Goal: Find specific page/section: Find specific page/section

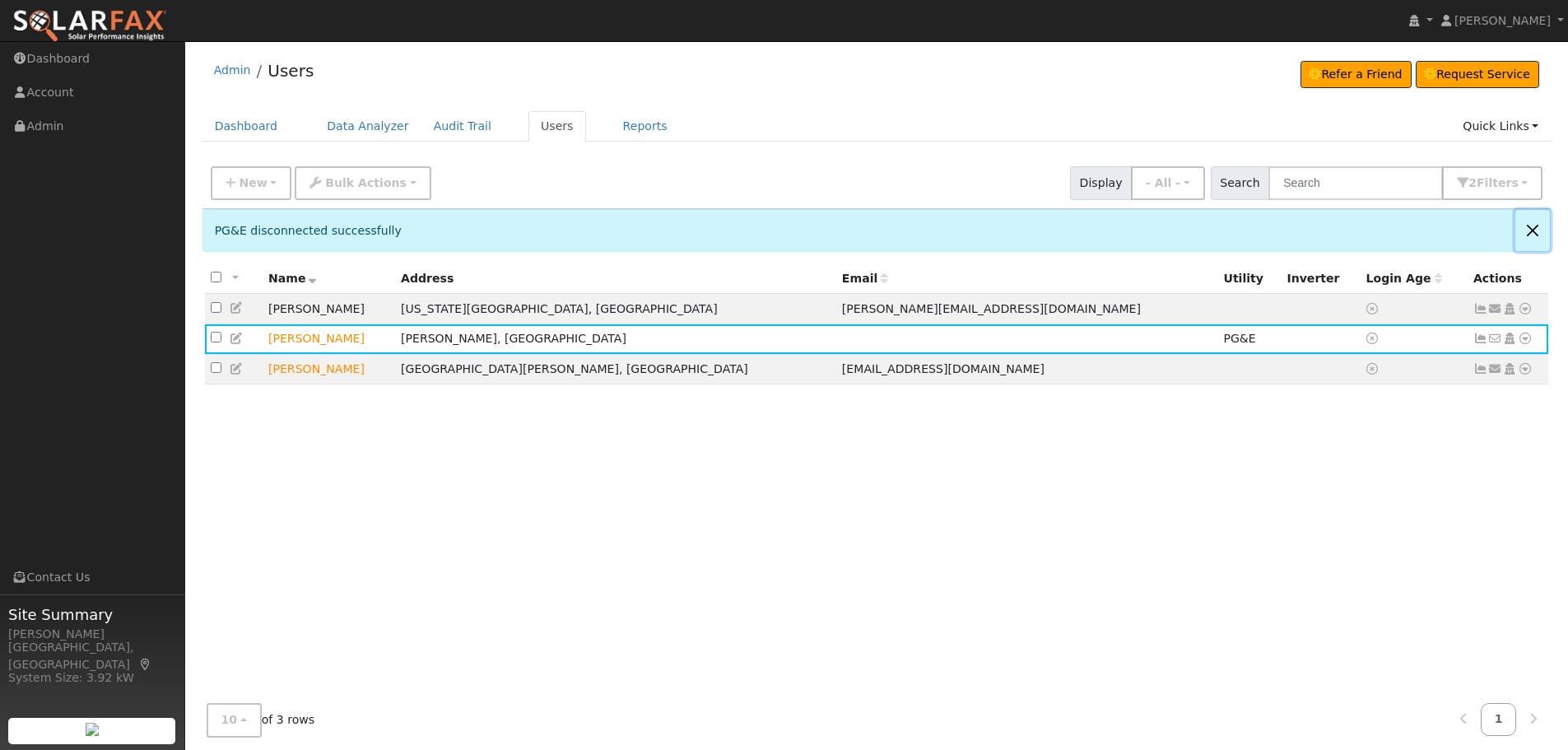
click at [1529, 223] on button "Close" at bounding box center [1532, 230] width 34 height 40
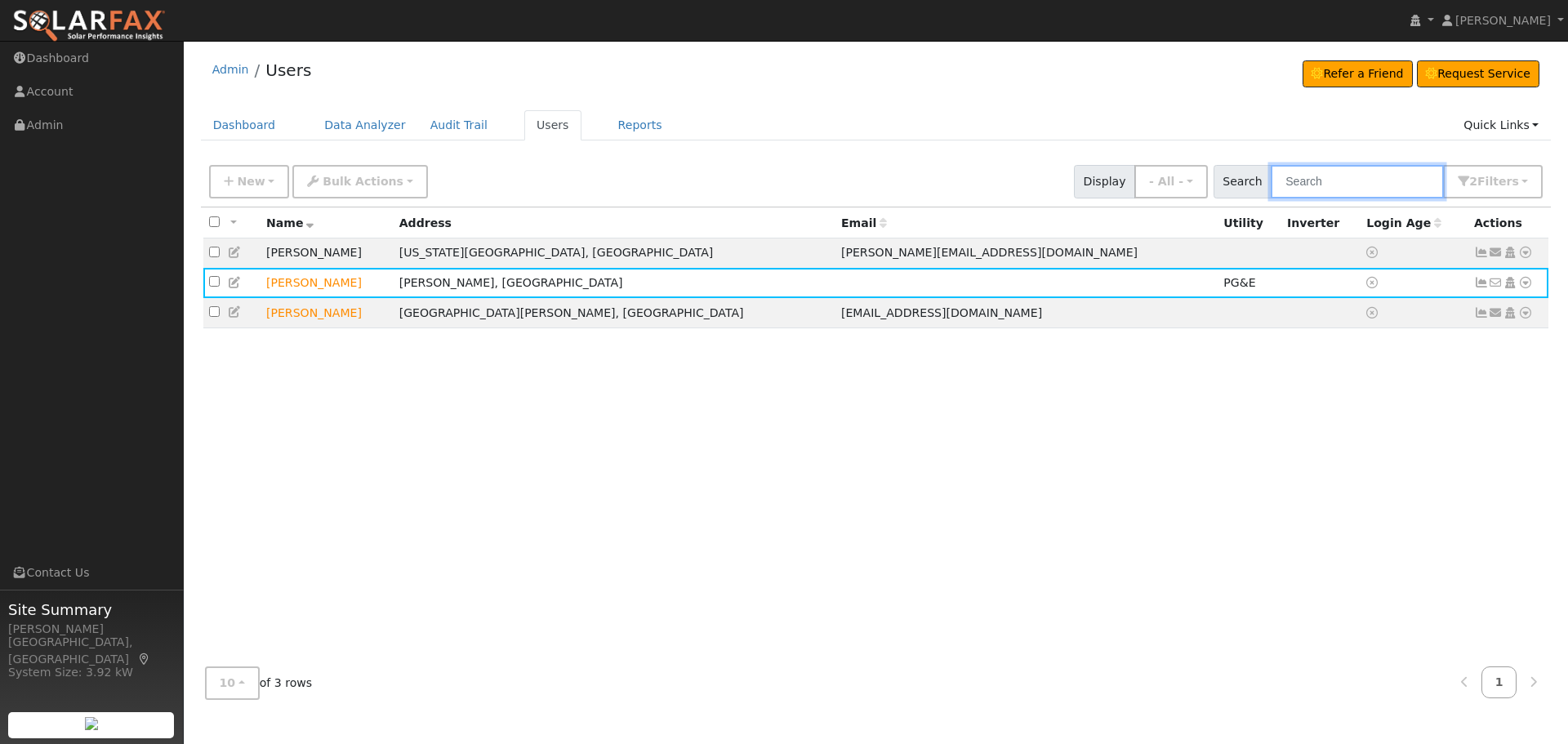
click at [1327, 174] on input "text" at bounding box center [1357, 182] width 173 height 34
type input "[PERSON_NAME]"
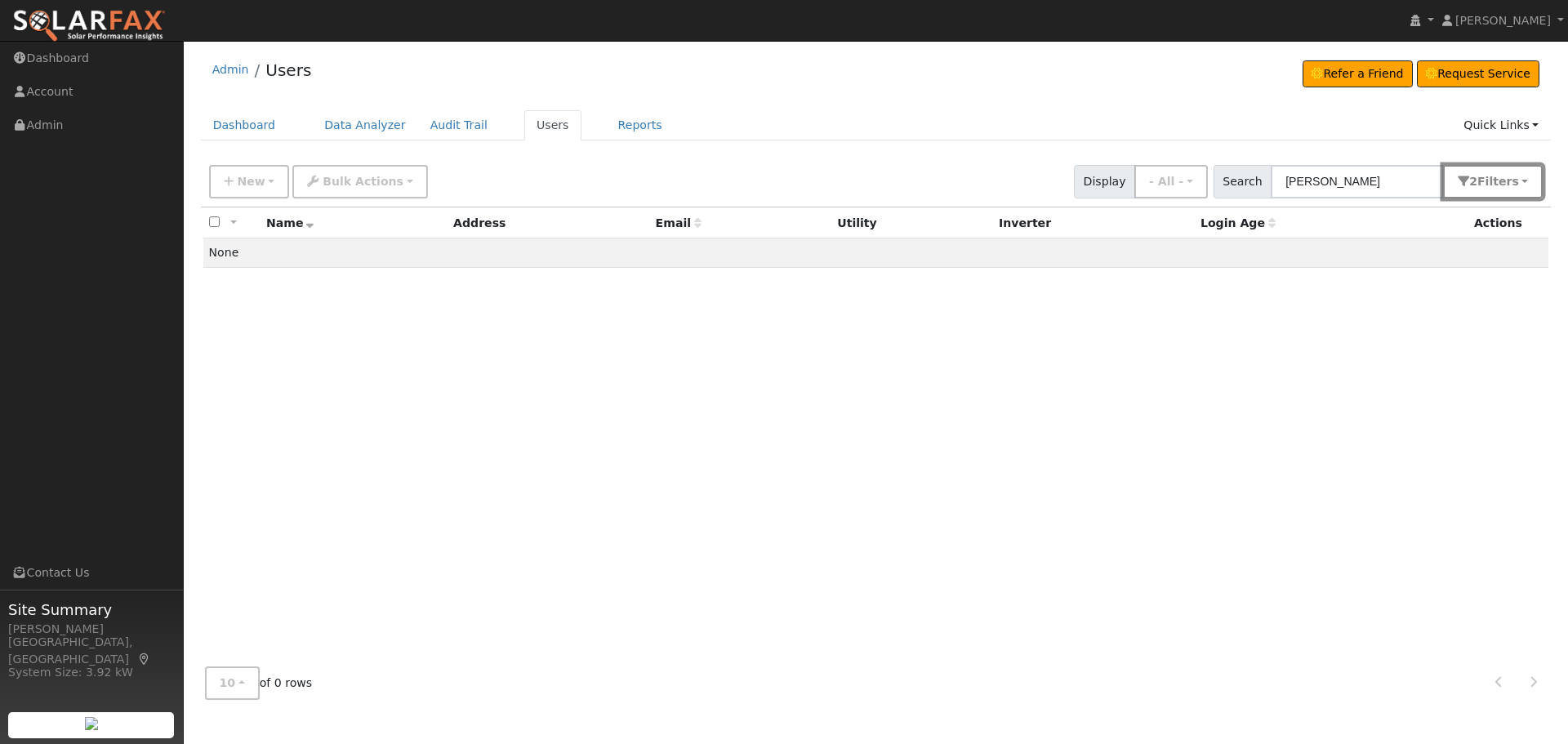
click at [1482, 174] on button "2 Filter s" at bounding box center [1493, 182] width 100 height 34
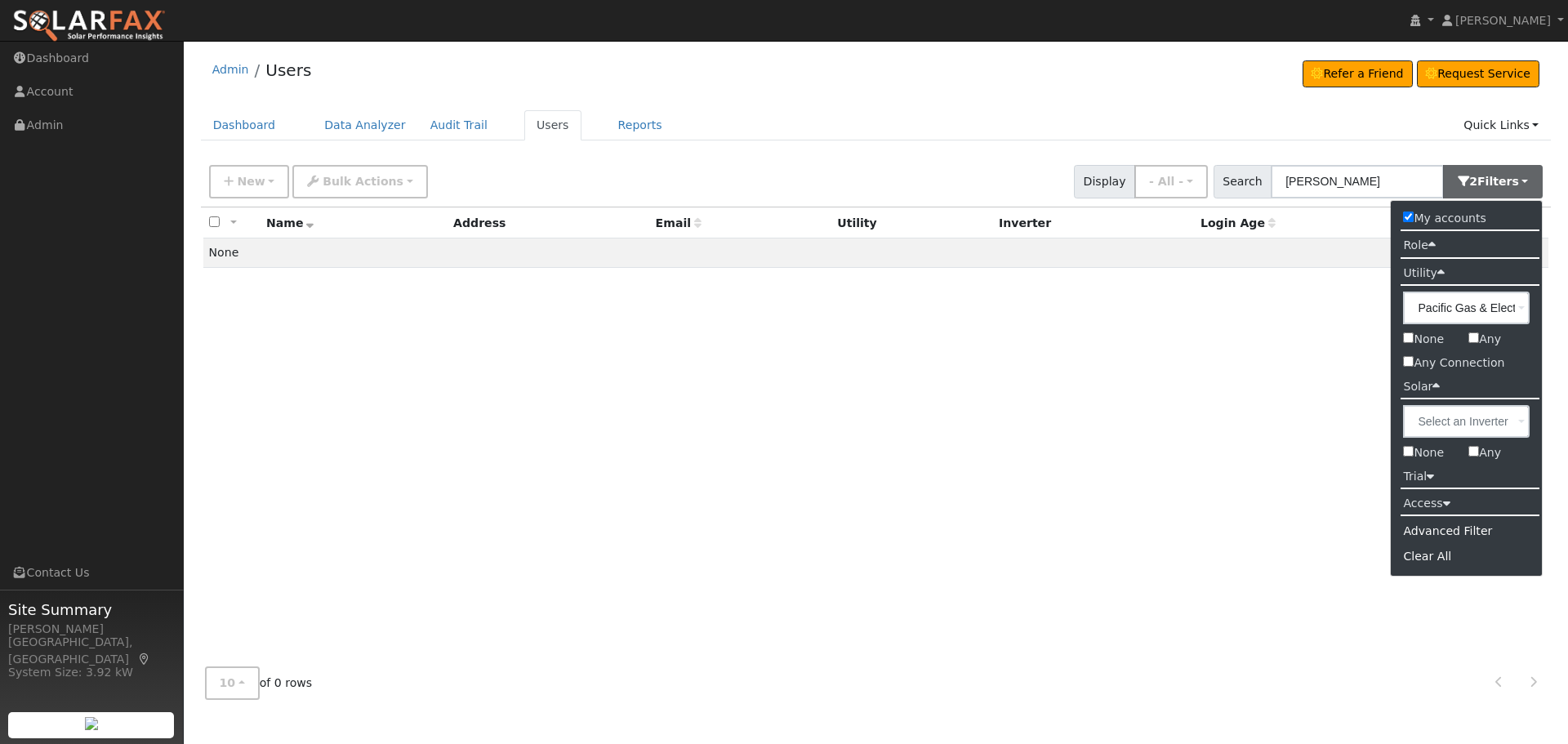
click at [1410, 215] on input "My accounts" at bounding box center [1409, 216] width 10 height 10
checkbox input "false"
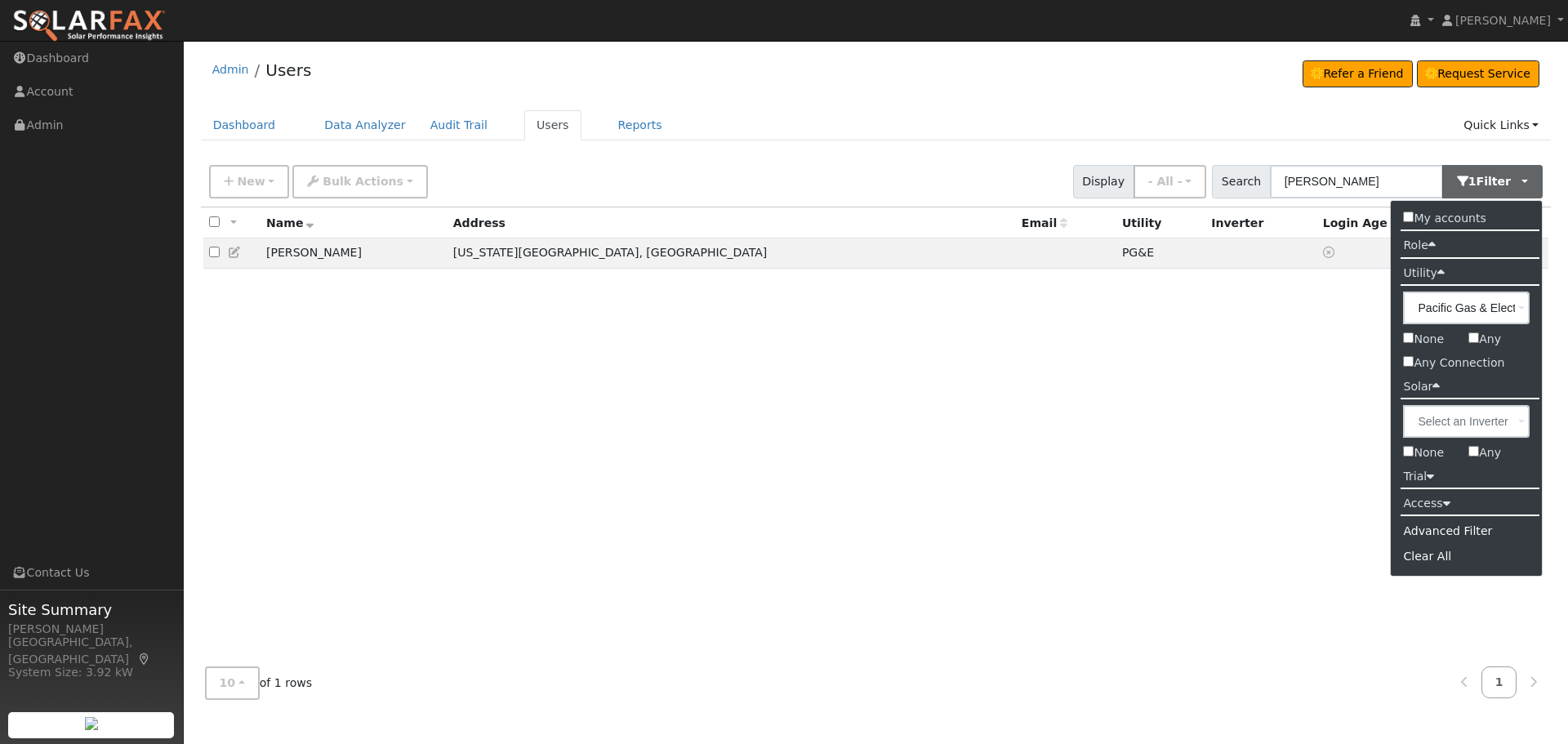
click at [825, 497] on div "All None All on page None on page Name Address Email Utility Inverter Login Age…" at bounding box center [876, 431] width 1351 height 447
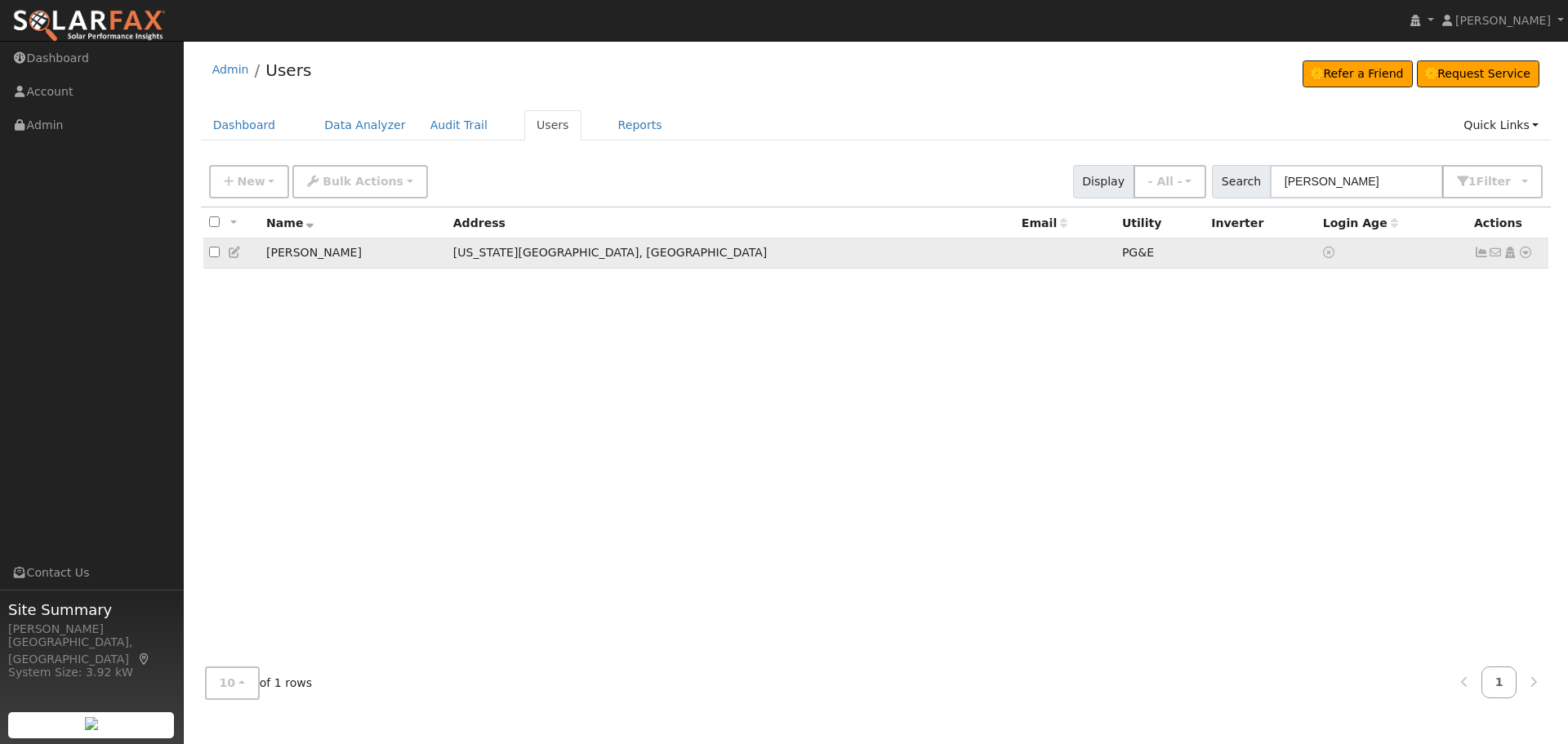
click at [1525, 250] on icon at bounding box center [1525, 252] width 15 height 11
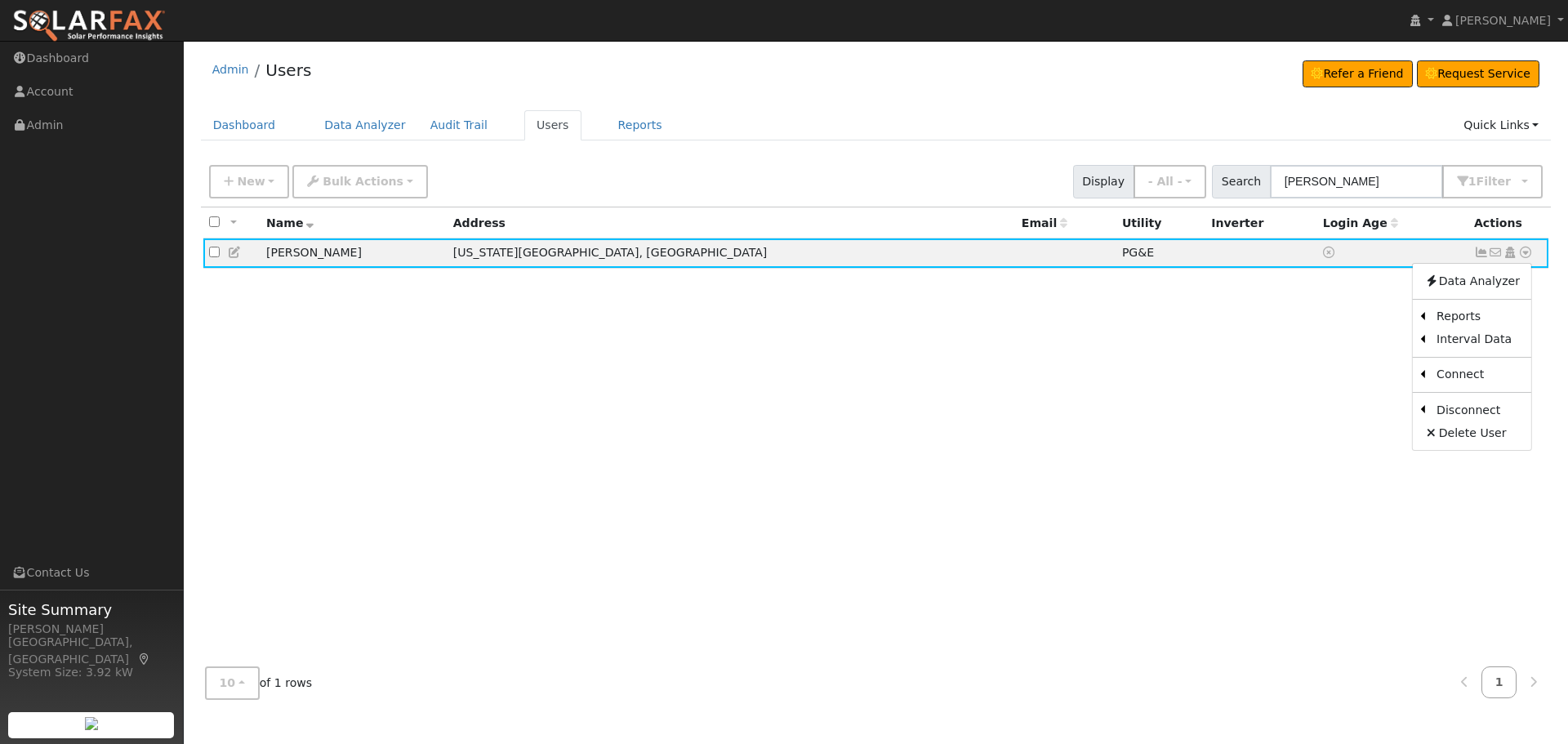
click at [892, 372] on div "All None All on page None on page Name Address Email Utility Inverter Login Age…" at bounding box center [876, 431] width 1351 height 447
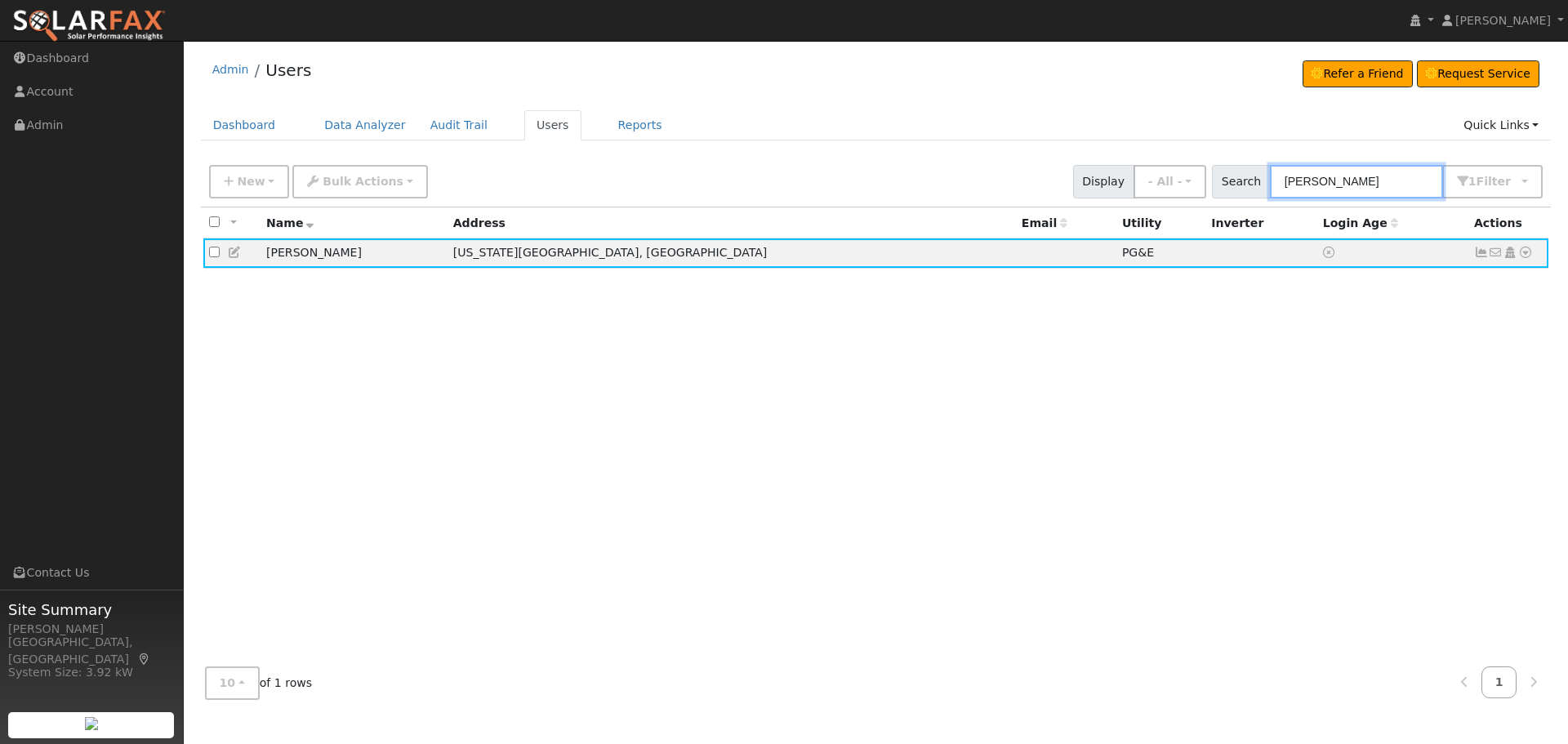
click at [1391, 183] on input "[PERSON_NAME]" at bounding box center [1356, 182] width 173 height 34
type input "Dodi"
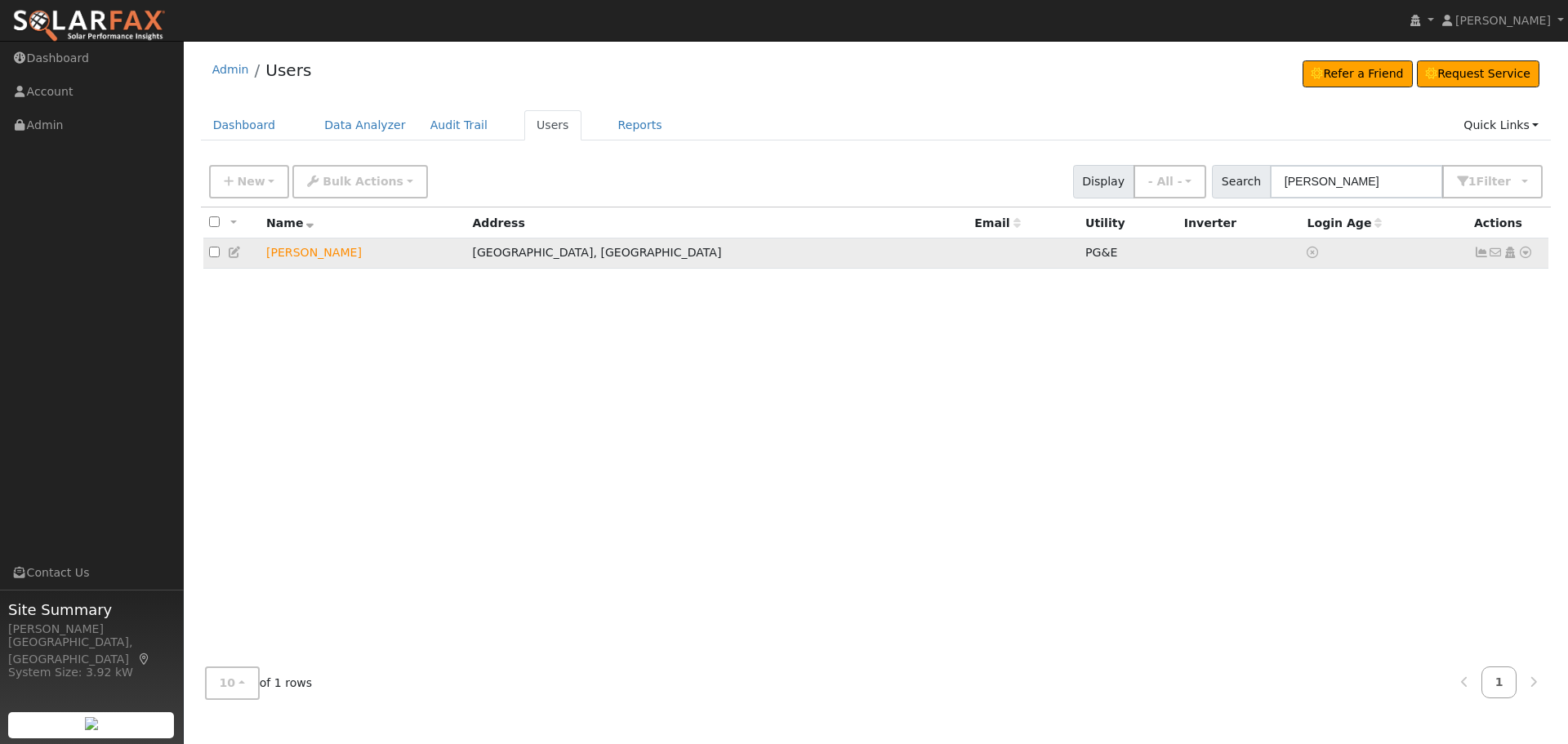
click at [1526, 262] on link at bounding box center [1525, 253] width 15 height 17
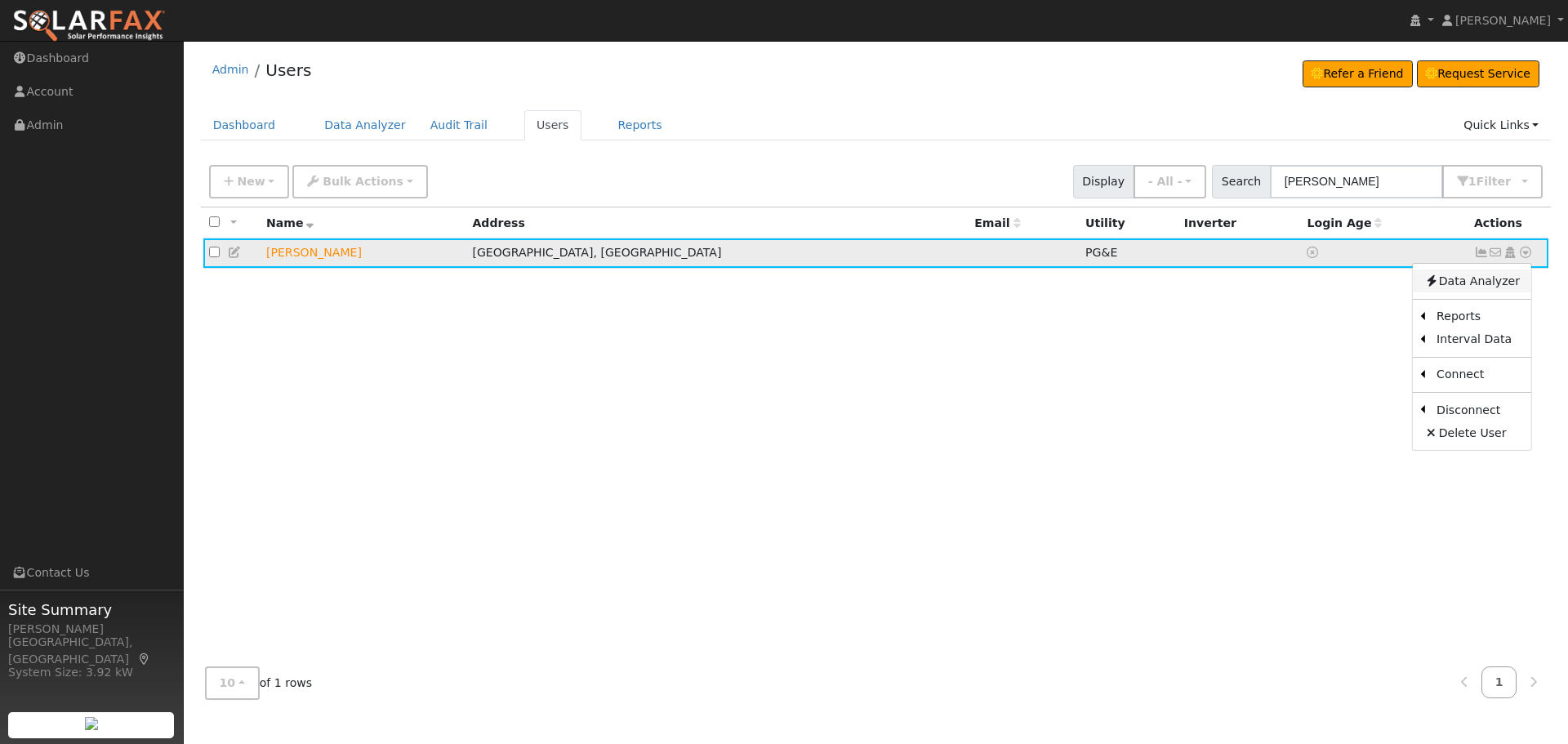
click at [1476, 276] on link "Data Analyzer" at bounding box center [1472, 281] width 118 height 23
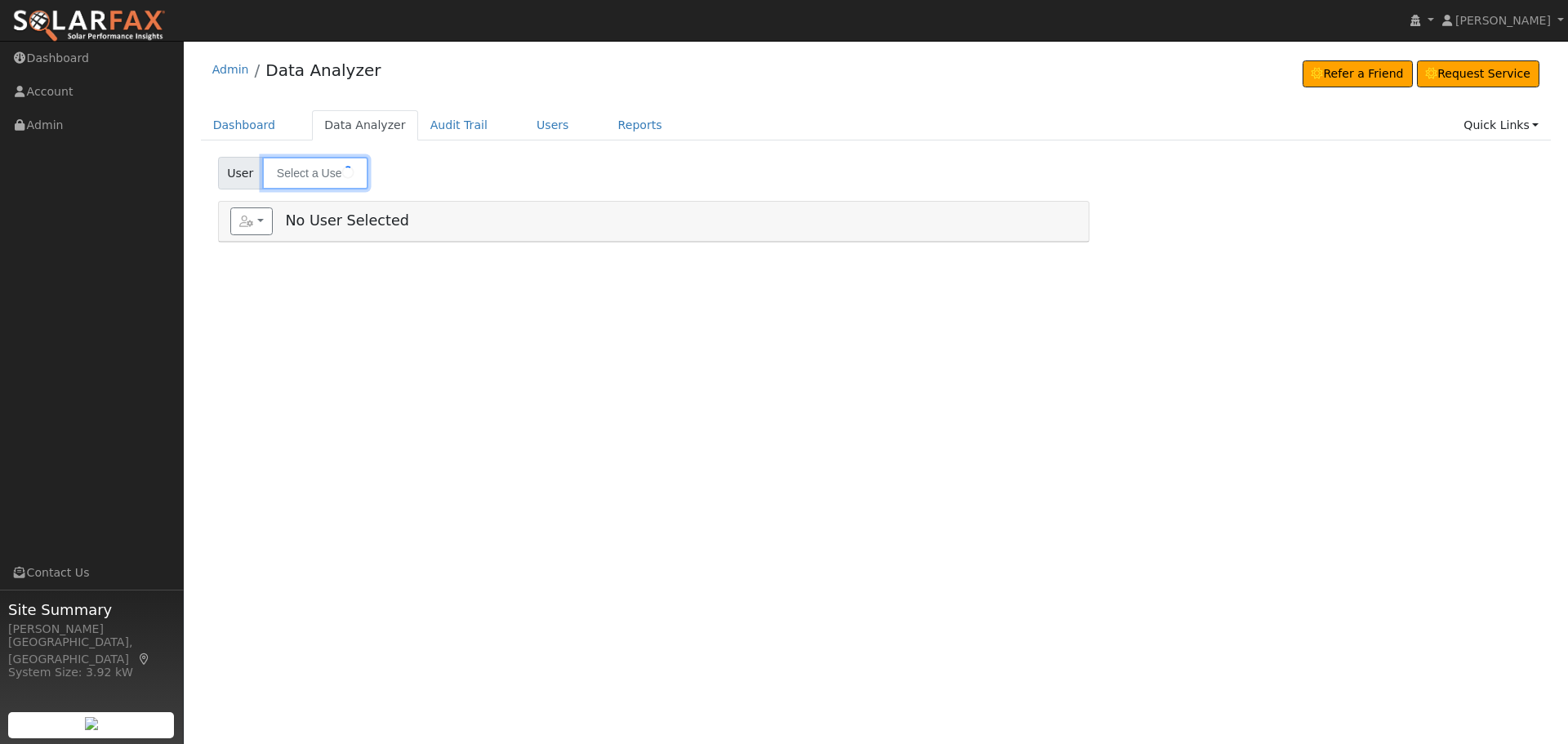
type input "[PERSON_NAME]"
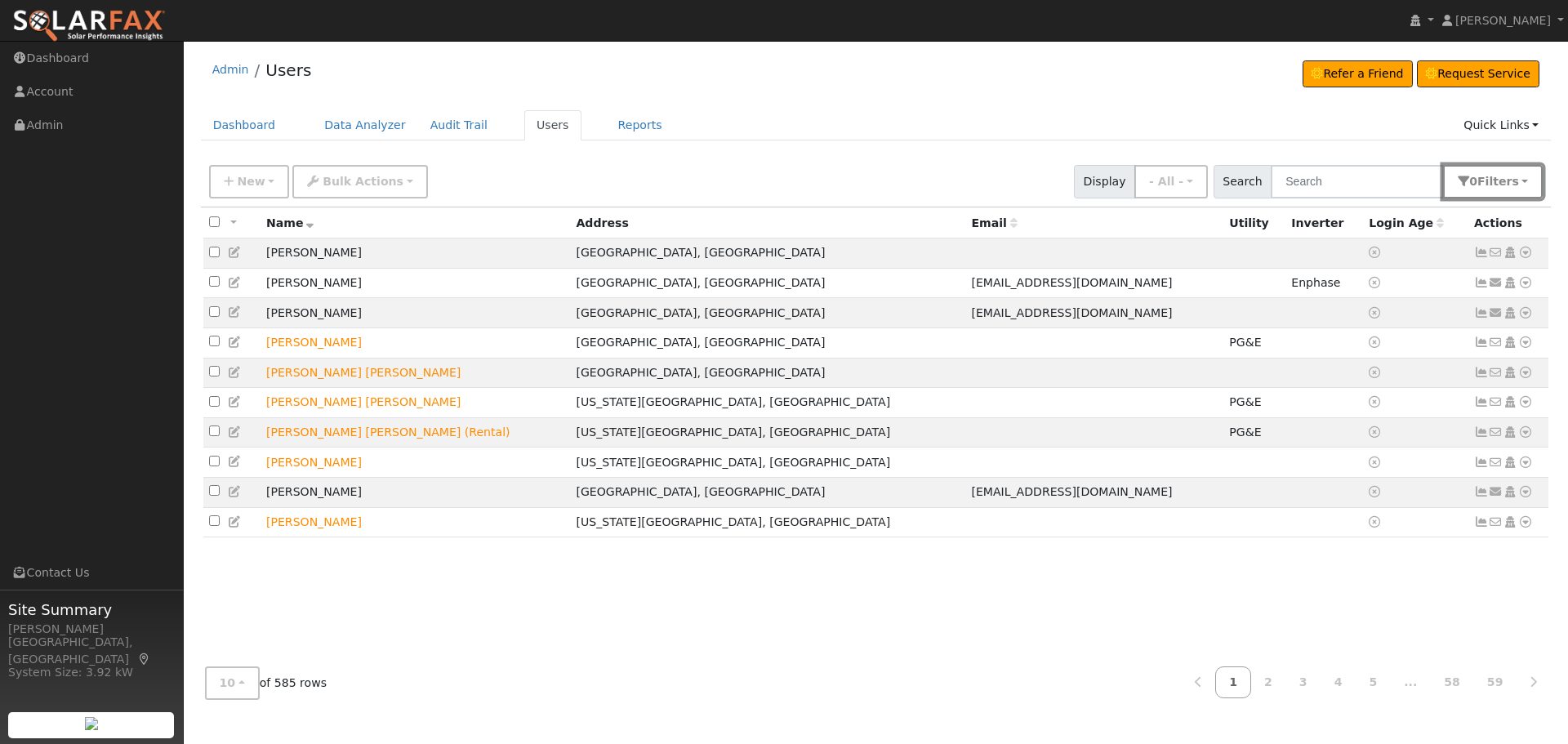
click at [1490, 176] on span "Filter s" at bounding box center [1498, 181] width 42 height 13
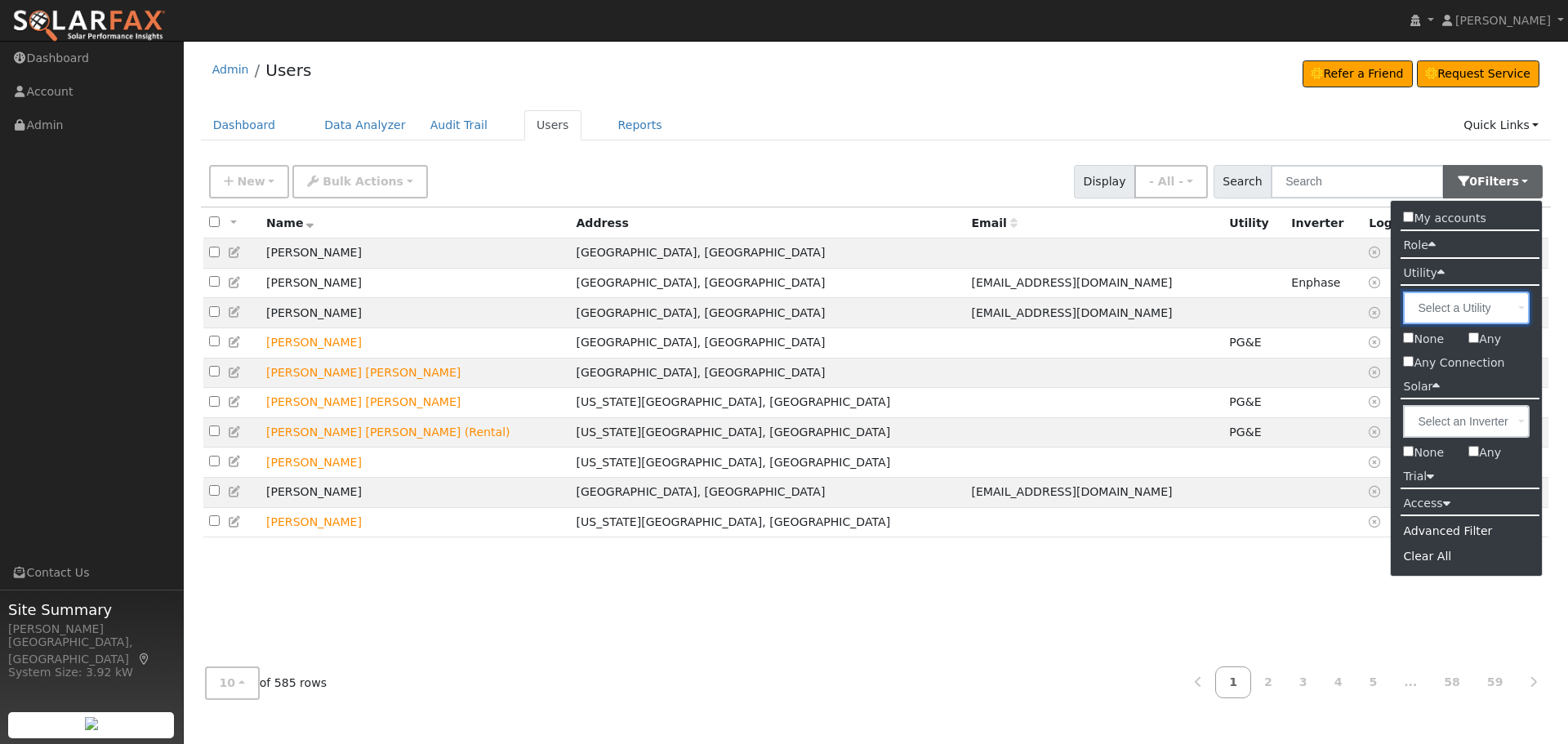
click at [1494, 309] on input "text" at bounding box center [1467, 308] width 127 height 33
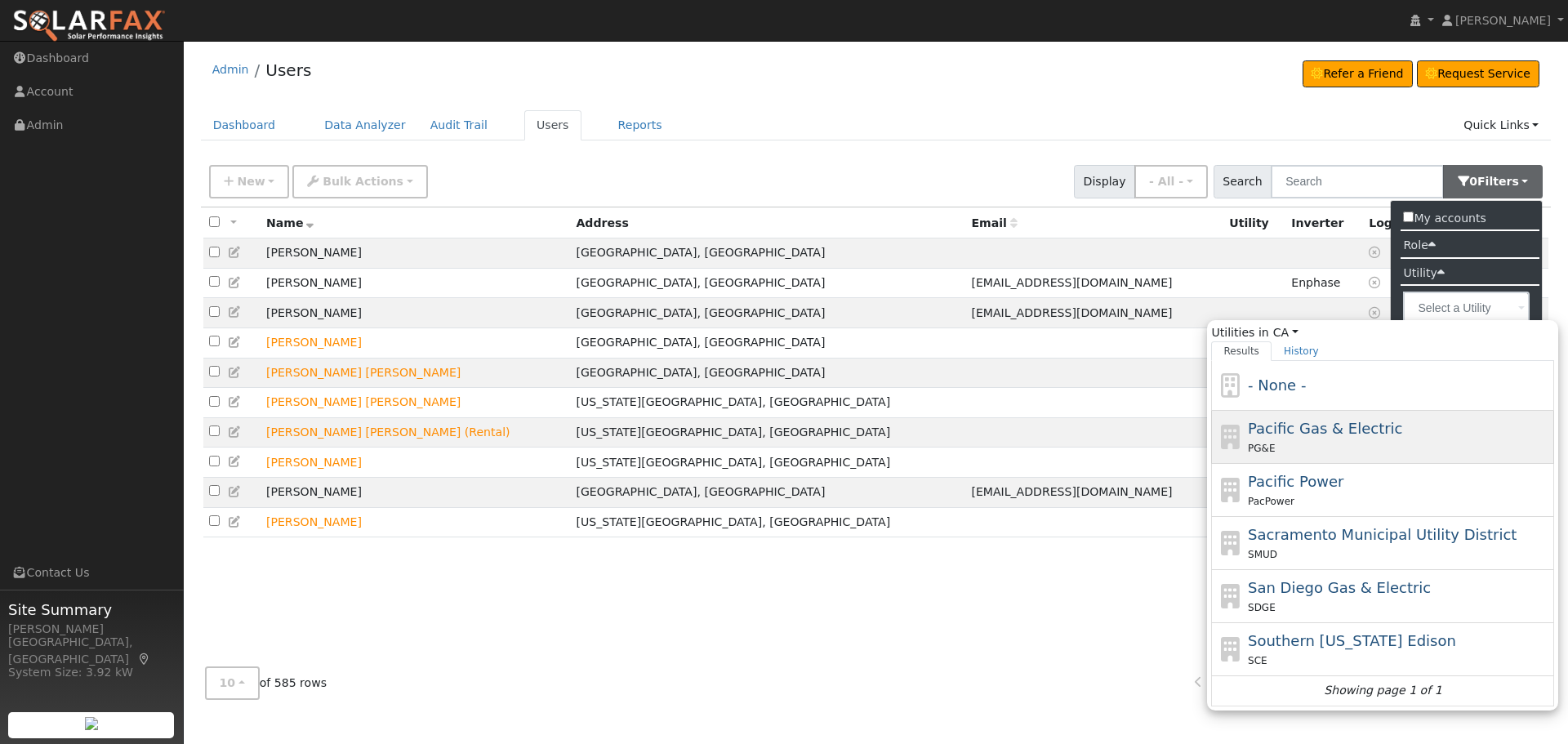
click at [1303, 423] on span "Pacific Gas & Electric" at bounding box center [1325, 428] width 155 height 17
click at [0, 0] on input "Utilities in [GEOGRAPHIC_DATA] All States AL AK AZ AR CA CO [GEOGRAPHIC_DATA] D…" at bounding box center [0, 0] width 0 height 0
type input "Pacific Gas & Electric"
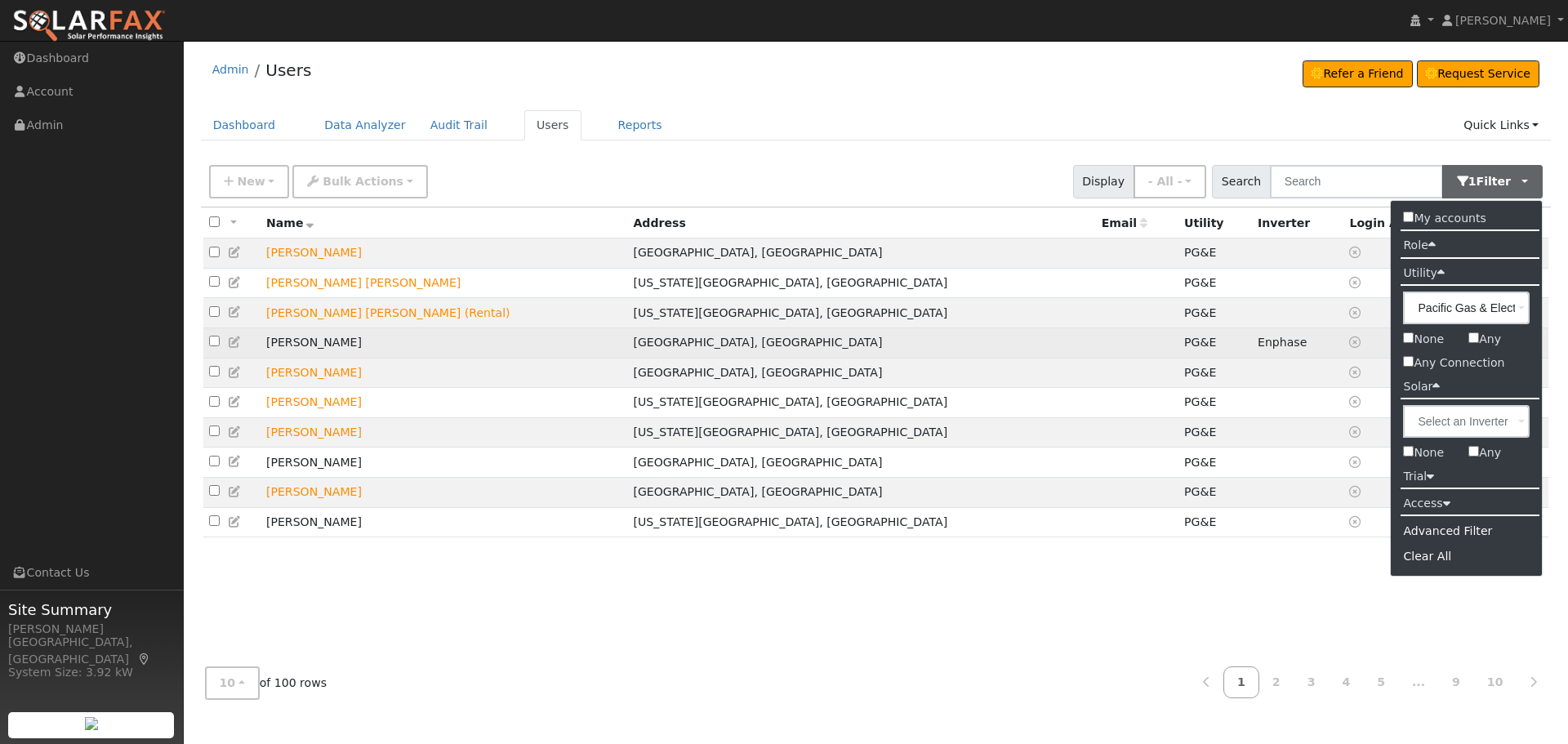
click at [1096, 336] on td at bounding box center [1137, 342] width 83 height 30
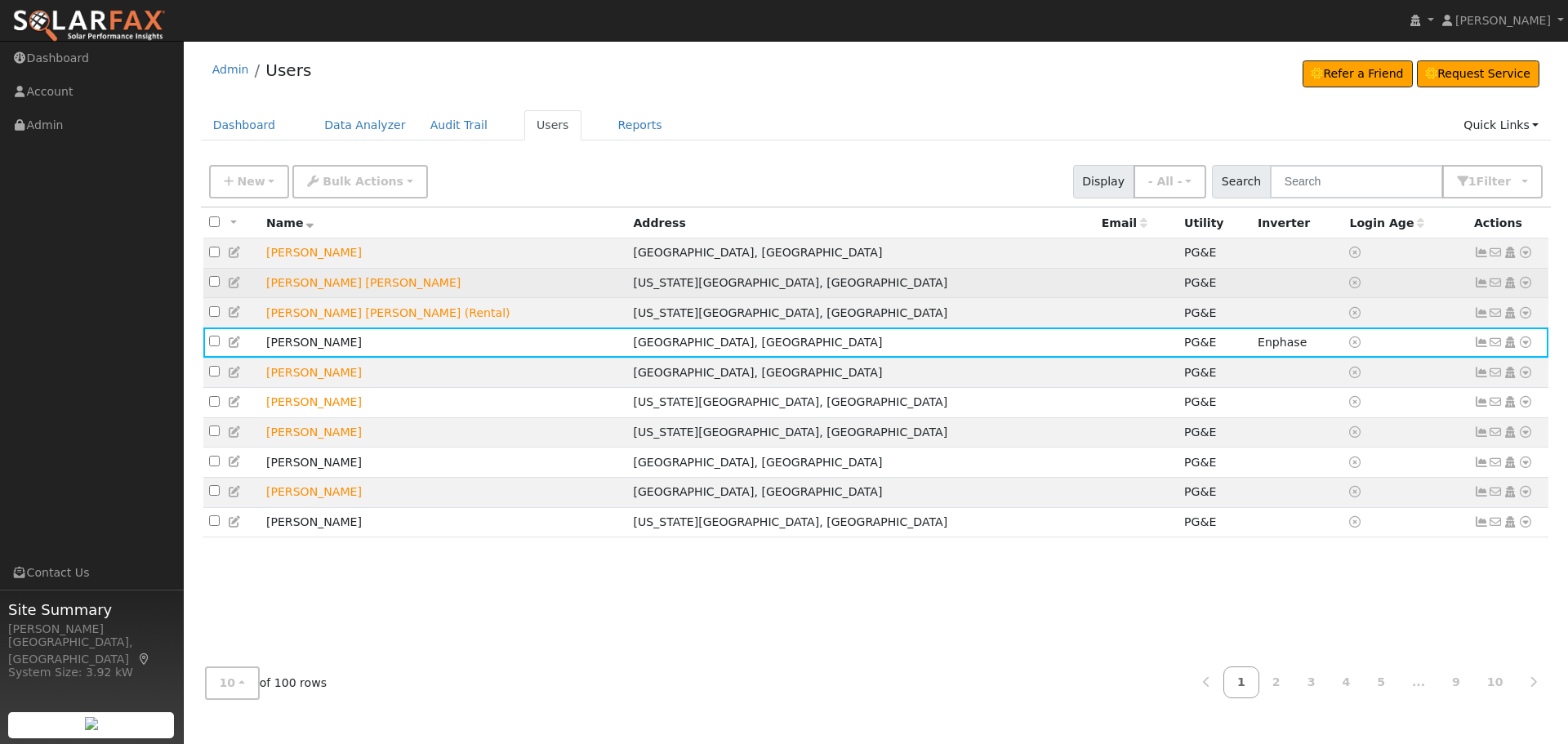
click at [1528, 282] on icon at bounding box center [1525, 282] width 15 height 11
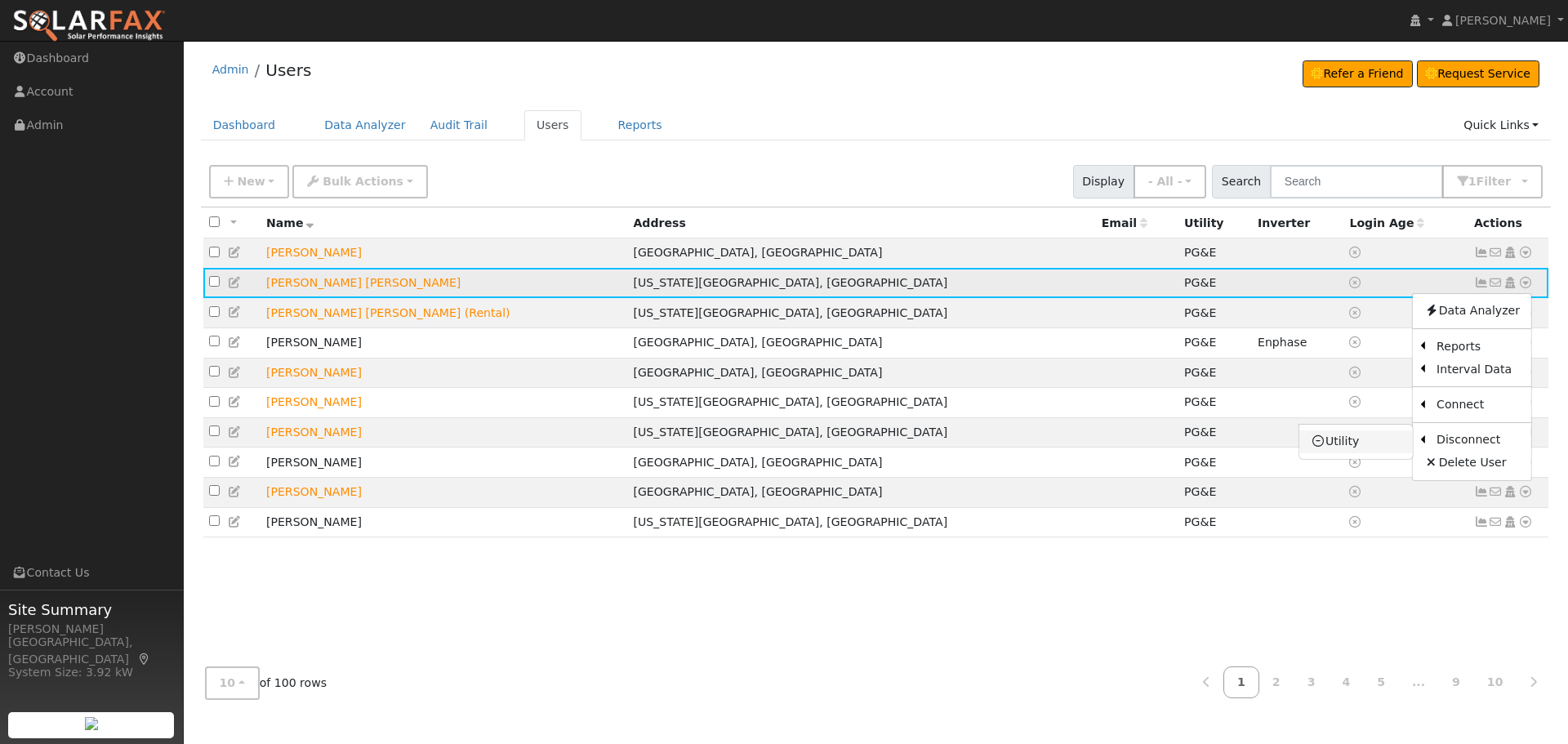
click at [1351, 442] on link "Utility" at bounding box center [1356, 442] width 114 height 23
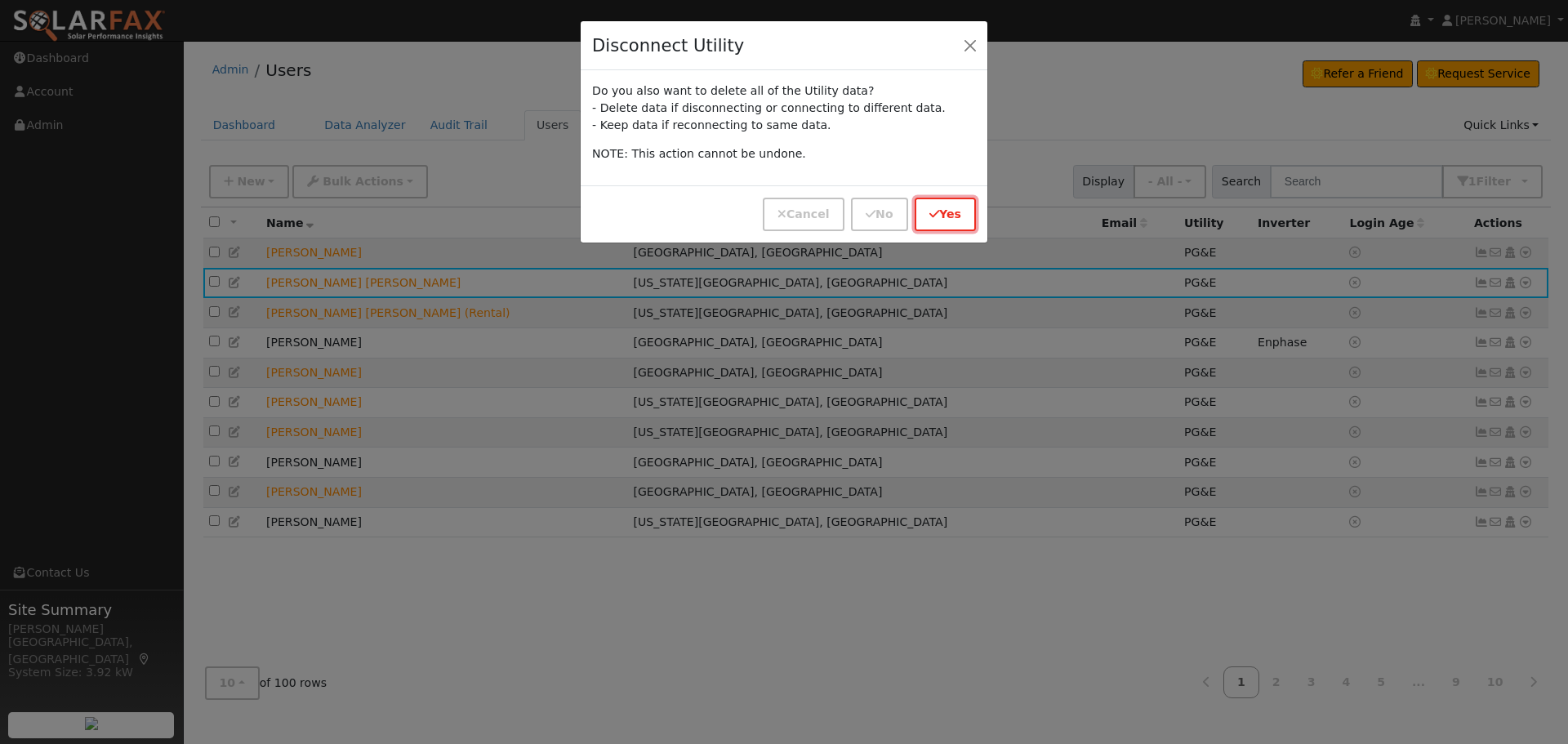
click at [955, 216] on button "Yes" at bounding box center [945, 214] width 61 height 34
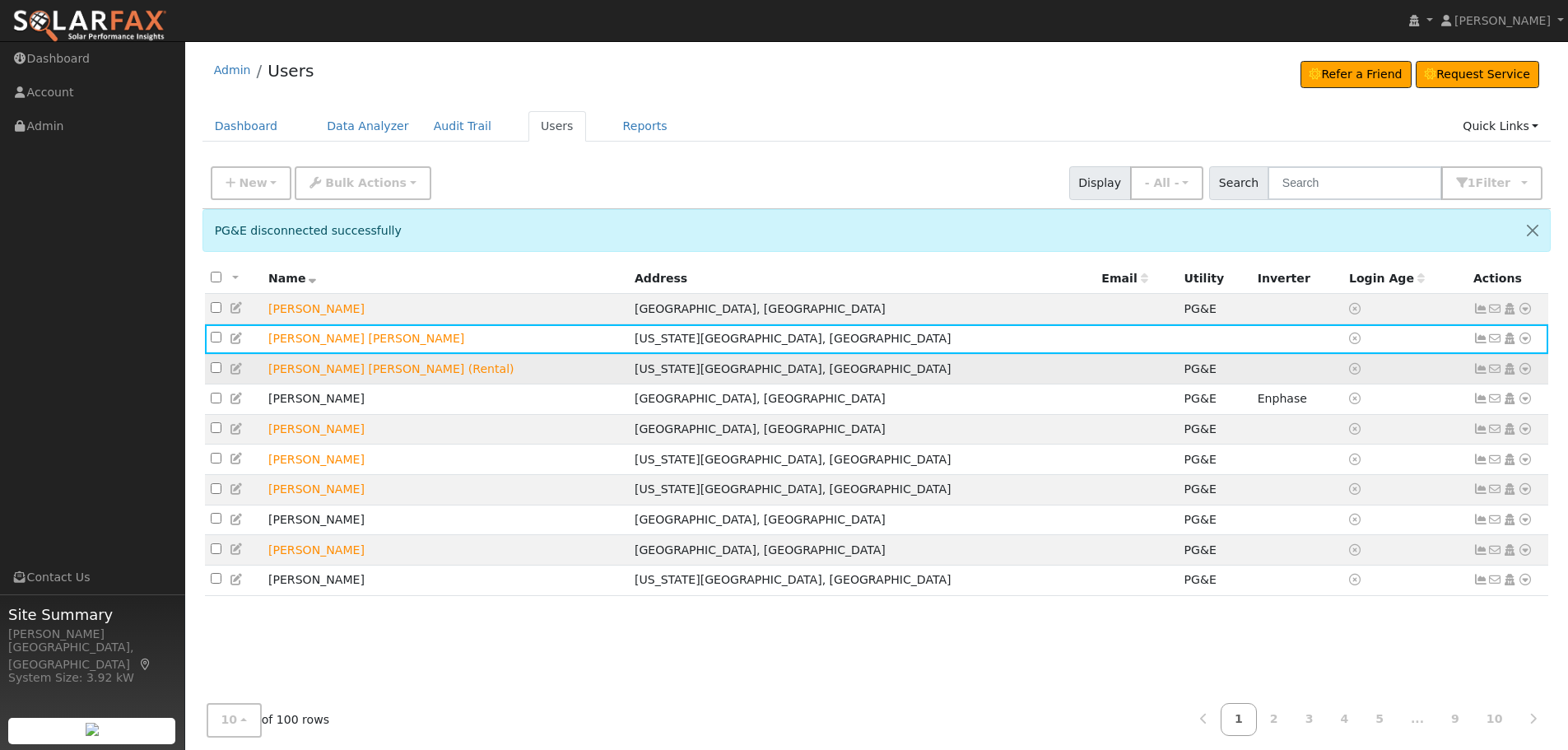
click at [1522, 374] on icon at bounding box center [1525, 368] width 15 height 11
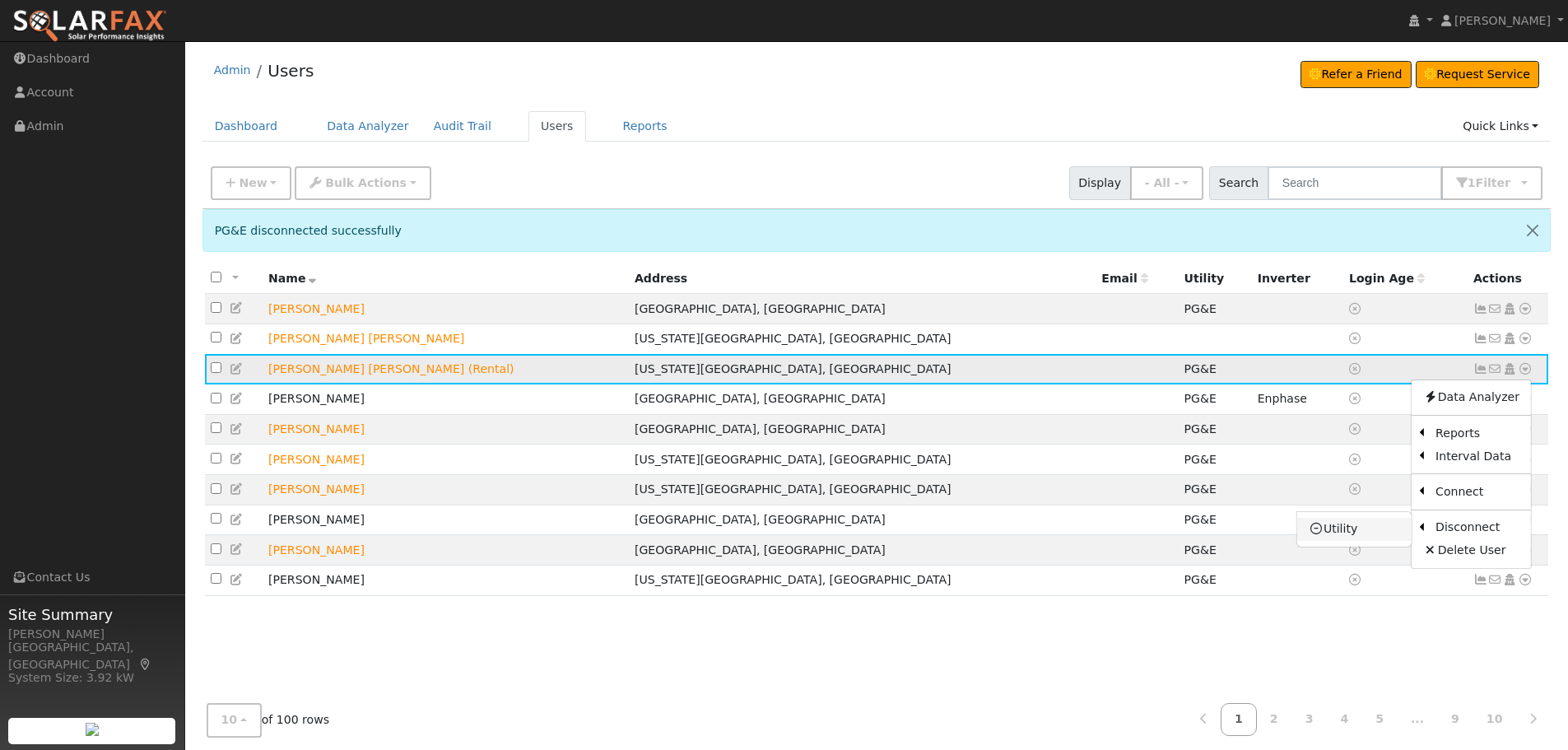
click at [1373, 534] on link "Utility" at bounding box center [1354, 529] width 115 height 23
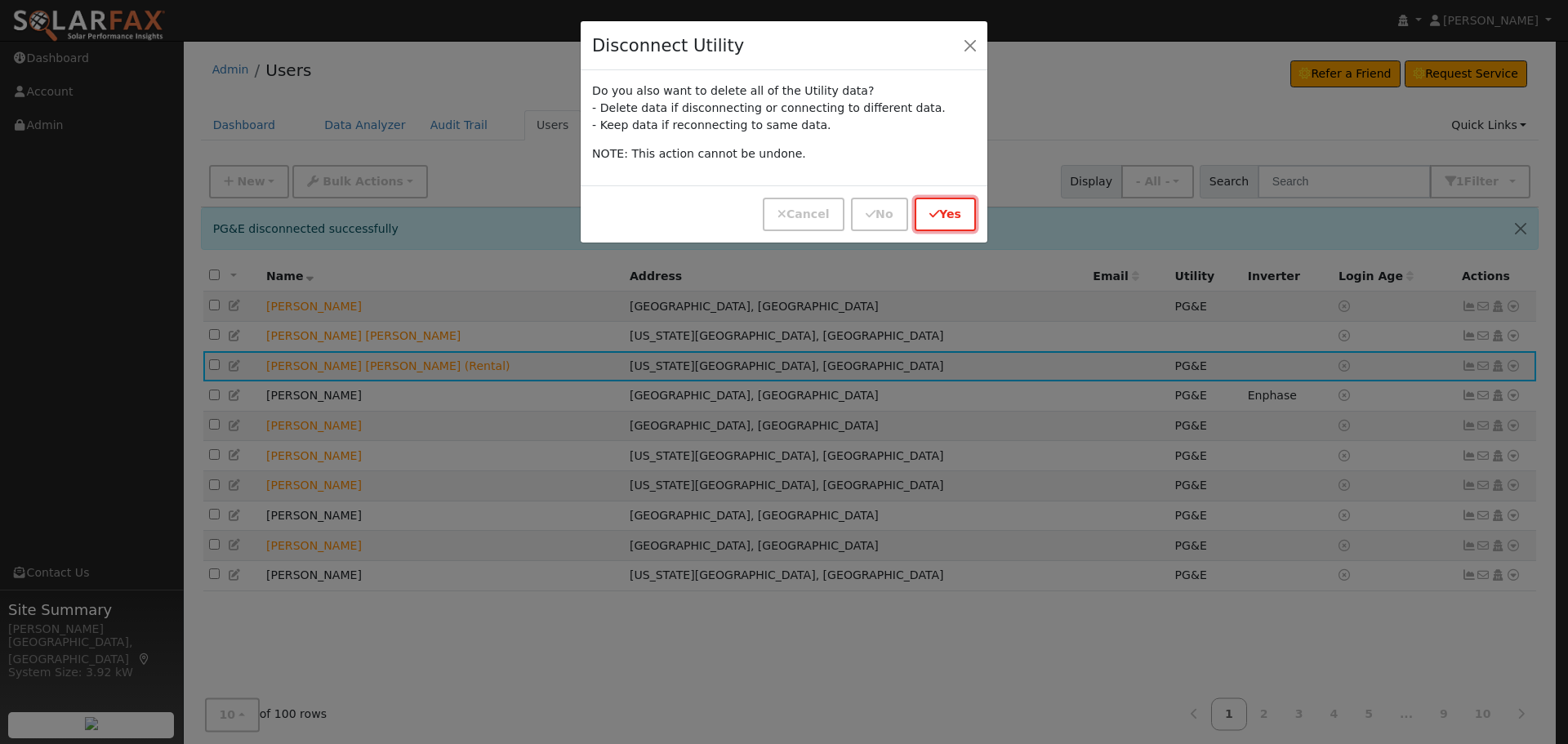
click at [955, 218] on button "Yes" at bounding box center [945, 214] width 61 height 34
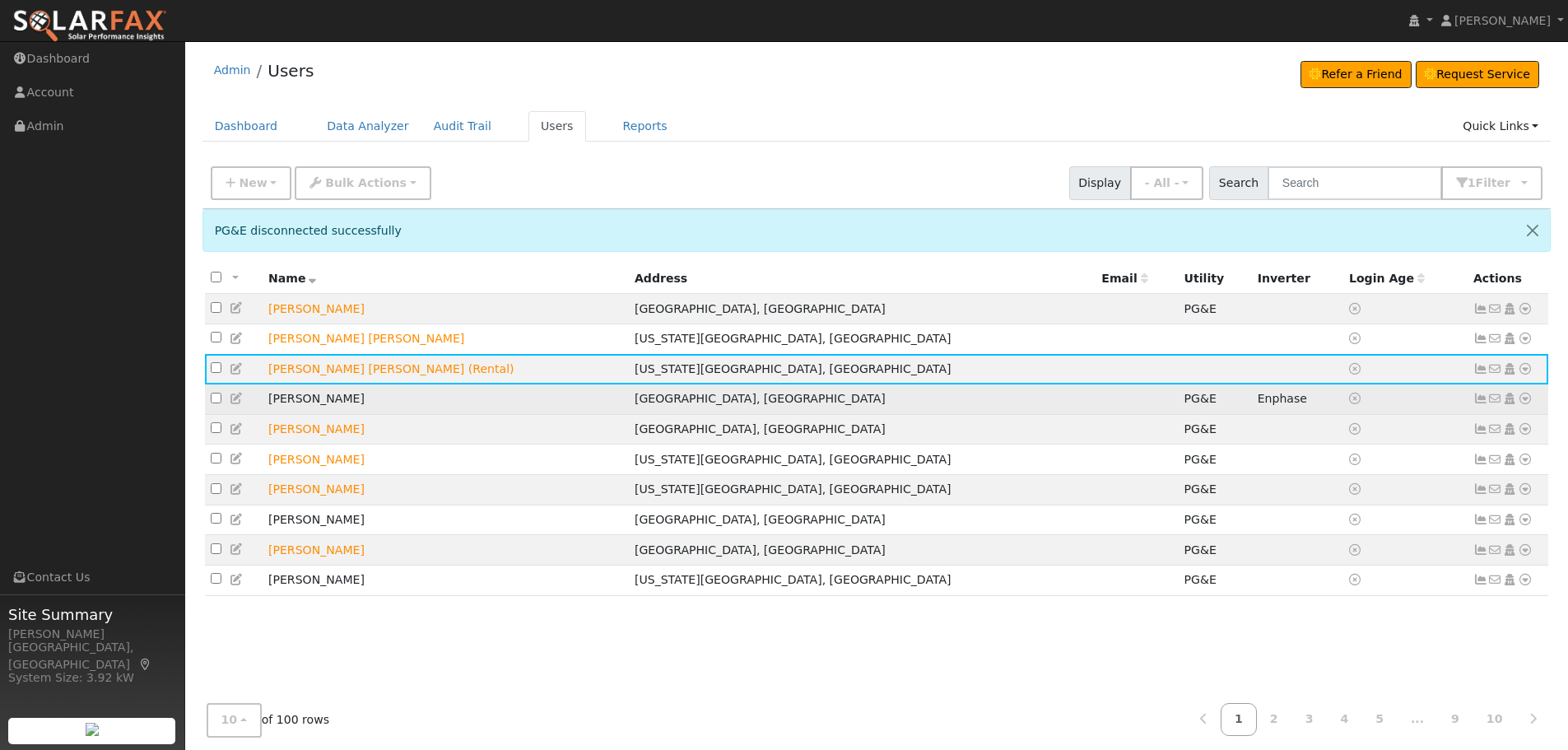
click at [1526, 404] on icon at bounding box center [1525, 398] width 15 height 11
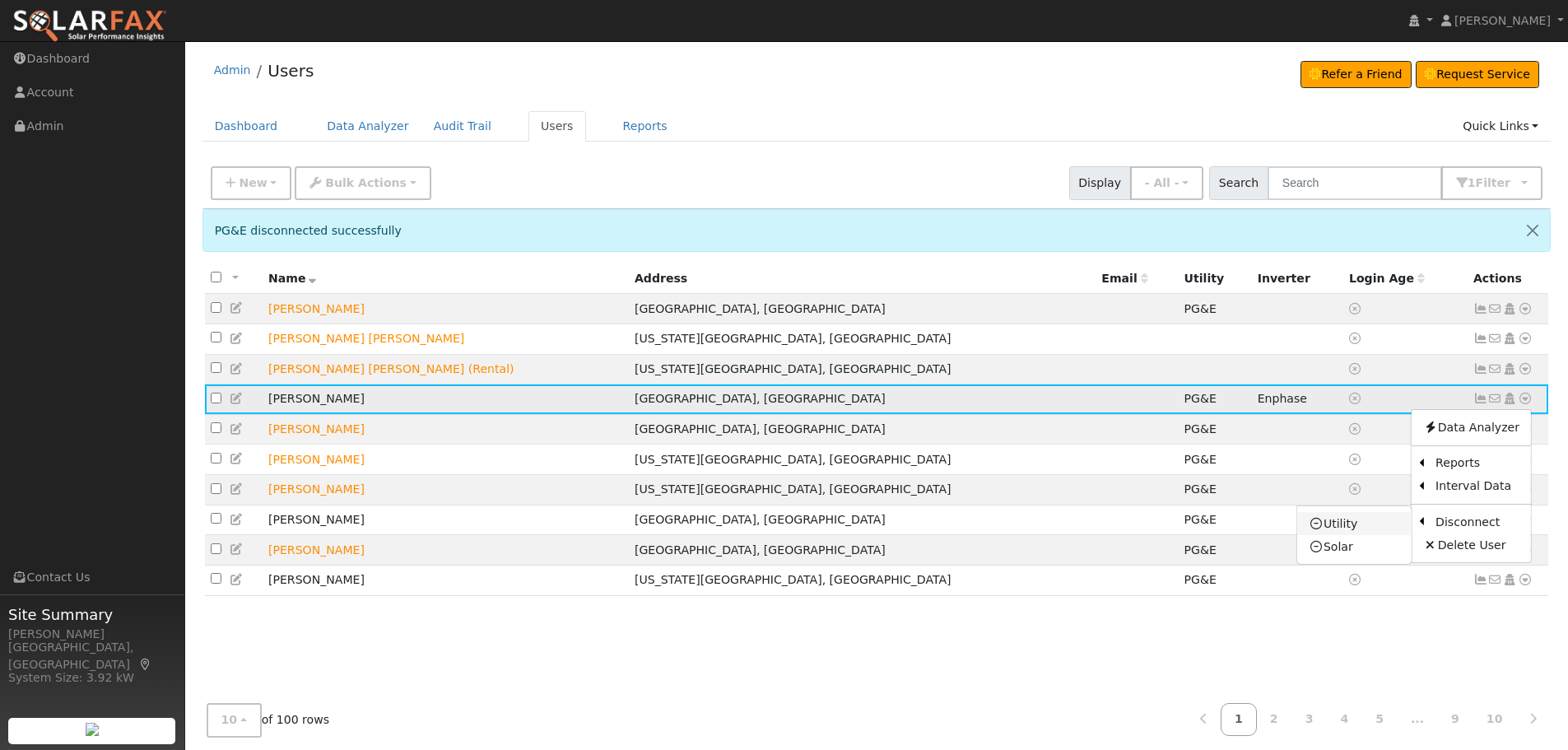
click at [1353, 527] on link "Utility" at bounding box center [1354, 523] width 115 height 23
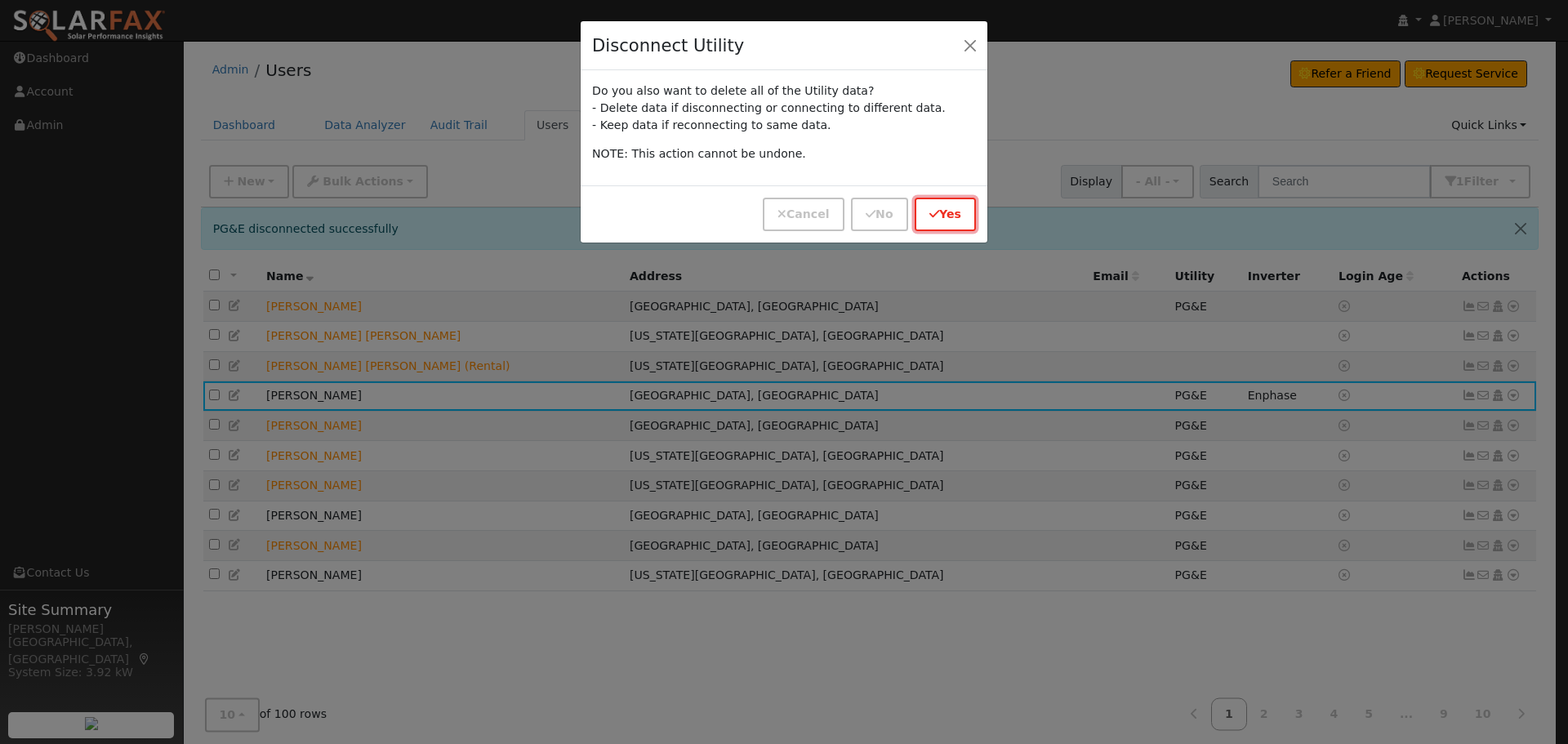
click at [947, 212] on button "Yes" at bounding box center [945, 214] width 61 height 34
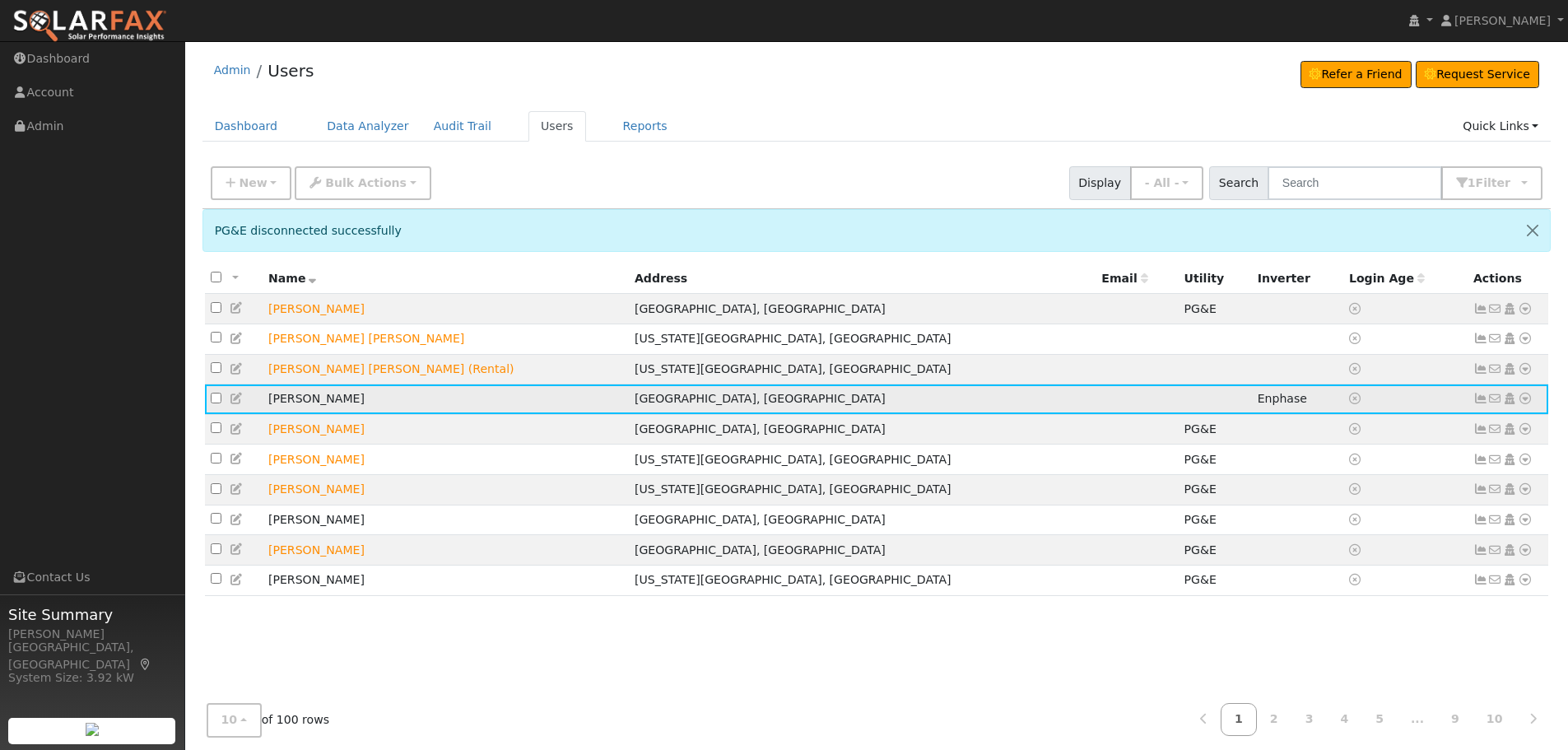
click at [1523, 404] on icon at bounding box center [1525, 398] width 15 height 11
click at [1380, 562] on link "Solar" at bounding box center [1354, 559] width 115 height 23
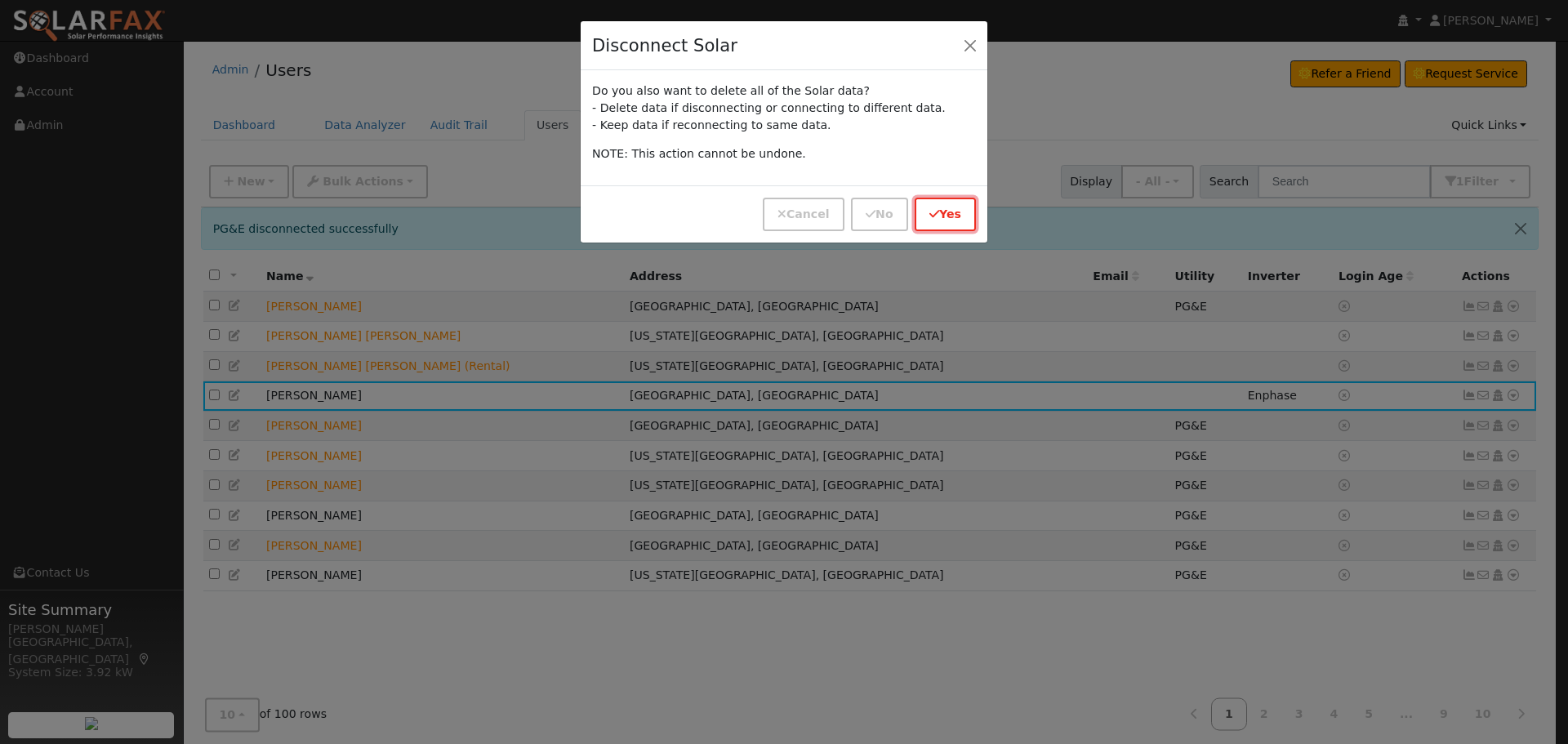
click at [944, 210] on button "Yes" at bounding box center [945, 214] width 61 height 34
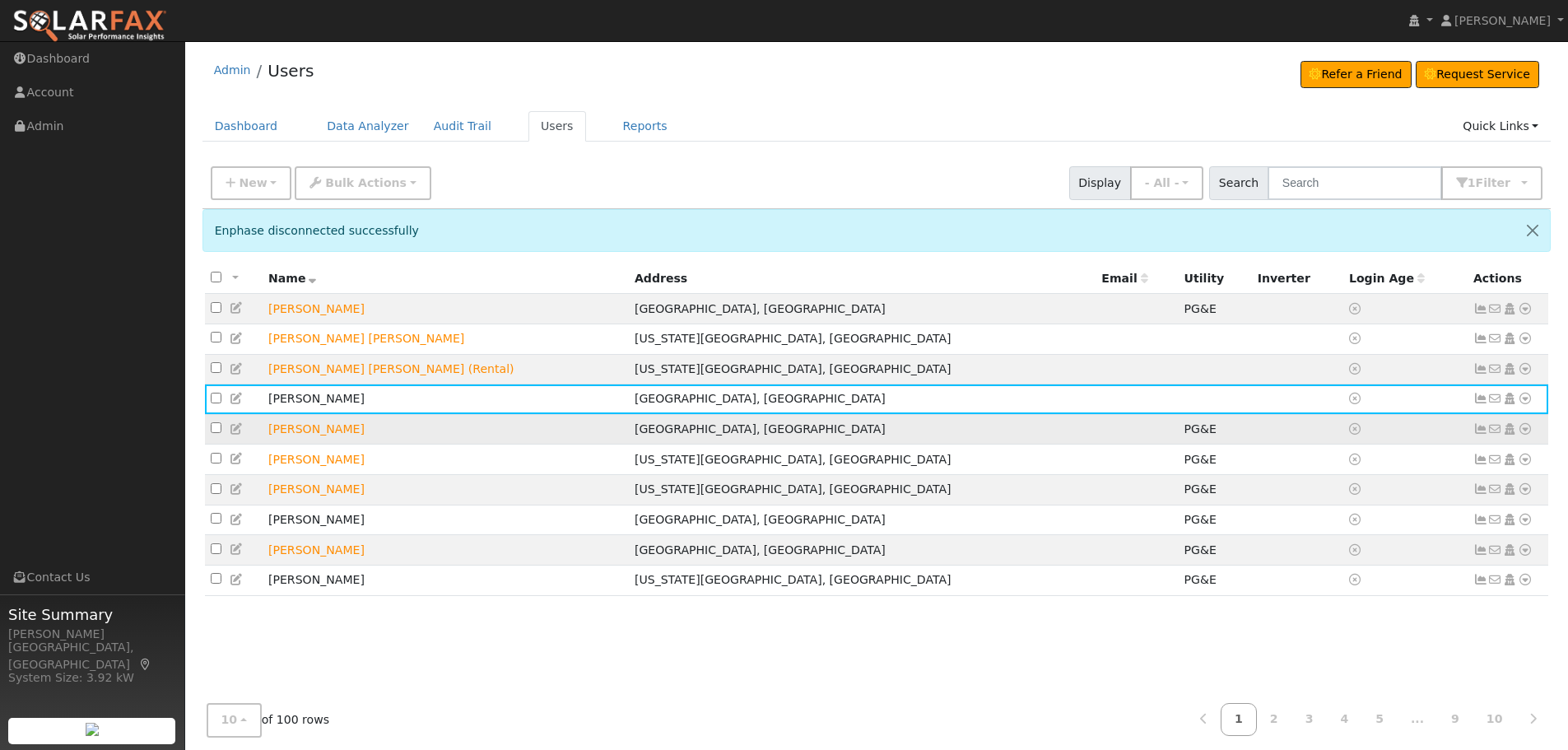
click at [1533, 435] on td "No email address Send Email... Copy a Link Reset Password Open Access Data Anal…" at bounding box center [1508, 428] width 82 height 31
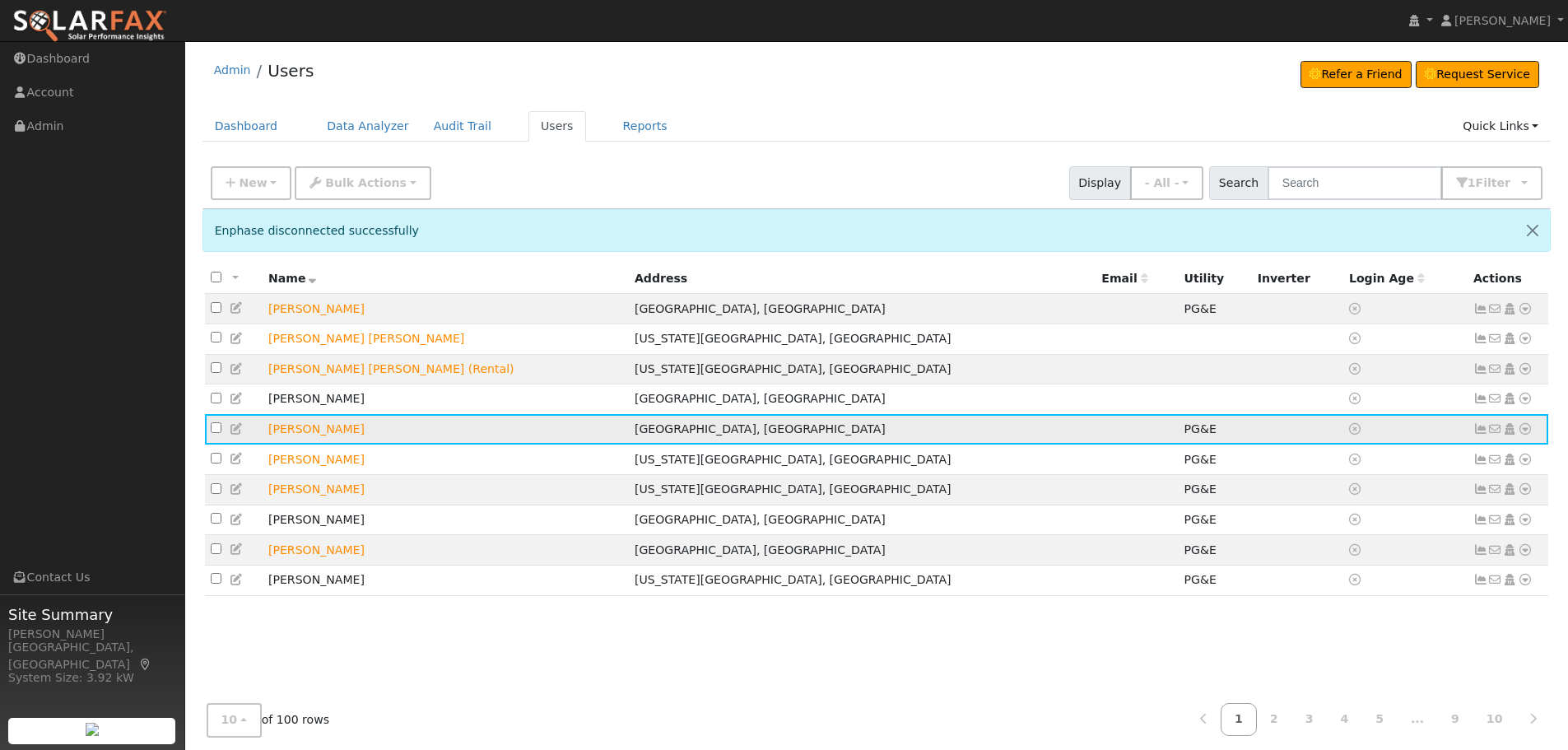
click at [1525, 435] on icon at bounding box center [1525, 428] width 15 height 11
click at [1380, 585] on link "Utility" at bounding box center [1354, 589] width 115 height 23
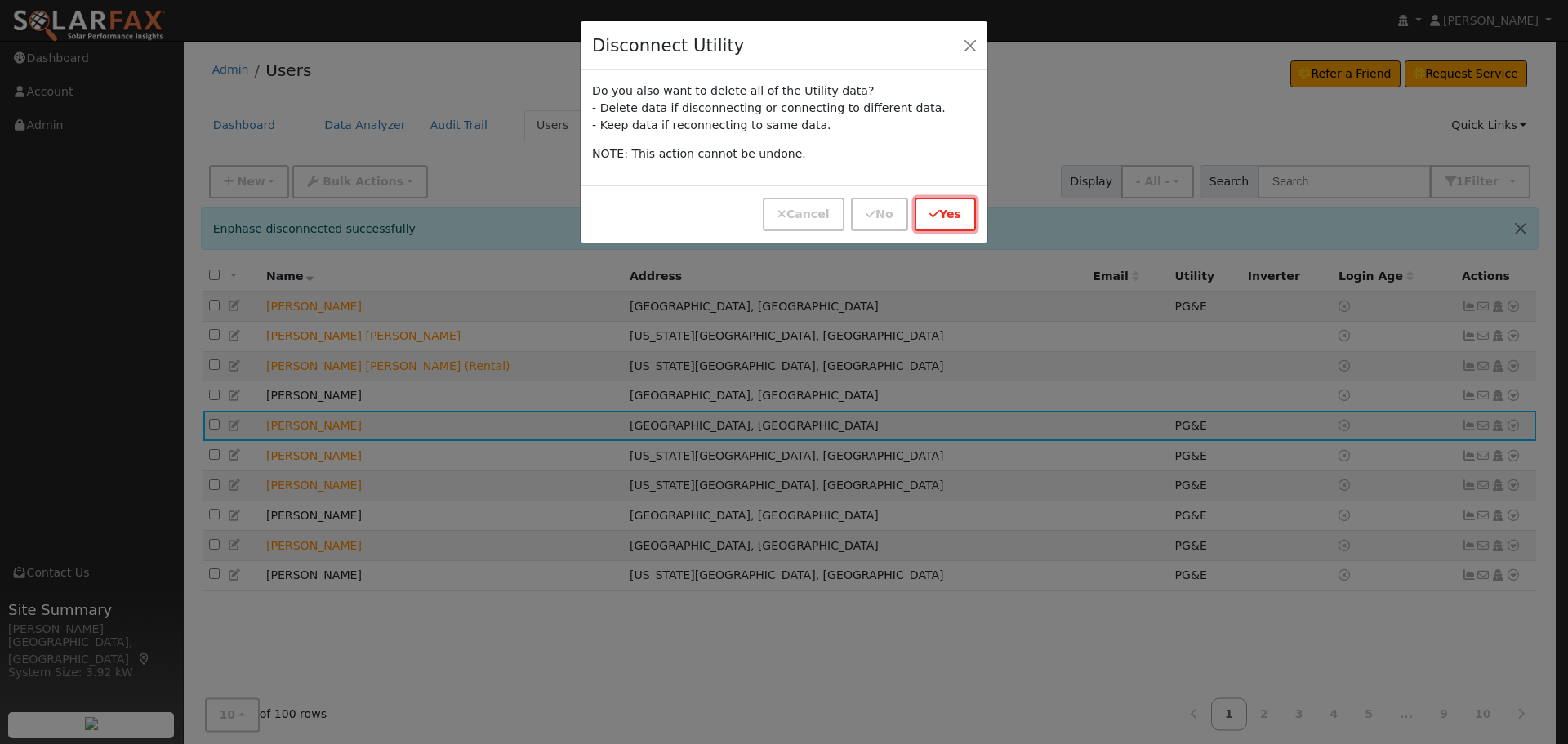
click at [954, 202] on button "Yes" at bounding box center [945, 214] width 61 height 34
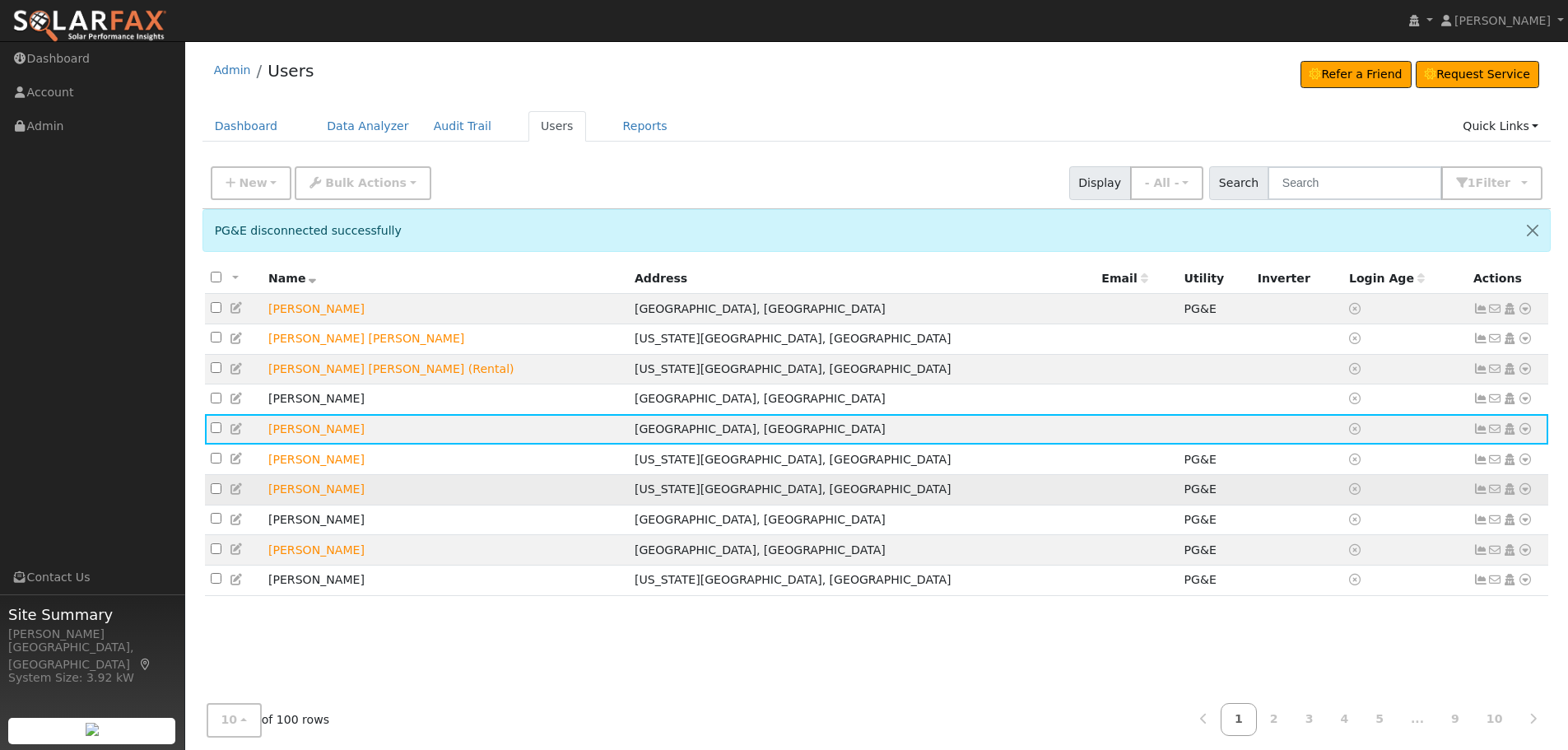
click at [1523, 494] on icon at bounding box center [1525, 488] width 15 height 11
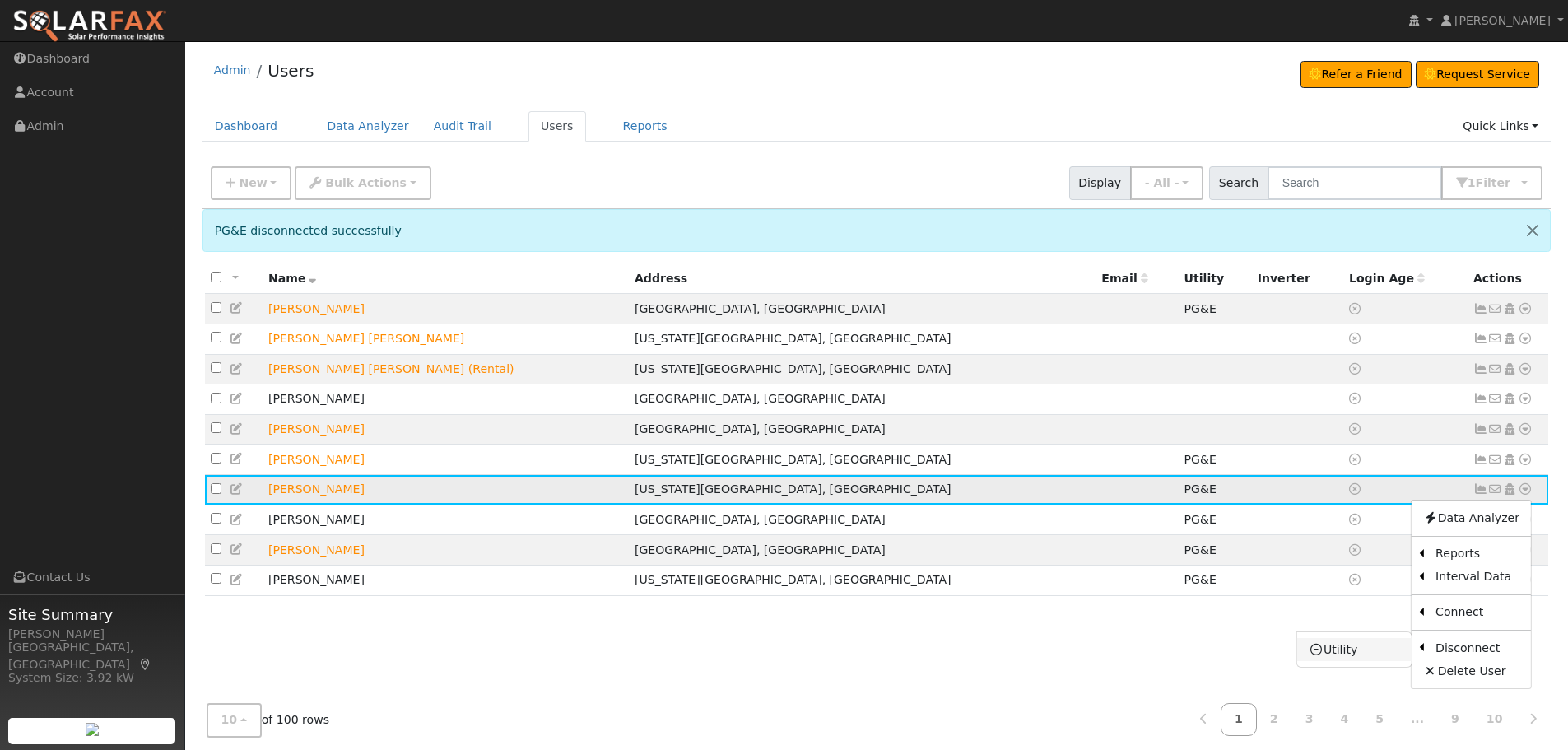
click at [1309, 656] on link "Utility" at bounding box center [1354, 649] width 115 height 23
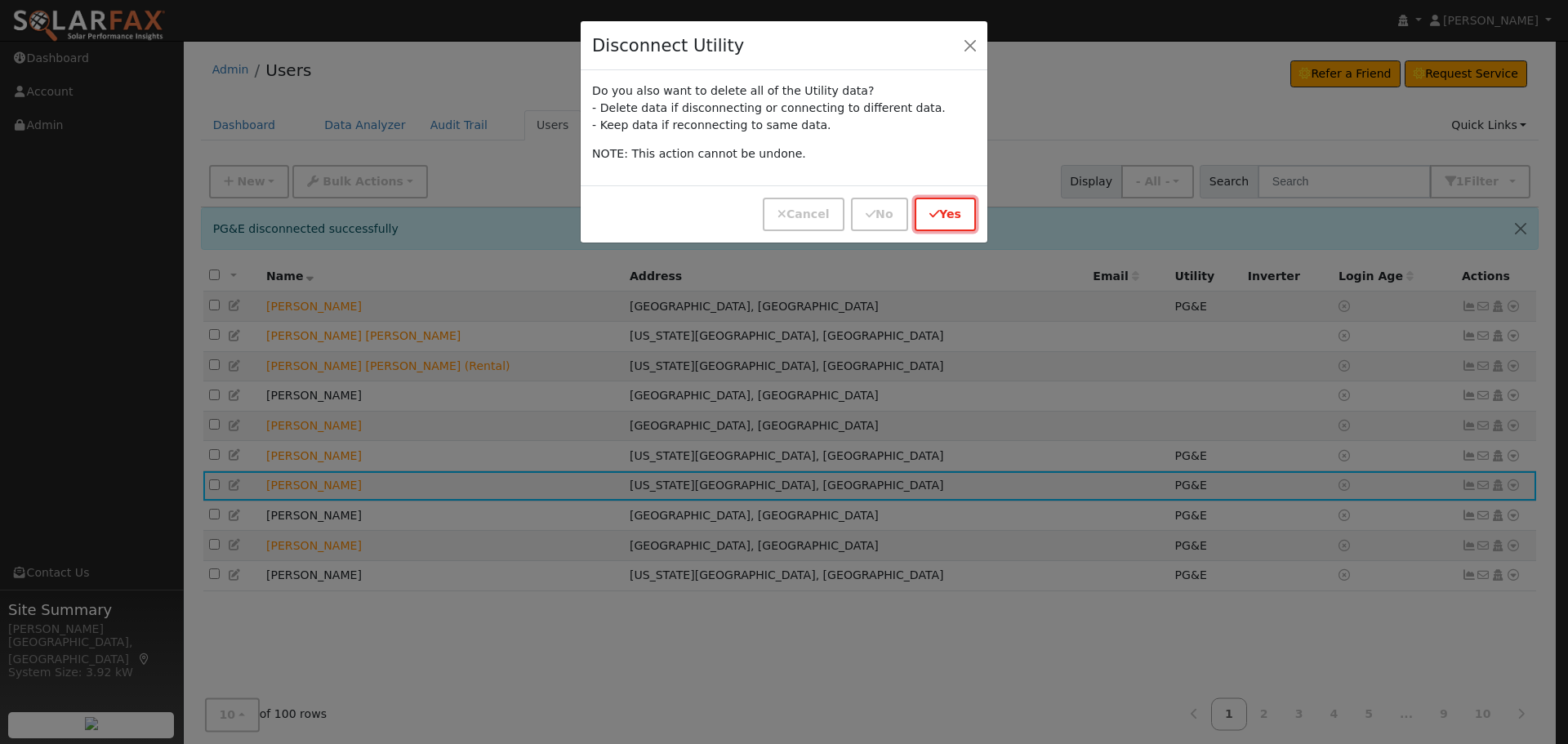
click at [957, 219] on button "Yes" at bounding box center [945, 214] width 61 height 34
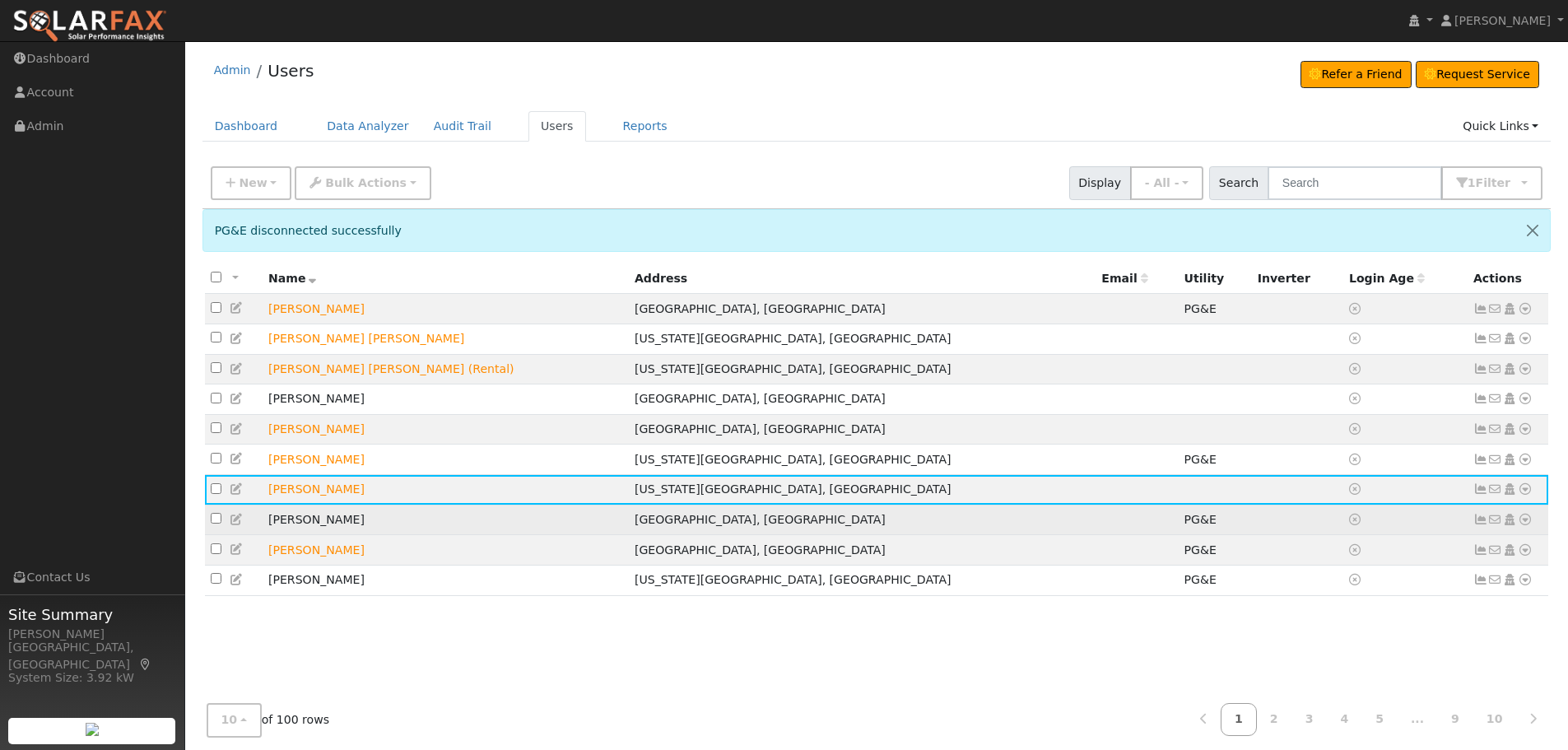
click at [1526, 525] on icon at bounding box center [1525, 519] width 15 height 11
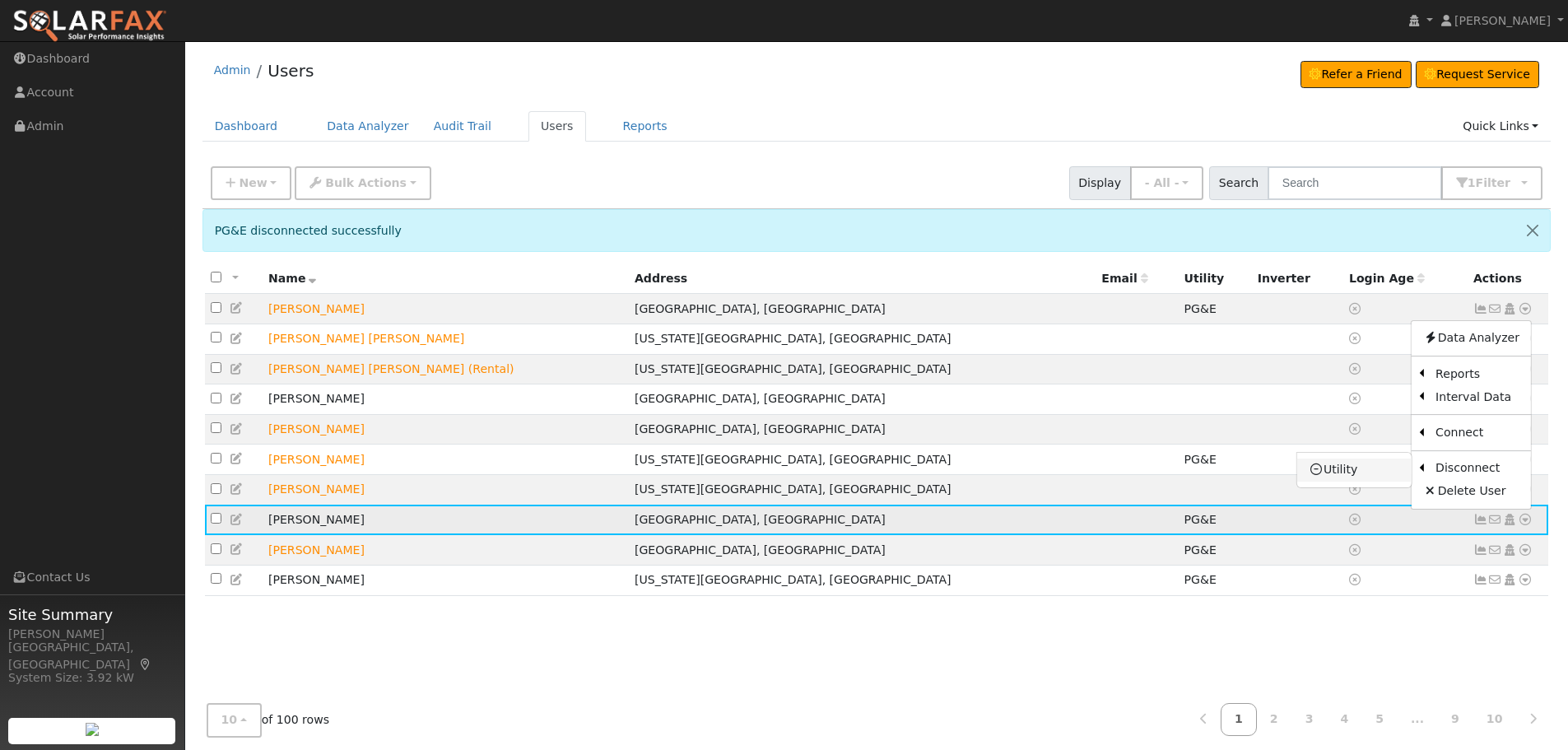
click at [1378, 471] on link "Utility" at bounding box center [1354, 470] width 115 height 23
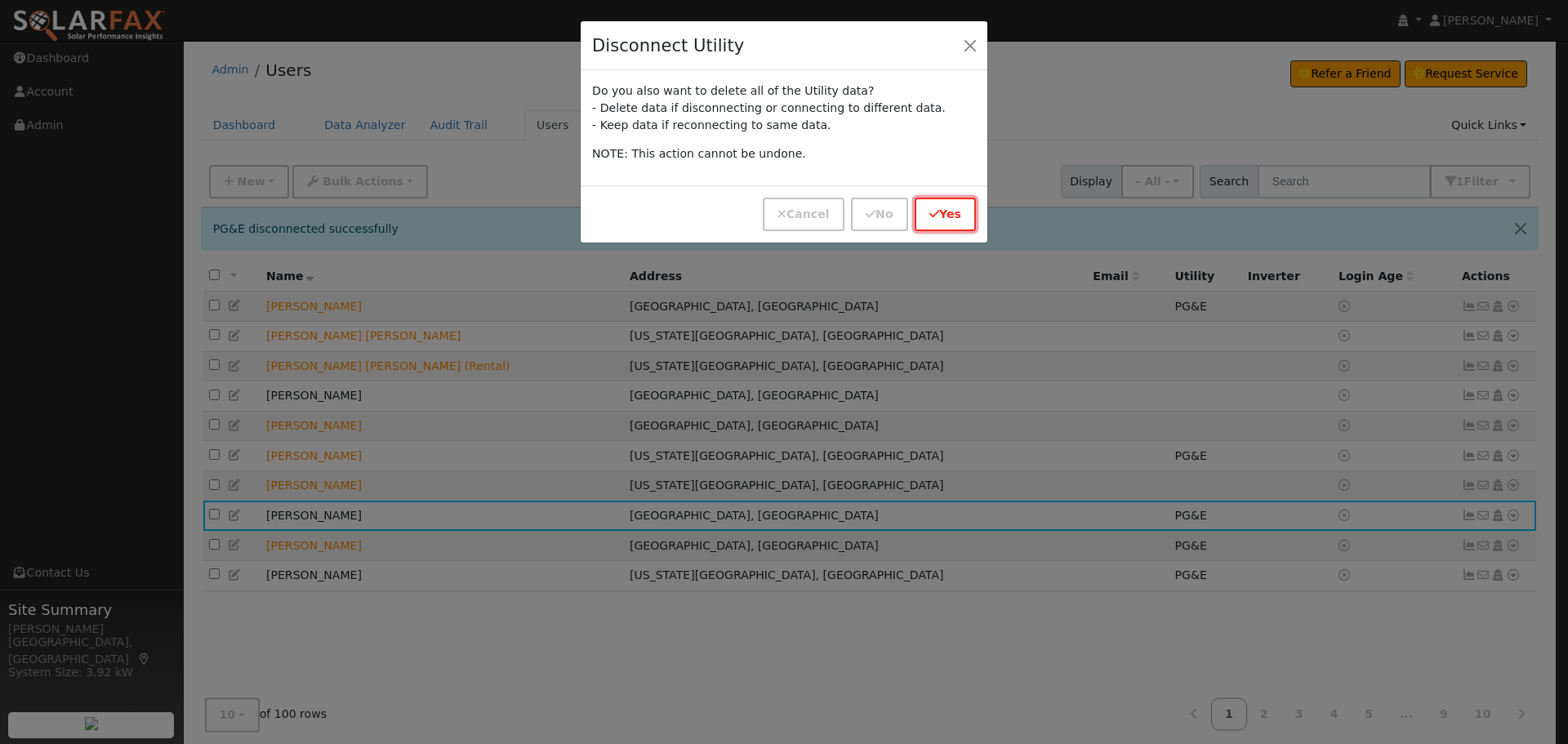
click at [947, 215] on button "Yes" at bounding box center [945, 214] width 61 height 34
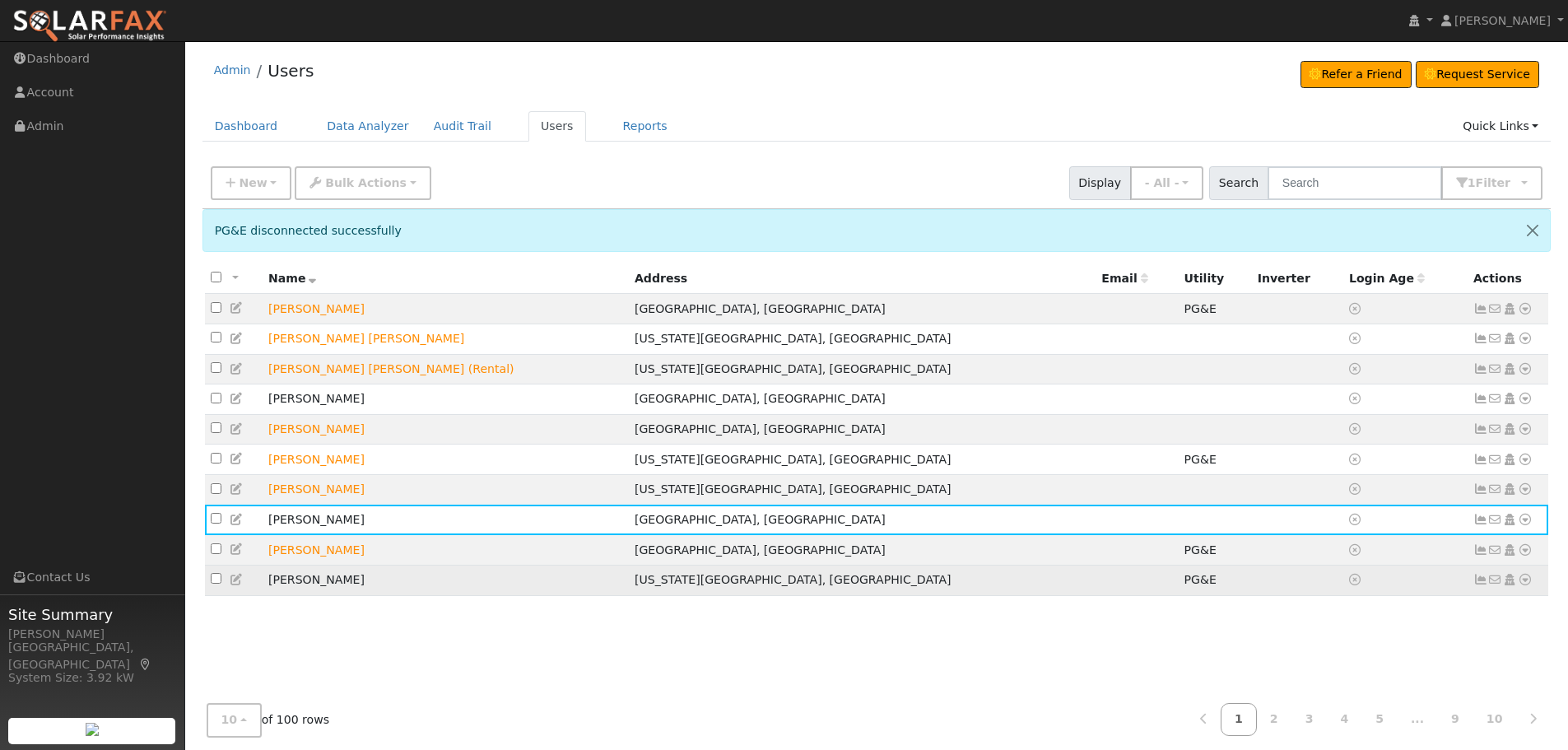
click at [1522, 585] on icon at bounding box center [1525, 579] width 15 height 11
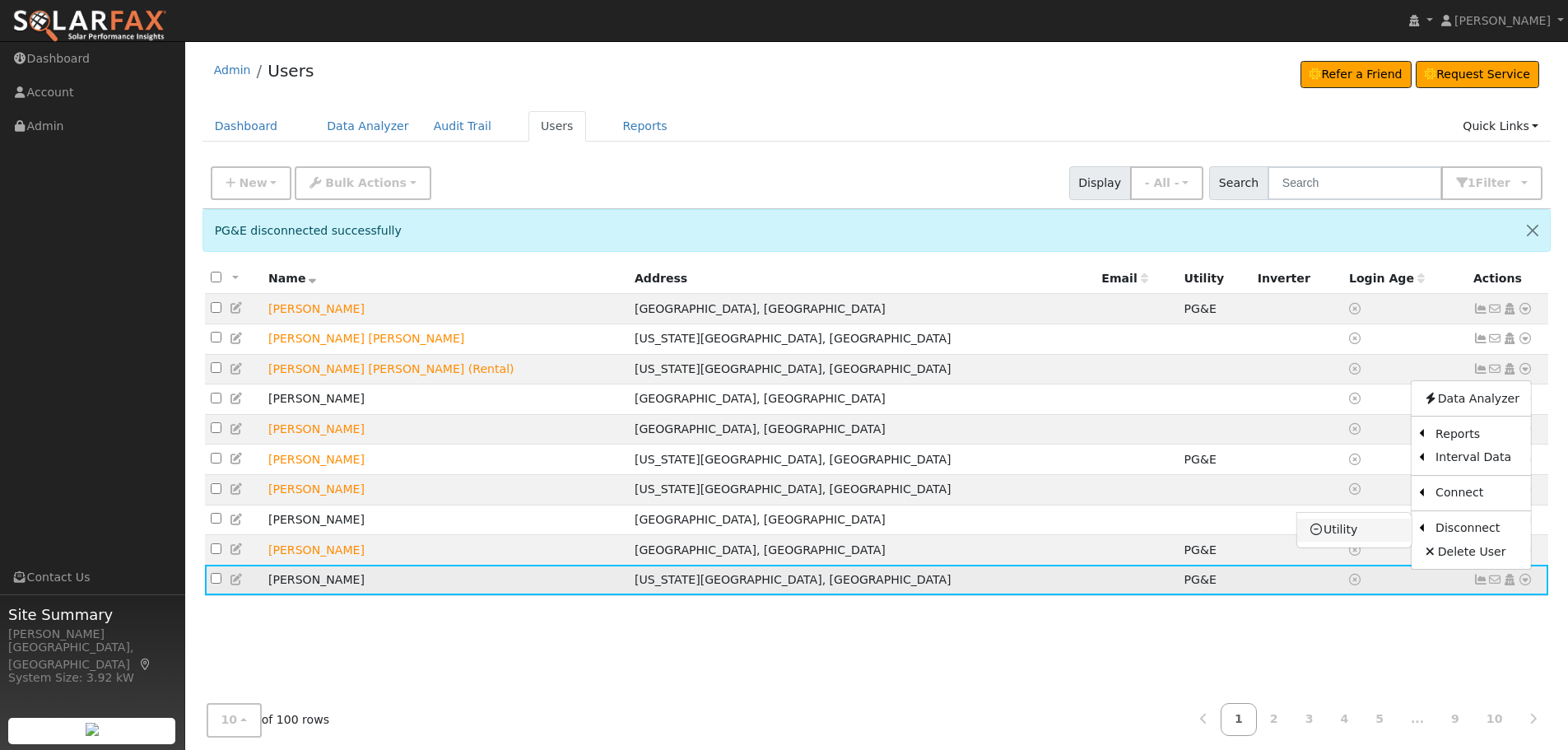
click at [1365, 532] on link "Utility" at bounding box center [1354, 530] width 115 height 23
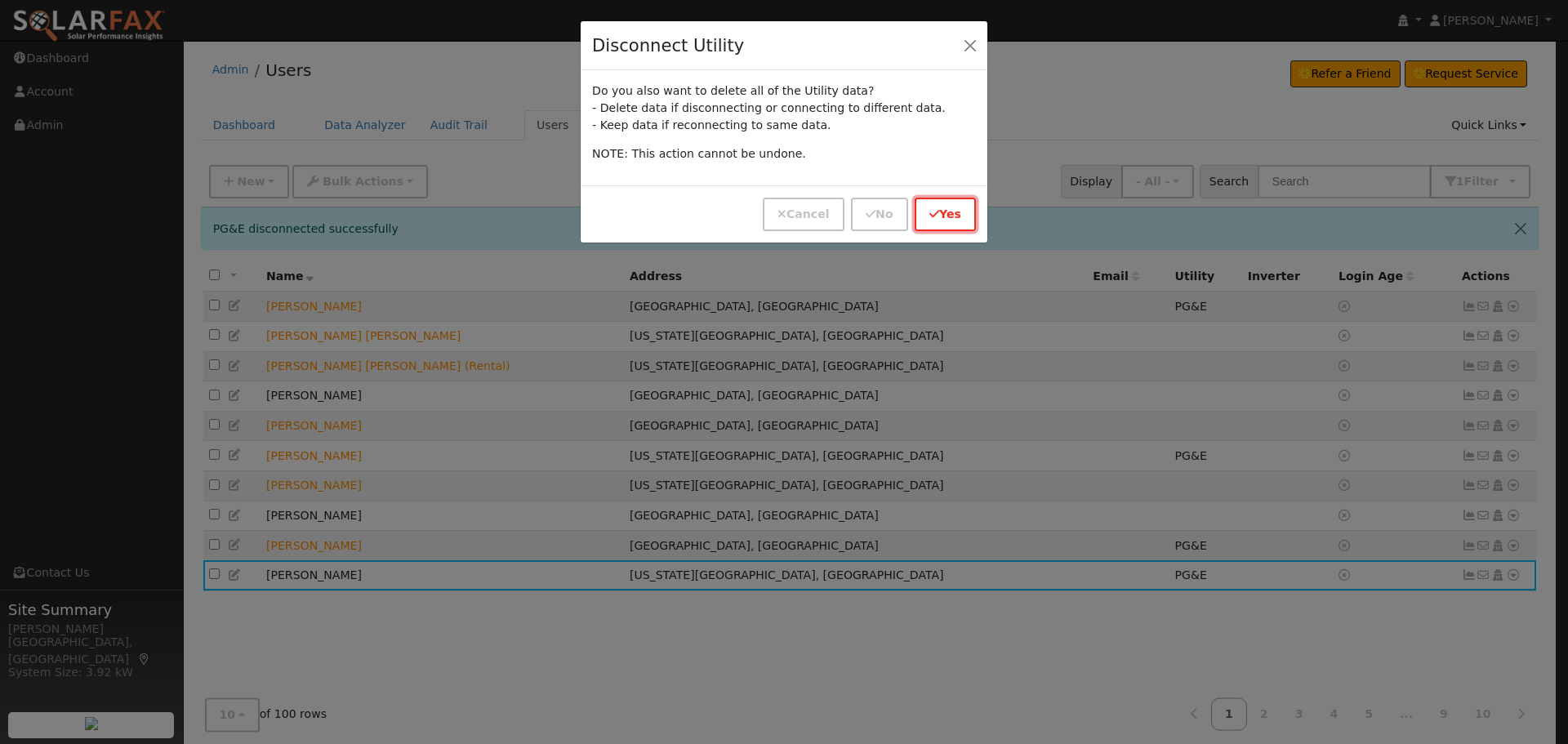
click at [959, 202] on button "Yes" at bounding box center [945, 214] width 61 height 34
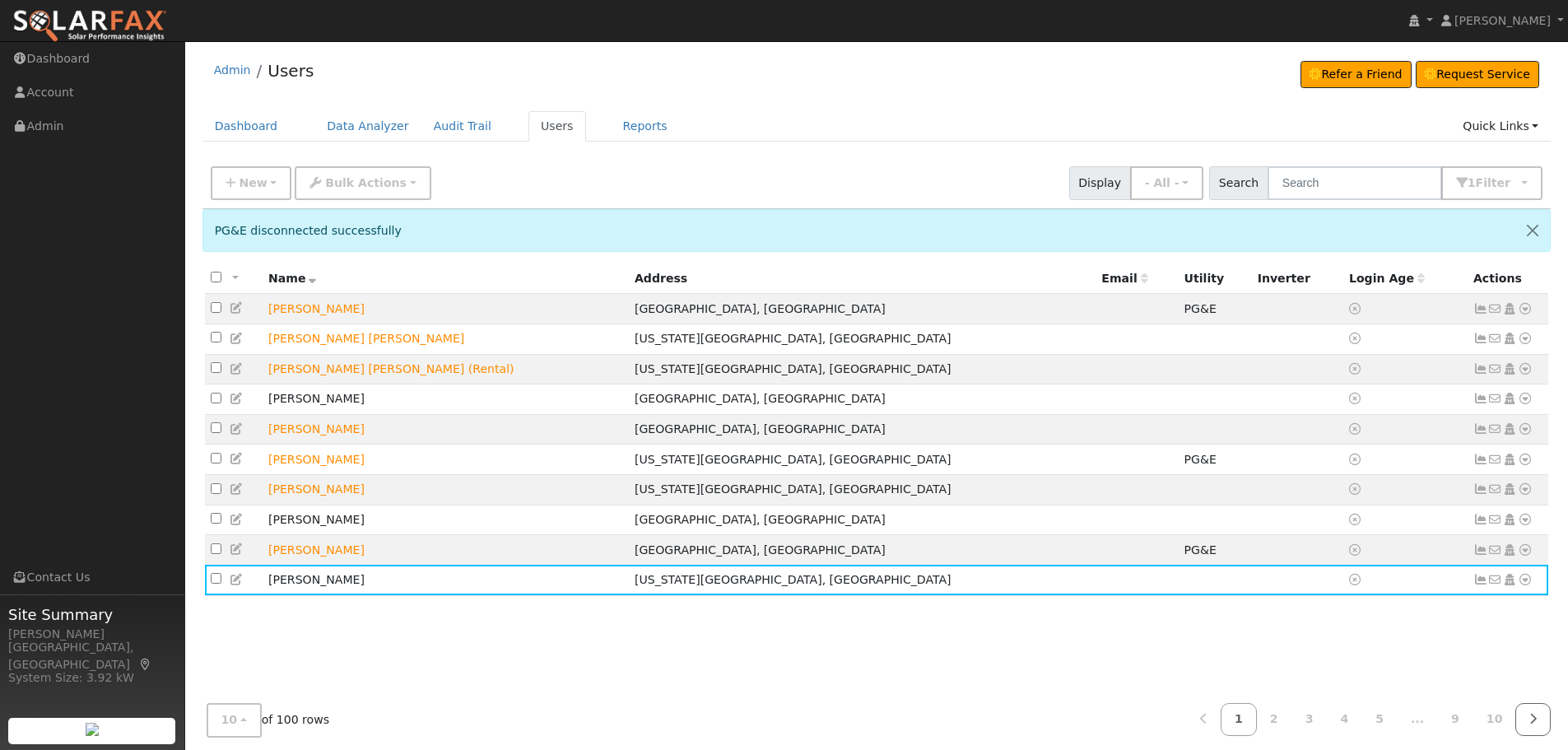
click at [1527, 716] on link at bounding box center [1533, 719] width 35 height 32
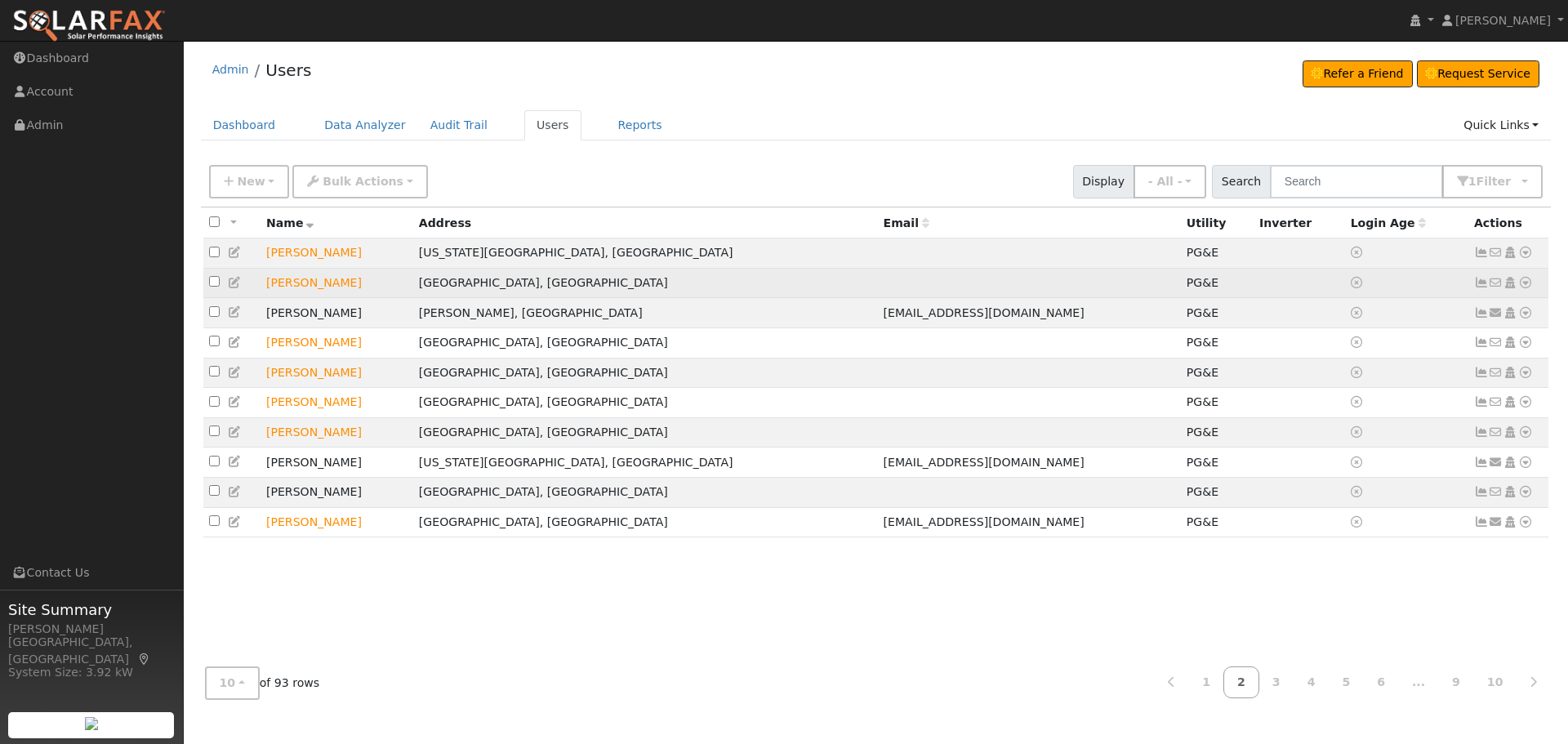
click at [1520, 282] on icon at bounding box center [1525, 282] width 15 height 11
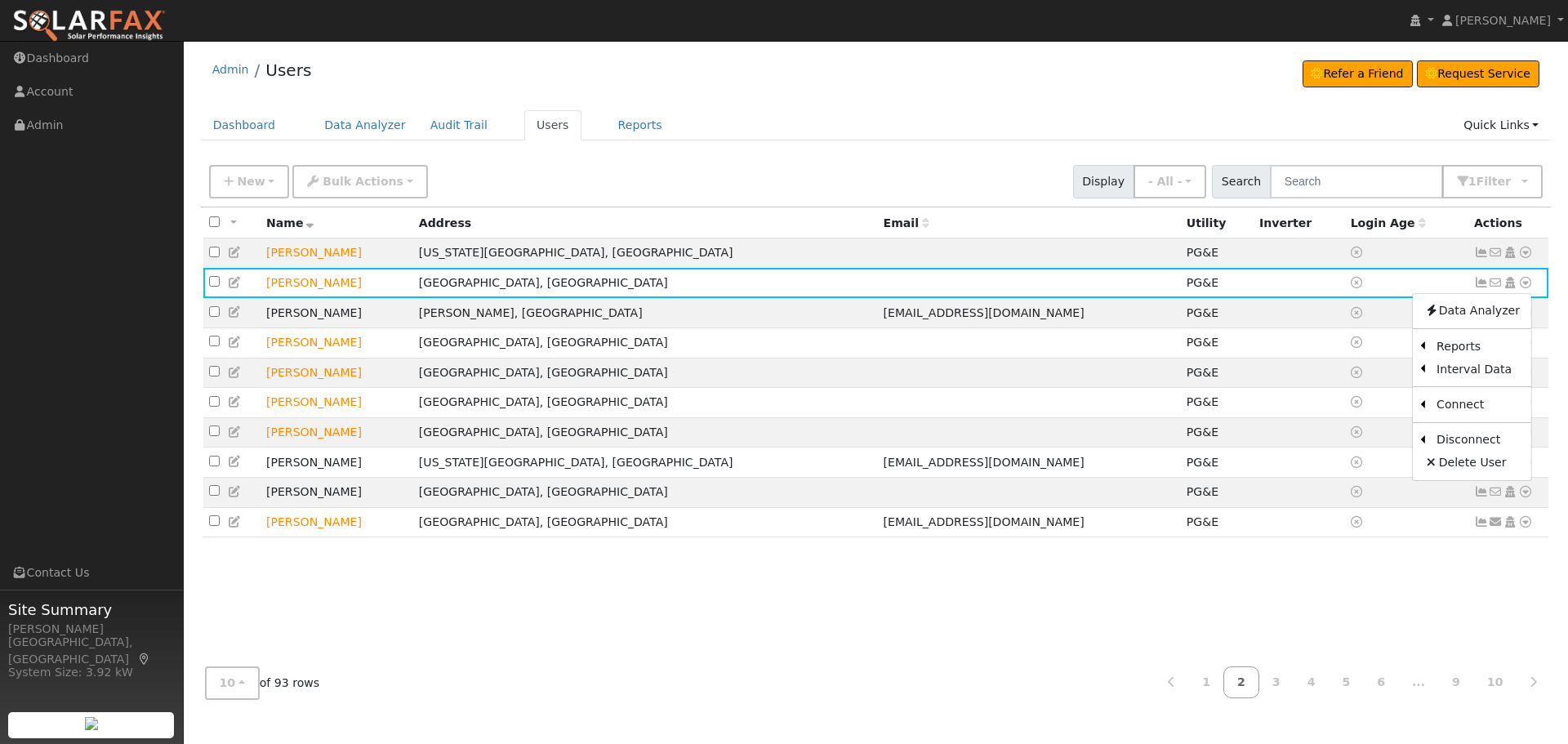
click at [0, 0] on link "Utility" at bounding box center [0, 0] width 0 height 0
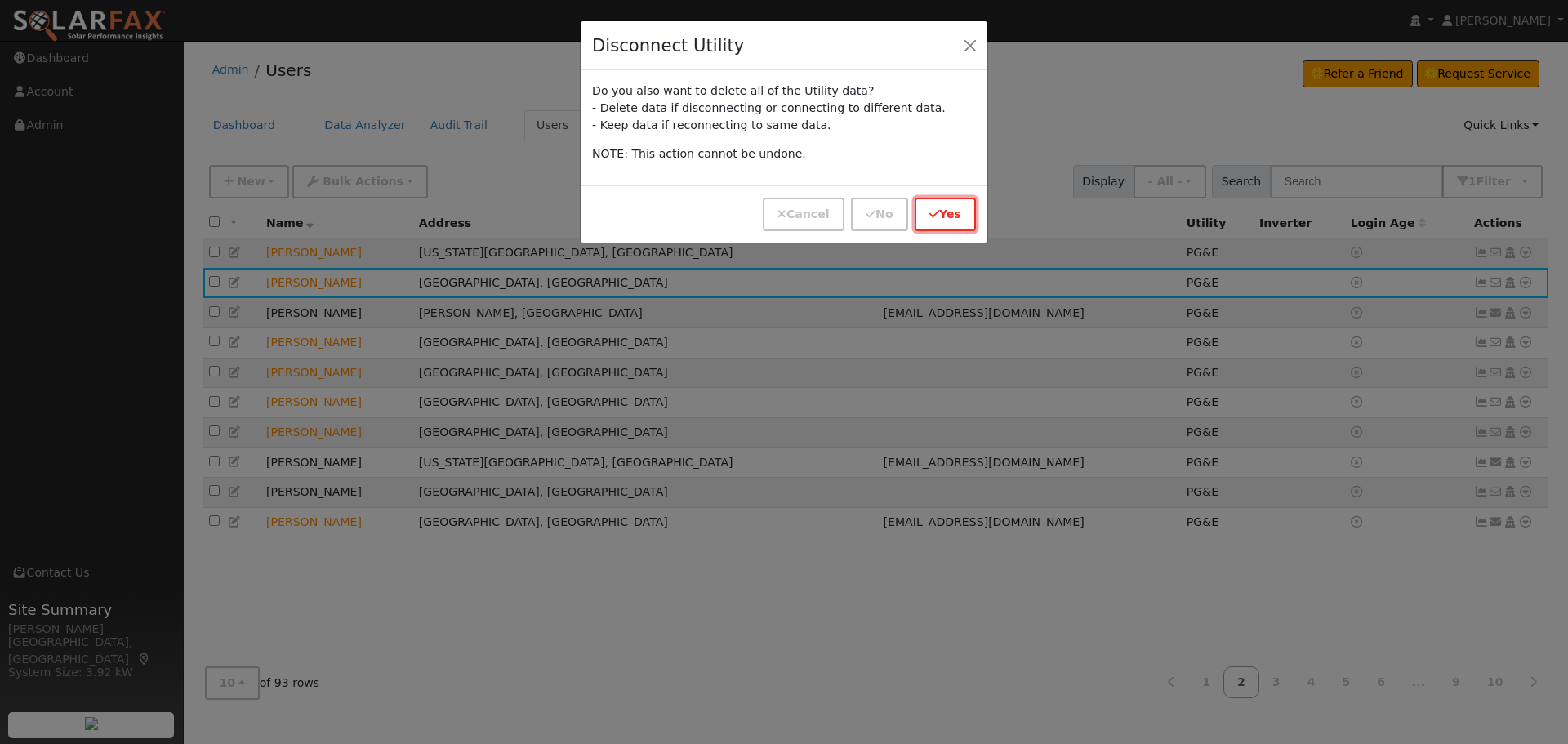
click at [943, 221] on button "Yes" at bounding box center [945, 214] width 61 height 34
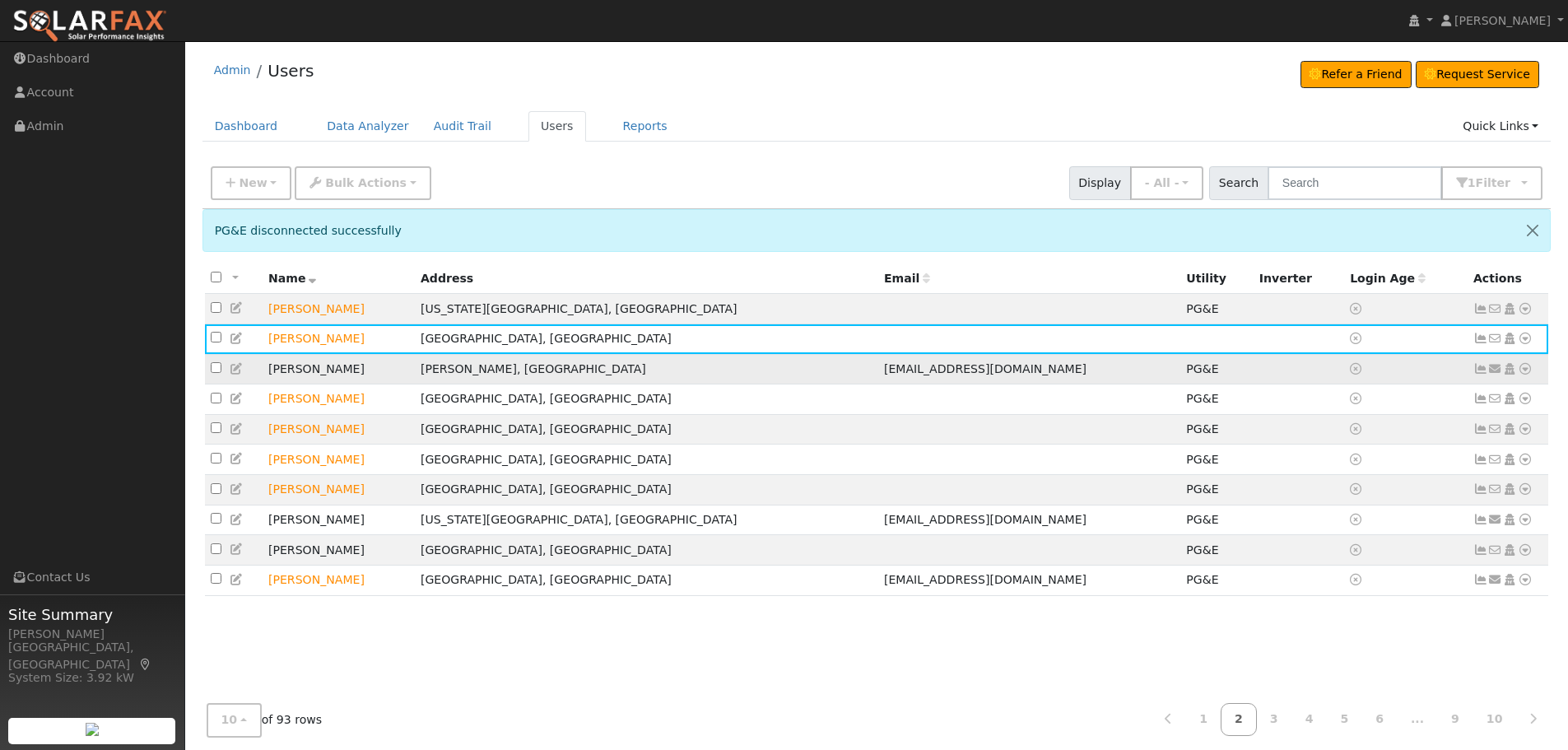
click at [1524, 369] on icon at bounding box center [1525, 368] width 15 height 11
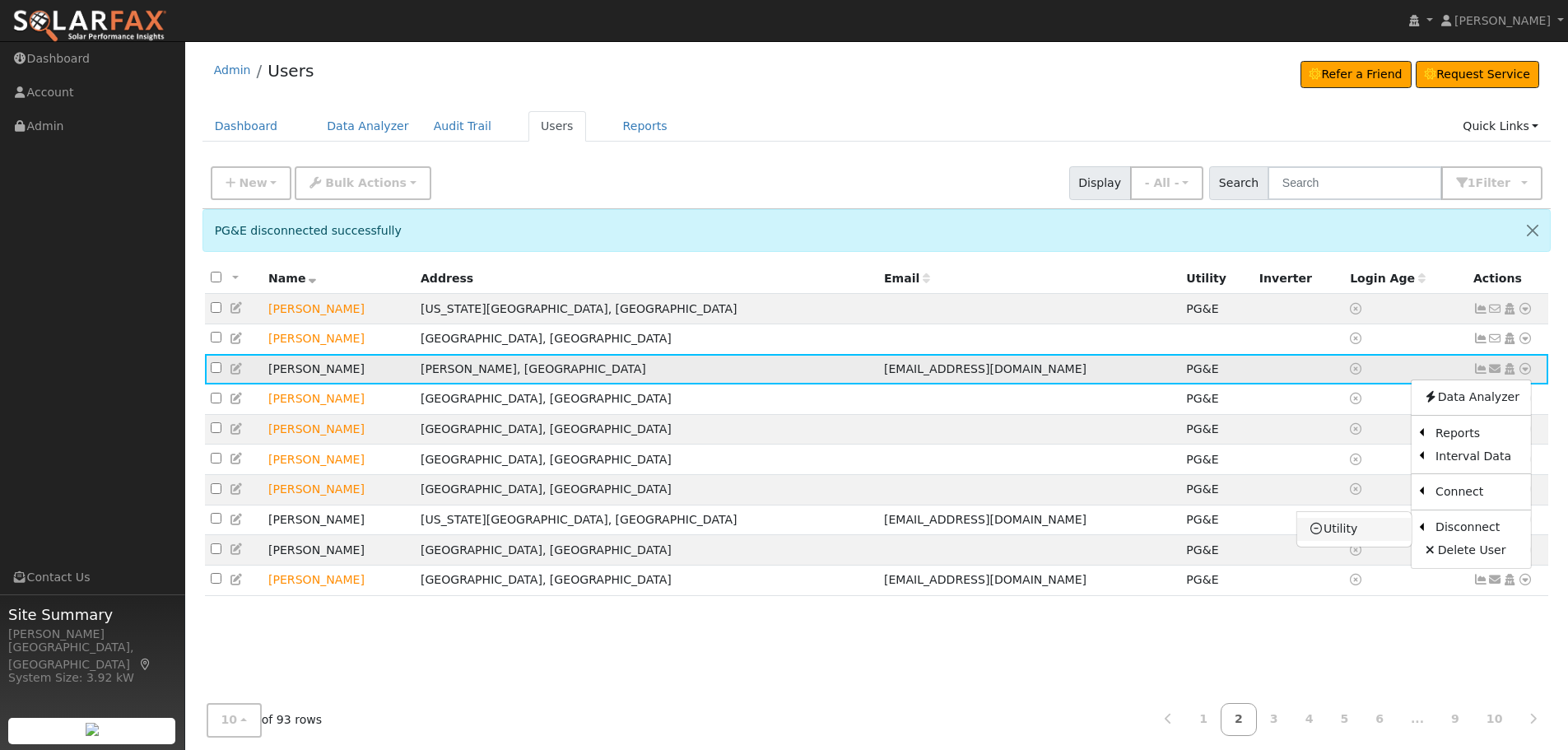
click at [1379, 526] on link "Utility" at bounding box center [1354, 529] width 115 height 23
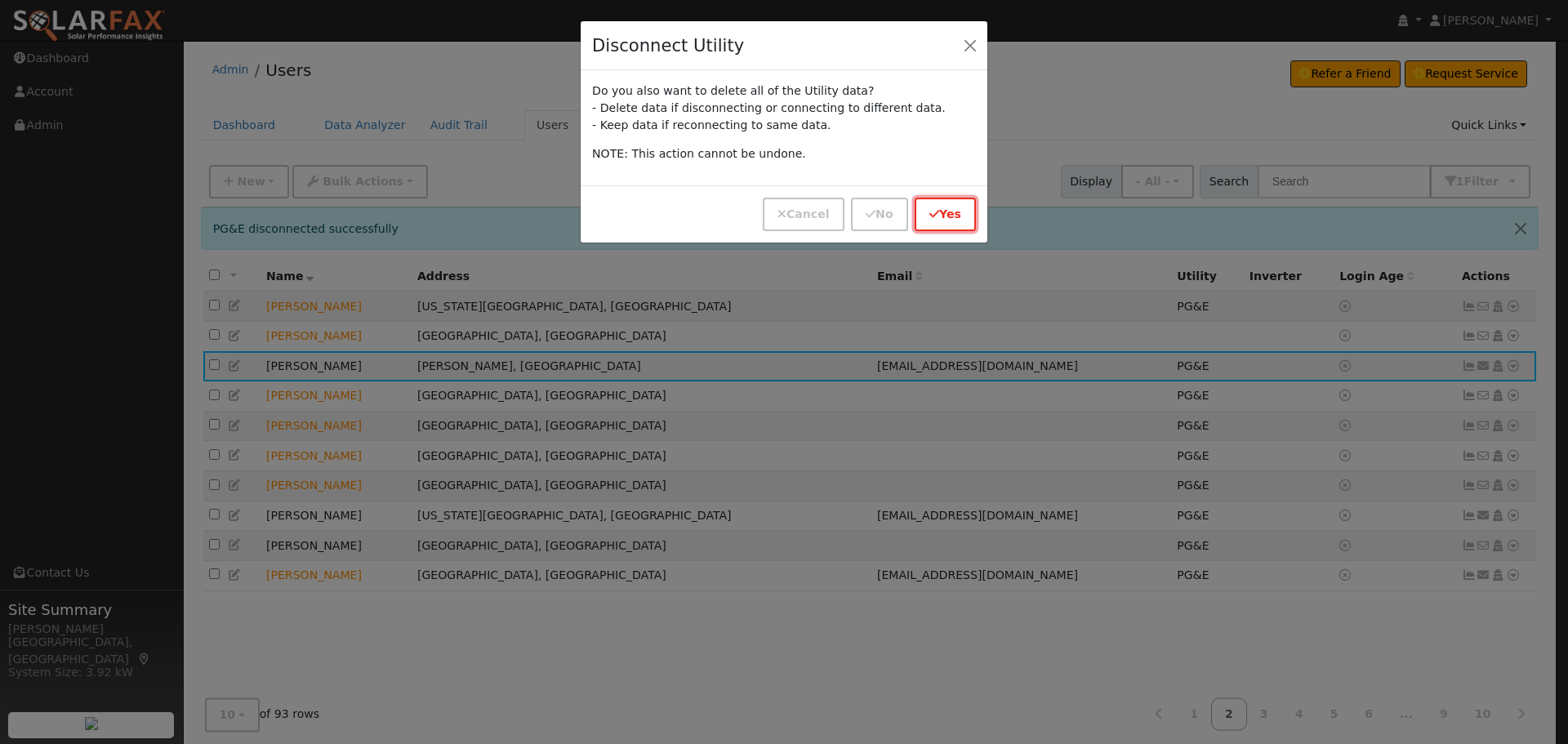
click at [948, 215] on button "Yes" at bounding box center [945, 214] width 61 height 34
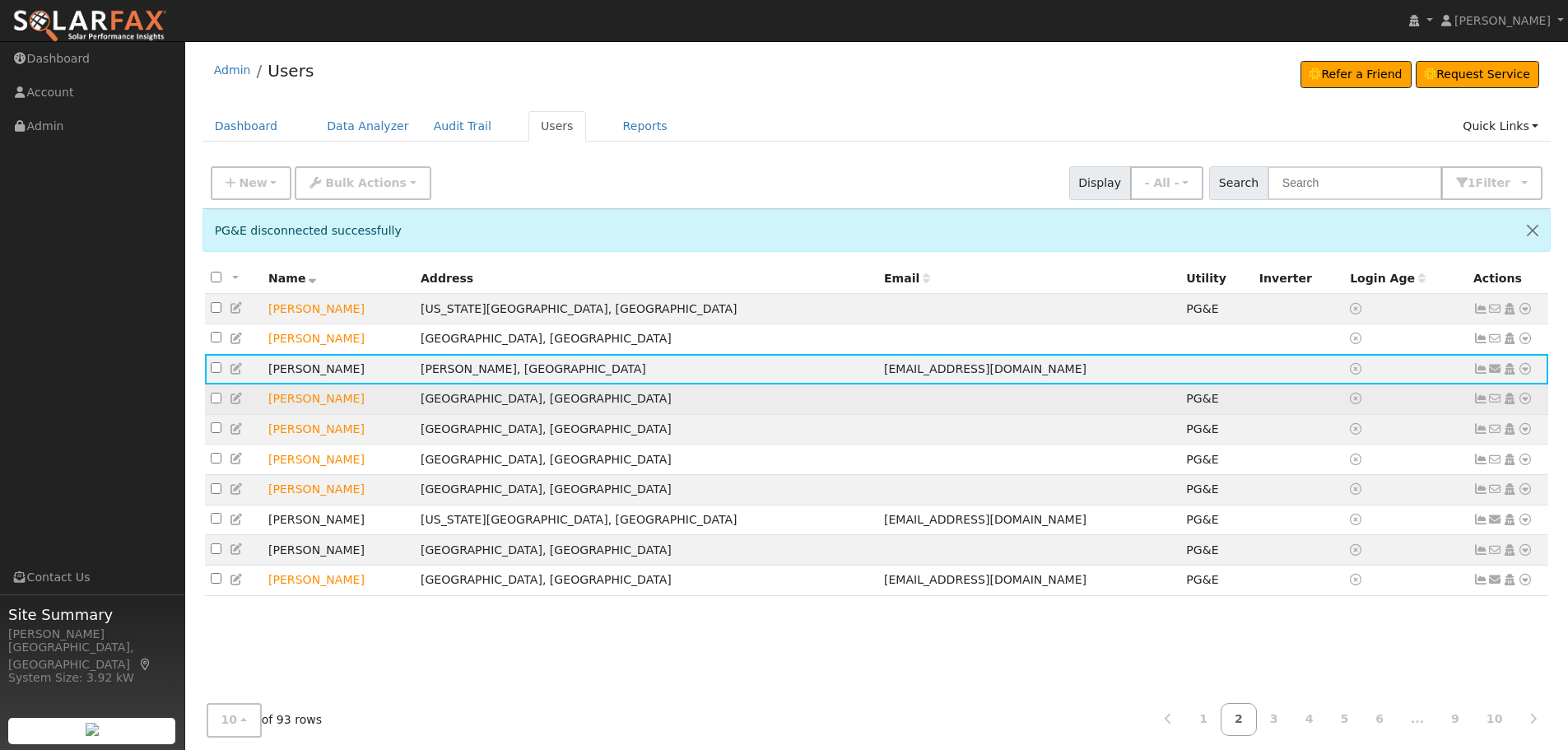
click at [1526, 404] on icon at bounding box center [1525, 398] width 15 height 11
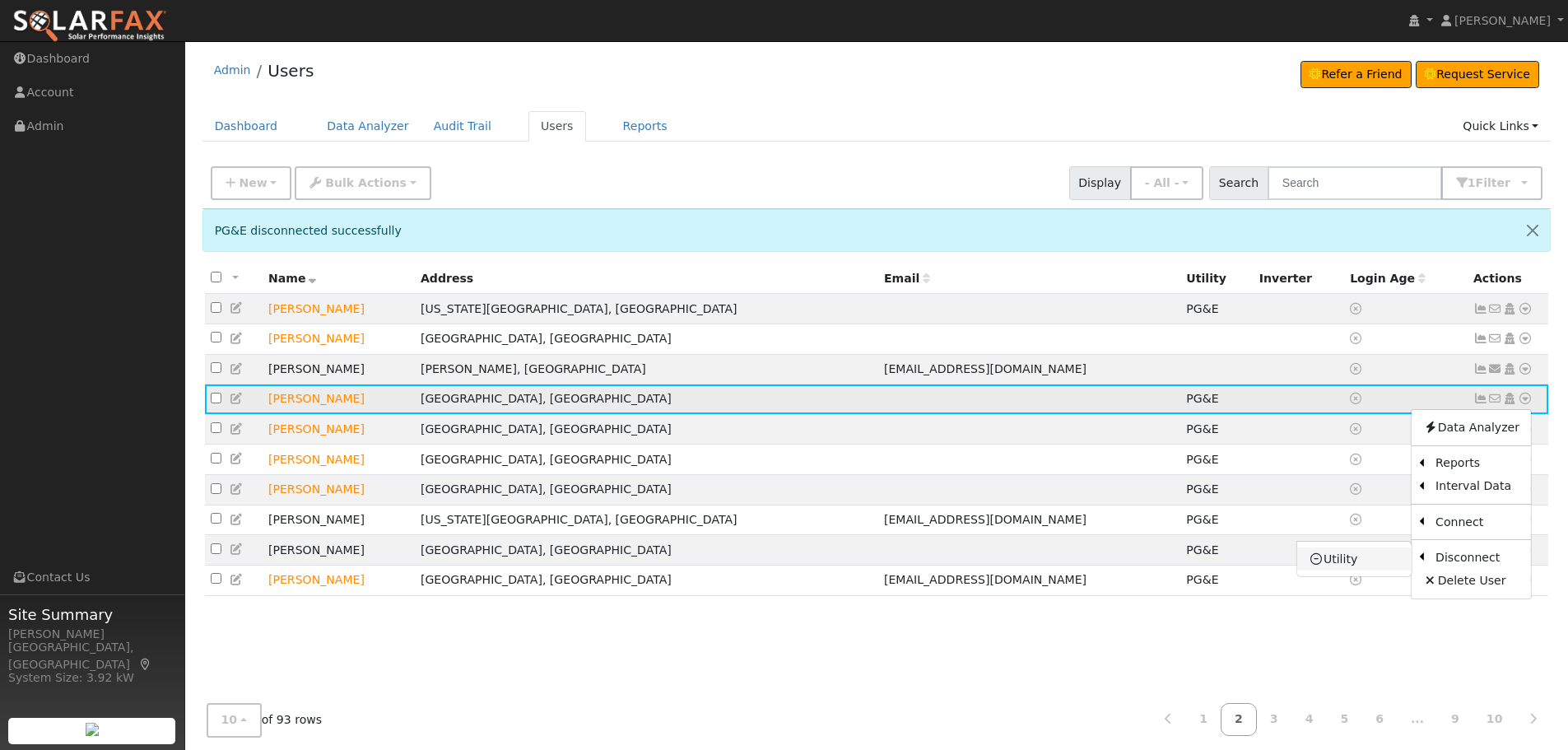
click at [1379, 562] on link "Utility" at bounding box center [1354, 559] width 115 height 23
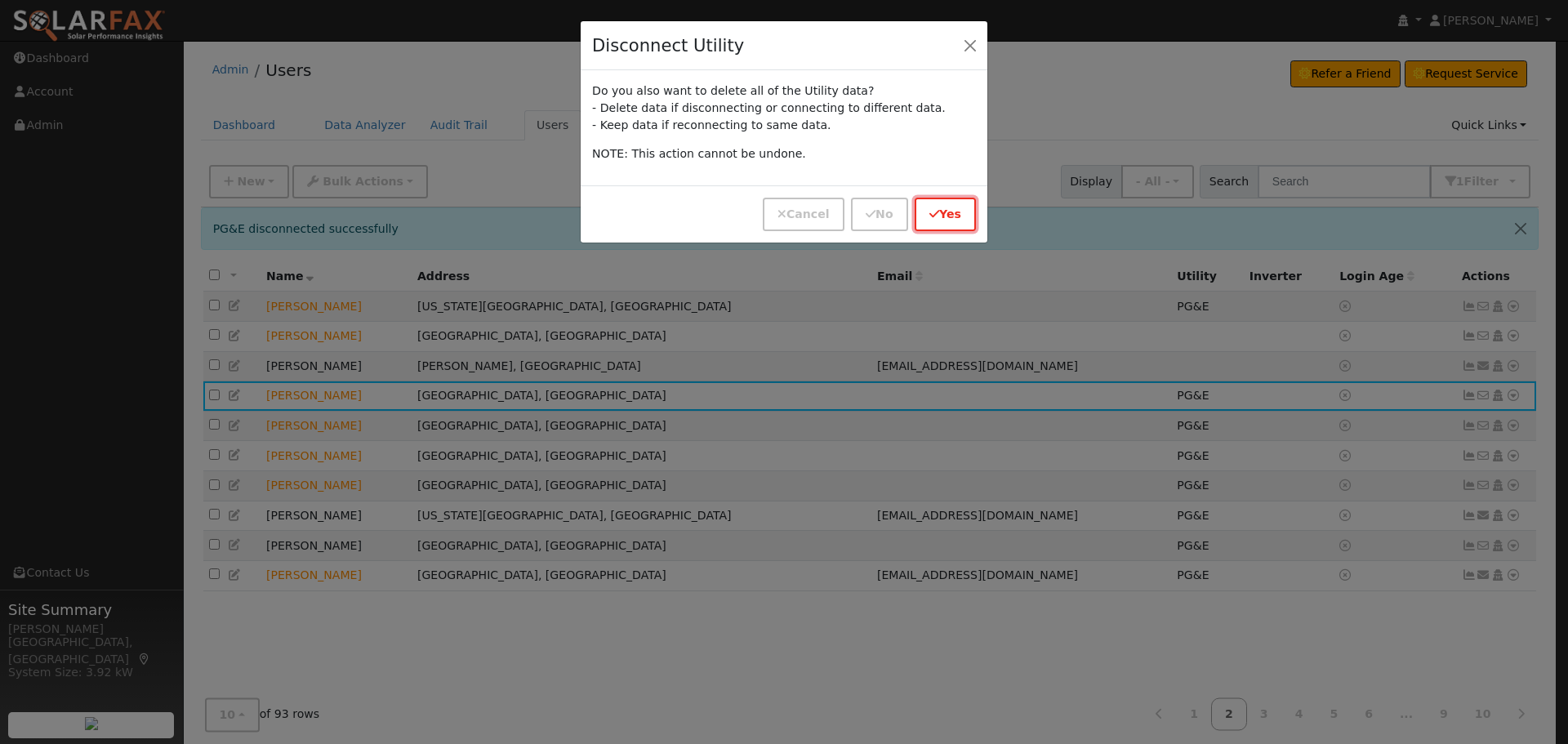
click at [956, 202] on button "Yes" at bounding box center [945, 214] width 61 height 34
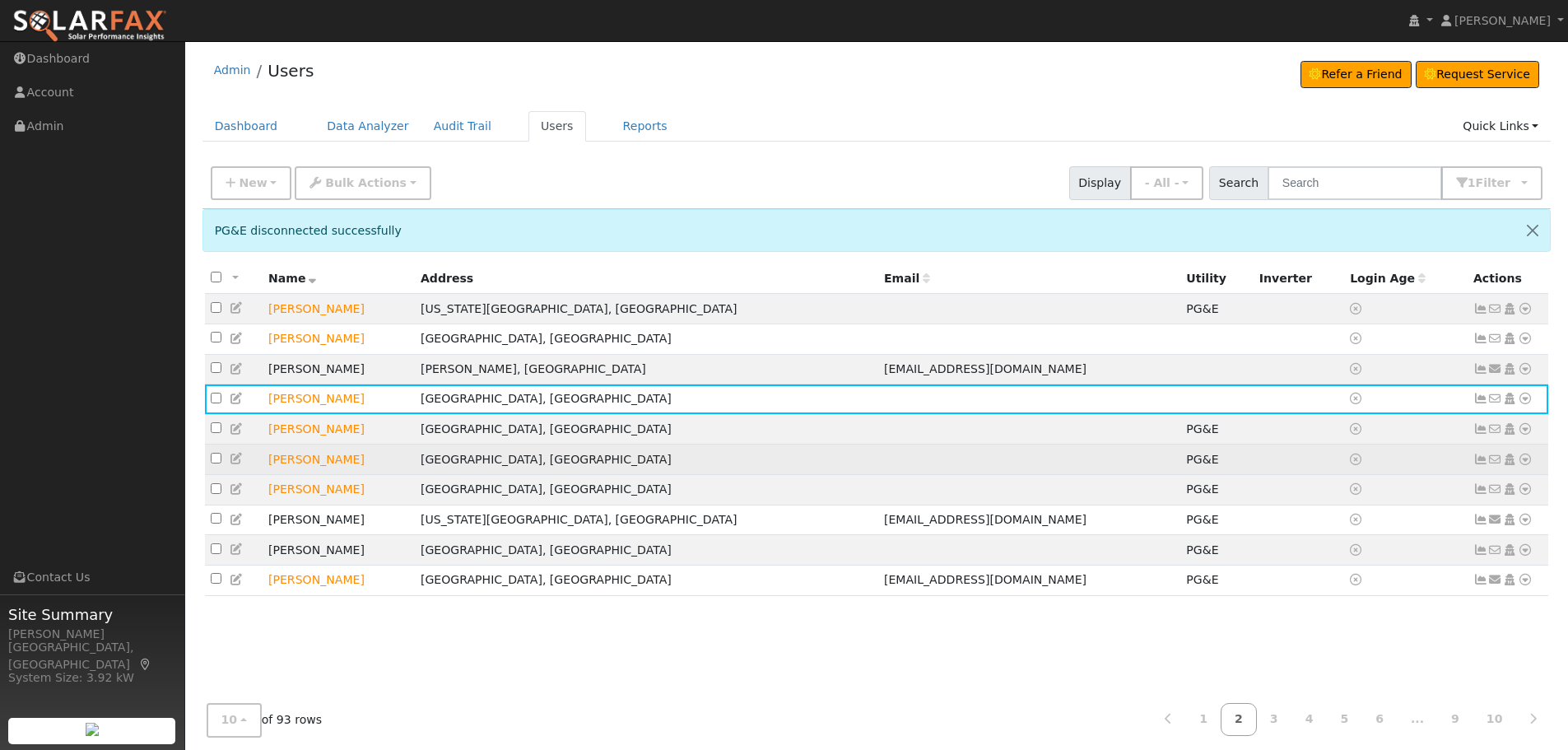
click at [1522, 465] on icon at bounding box center [1525, 459] width 15 height 11
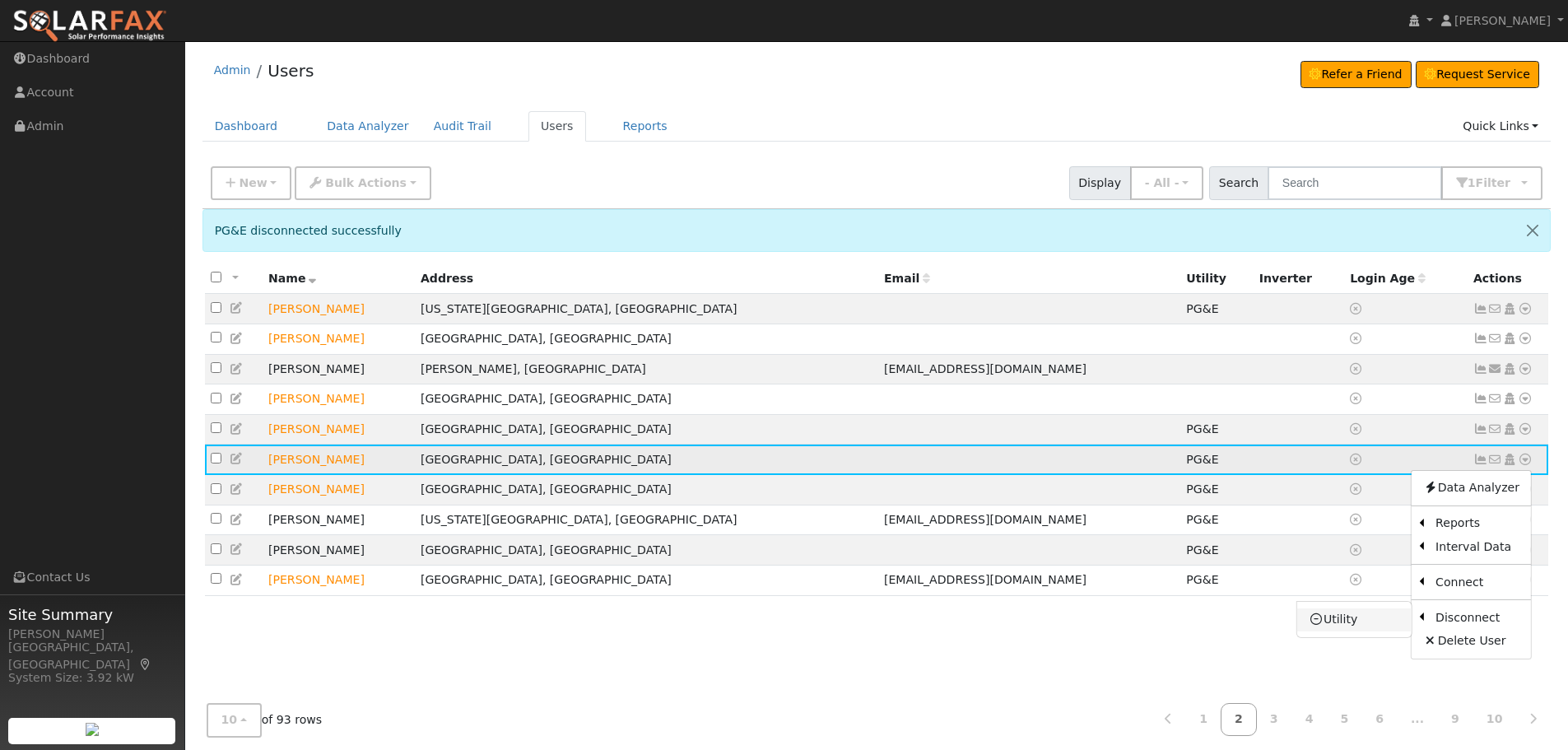
click at [1372, 624] on link "Utility" at bounding box center [1354, 619] width 115 height 23
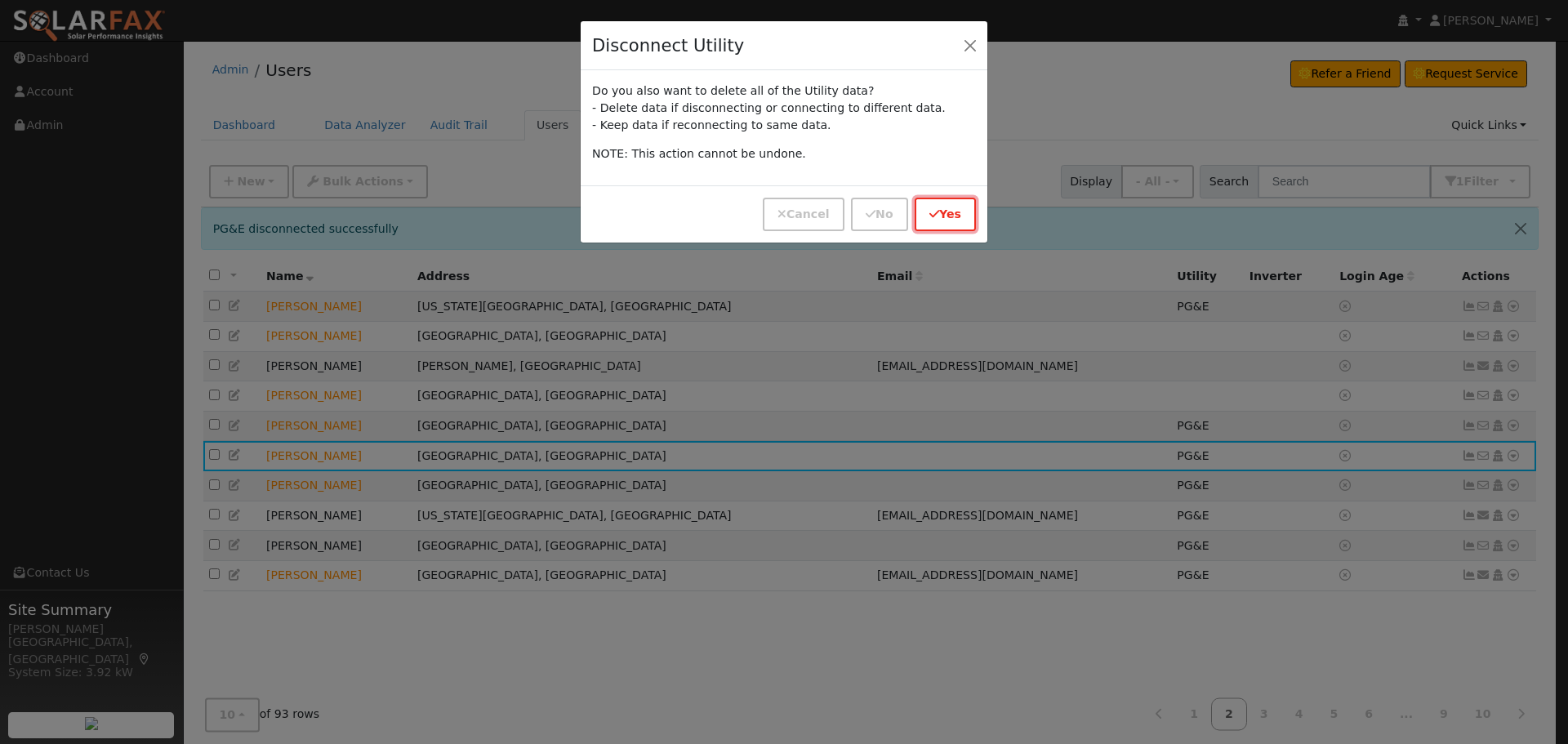
click at [964, 208] on button "Yes" at bounding box center [945, 214] width 61 height 34
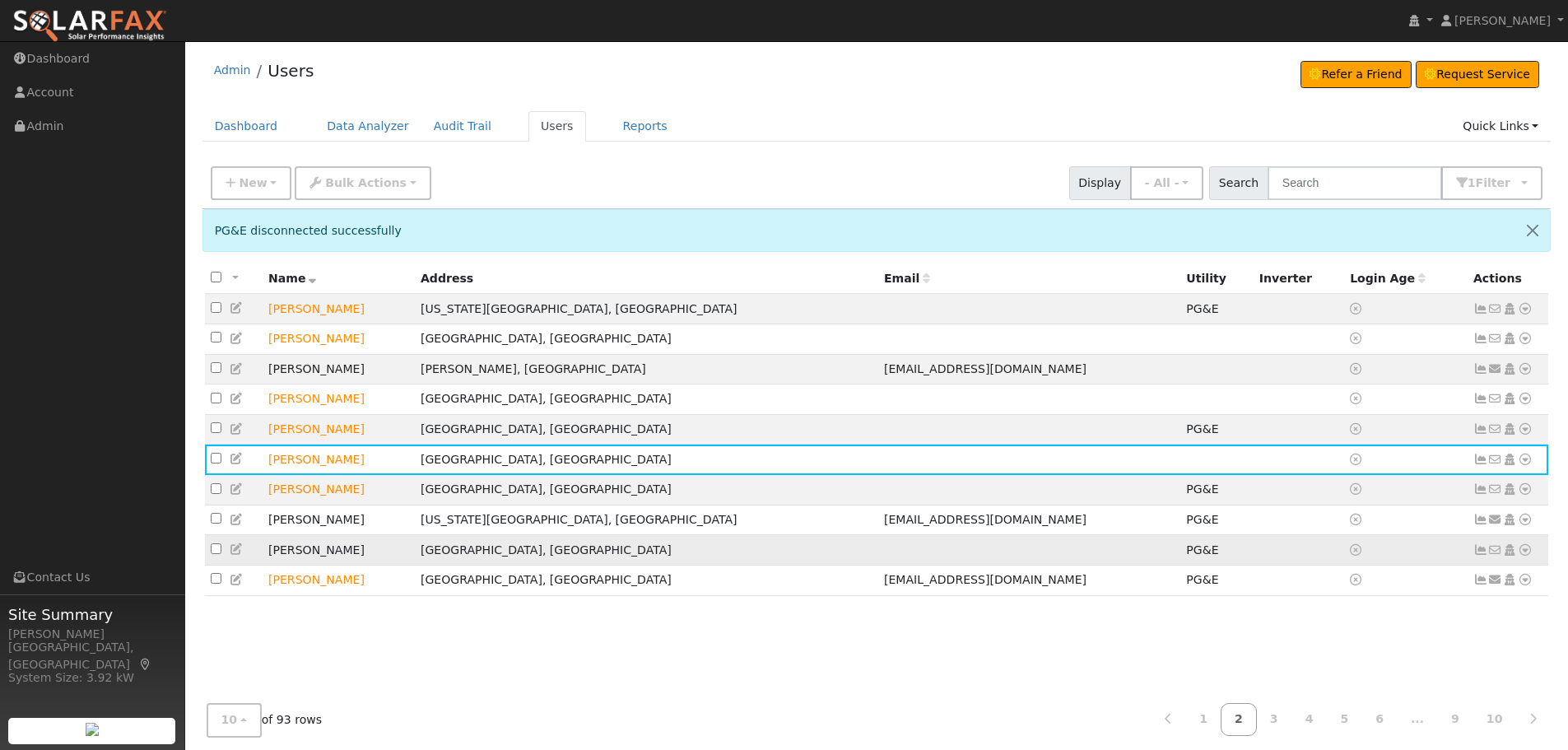
click at [1522, 555] on icon at bounding box center [1525, 549] width 15 height 11
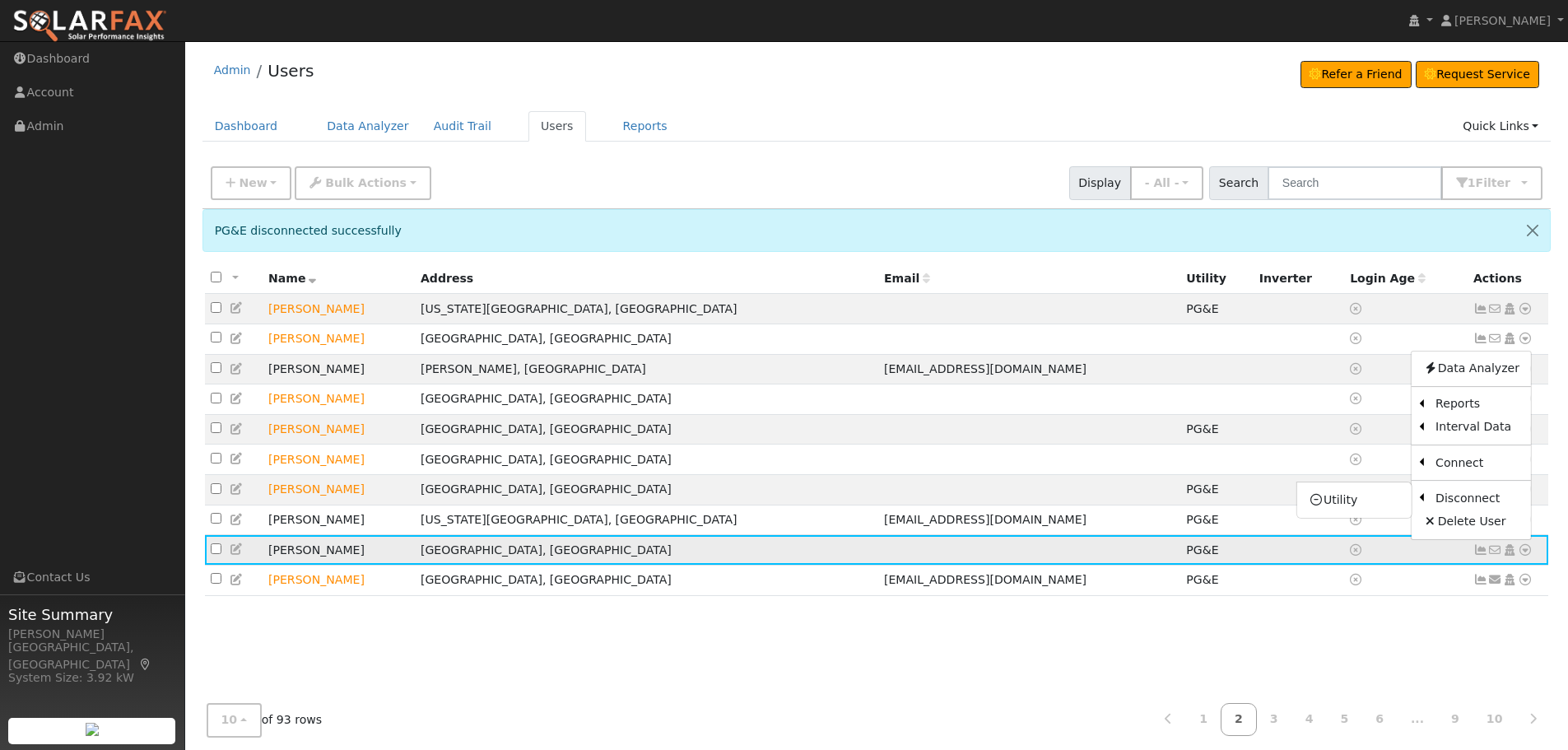
click at [1352, 518] on ul "Utility" at bounding box center [1354, 499] width 116 height 36
click at [1352, 523] on td at bounding box center [1406, 520] width 124 height 31
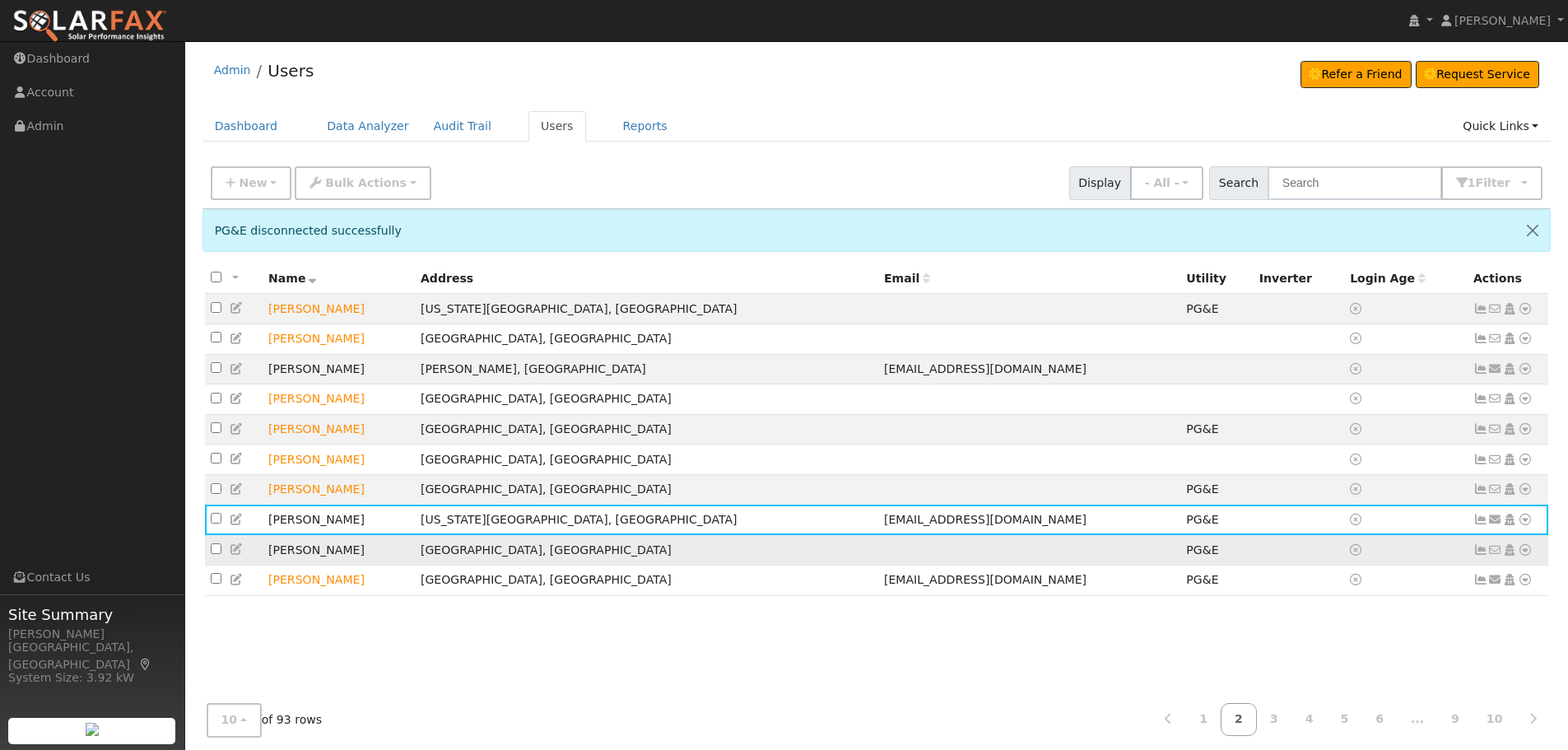
click at [1522, 555] on icon at bounding box center [1525, 549] width 15 height 11
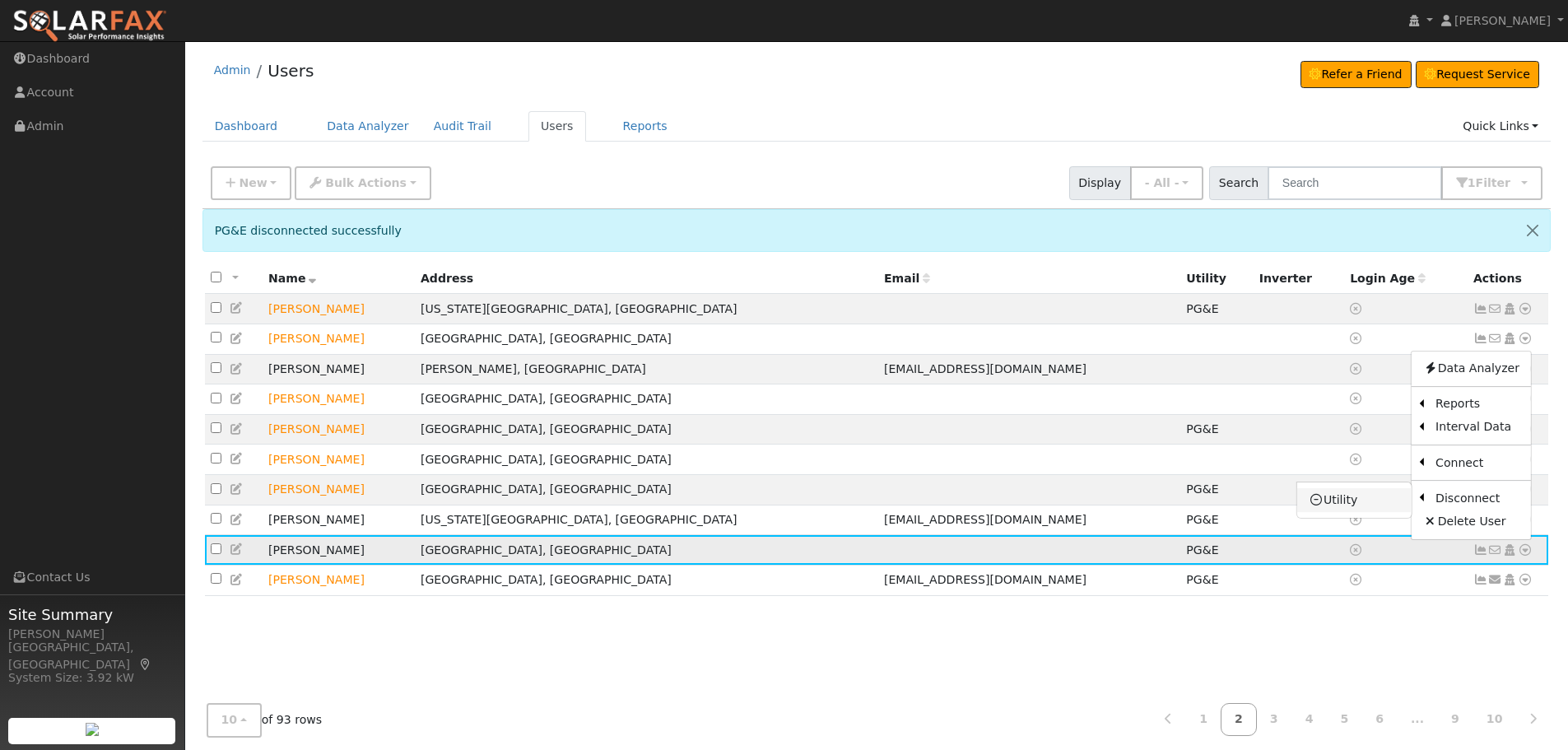
click at [1382, 507] on link "Utility" at bounding box center [1354, 499] width 115 height 23
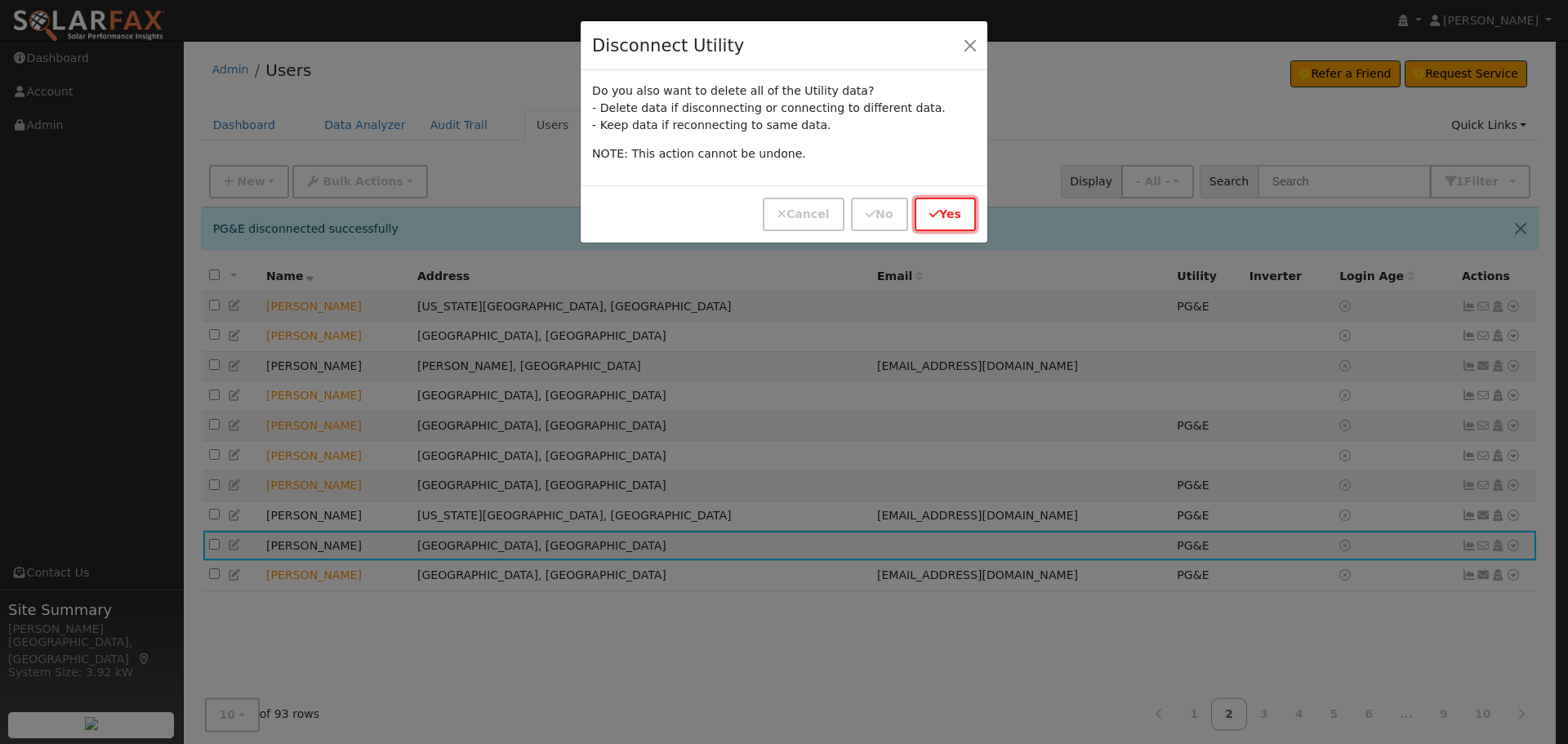
click at [949, 211] on button "Yes" at bounding box center [945, 214] width 61 height 34
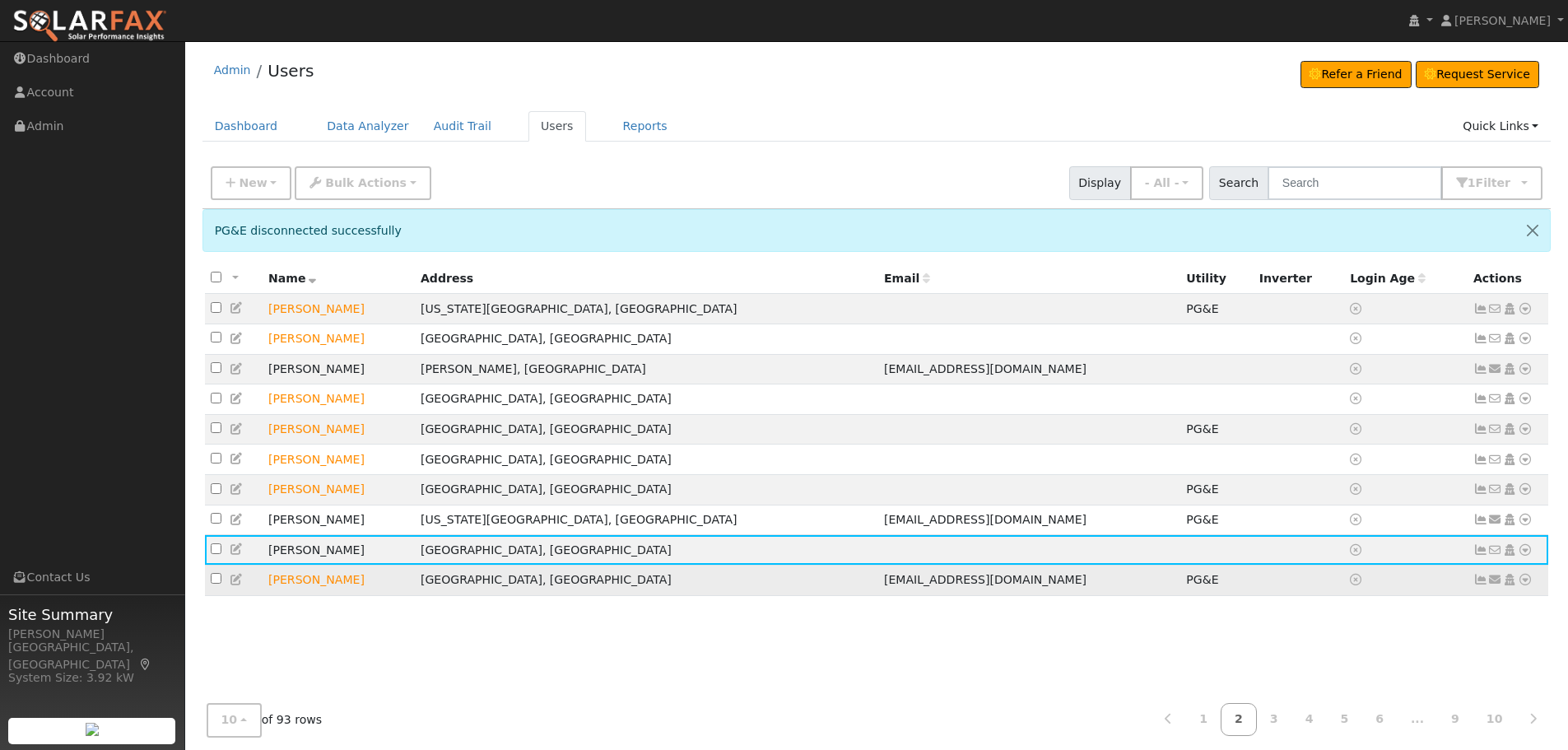
click at [1530, 585] on icon at bounding box center [1525, 579] width 15 height 11
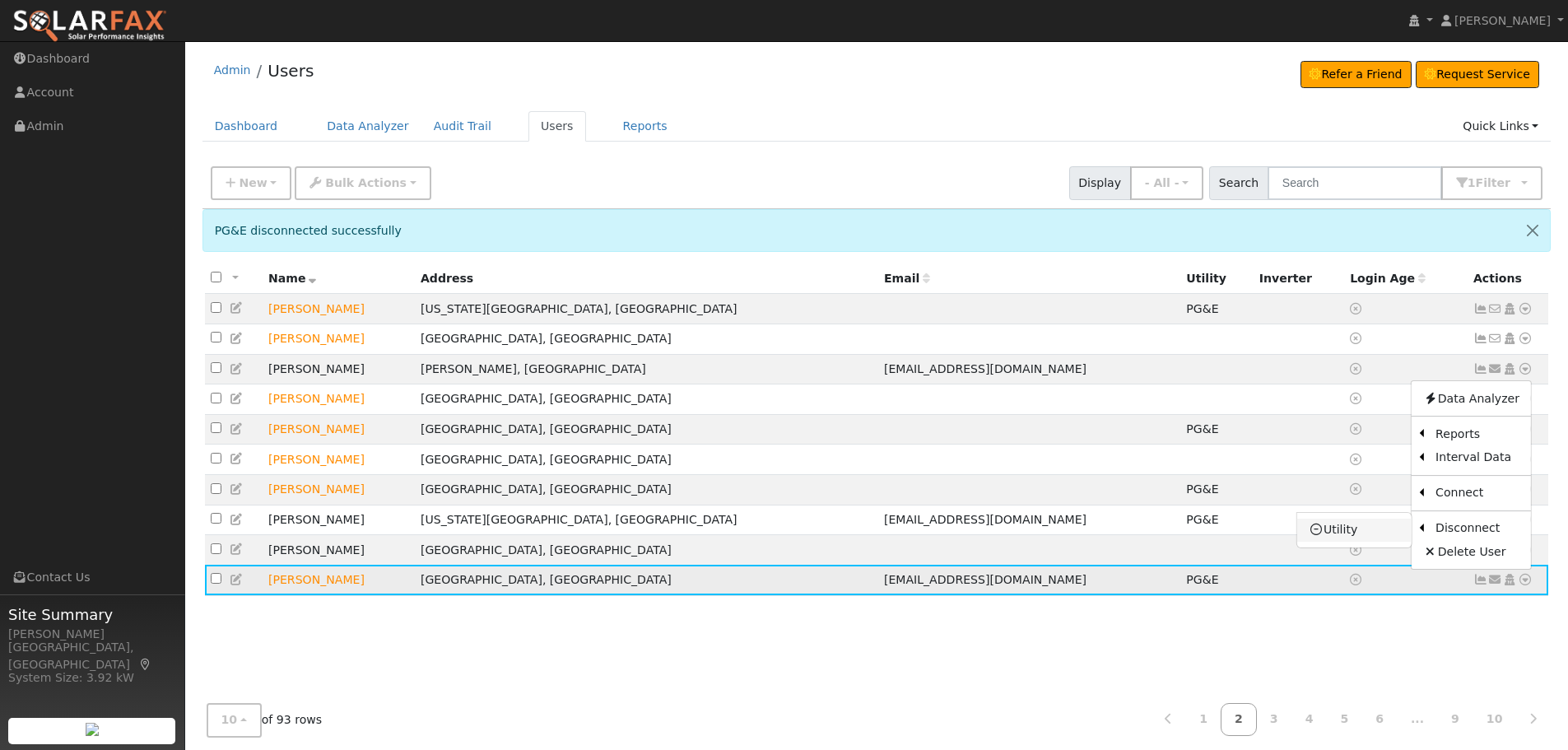
click at [1370, 534] on link "Utility" at bounding box center [1354, 530] width 115 height 23
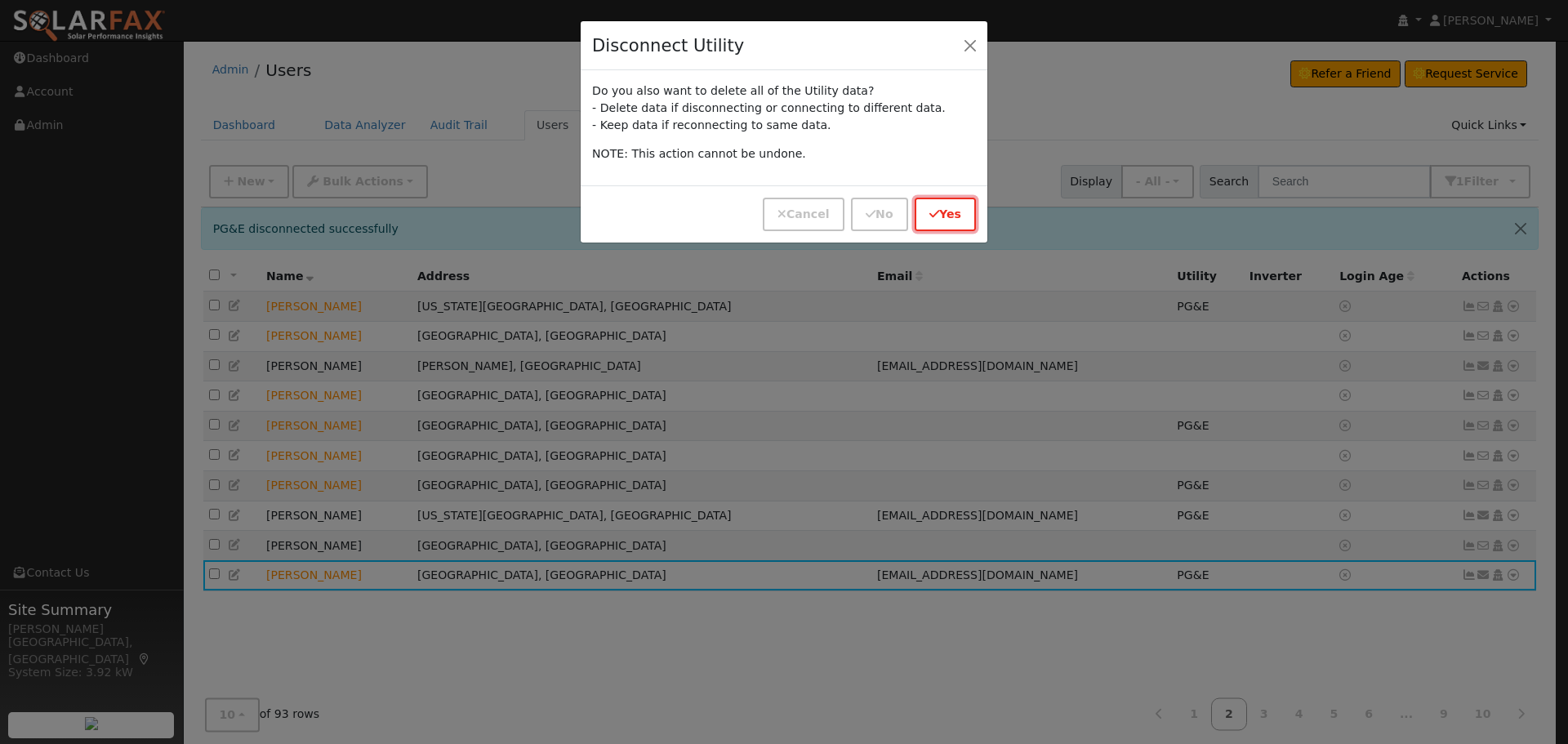
click at [956, 221] on button "Yes" at bounding box center [945, 214] width 61 height 34
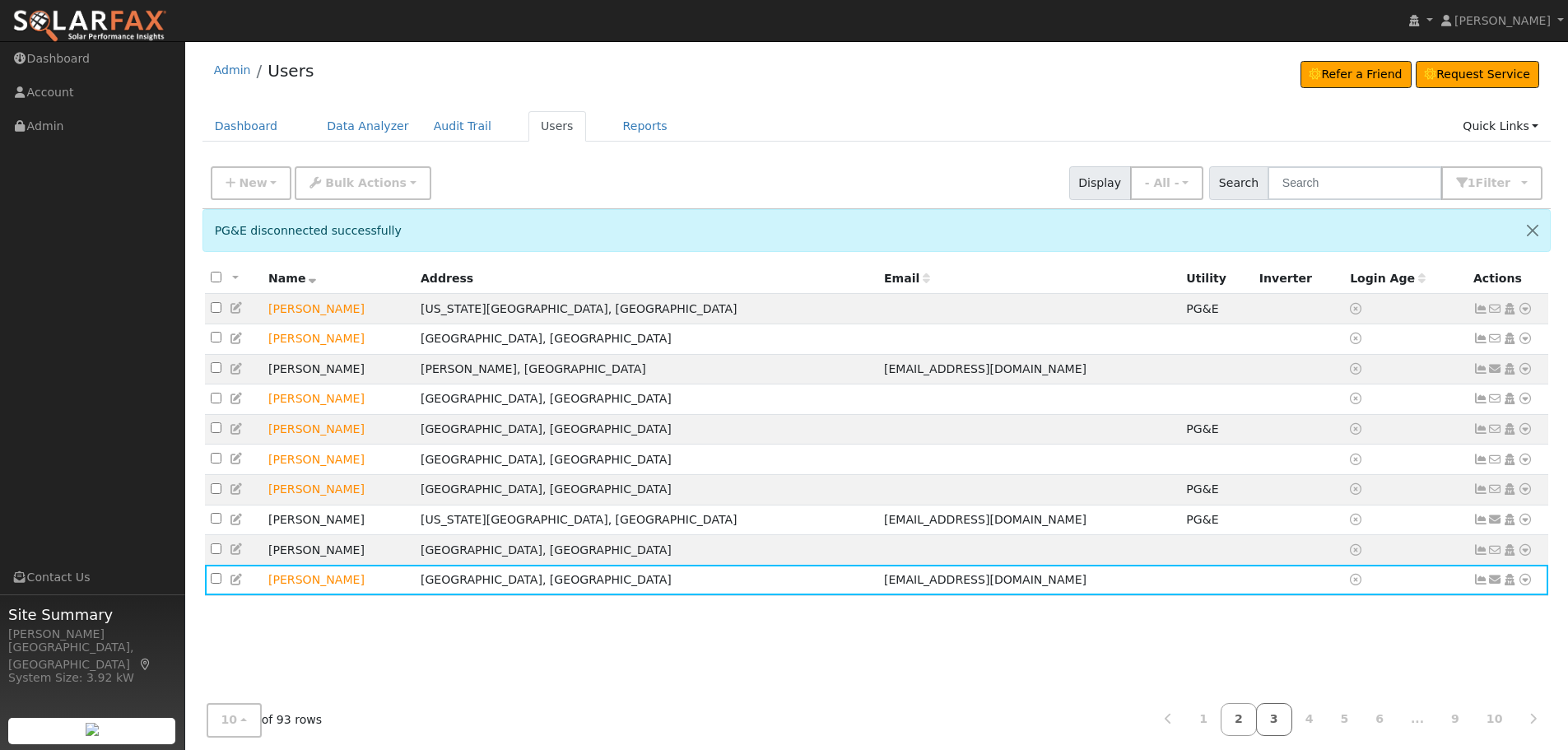
click at [1291, 717] on link "3" at bounding box center [1274, 719] width 36 height 32
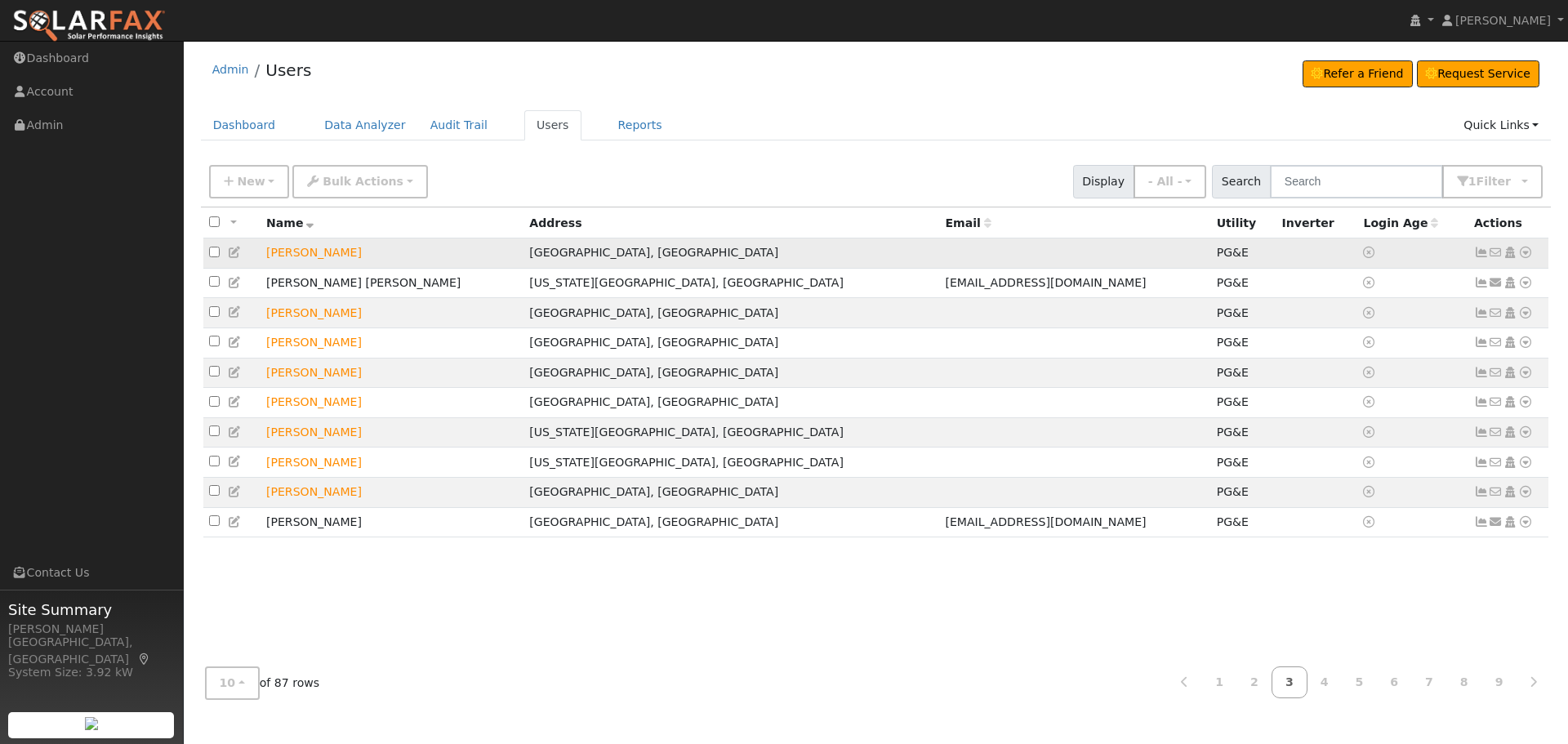
click at [1527, 257] on icon at bounding box center [1525, 252] width 15 height 11
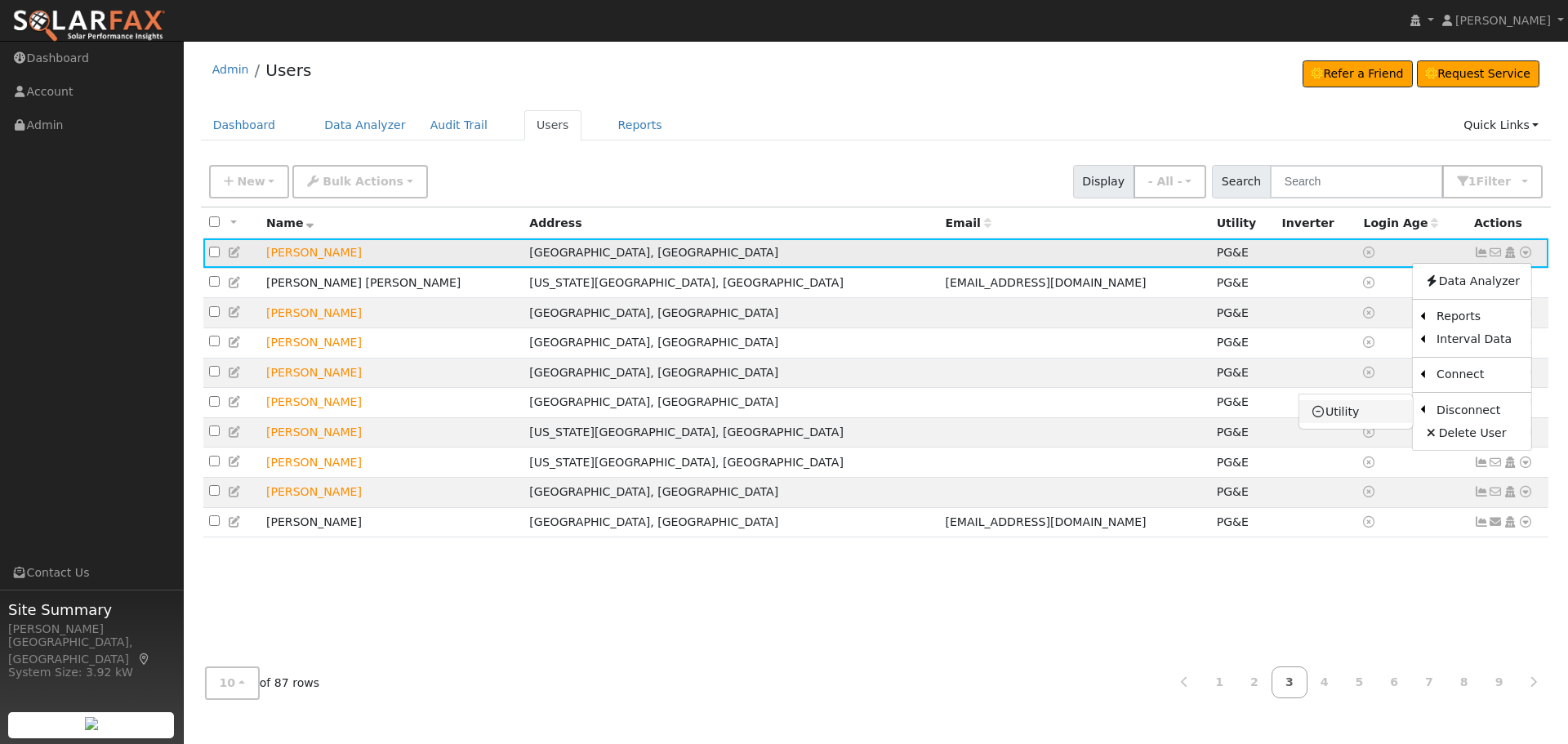
click at [1380, 407] on link "Utility" at bounding box center [1356, 411] width 114 height 23
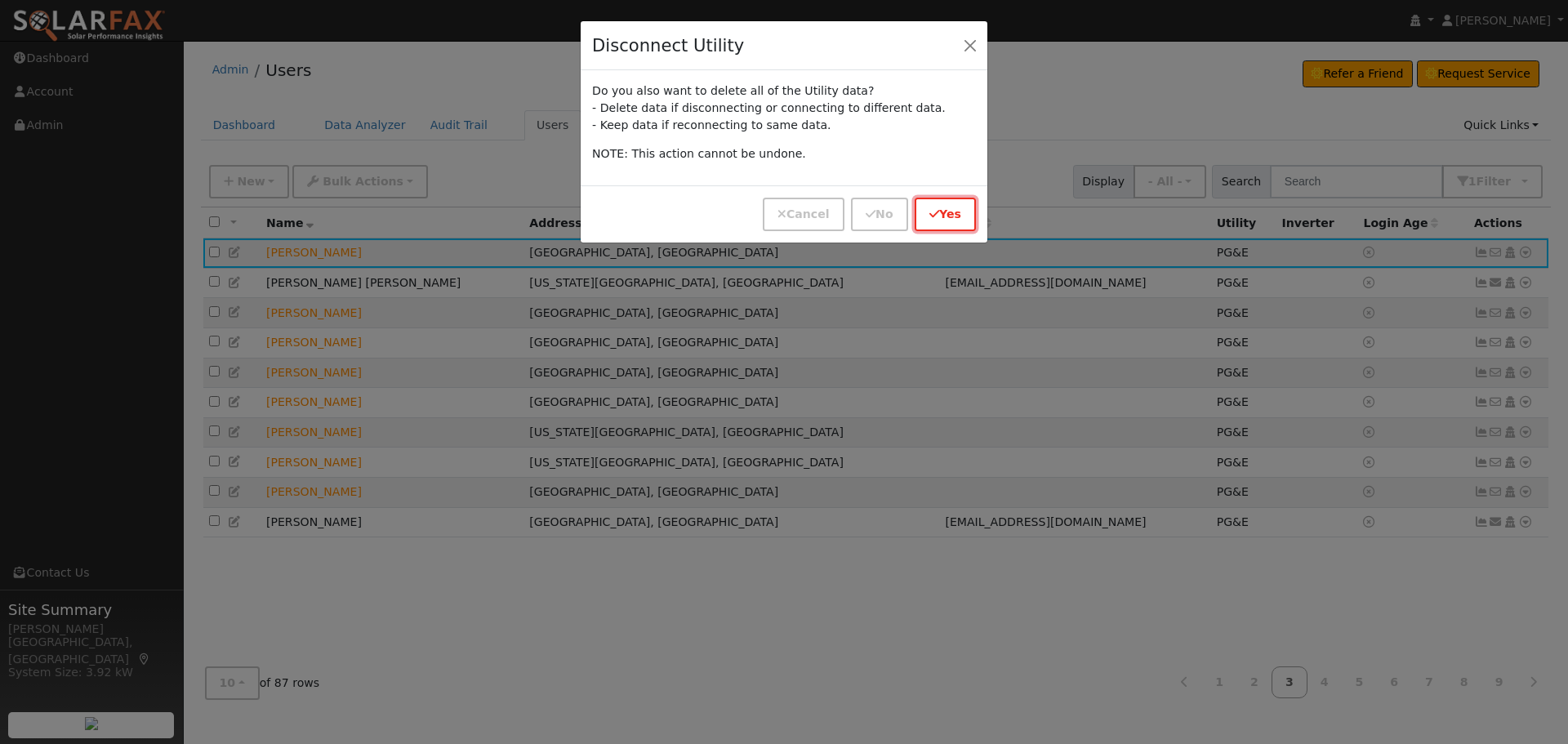
click at [964, 215] on button "Yes" at bounding box center [945, 214] width 61 height 34
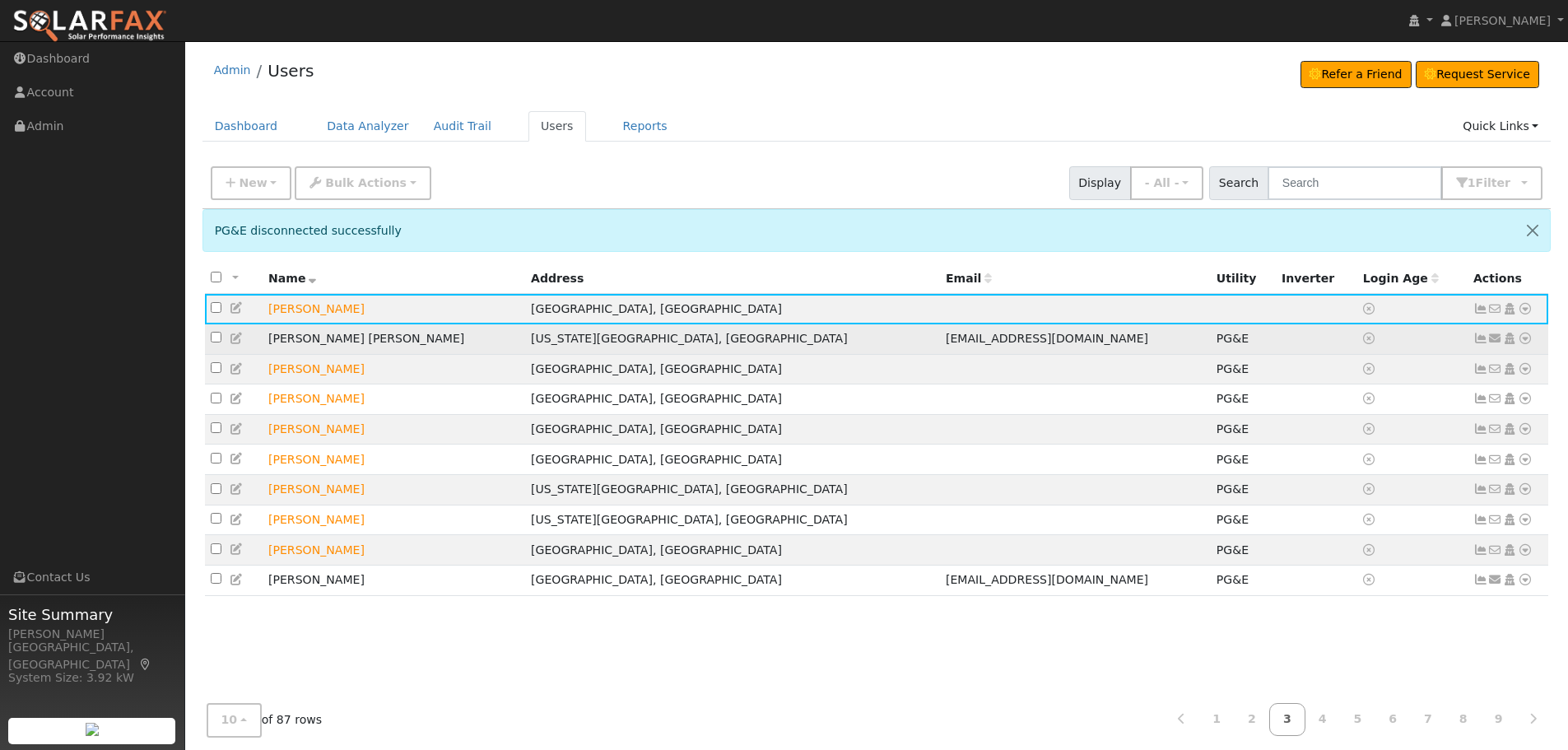
click at [1525, 336] on icon at bounding box center [1525, 337] width 15 height 11
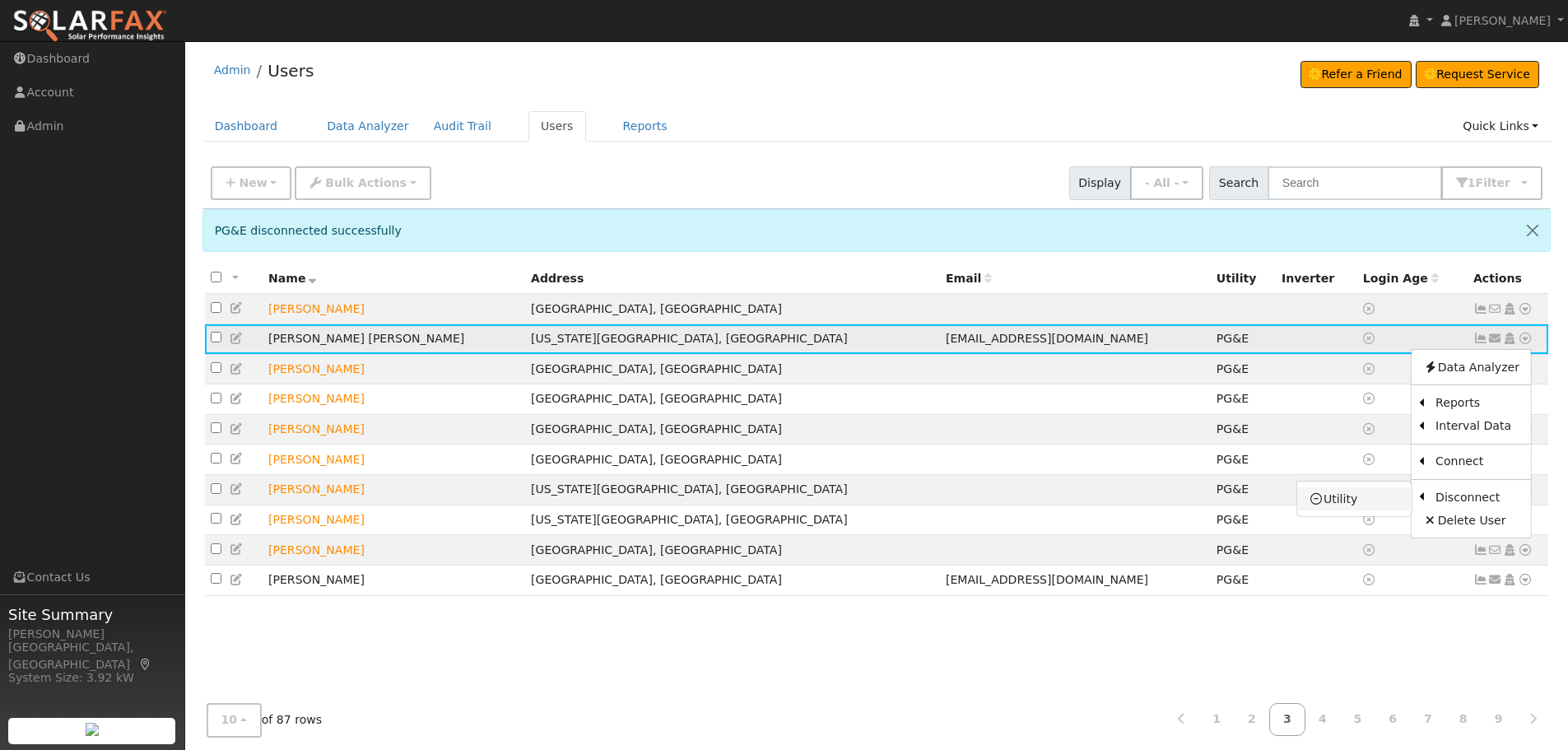
click at [1361, 491] on link "Utility" at bounding box center [1354, 499] width 115 height 23
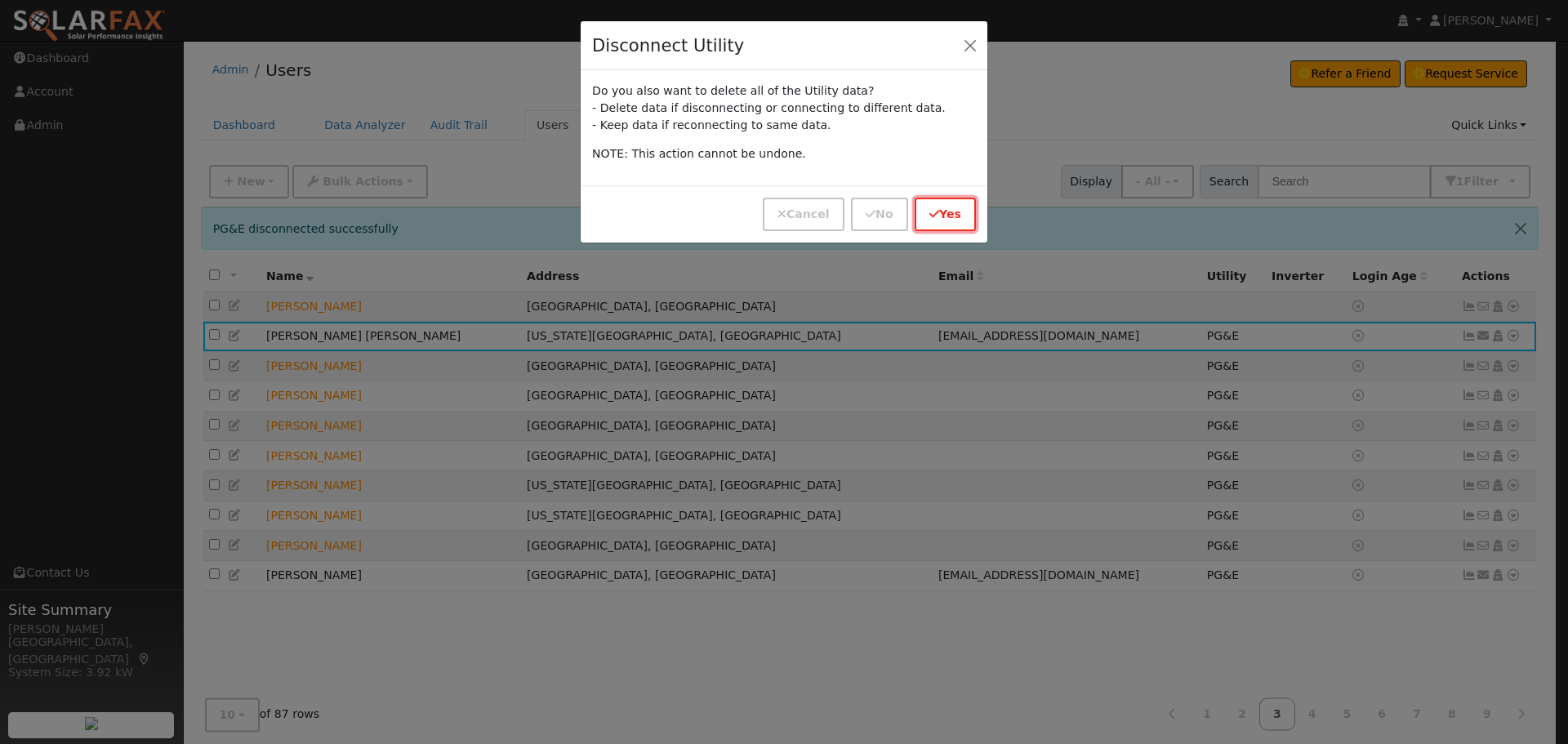
click at [962, 219] on button "Yes" at bounding box center [945, 214] width 61 height 34
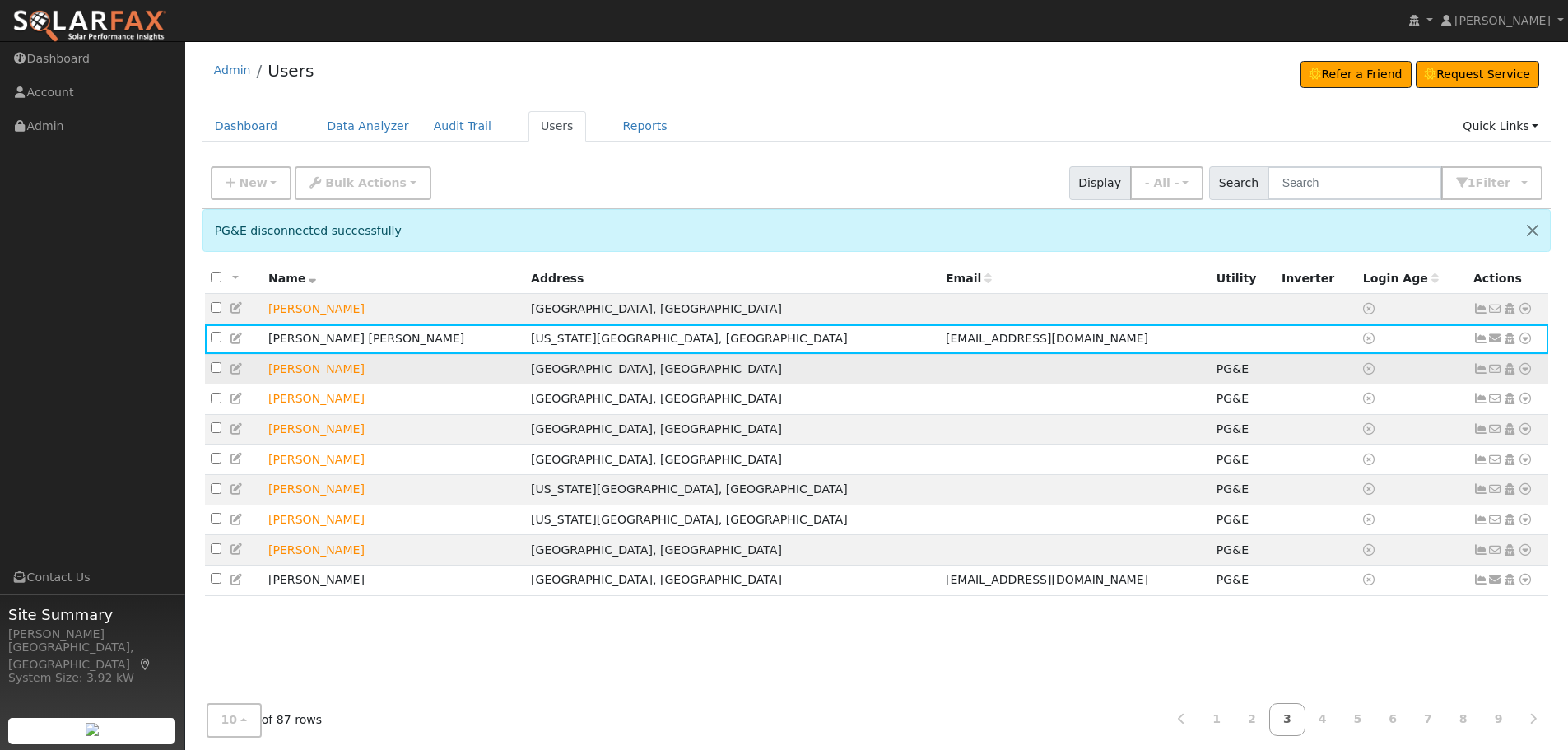
click at [1530, 374] on icon at bounding box center [1525, 368] width 15 height 11
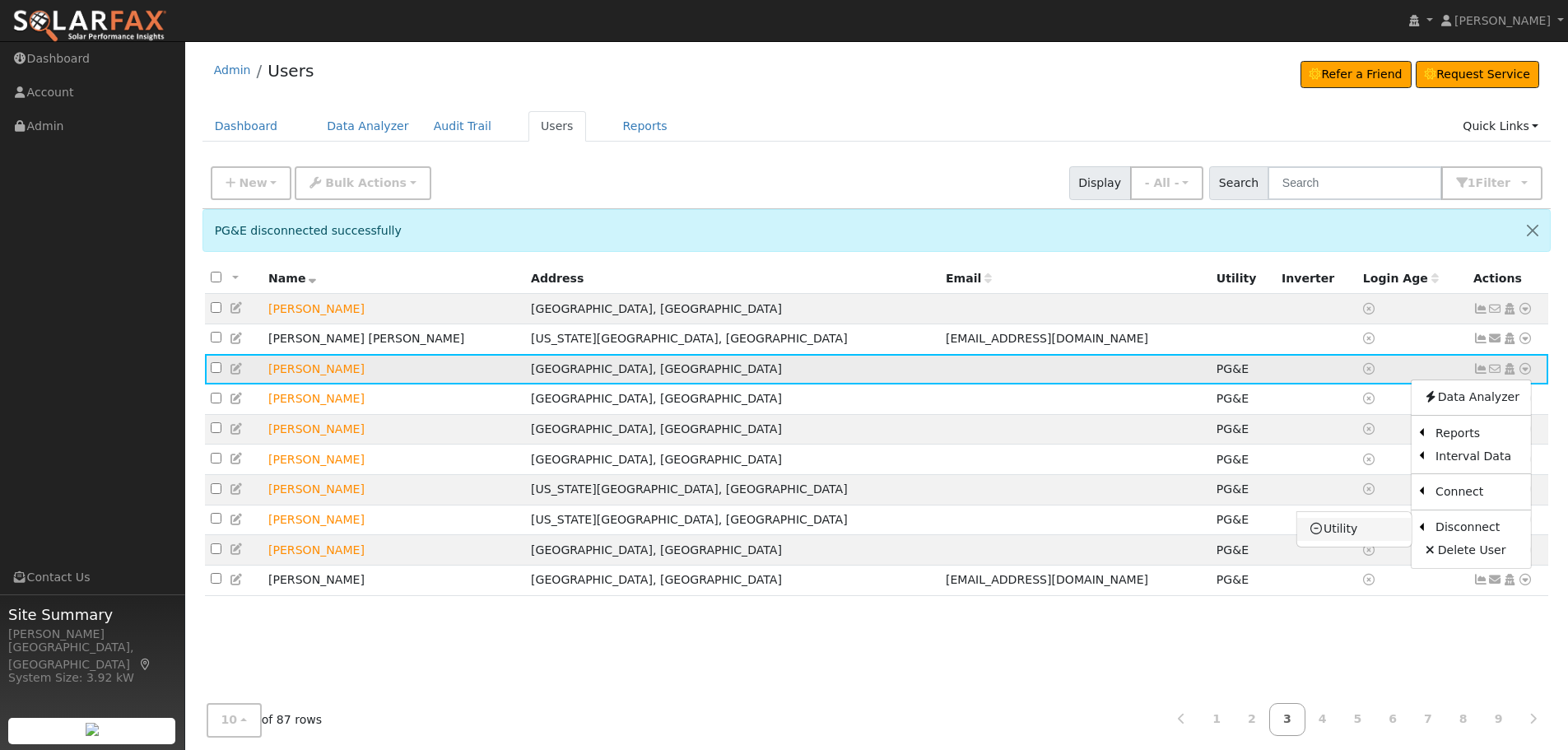
click at [1364, 532] on link "Utility" at bounding box center [1354, 529] width 115 height 23
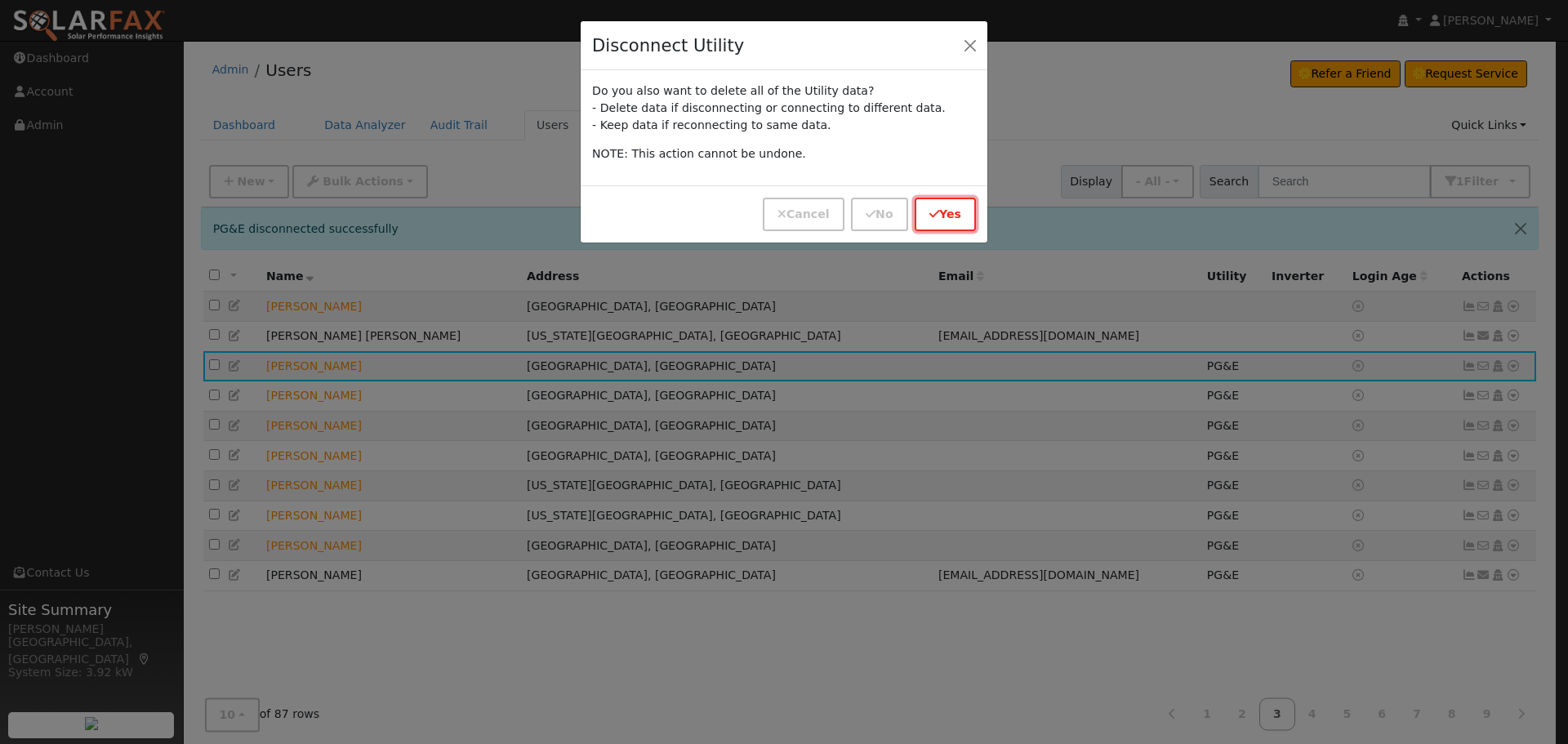
click at [950, 222] on button "Yes" at bounding box center [945, 214] width 61 height 34
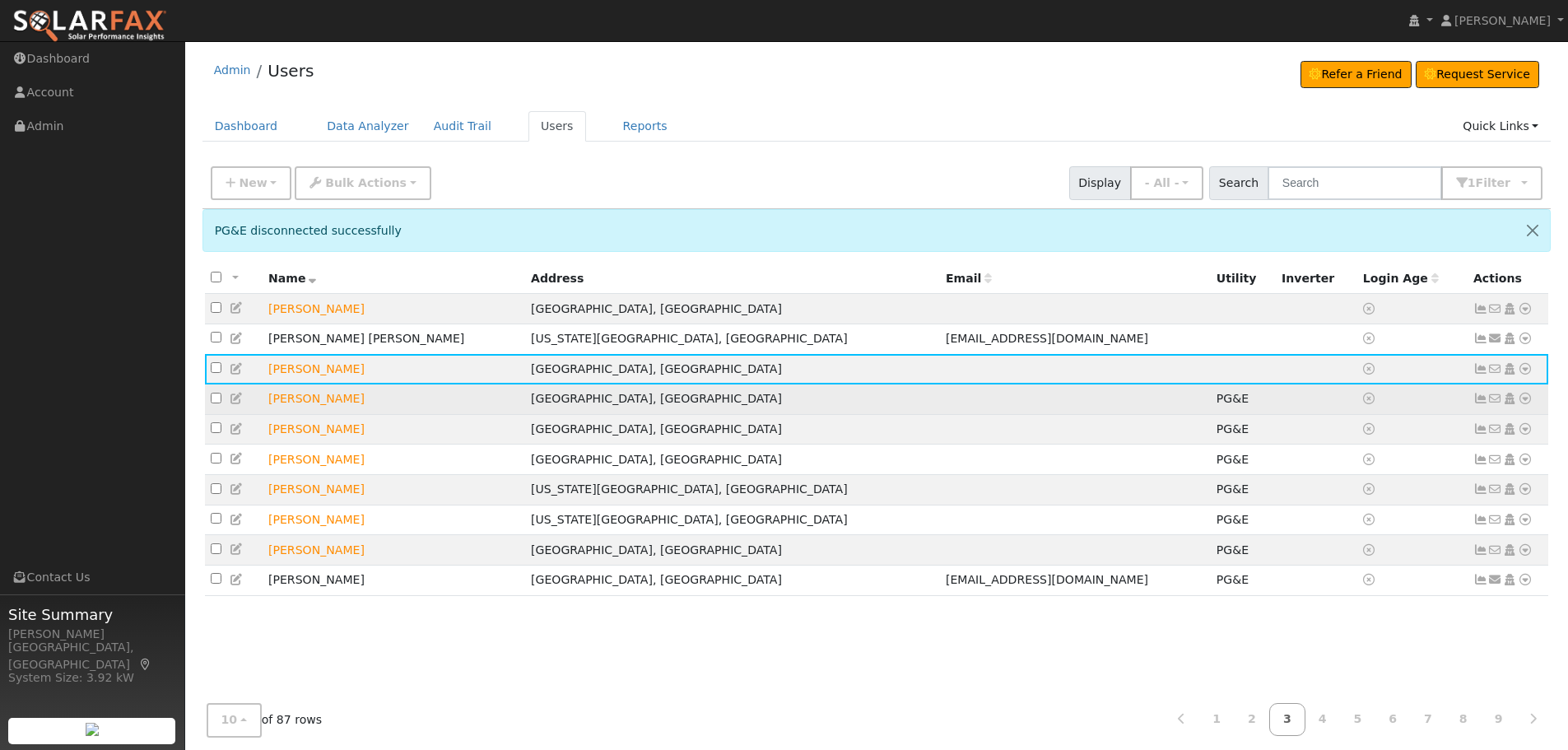
click at [1523, 402] on icon at bounding box center [1525, 398] width 15 height 11
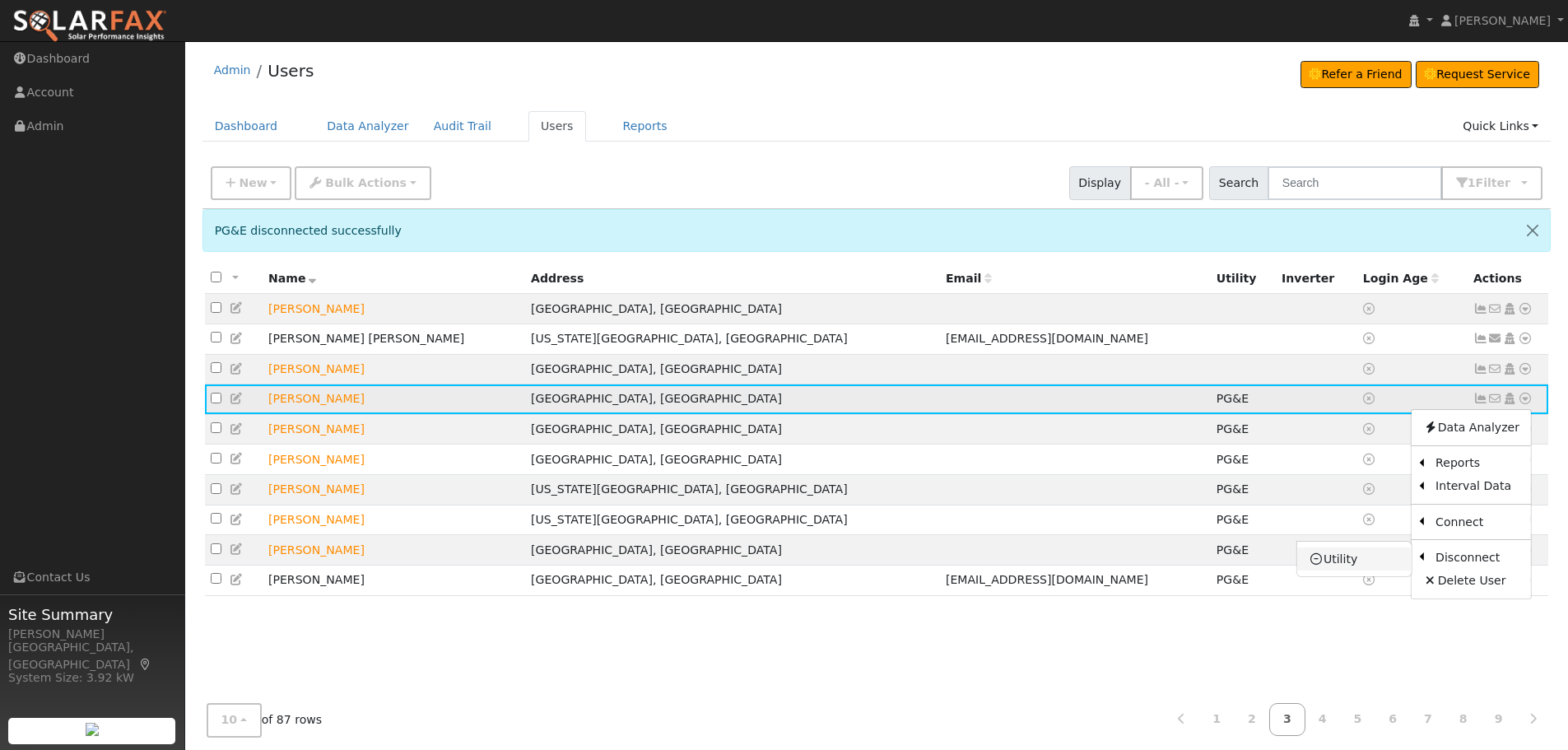
click at [1370, 558] on link "Utility" at bounding box center [1354, 559] width 115 height 23
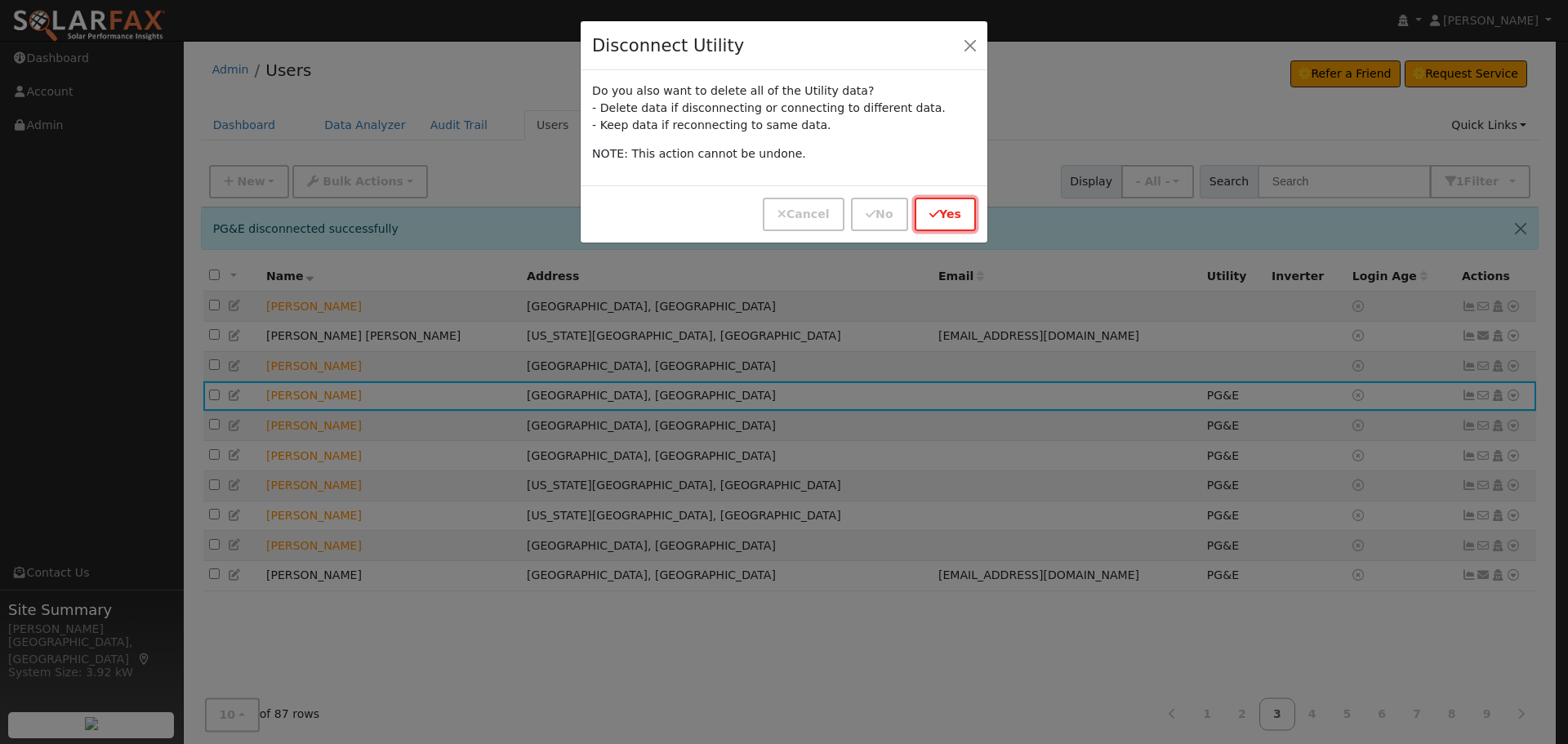
click at [955, 211] on button "Yes" at bounding box center [945, 214] width 61 height 34
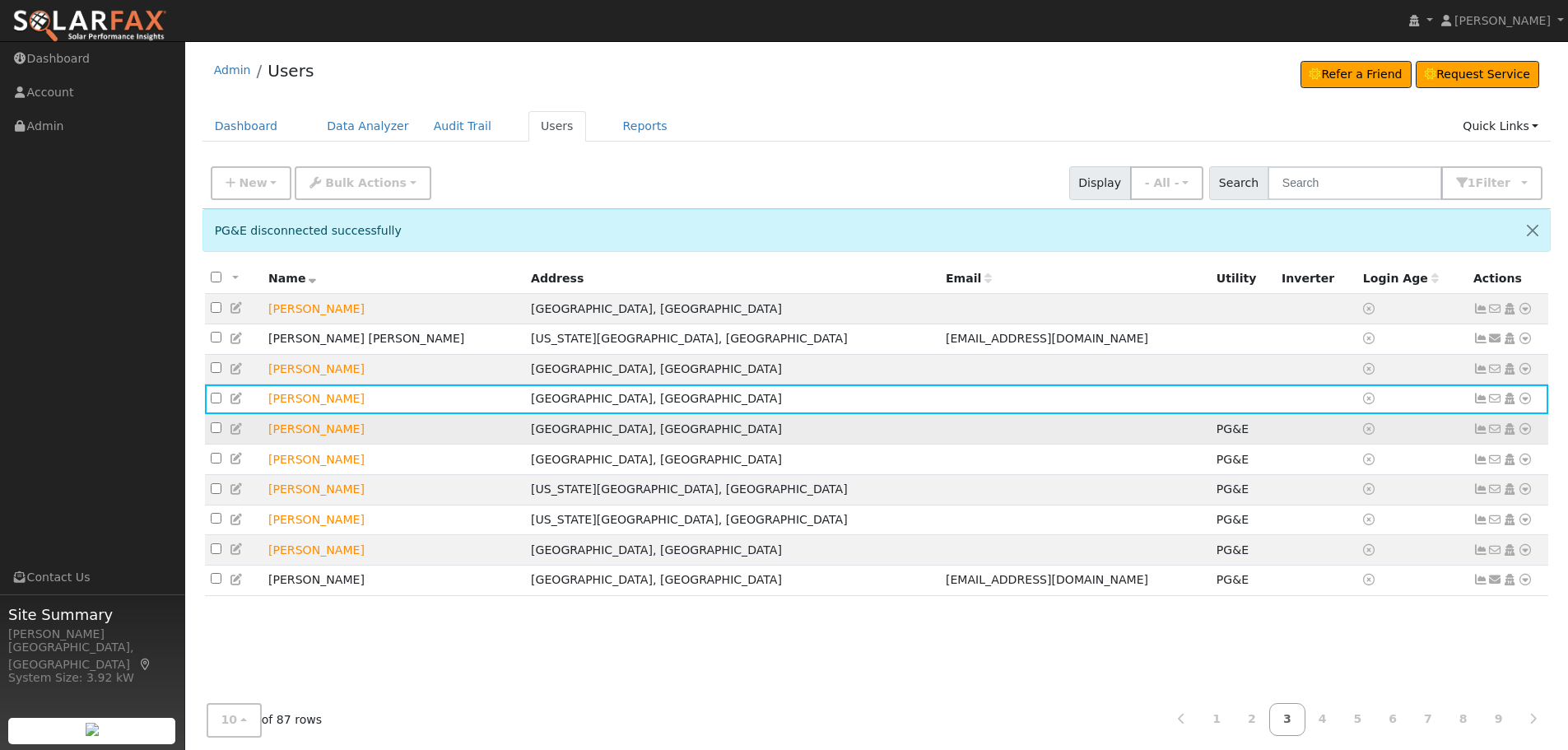
click at [1530, 433] on icon at bounding box center [1525, 428] width 15 height 11
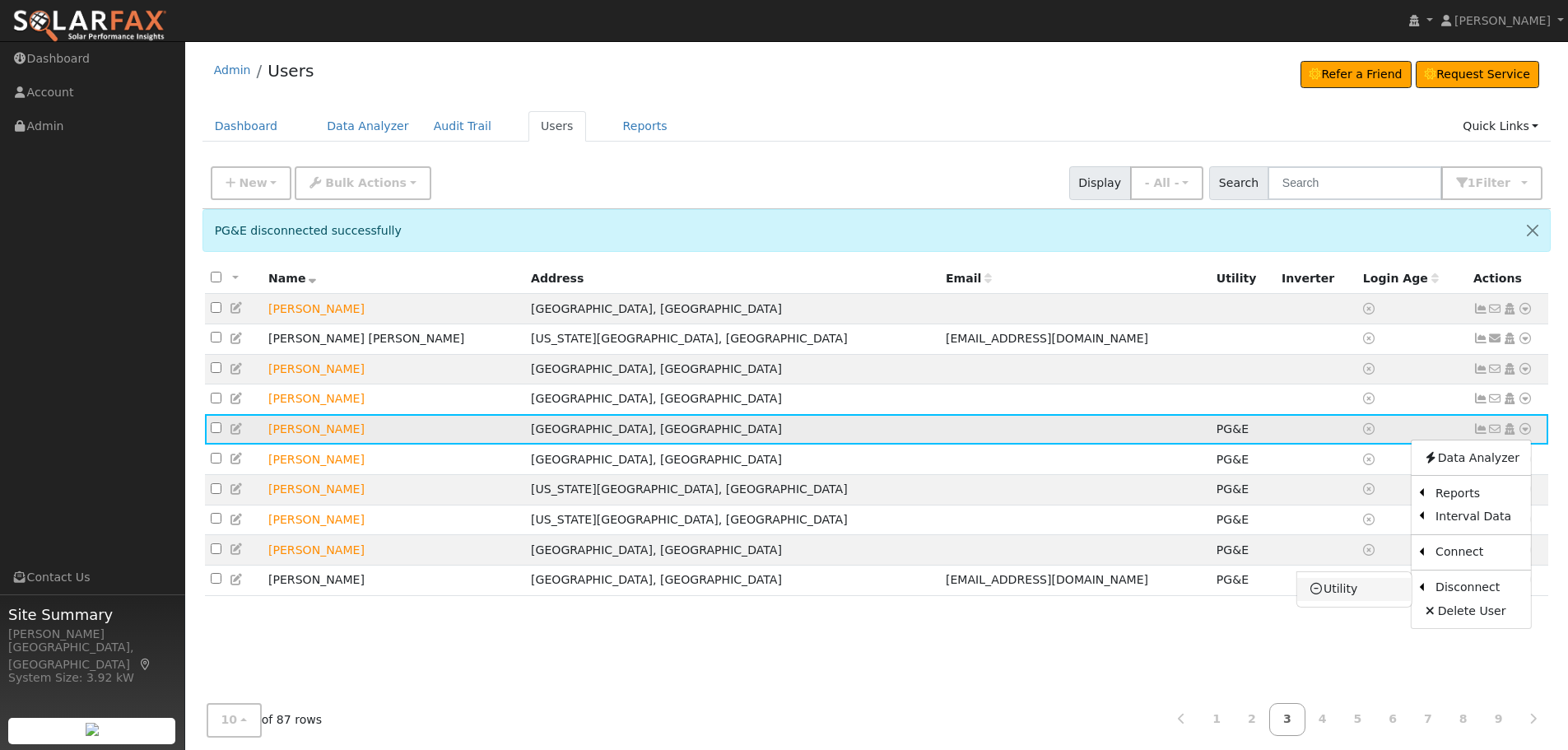
click at [1343, 595] on link "Utility" at bounding box center [1354, 589] width 115 height 23
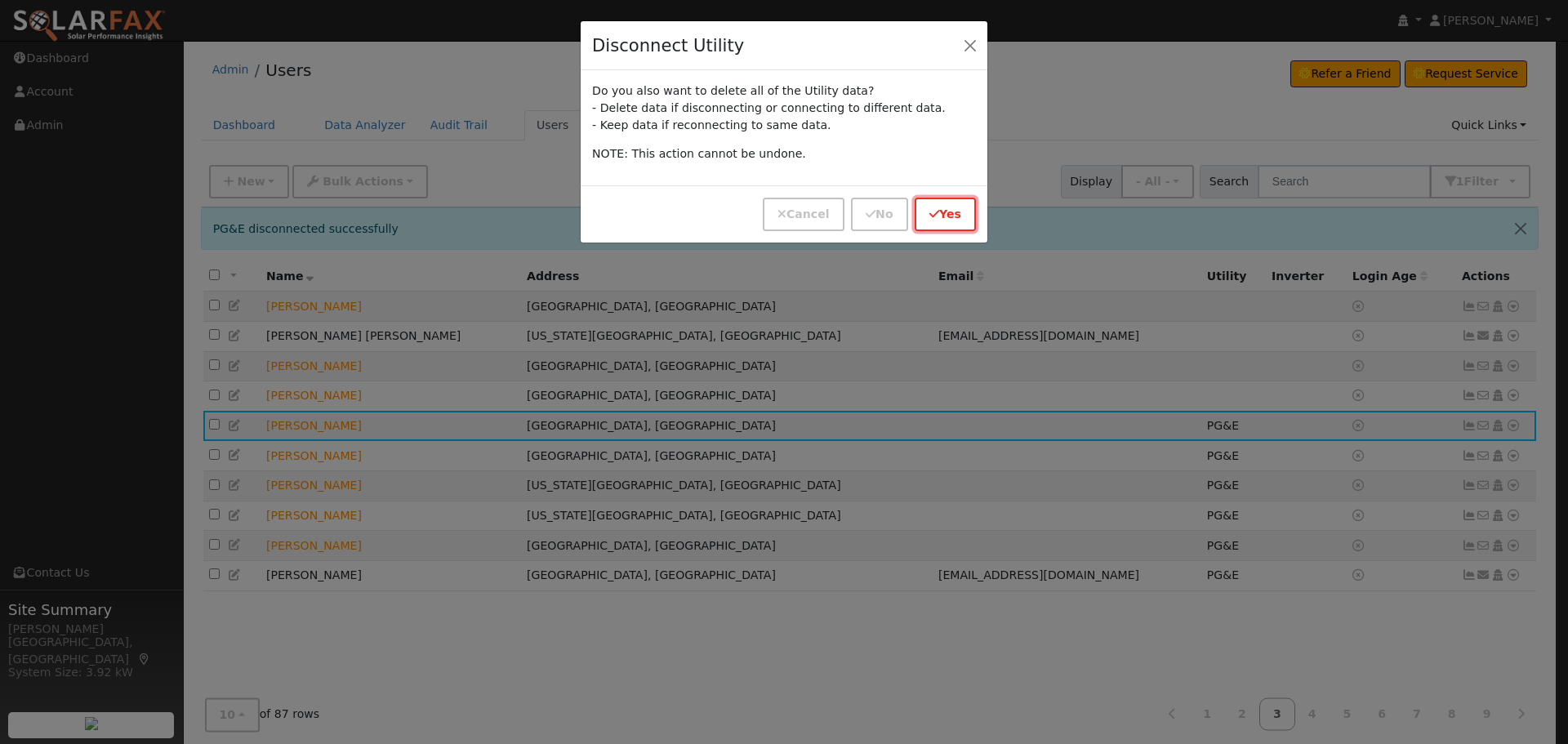
click at [935, 205] on button "Yes" at bounding box center [945, 214] width 61 height 34
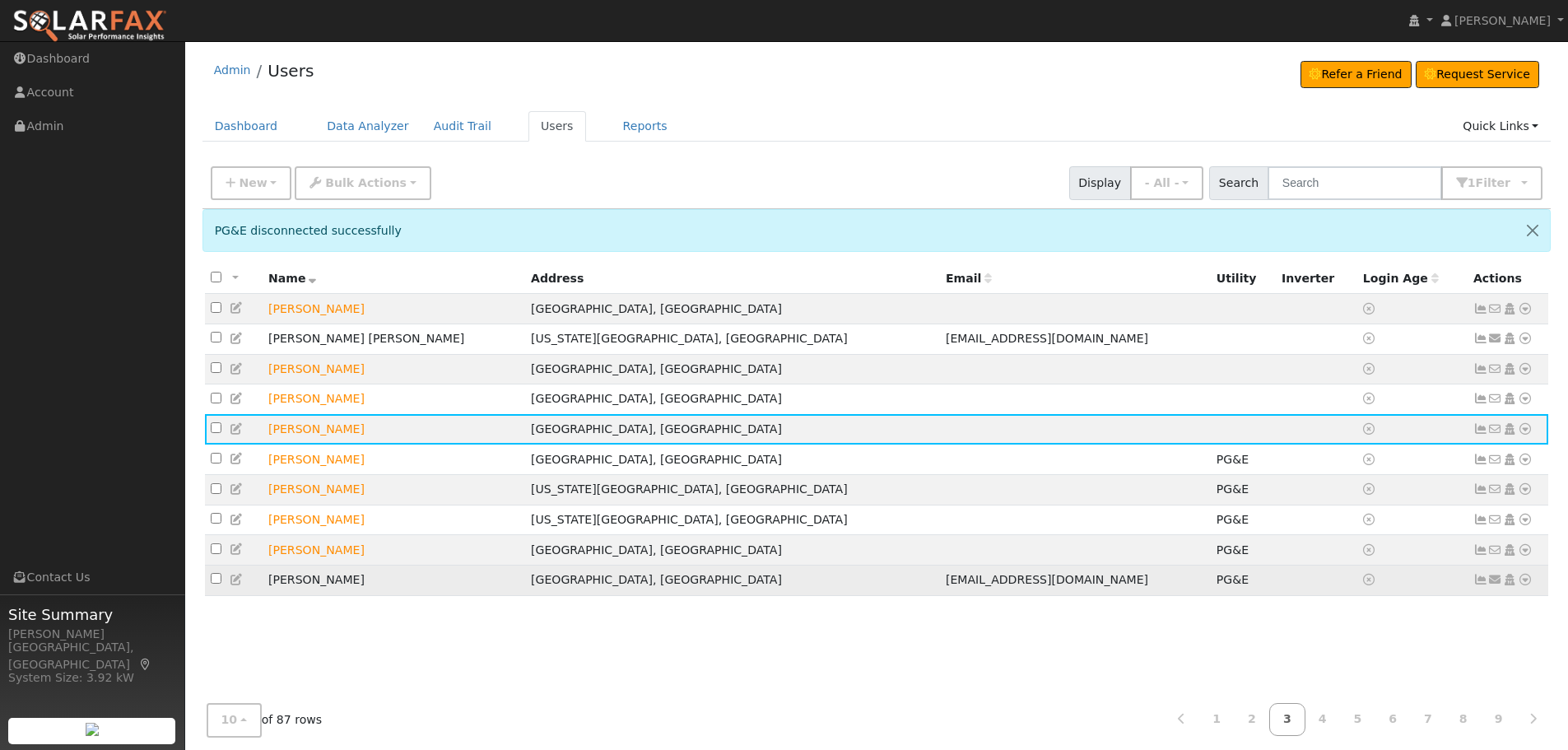
click at [1531, 584] on link at bounding box center [1525, 580] width 15 height 18
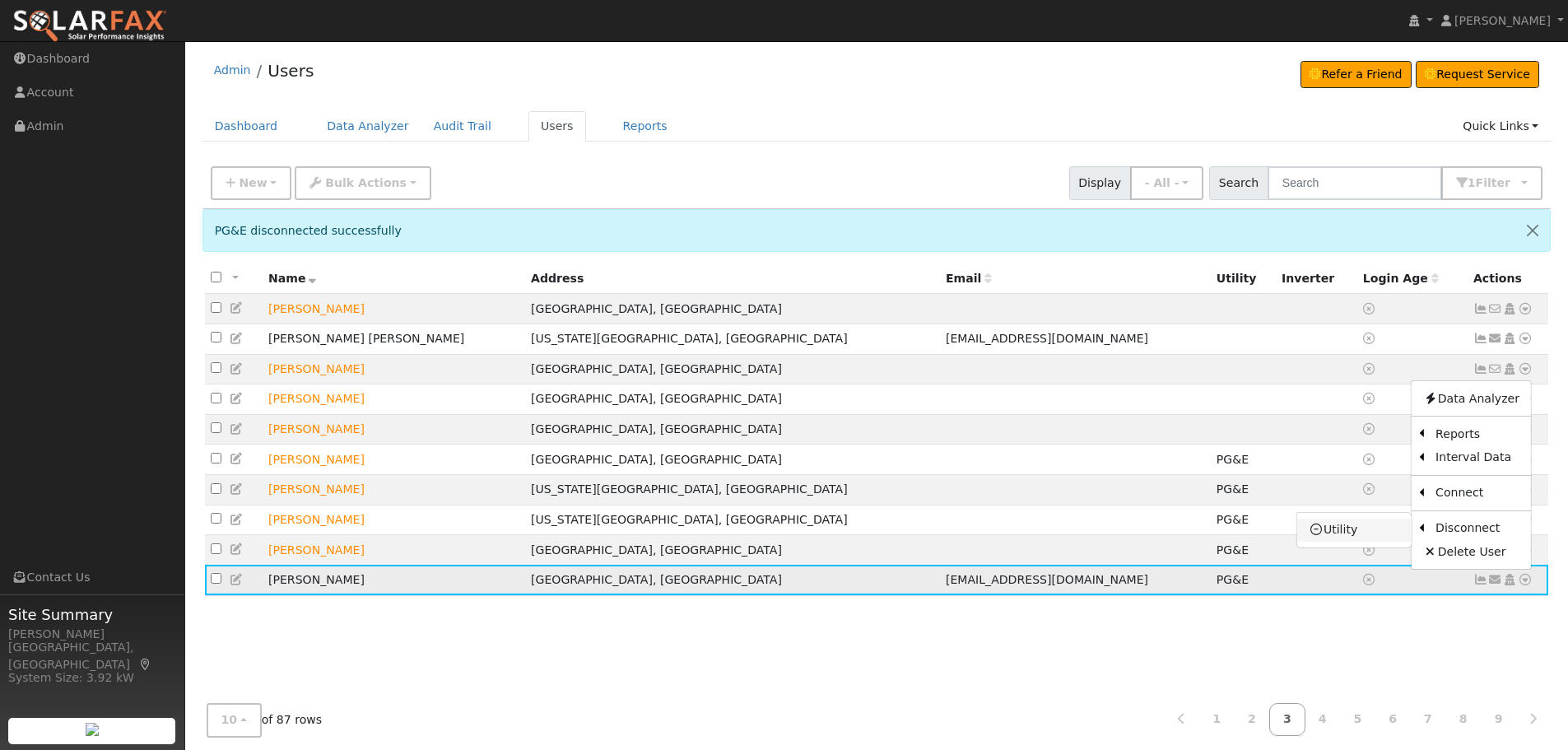
click at [1369, 541] on link "Utility" at bounding box center [1354, 530] width 115 height 23
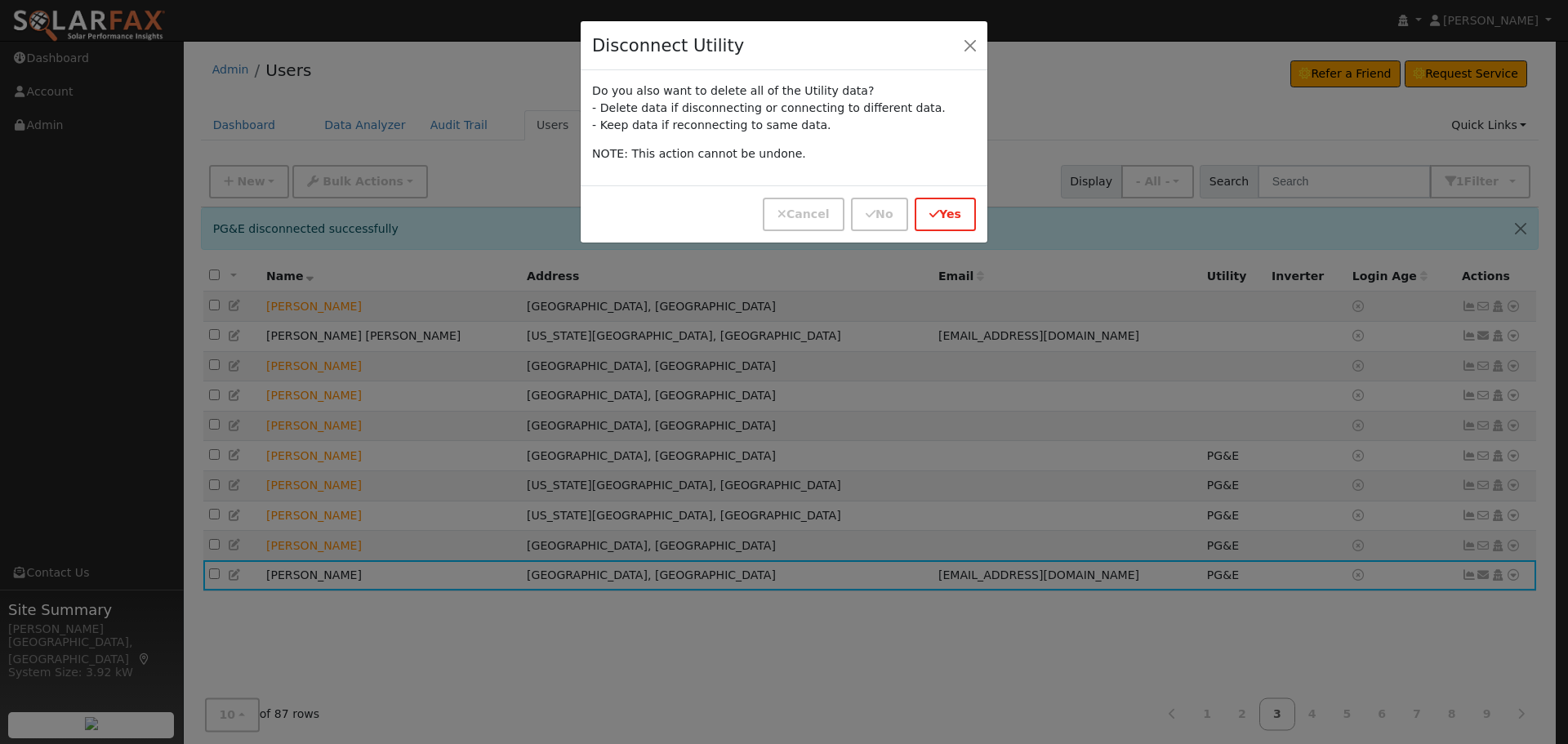
drag, startPoint x: 982, startPoint y: 225, endPoint x: 974, endPoint y: 221, distance: 8.9
click at [976, 222] on div "Cancel No Yes" at bounding box center [784, 214] width 407 height 57
click at [939, 214] on icon "button" at bounding box center [934, 213] width 10 height 11
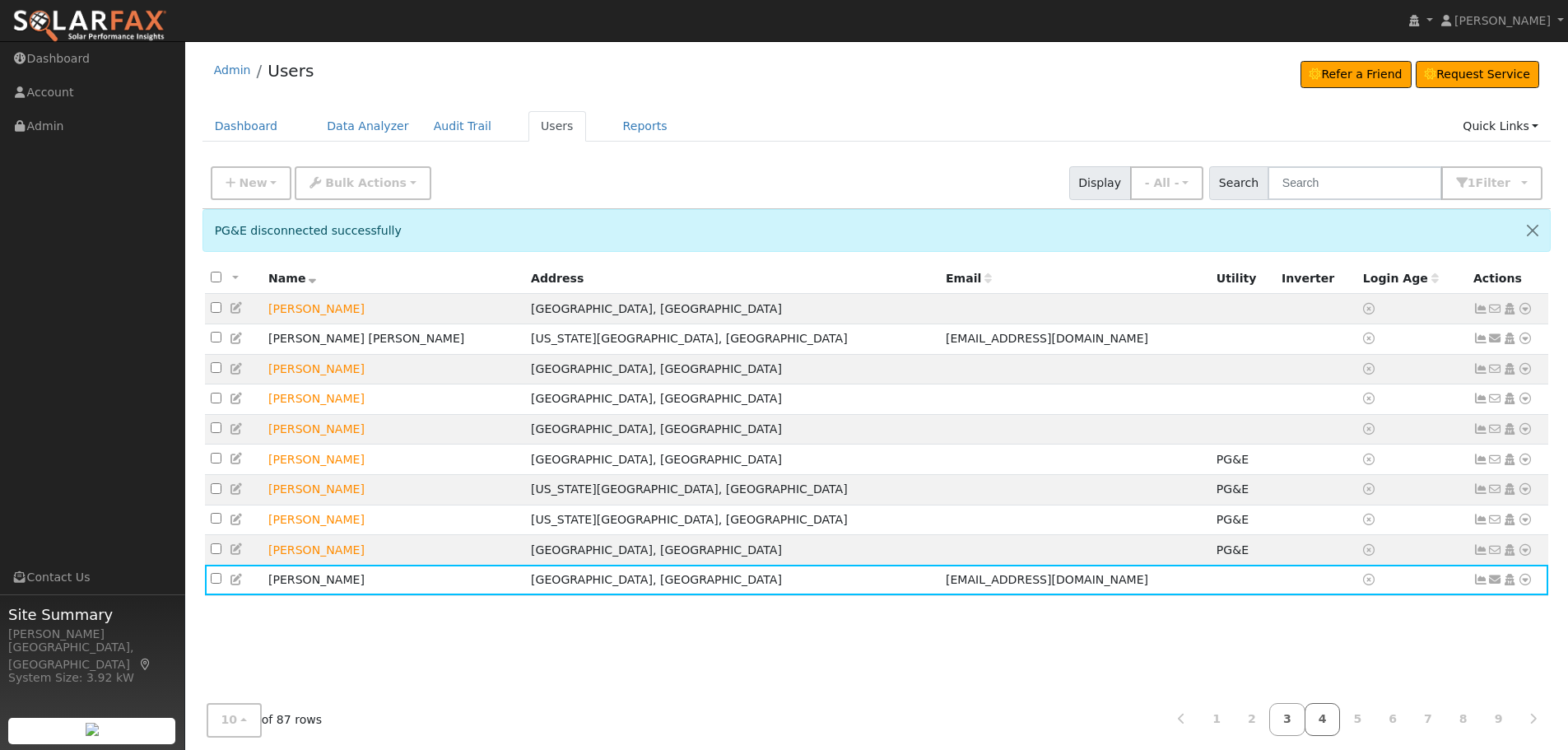
click at [1328, 721] on link "4" at bounding box center [1323, 719] width 36 height 32
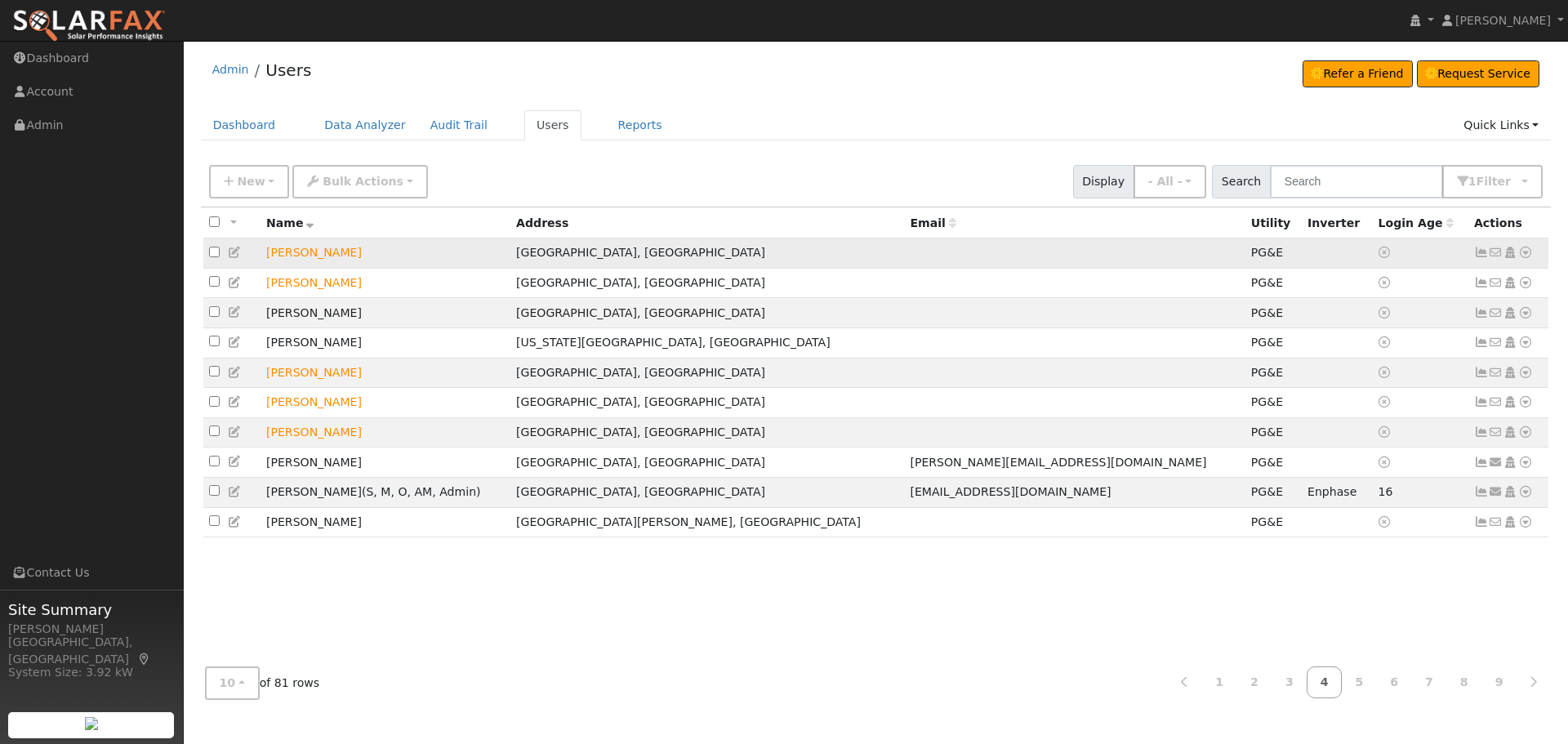
click at [1525, 254] on icon at bounding box center [1525, 252] width 15 height 11
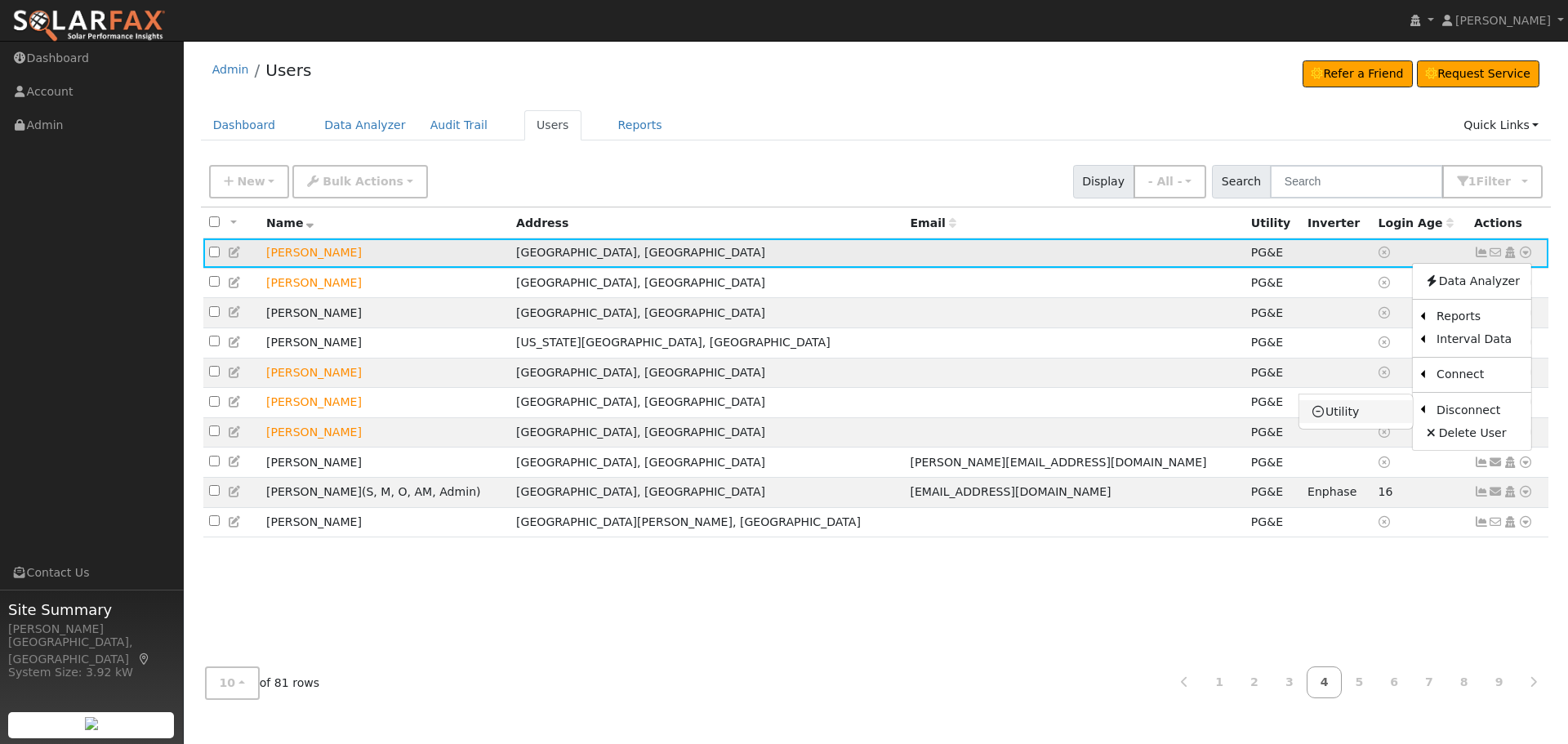
click at [1366, 417] on link "Utility" at bounding box center [1356, 411] width 114 height 23
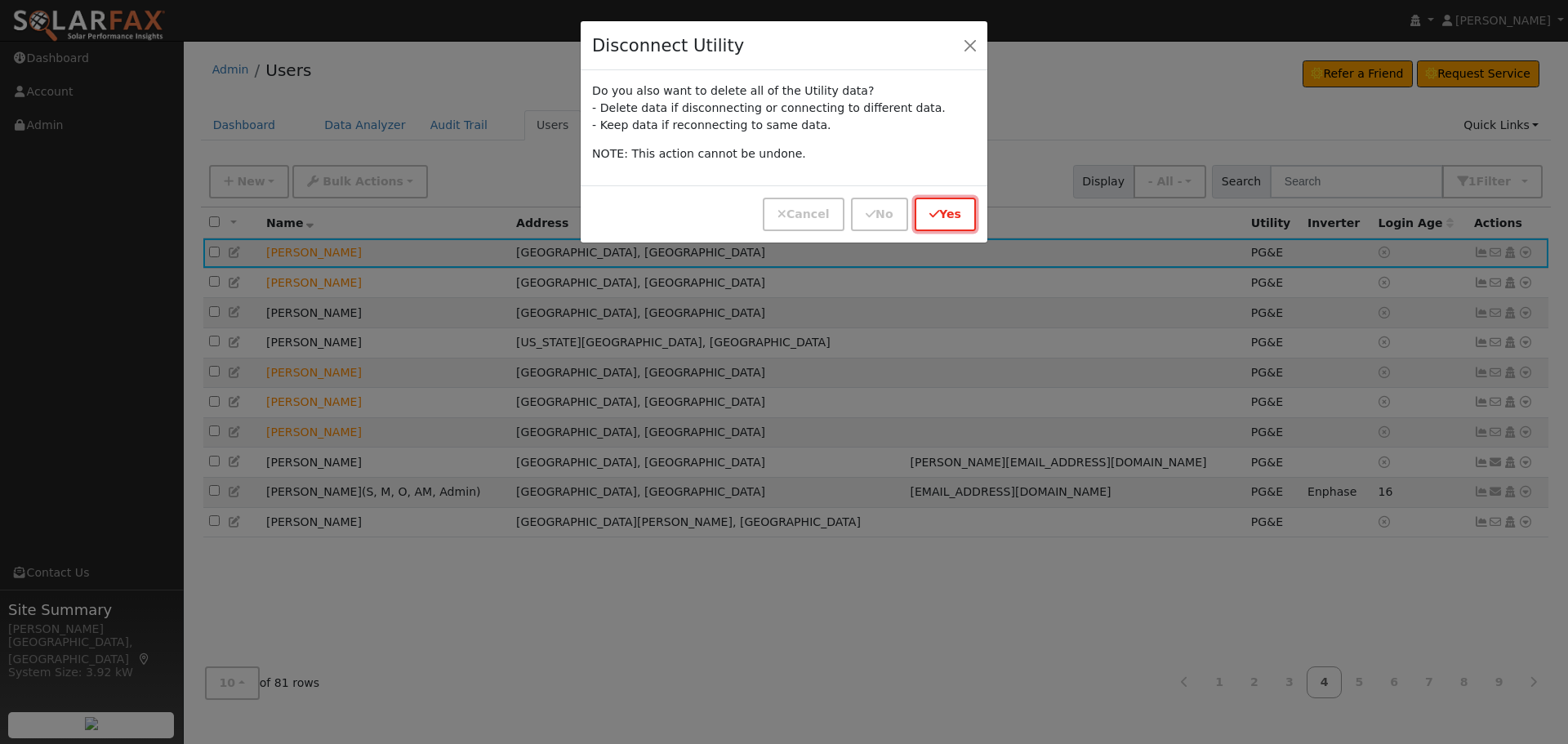
click at [957, 215] on button "Yes" at bounding box center [945, 214] width 61 height 34
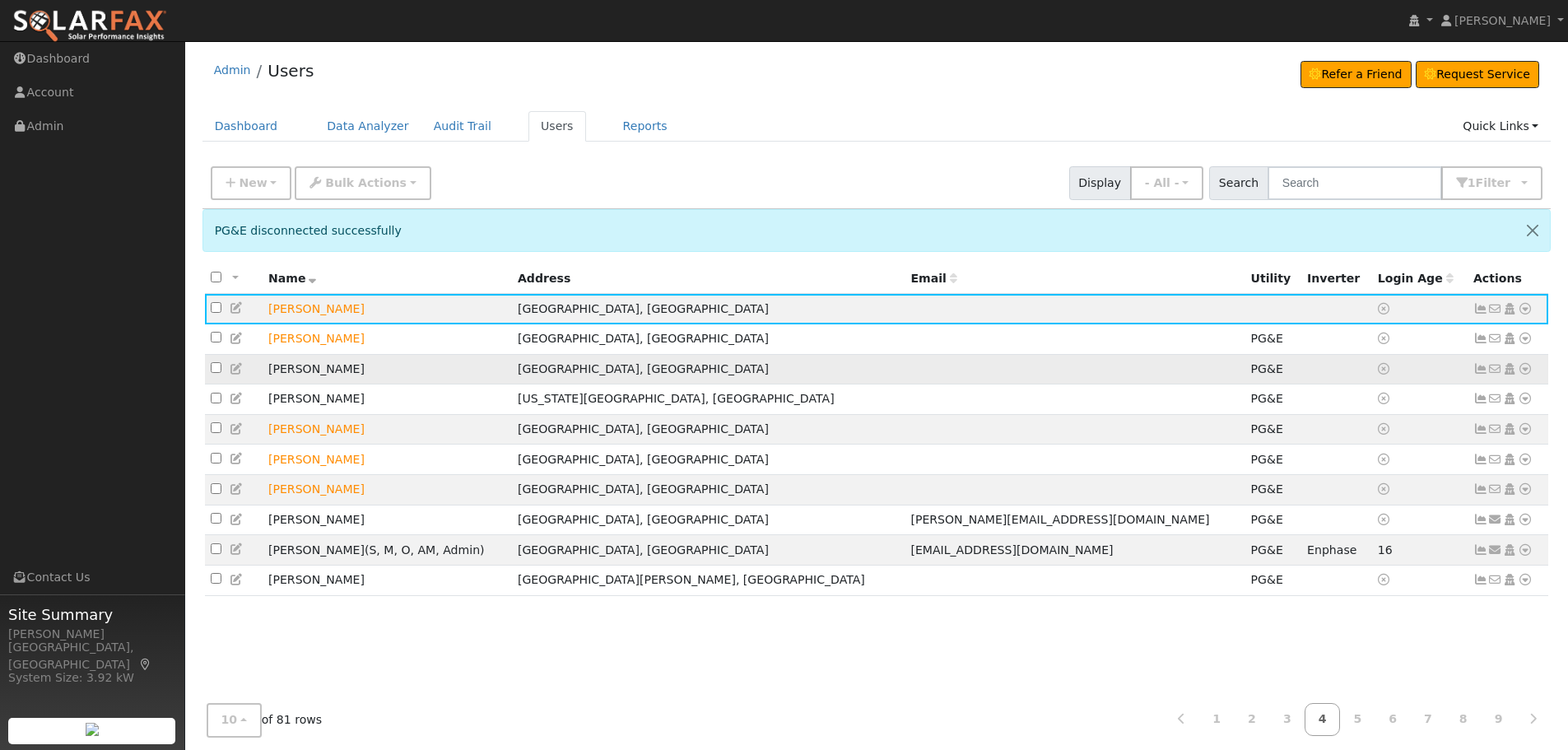
click at [1522, 371] on icon at bounding box center [1525, 368] width 15 height 11
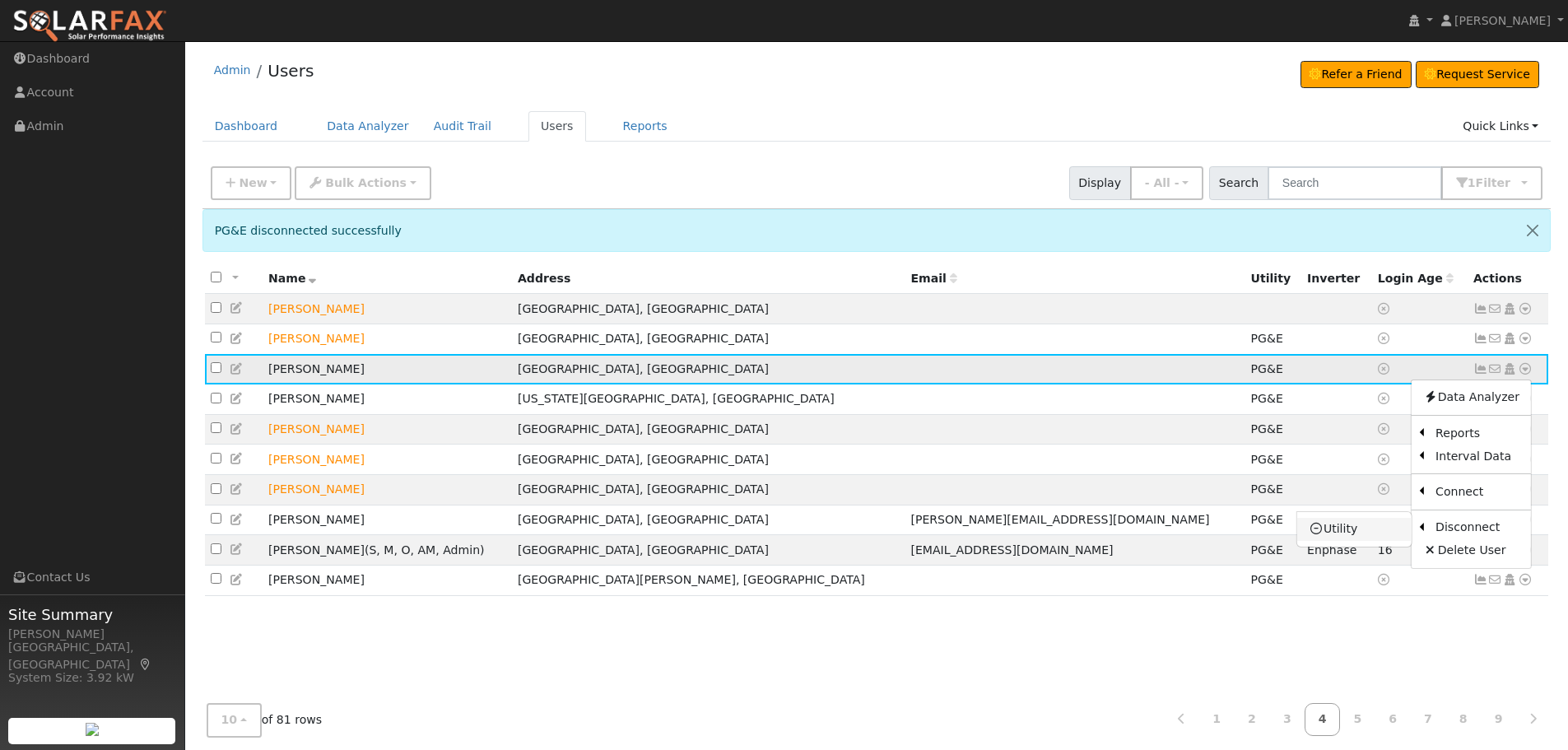
click at [1357, 533] on link "Utility" at bounding box center [1354, 529] width 115 height 23
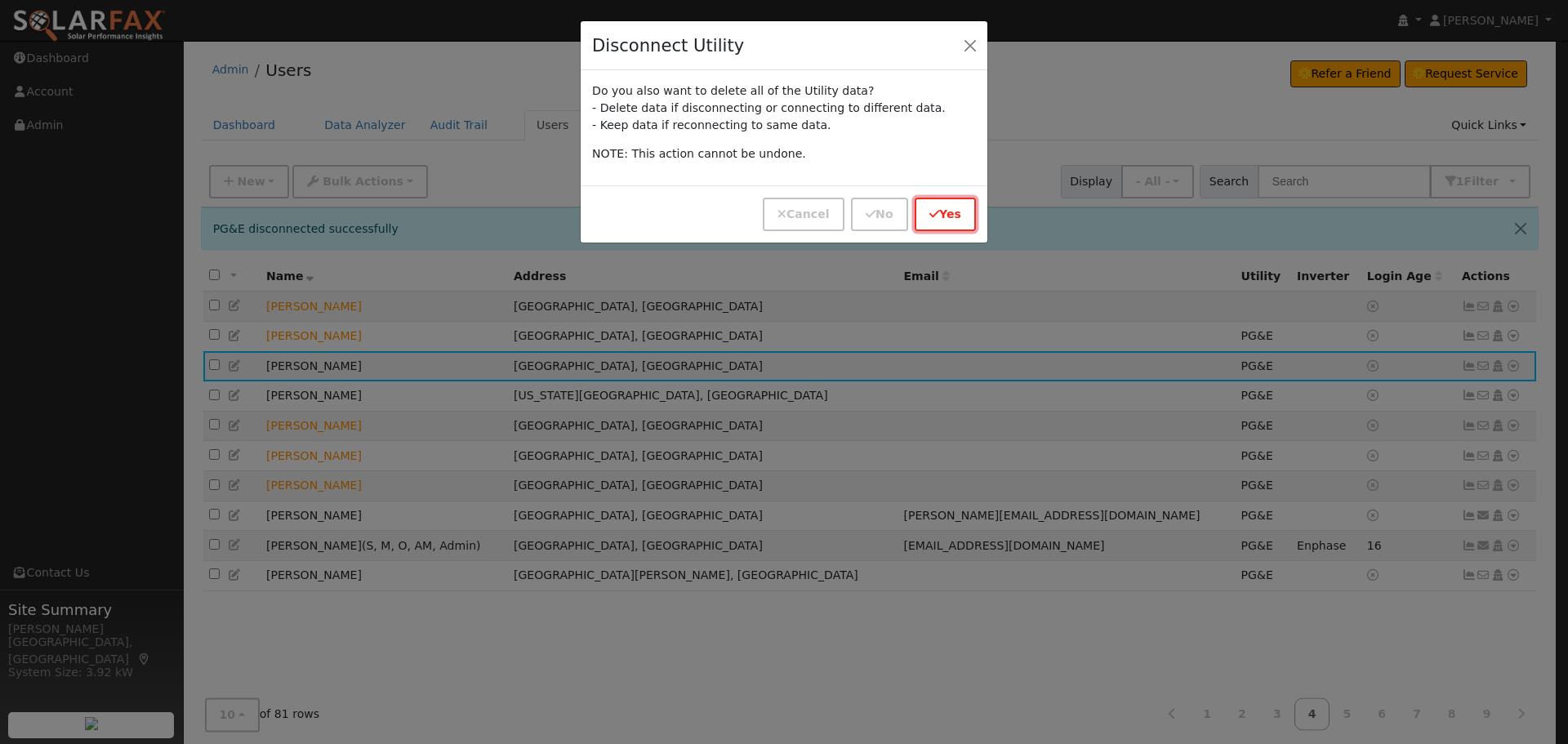
click at [944, 218] on button "Yes" at bounding box center [945, 214] width 61 height 34
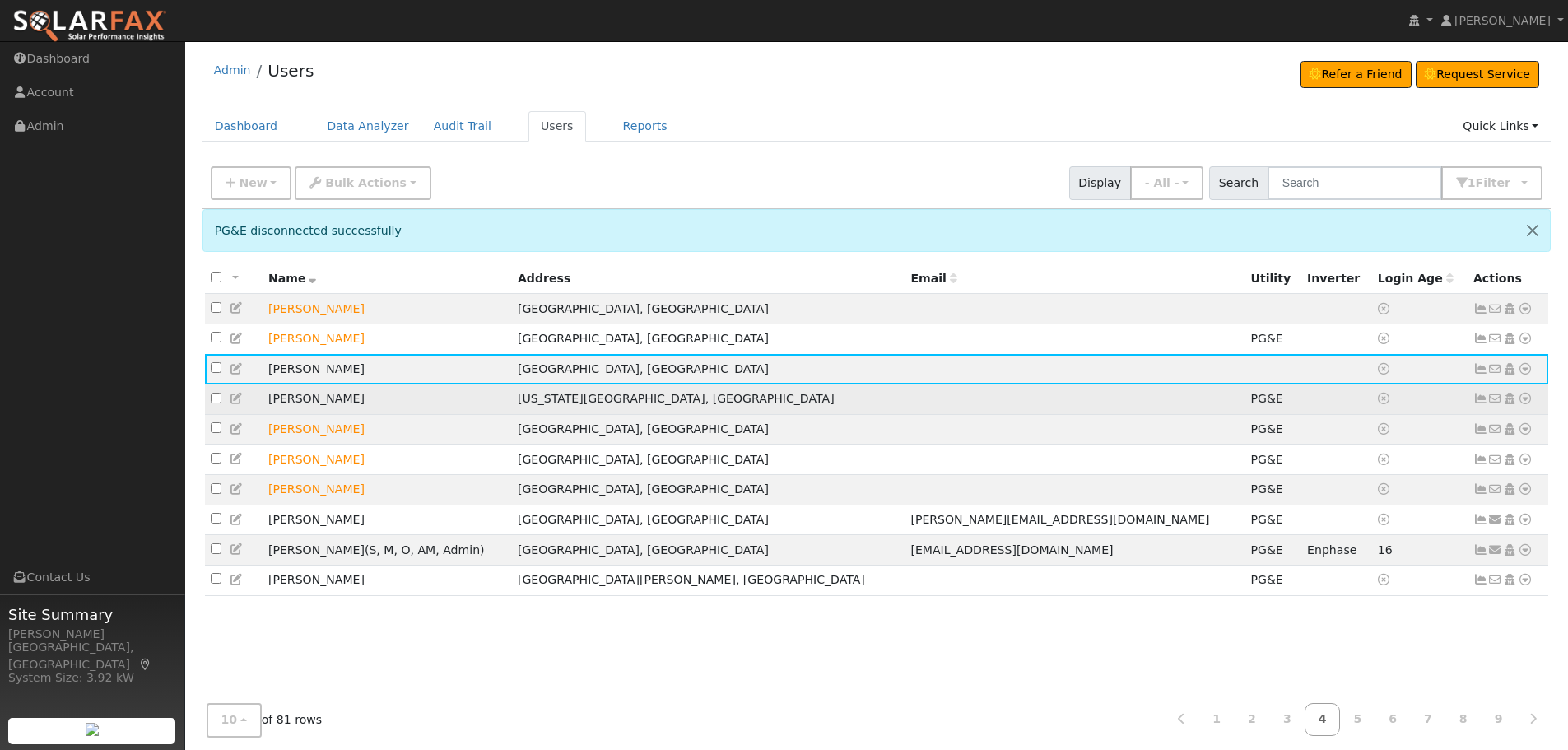
click at [1526, 403] on icon at bounding box center [1525, 398] width 15 height 11
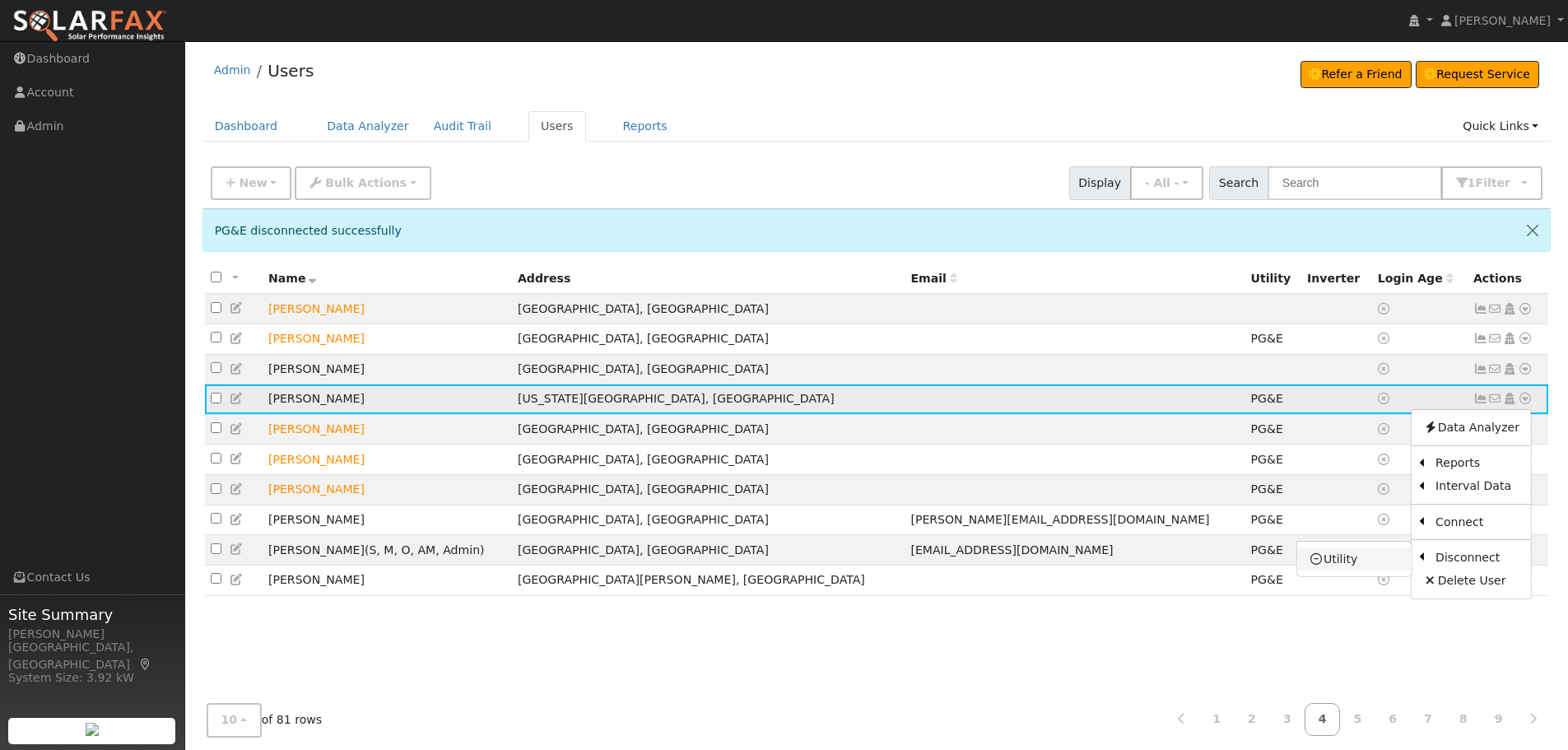
click at [1367, 562] on link "Utility" at bounding box center [1354, 559] width 115 height 23
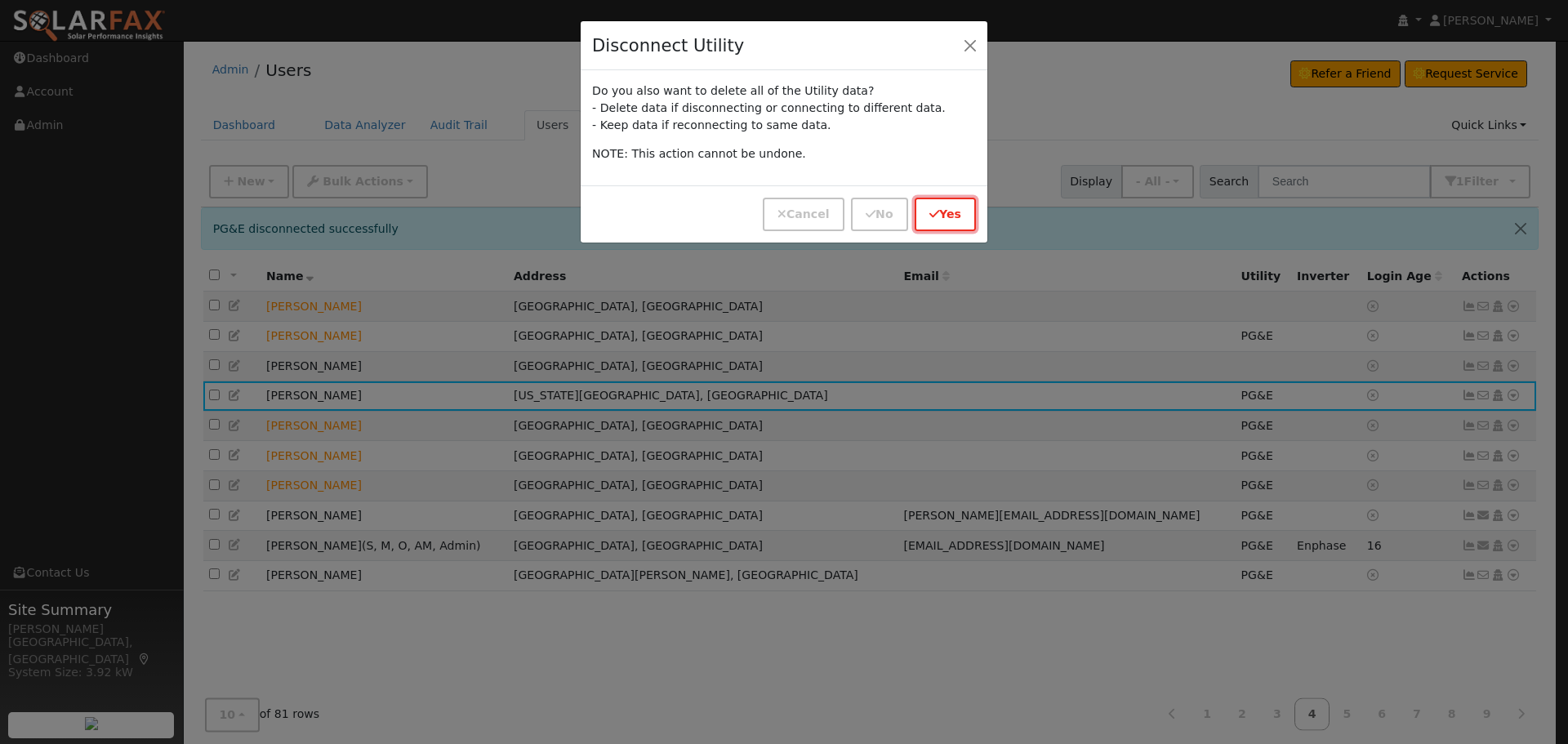
click at [945, 223] on button "Yes" at bounding box center [945, 214] width 61 height 34
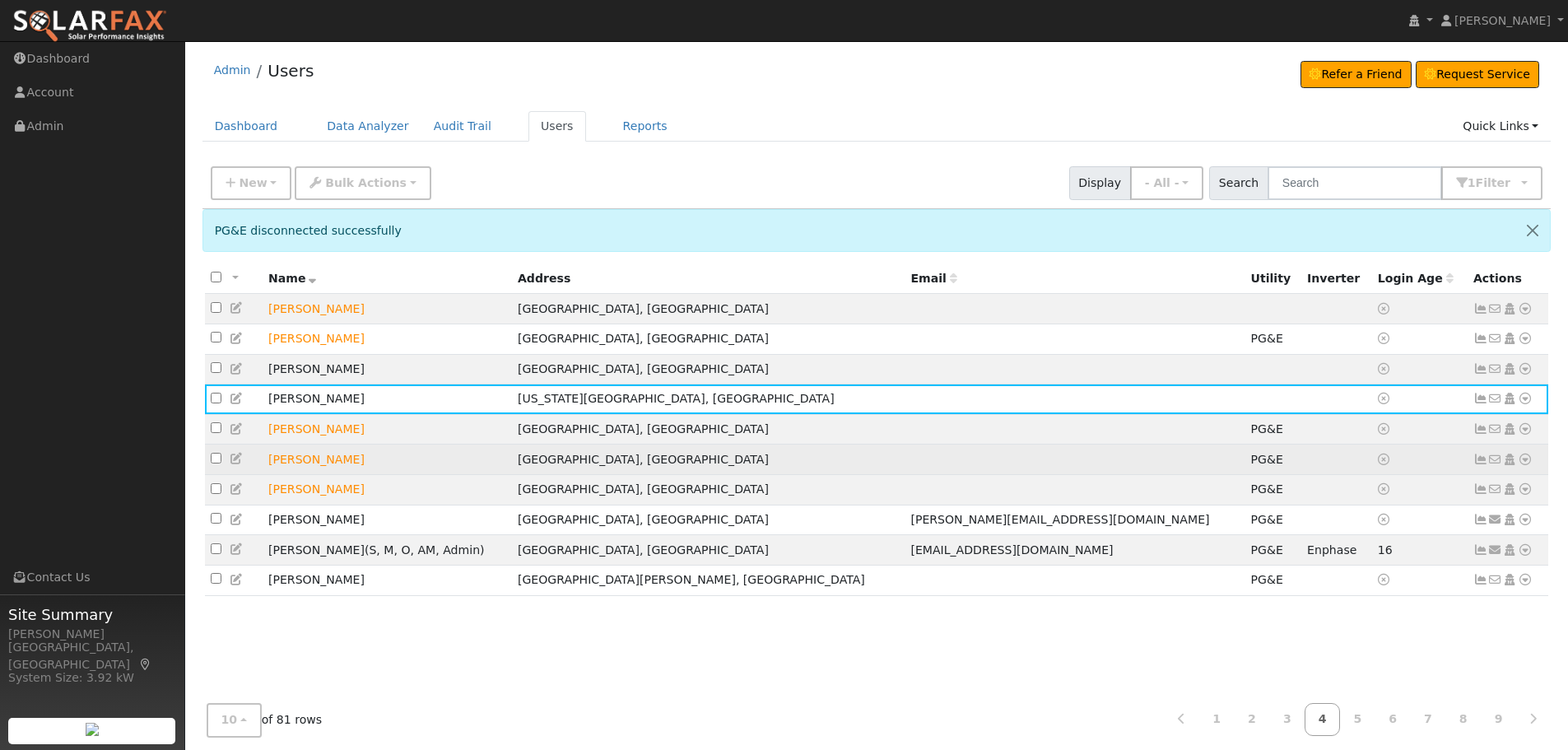
click at [1530, 463] on icon at bounding box center [1525, 459] width 15 height 11
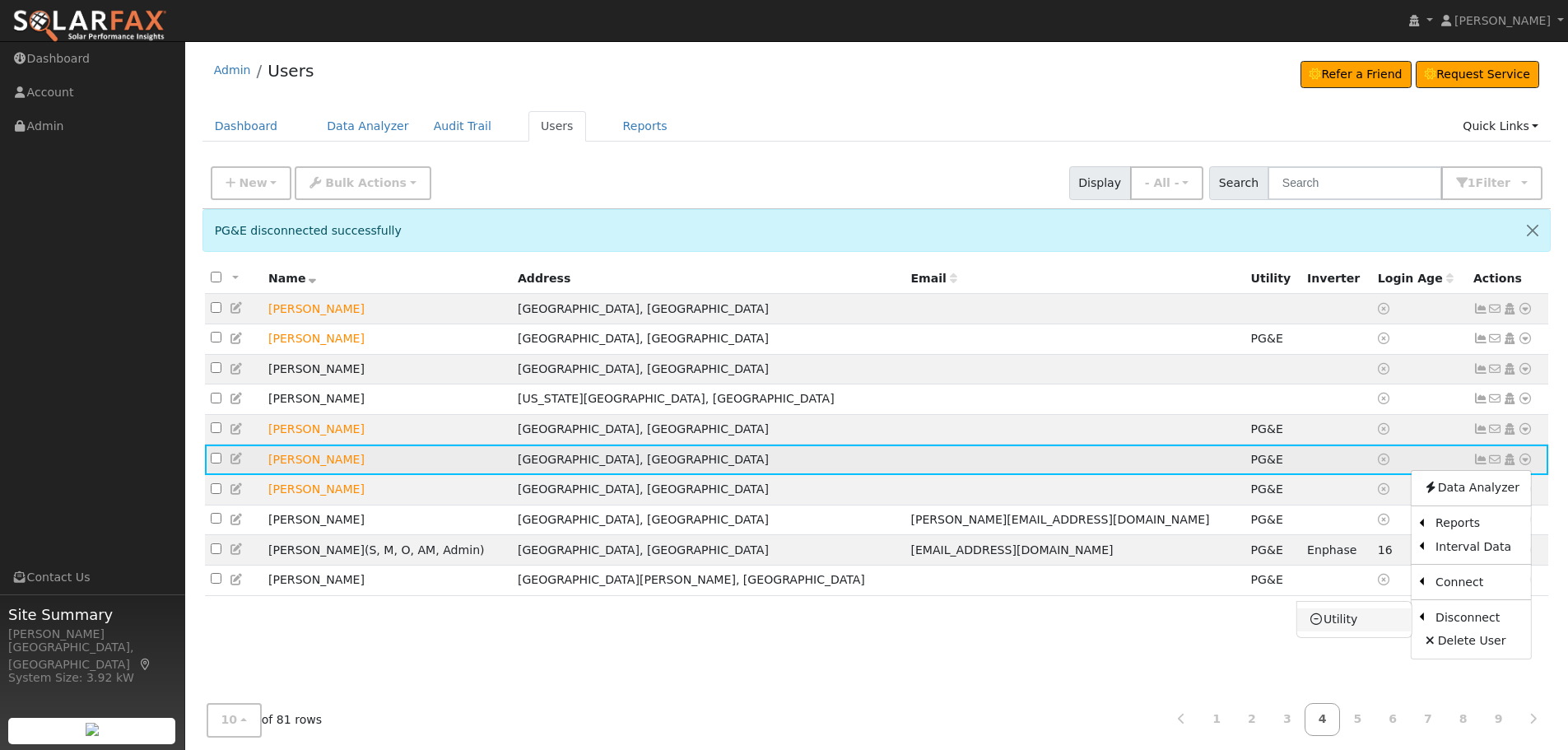
click at [1350, 623] on link "Utility" at bounding box center [1354, 619] width 115 height 23
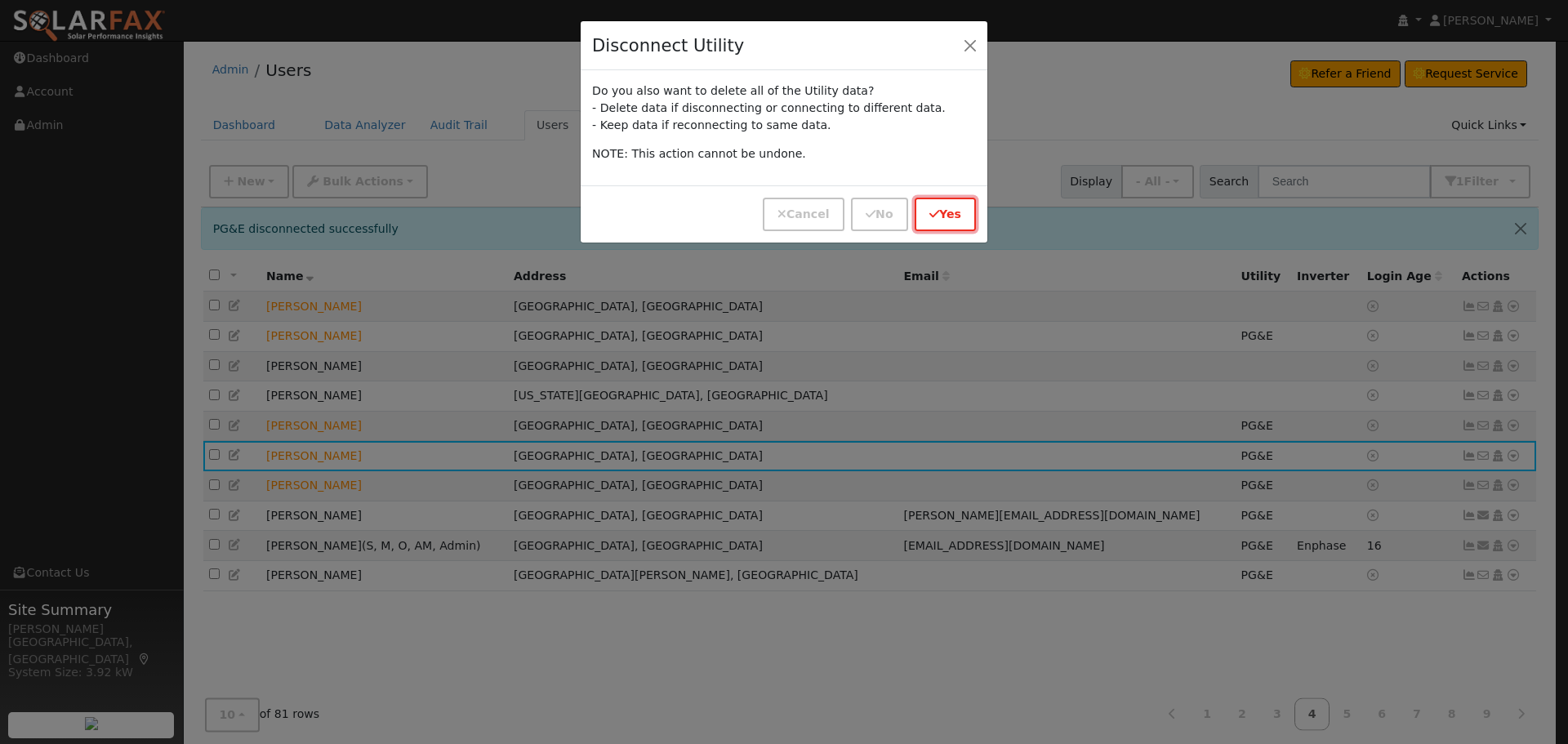
click at [939, 219] on icon "button" at bounding box center [934, 213] width 10 height 11
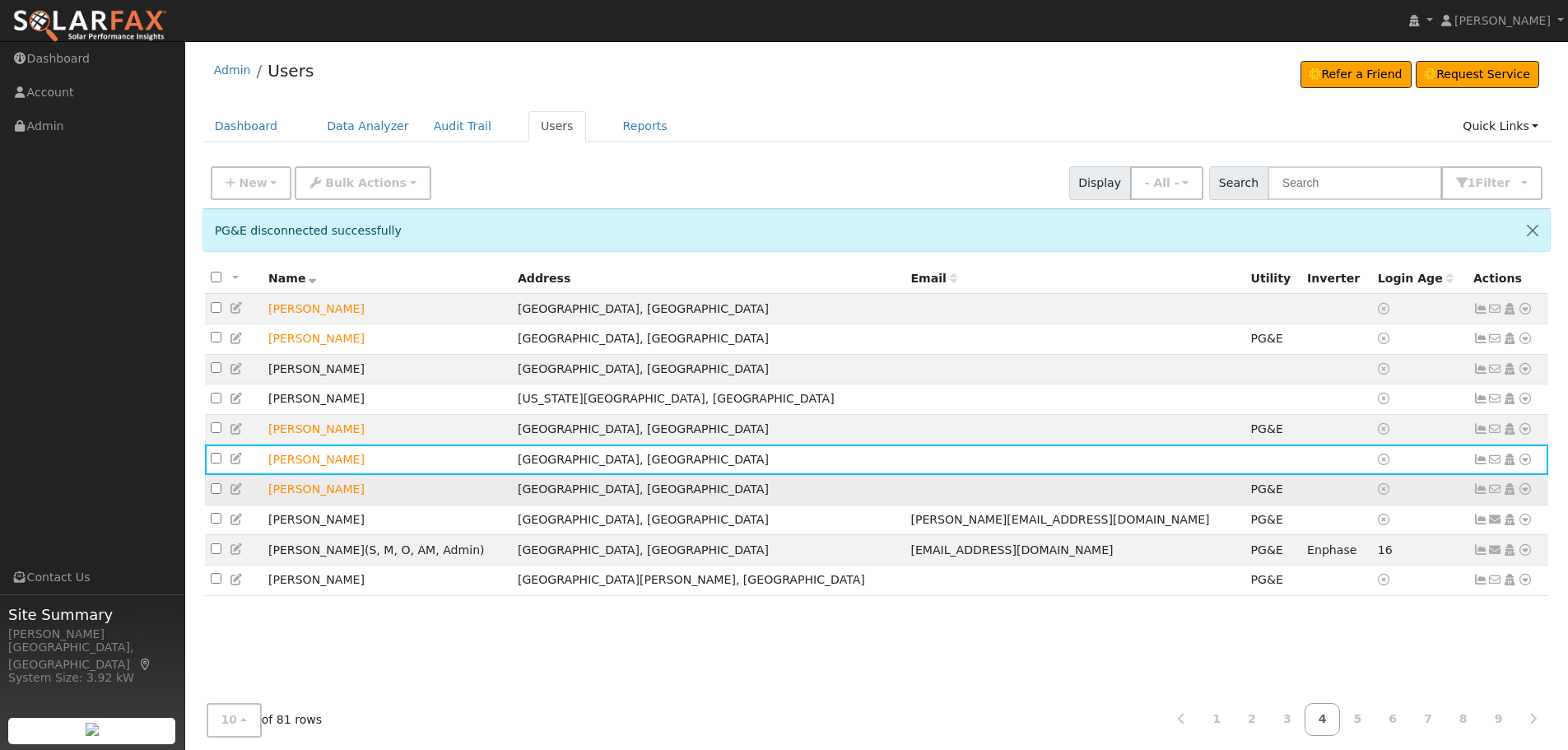
click at [1529, 494] on icon at bounding box center [1525, 488] width 15 height 11
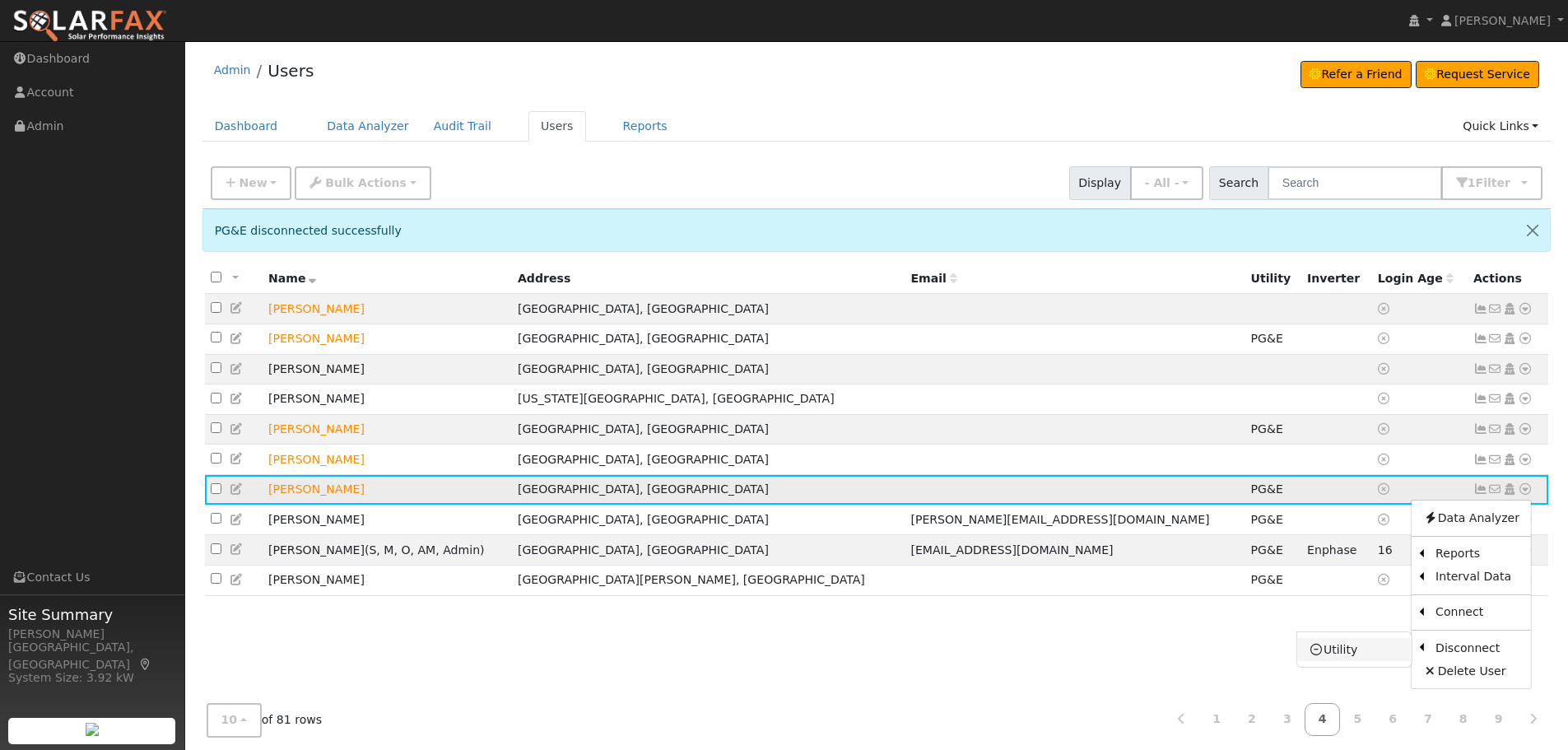
click at [1339, 647] on link "Utility" at bounding box center [1354, 649] width 115 height 23
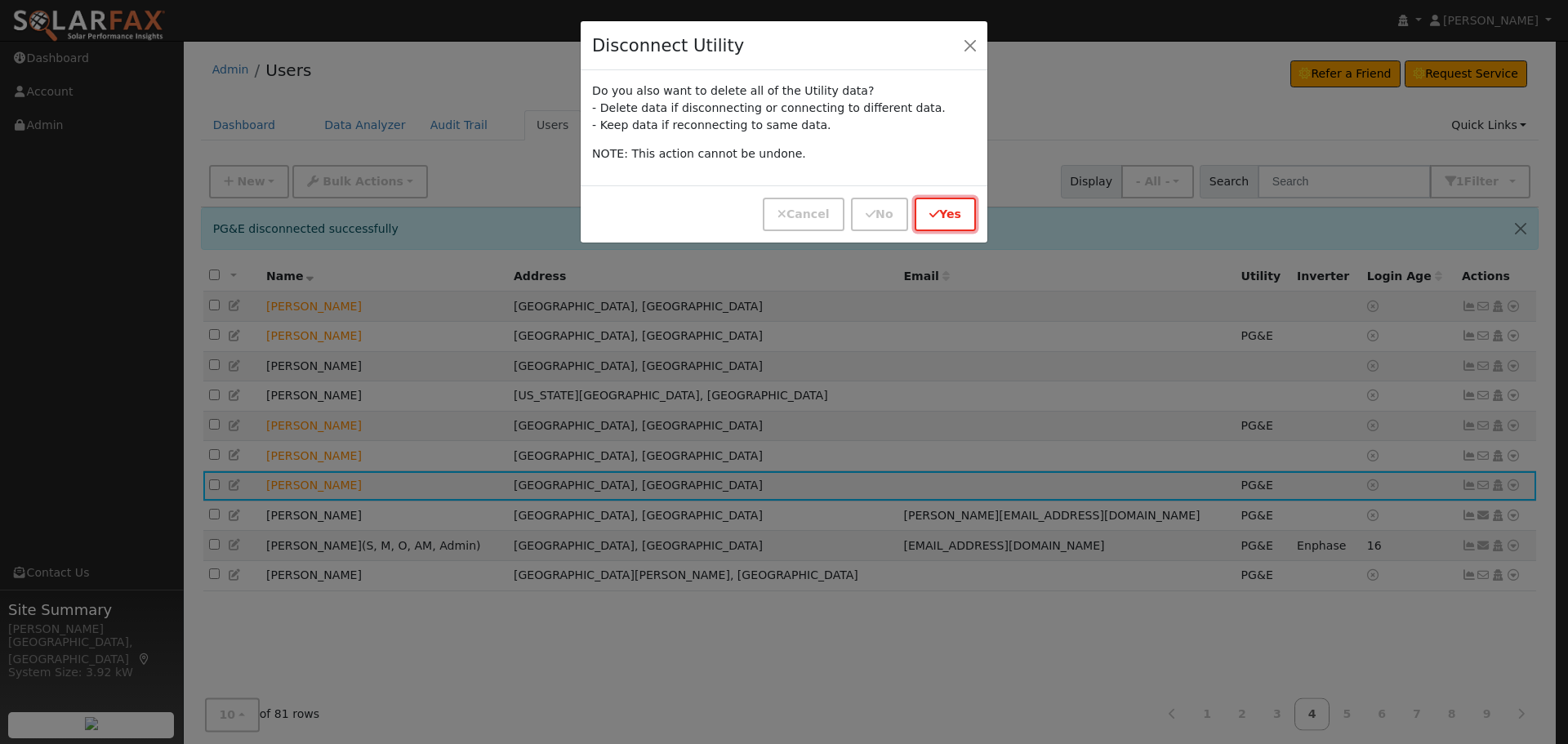
click at [950, 222] on button "Yes" at bounding box center [945, 214] width 61 height 34
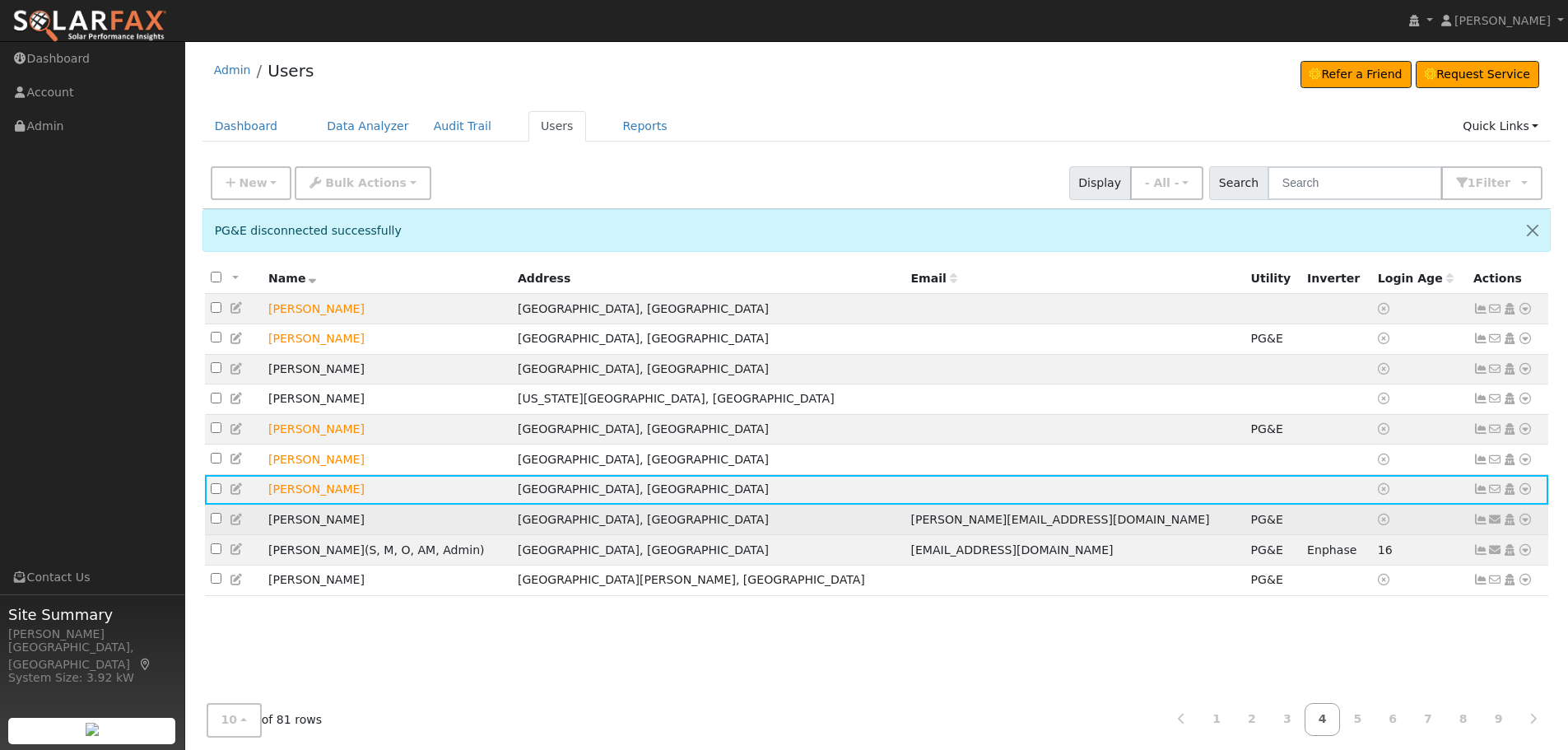
click at [1522, 525] on icon at bounding box center [1525, 519] width 15 height 11
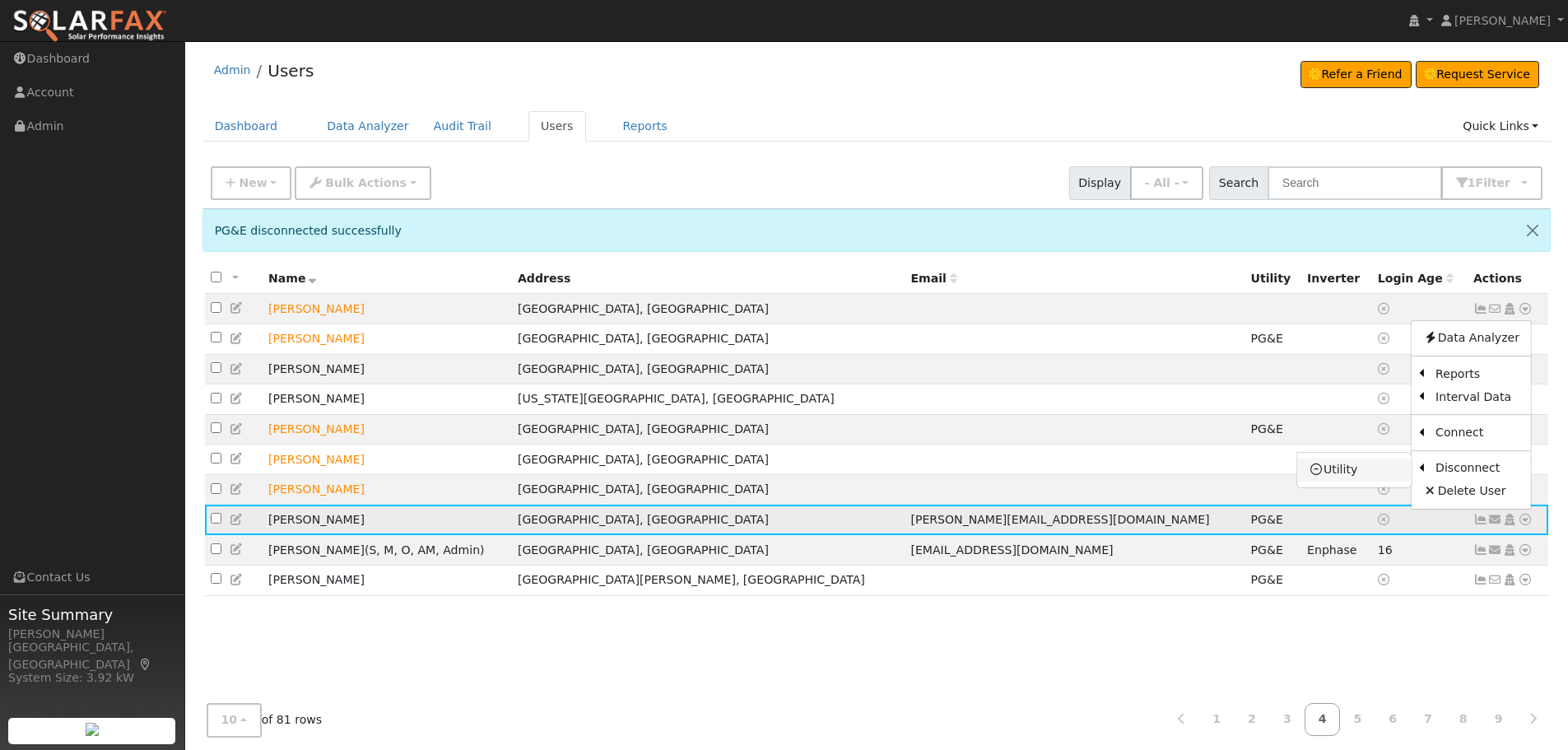
click at [1378, 472] on link "Utility" at bounding box center [1354, 470] width 115 height 23
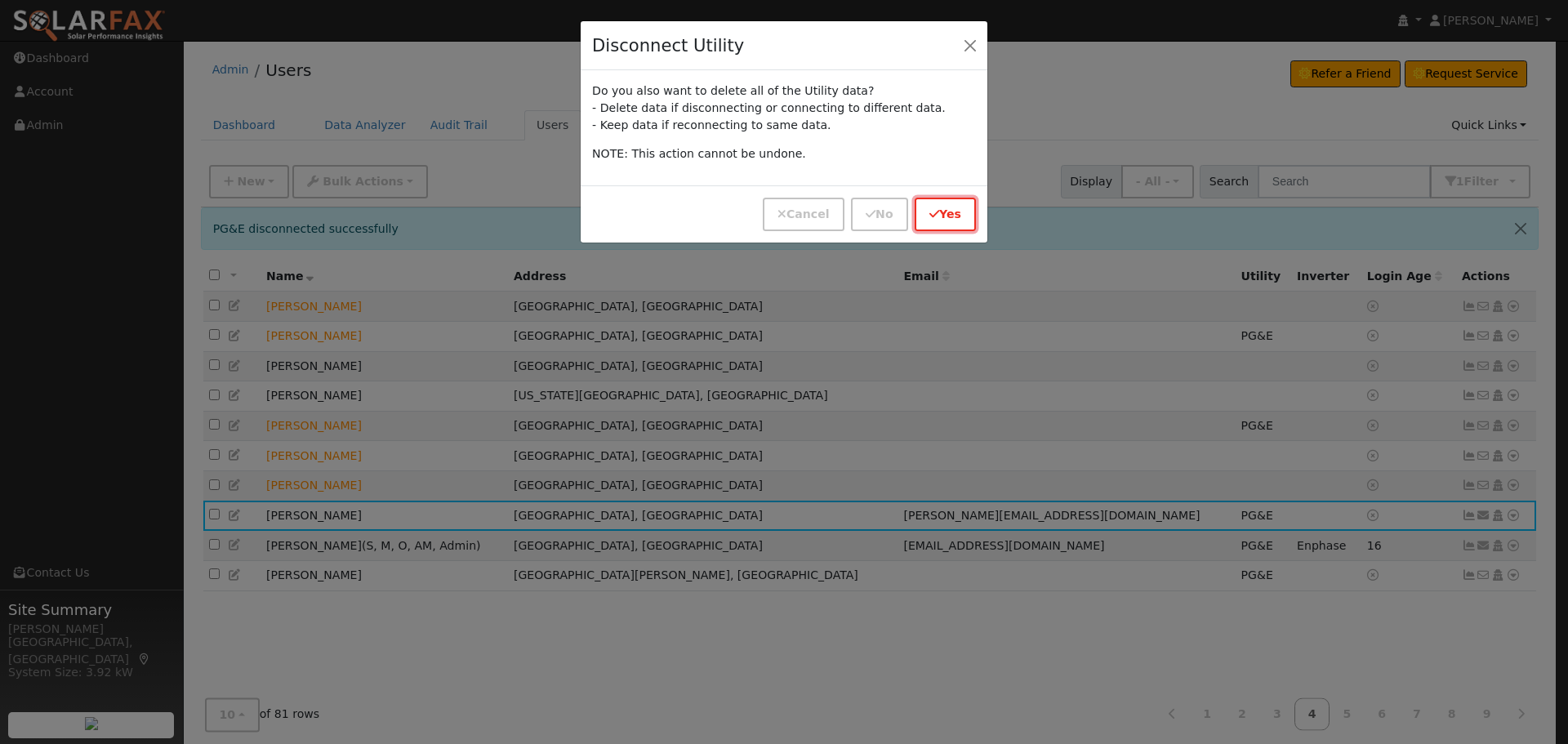
click at [944, 217] on button "Yes" at bounding box center [945, 214] width 61 height 34
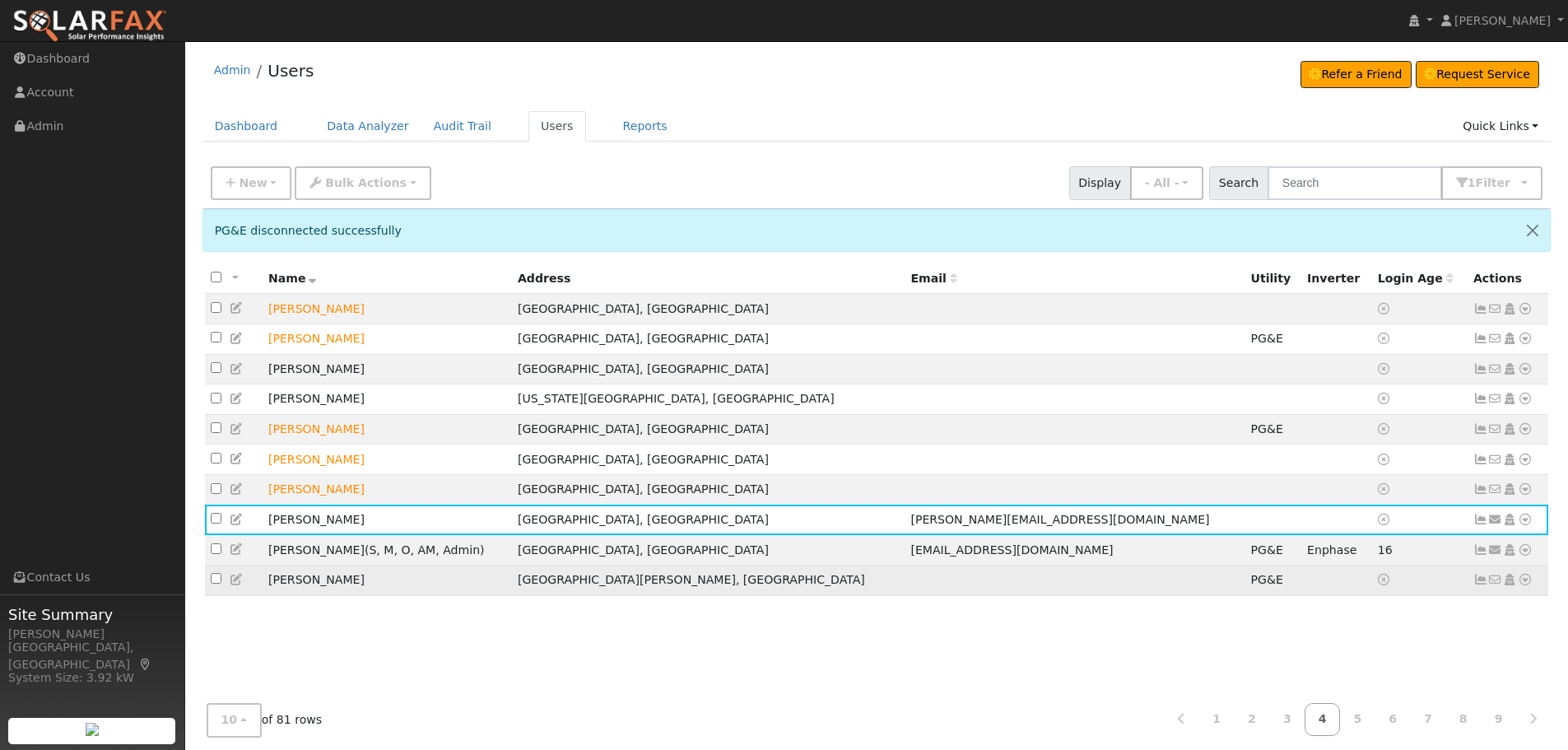
click at [1534, 591] on td "No email address Send Email... Copy a Link Reset Password Open Access Data Anal…" at bounding box center [1508, 579] width 82 height 31
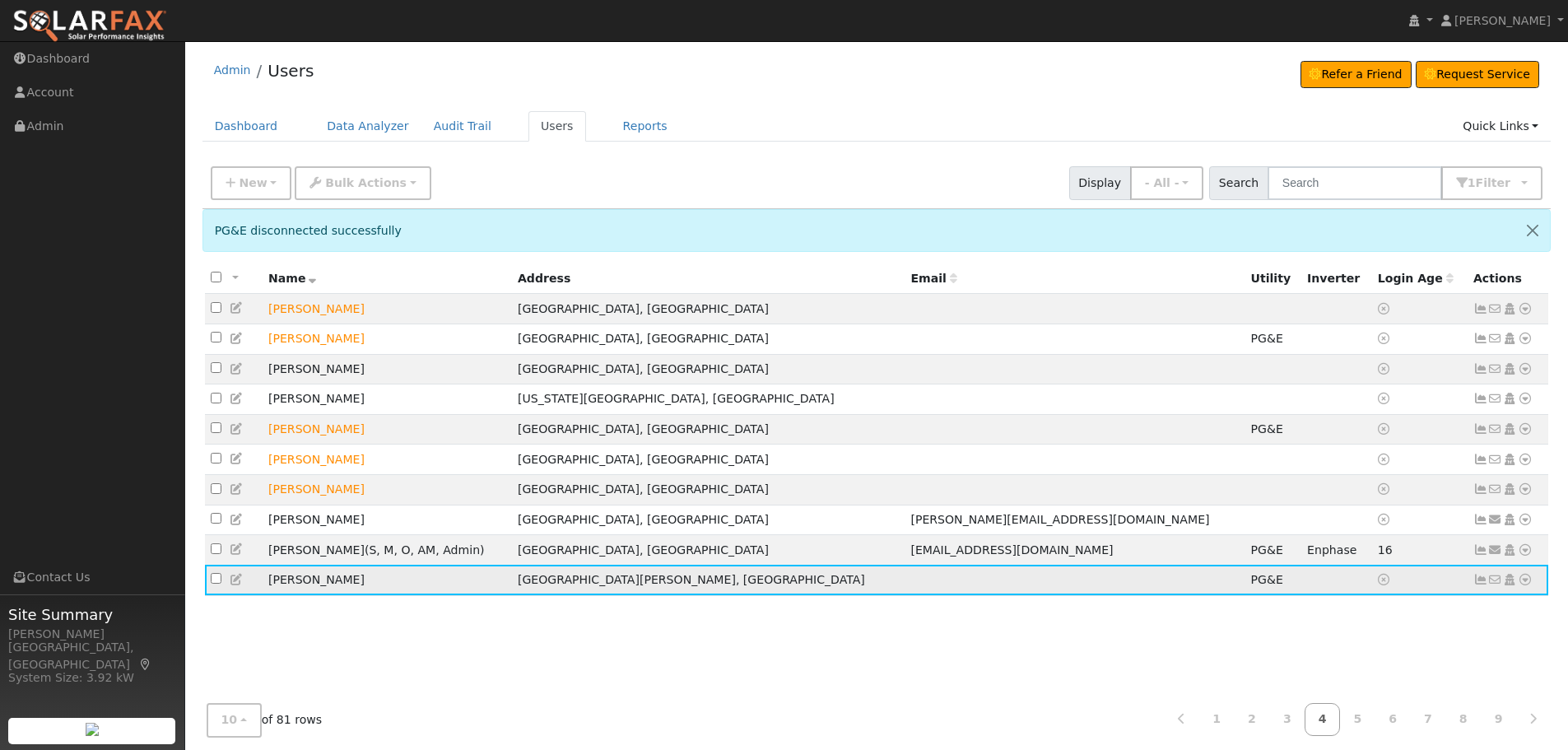
click at [1527, 585] on icon at bounding box center [1525, 579] width 15 height 11
click at [1374, 541] on link "Utility" at bounding box center [1354, 530] width 115 height 23
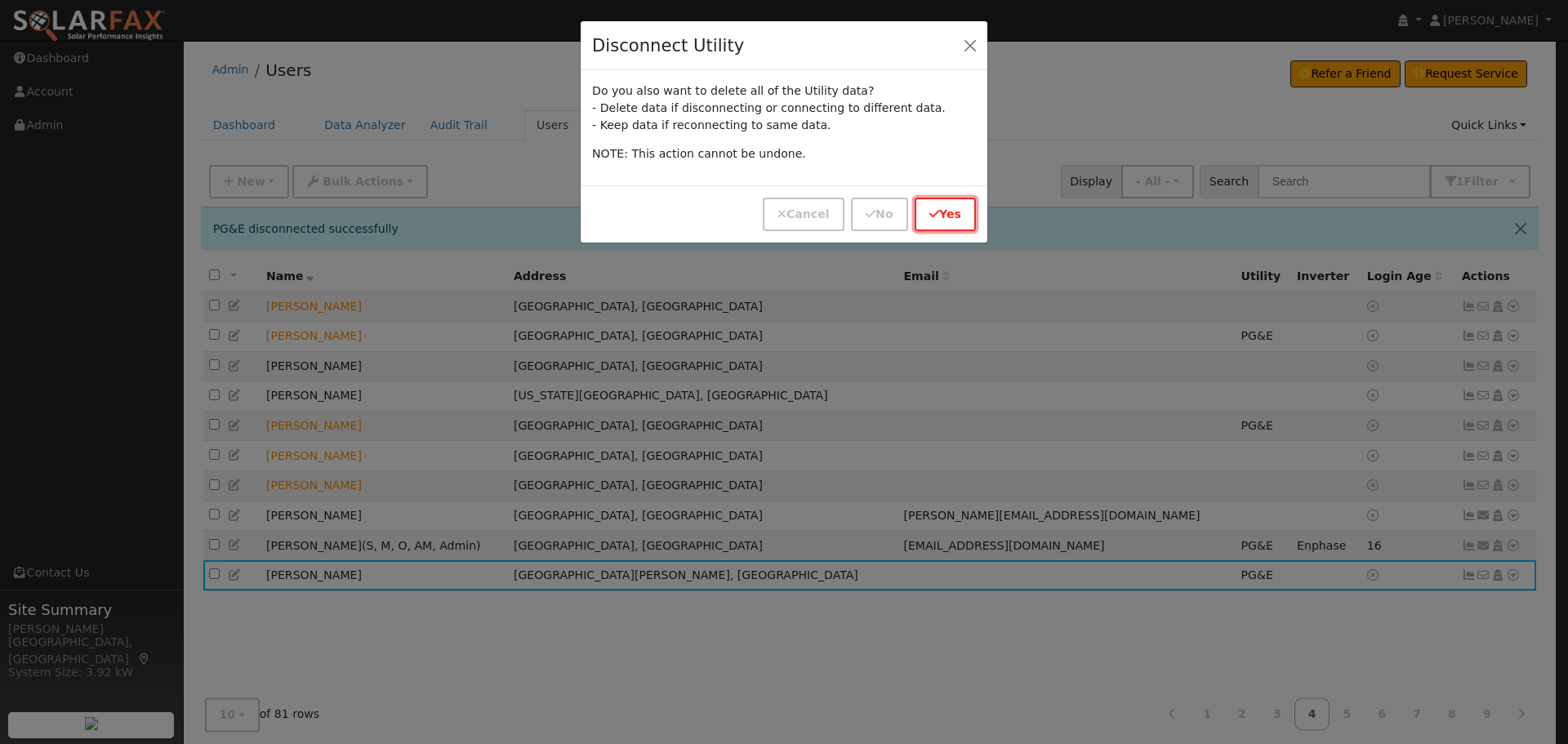
click at [947, 216] on button "Yes" at bounding box center [945, 214] width 61 height 34
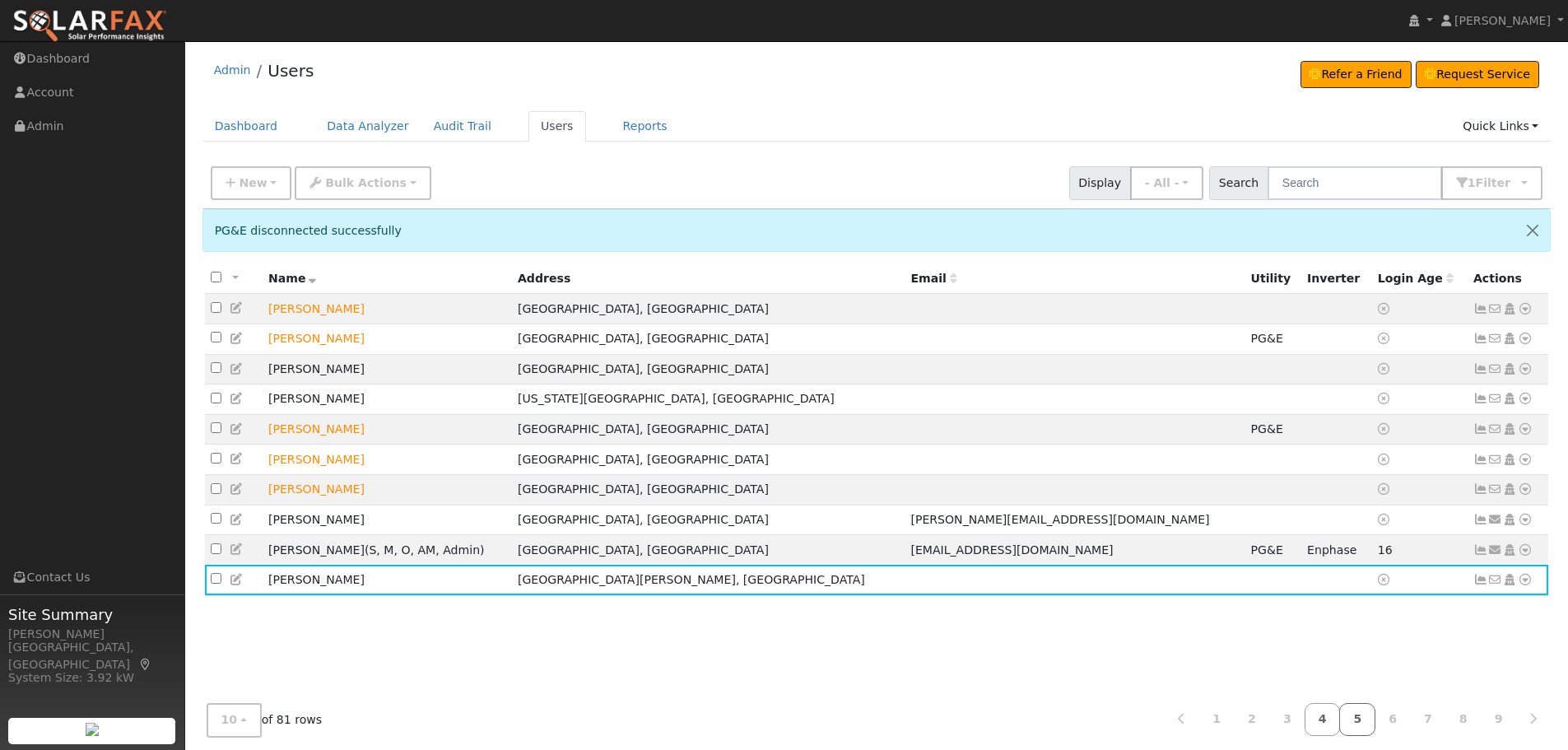
click at [1369, 716] on link "5" at bounding box center [1357, 719] width 36 height 32
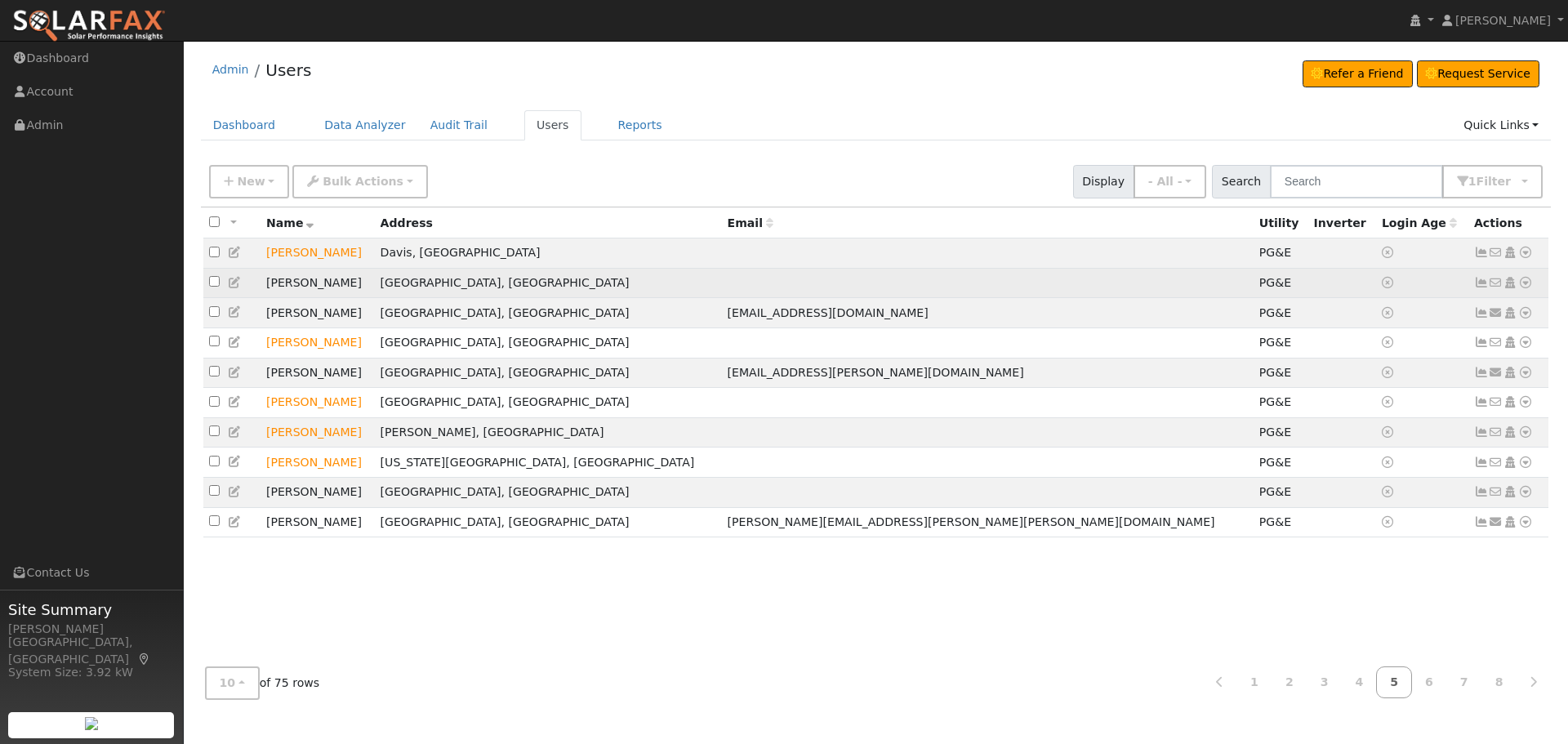
click at [1525, 285] on icon at bounding box center [1525, 282] width 15 height 11
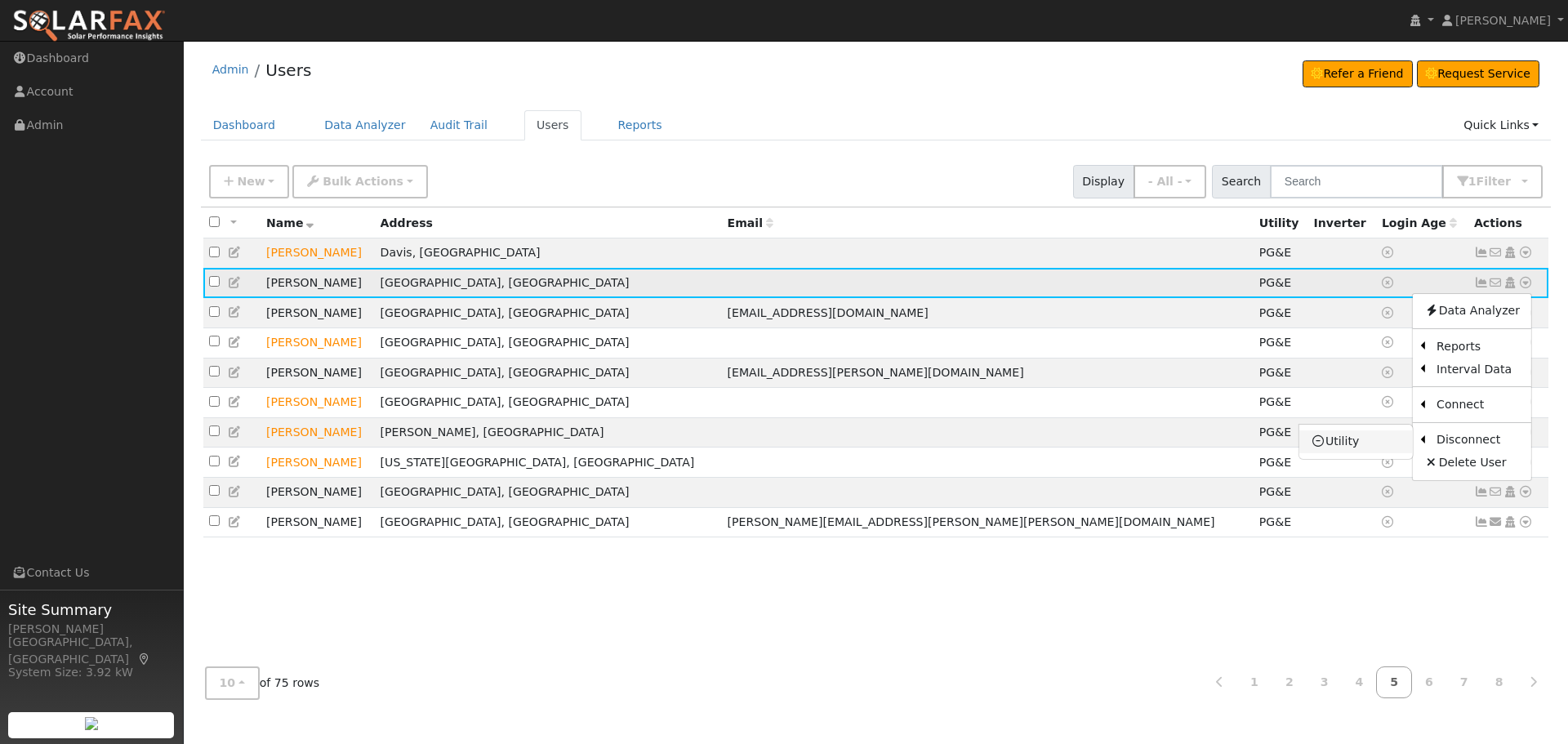
click at [1383, 442] on link "Utility" at bounding box center [1356, 442] width 114 height 23
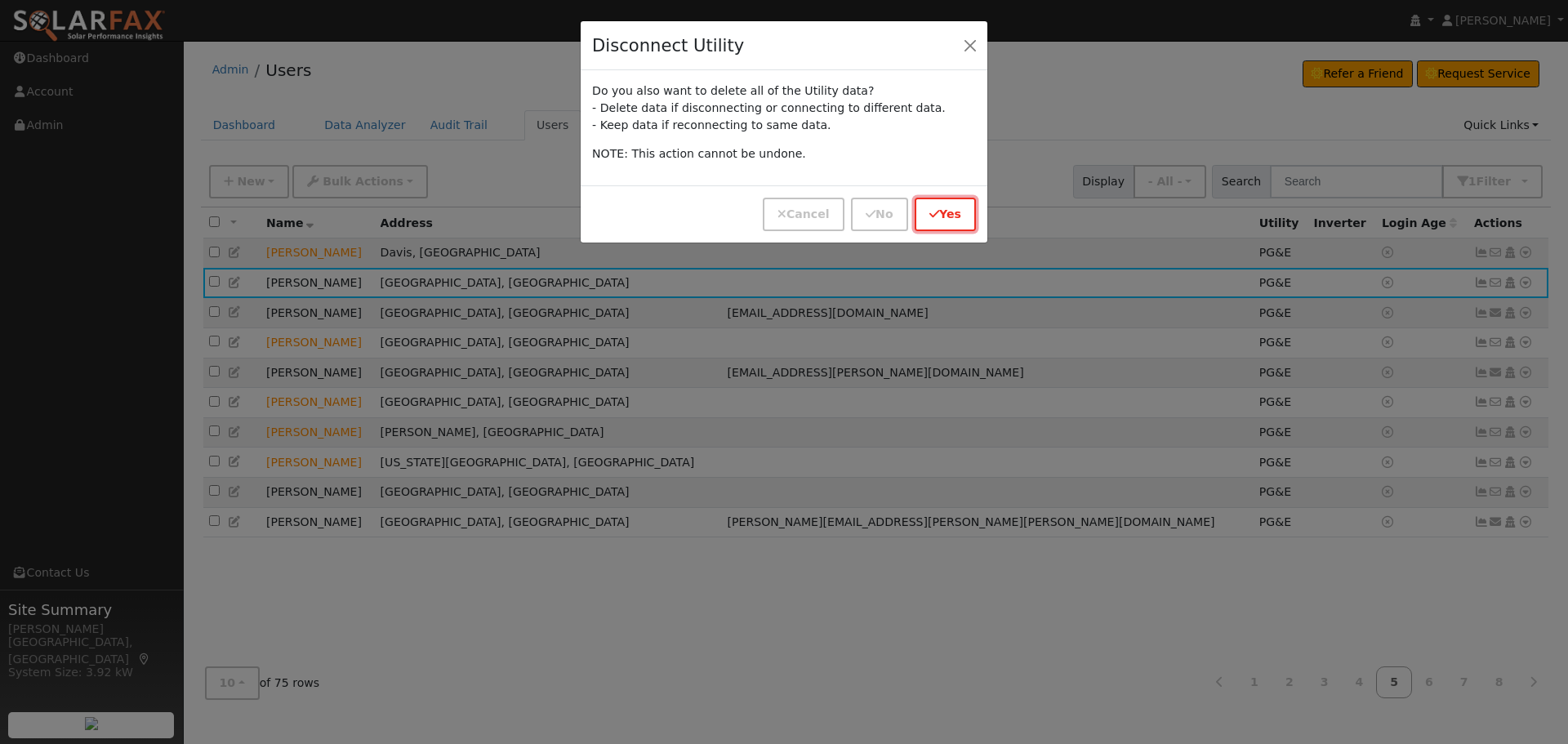
click at [963, 210] on button "Yes" at bounding box center [945, 214] width 61 height 34
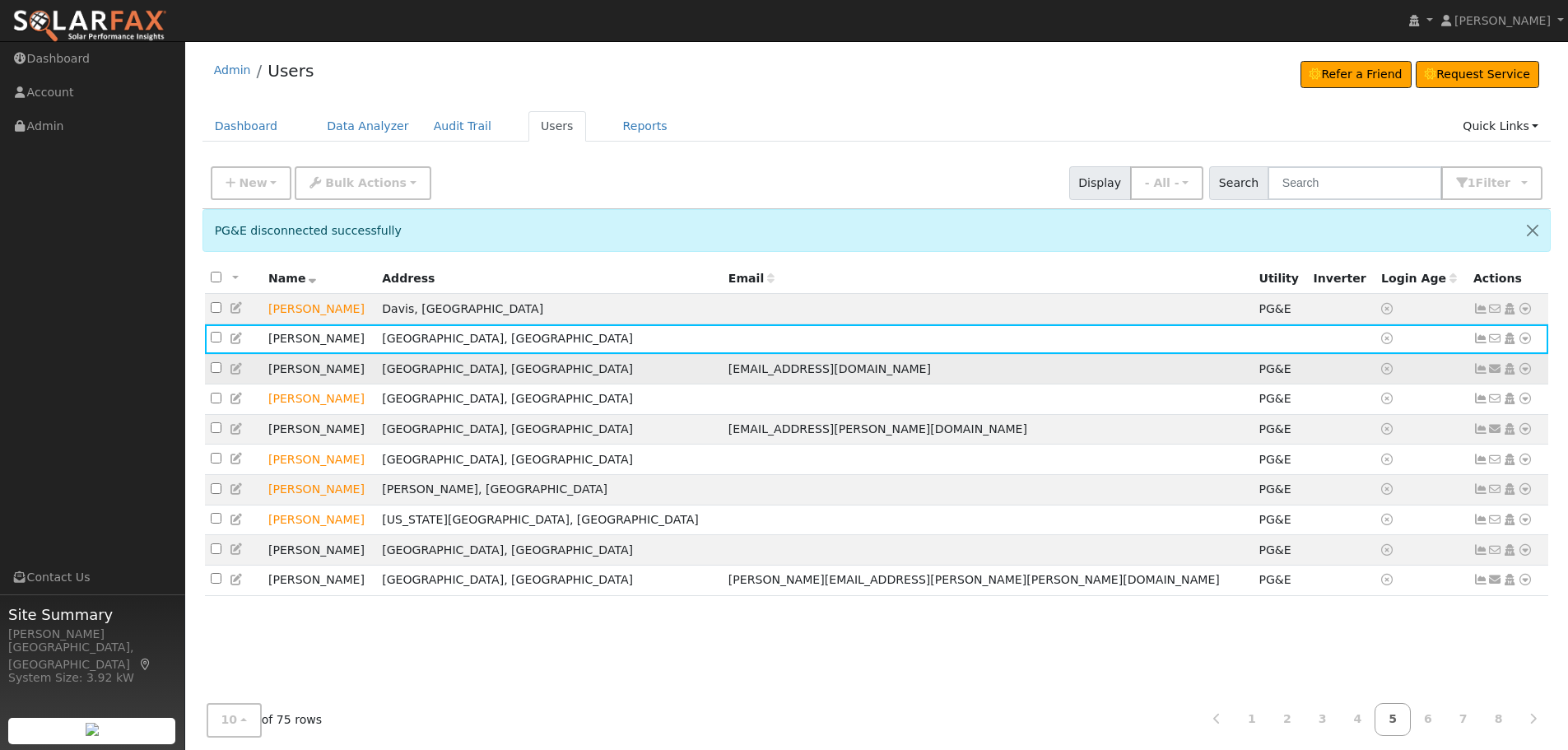
click at [1523, 372] on icon at bounding box center [1525, 368] width 15 height 11
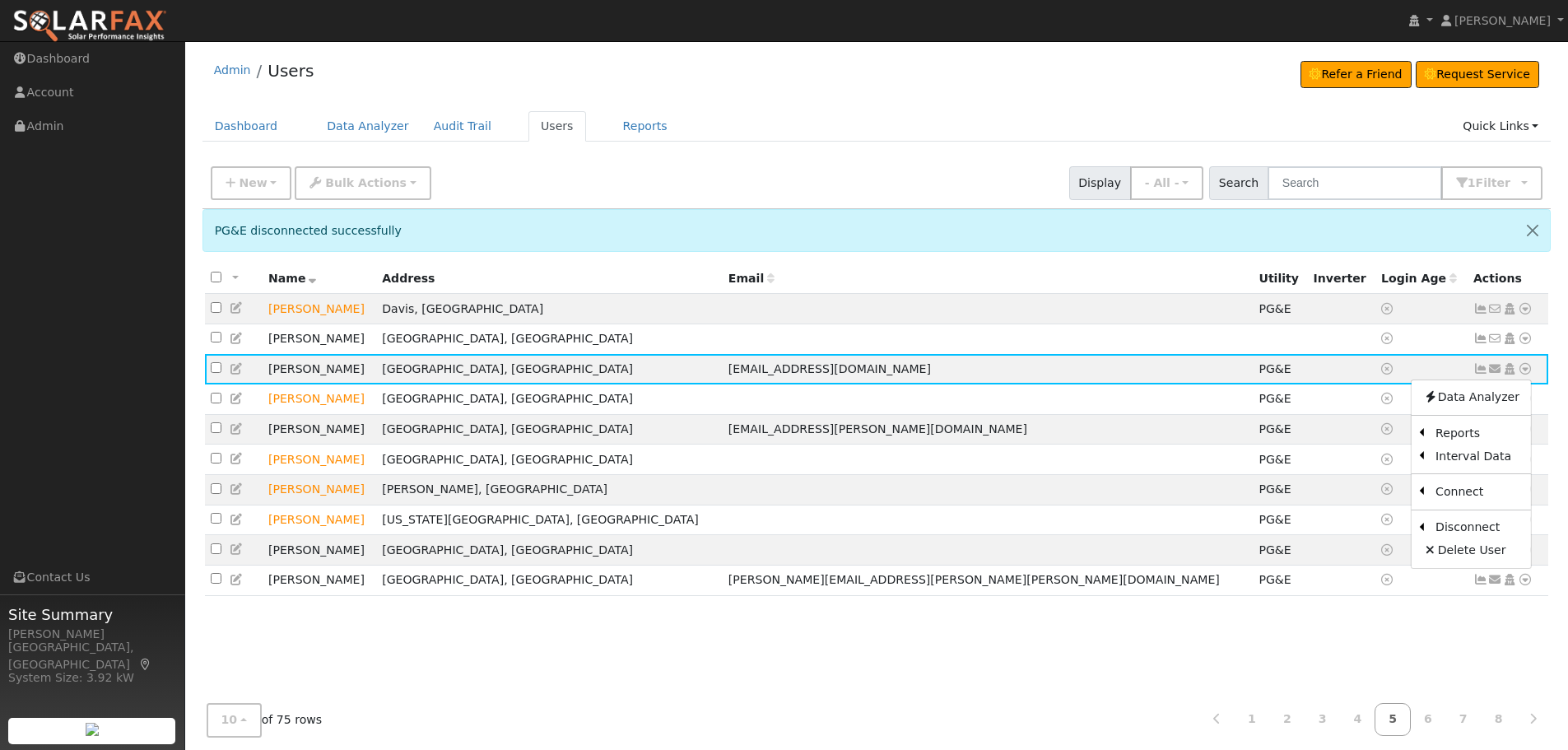
click at [0, 0] on link "Utility" at bounding box center [0, 0] width 0 height 0
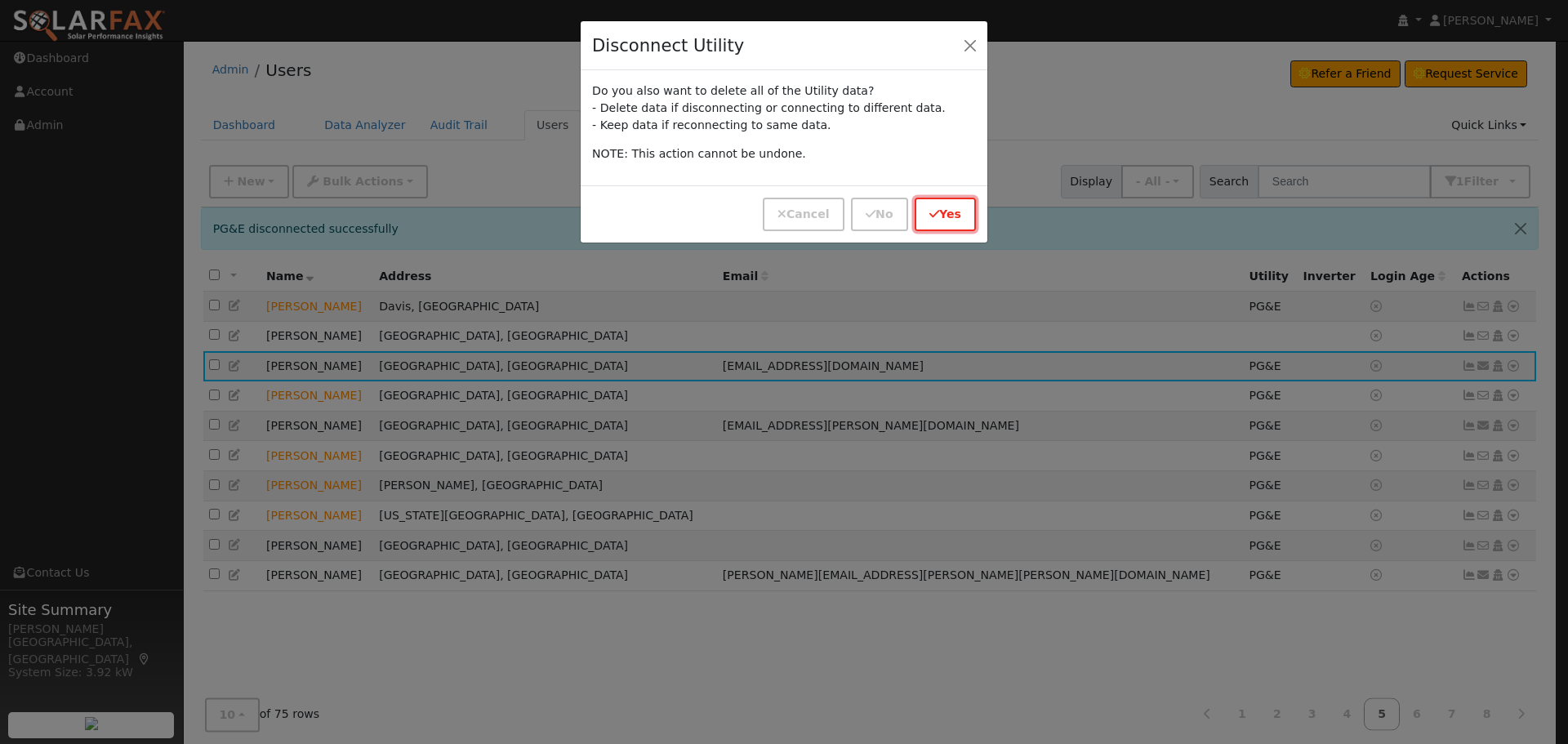
click at [947, 210] on button "Yes" at bounding box center [945, 214] width 61 height 34
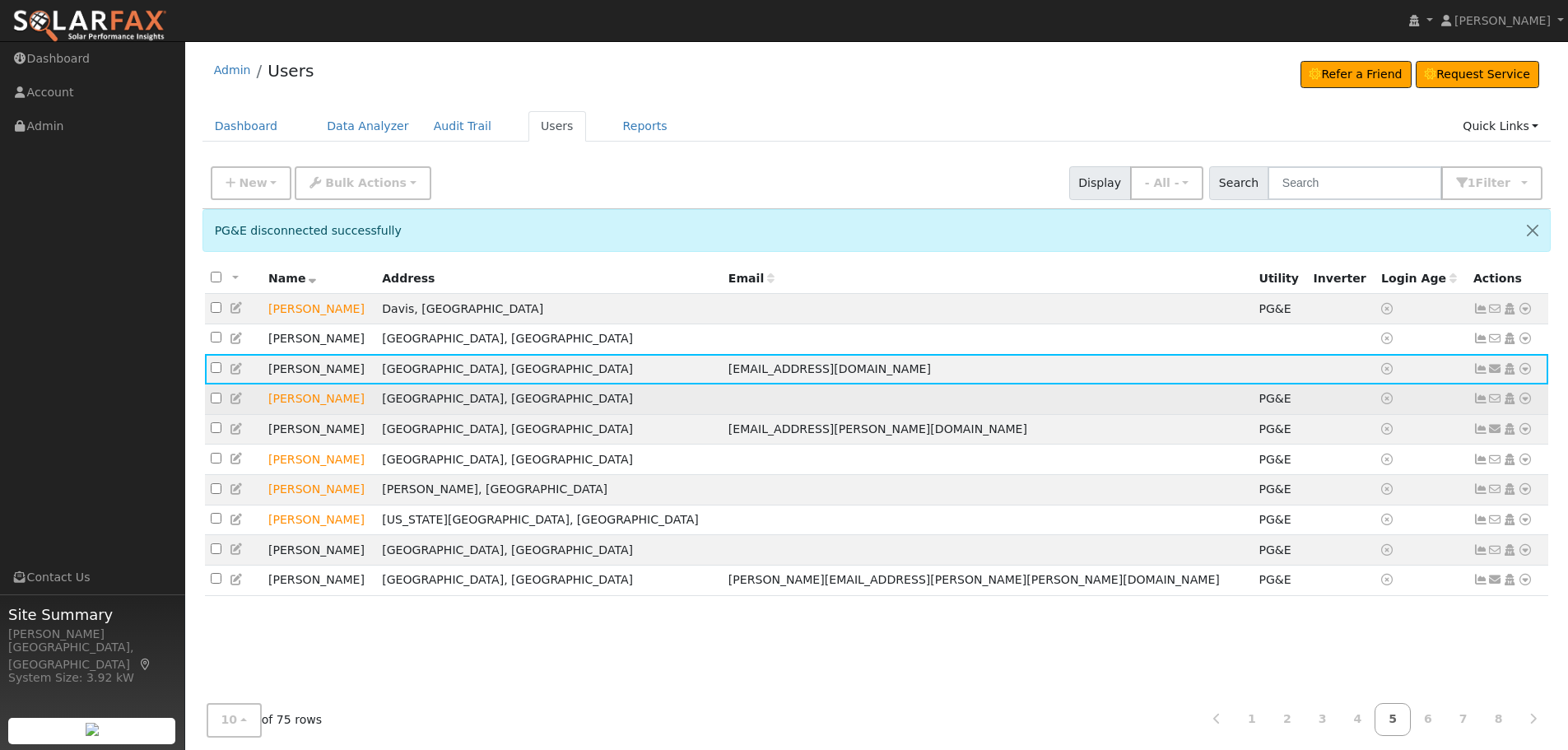
click at [1527, 402] on icon at bounding box center [1525, 398] width 15 height 11
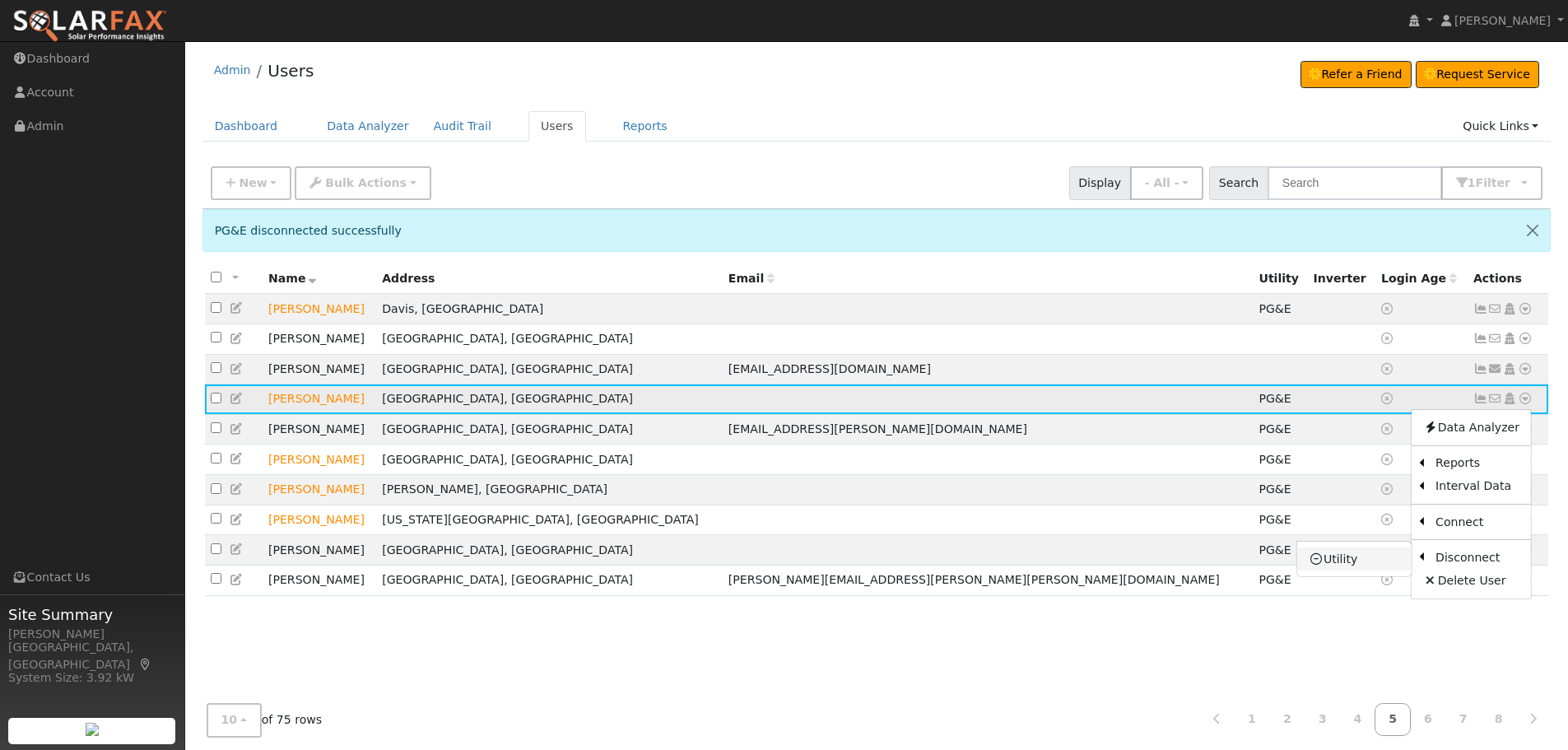
click at [1386, 560] on link "Utility" at bounding box center [1354, 559] width 115 height 23
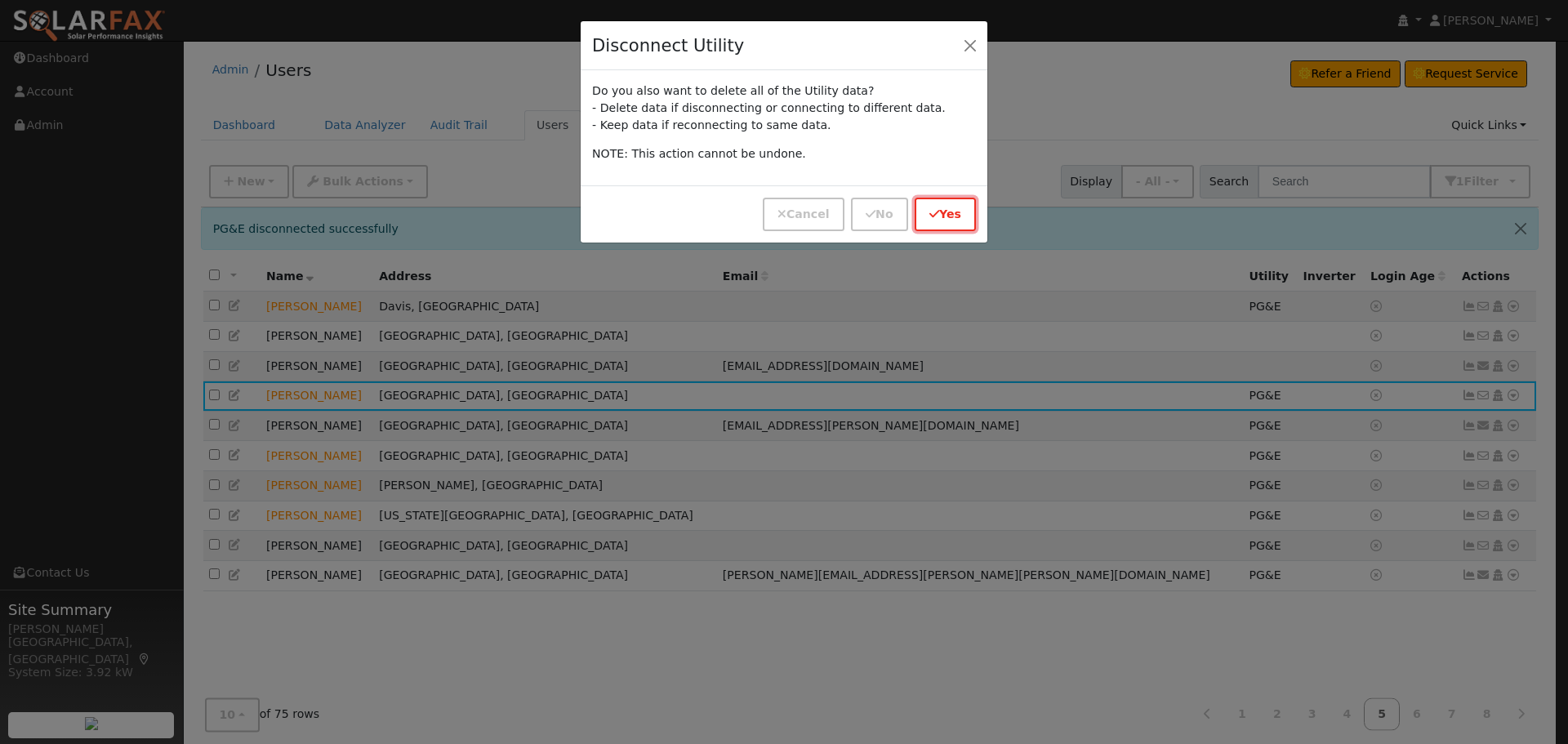
click at [951, 217] on button "Yes" at bounding box center [945, 214] width 61 height 34
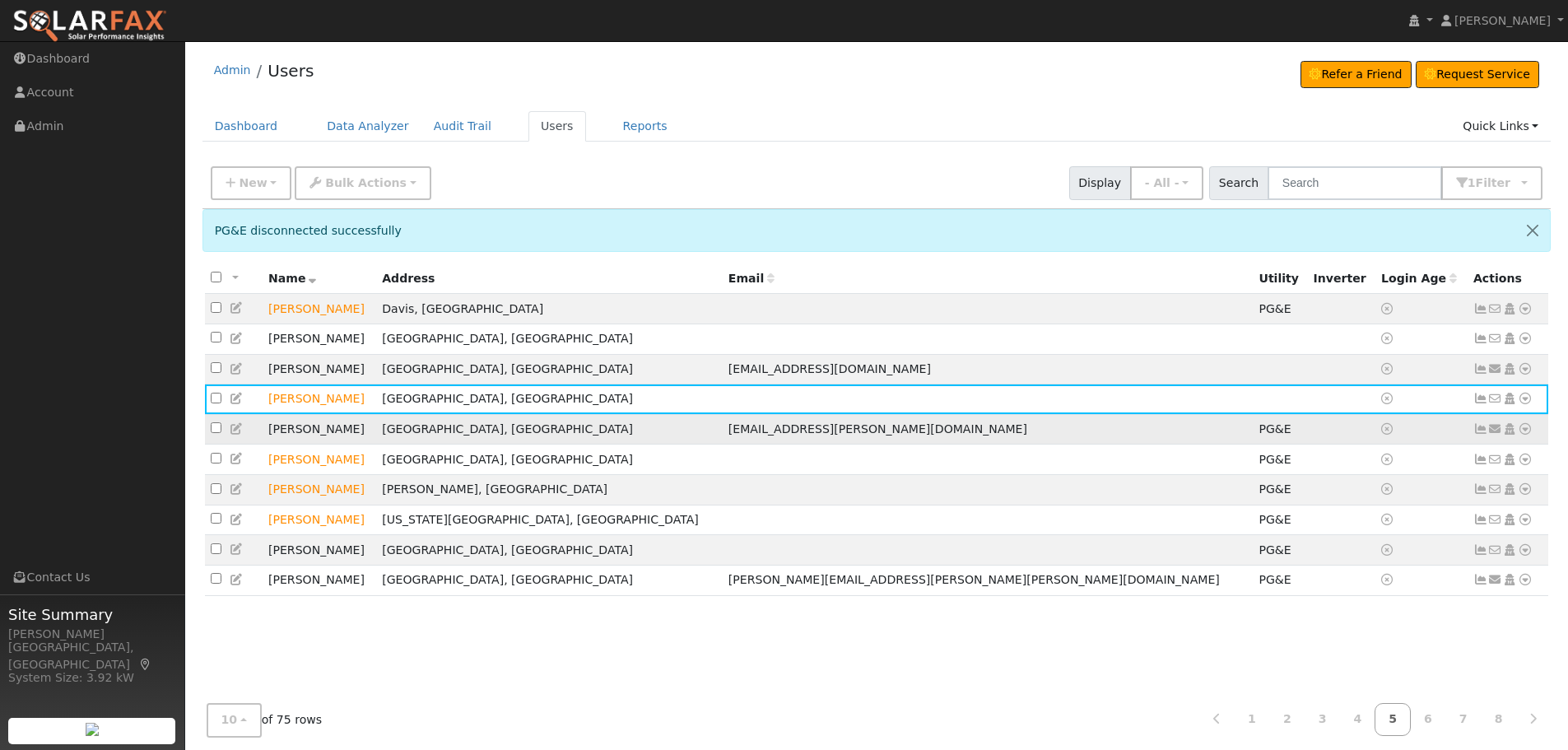
click at [1528, 432] on icon at bounding box center [1525, 428] width 15 height 11
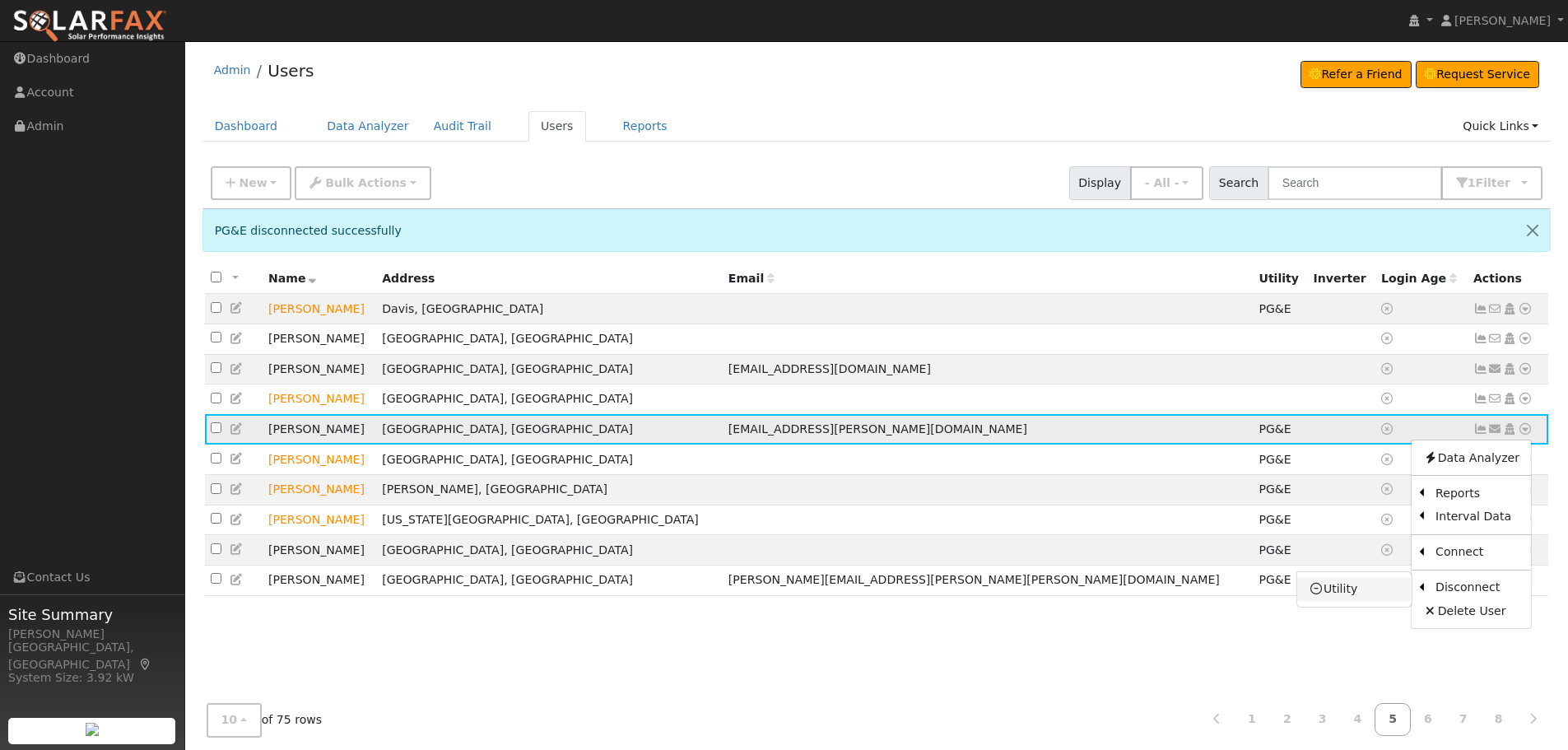
click at [1339, 591] on link "Utility" at bounding box center [1354, 589] width 115 height 23
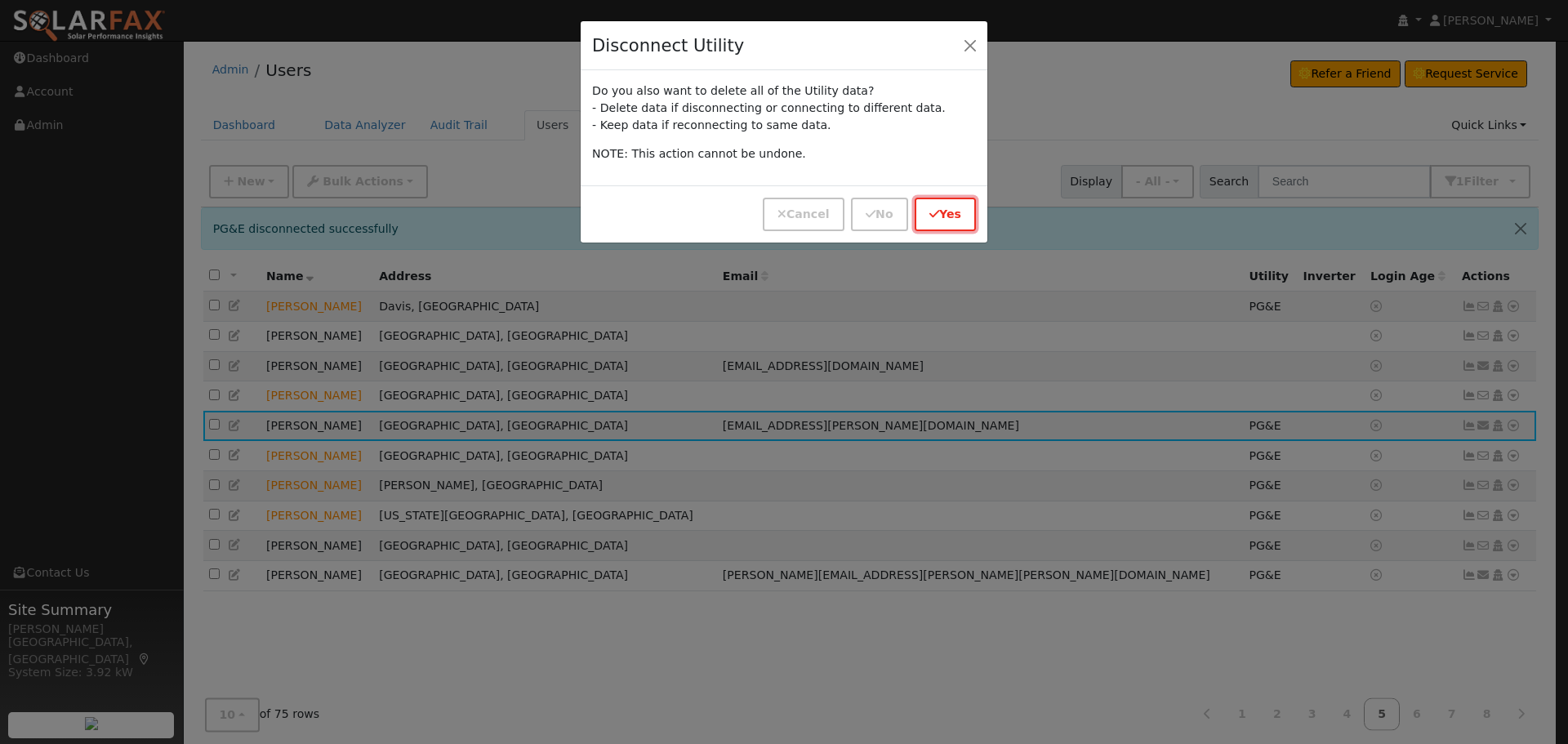
click at [969, 207] on button "Yes" at bounding box center [945, 214] width 61 height 34
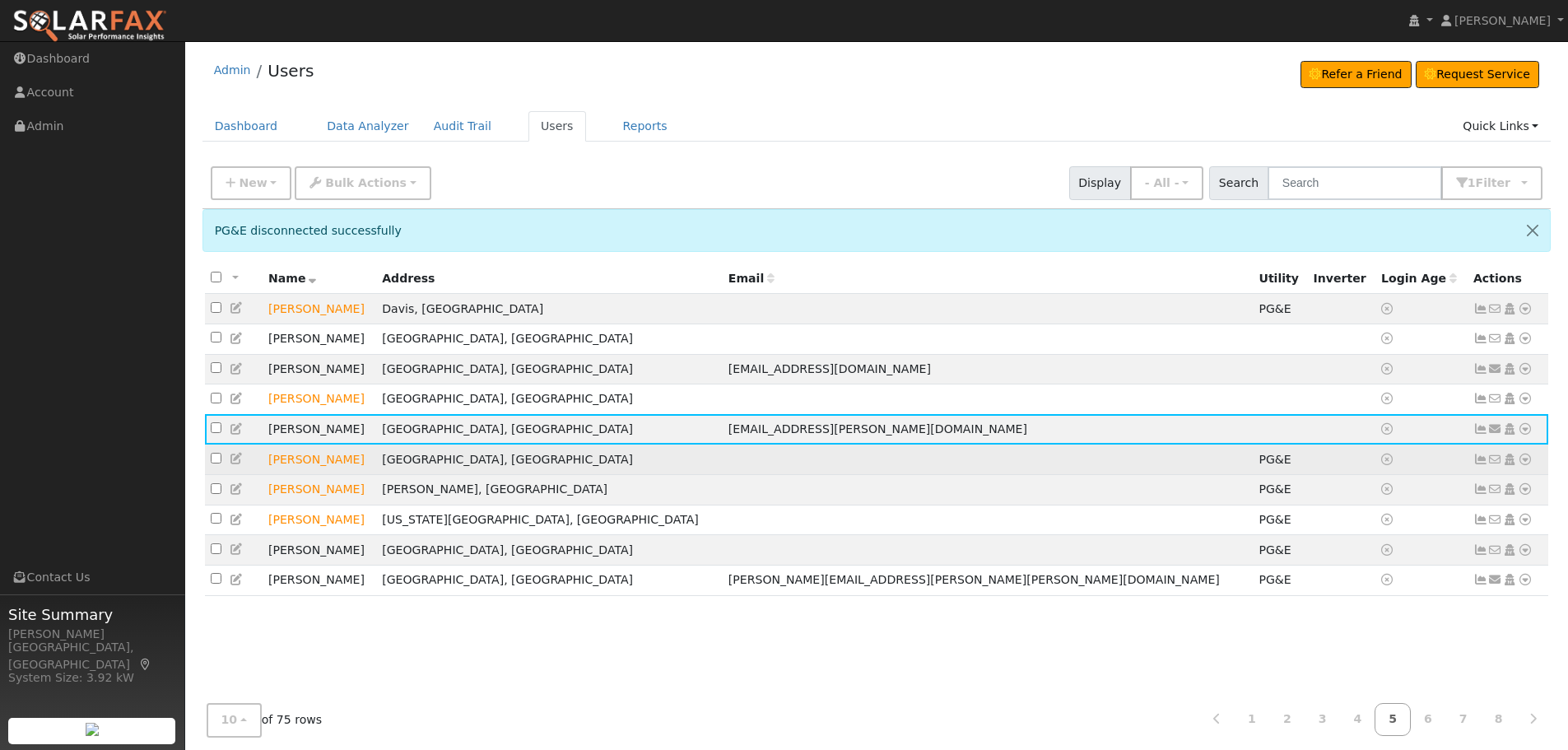
click at [1523, 465] on icon at bounding box center [1525, 459] width 15 height 11
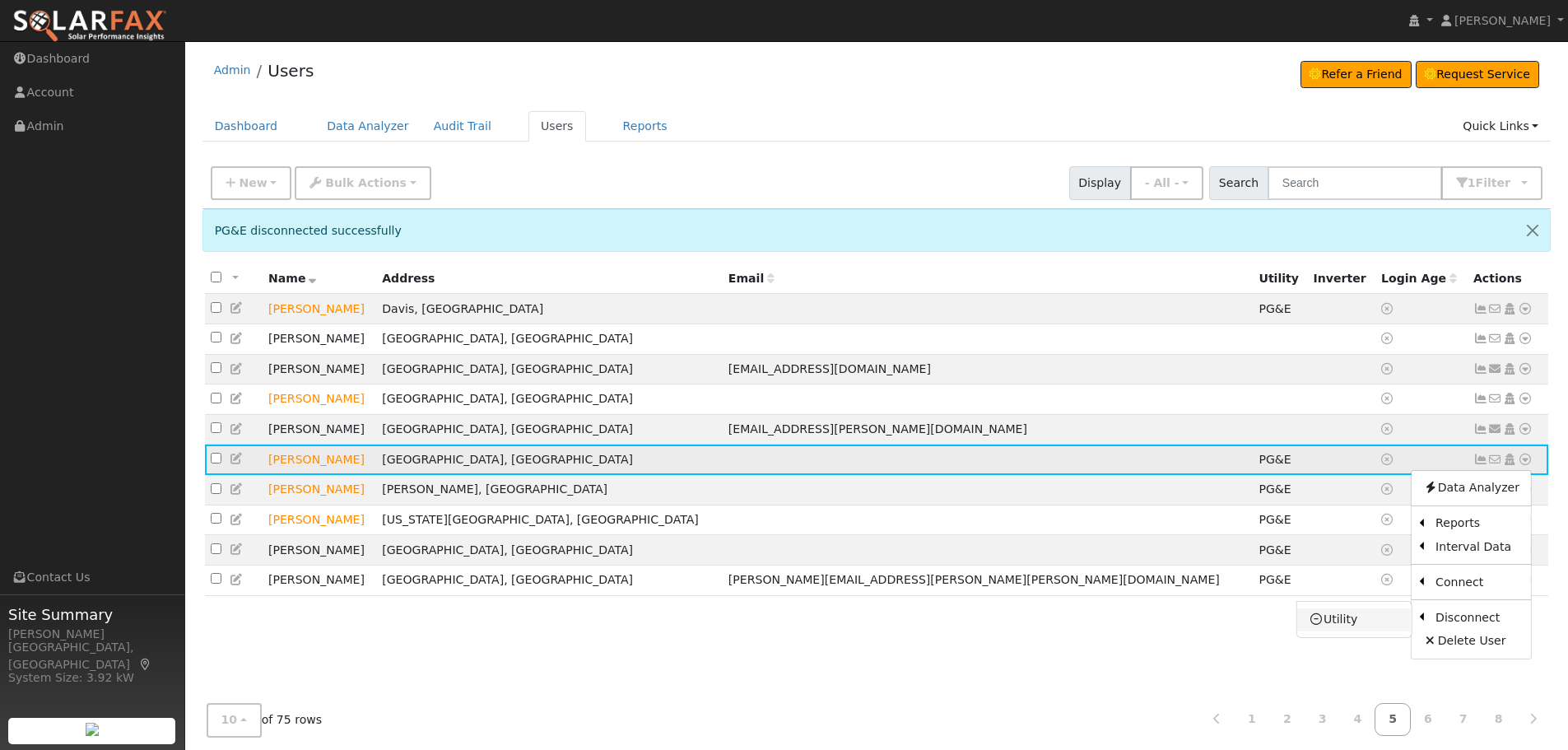
click at [1371, 618] on link "Utility" at bounding box center [1354, 619] width 115 height 23
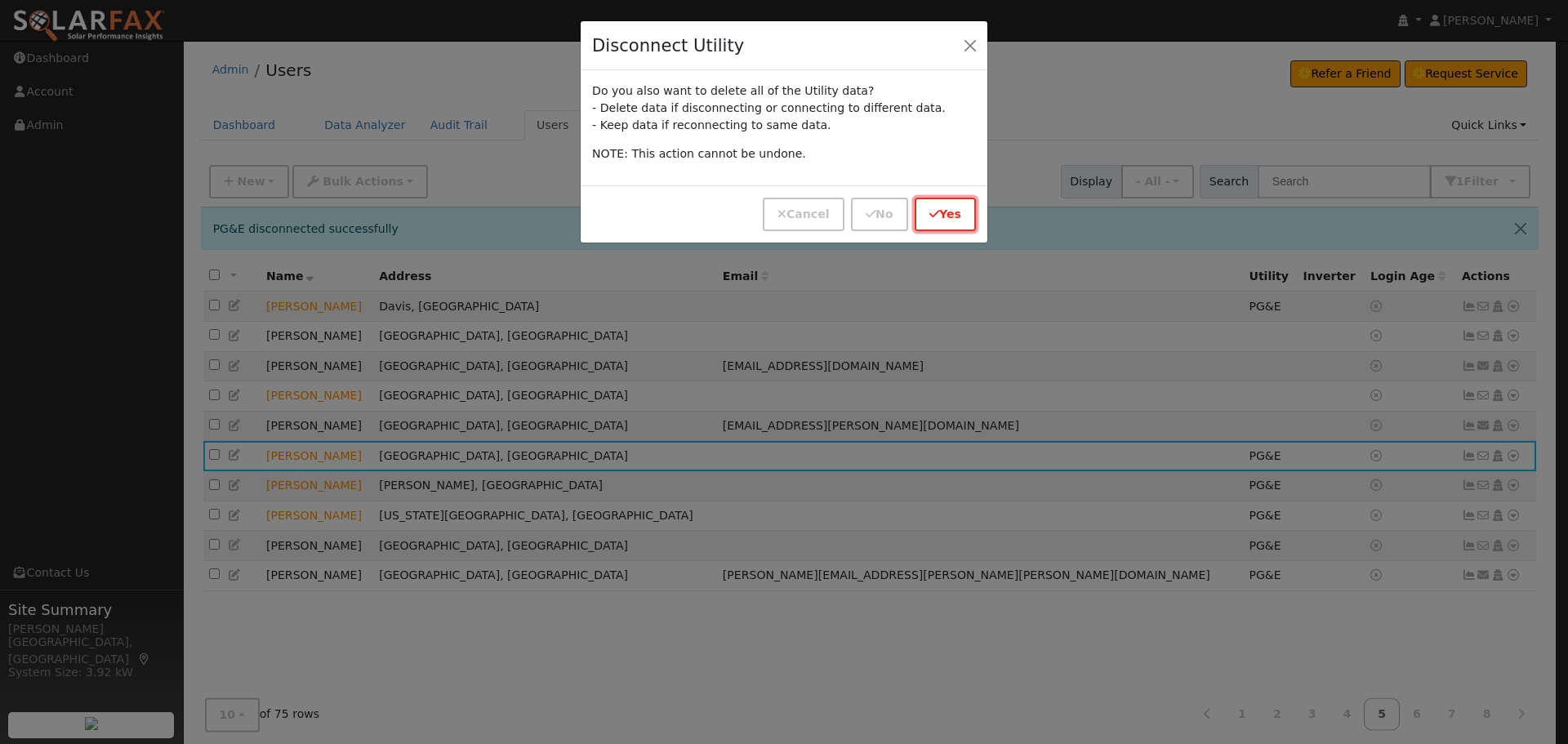
click at [937, 222] on button "Yes" at bounding box center [945, 214] width 61 height 34
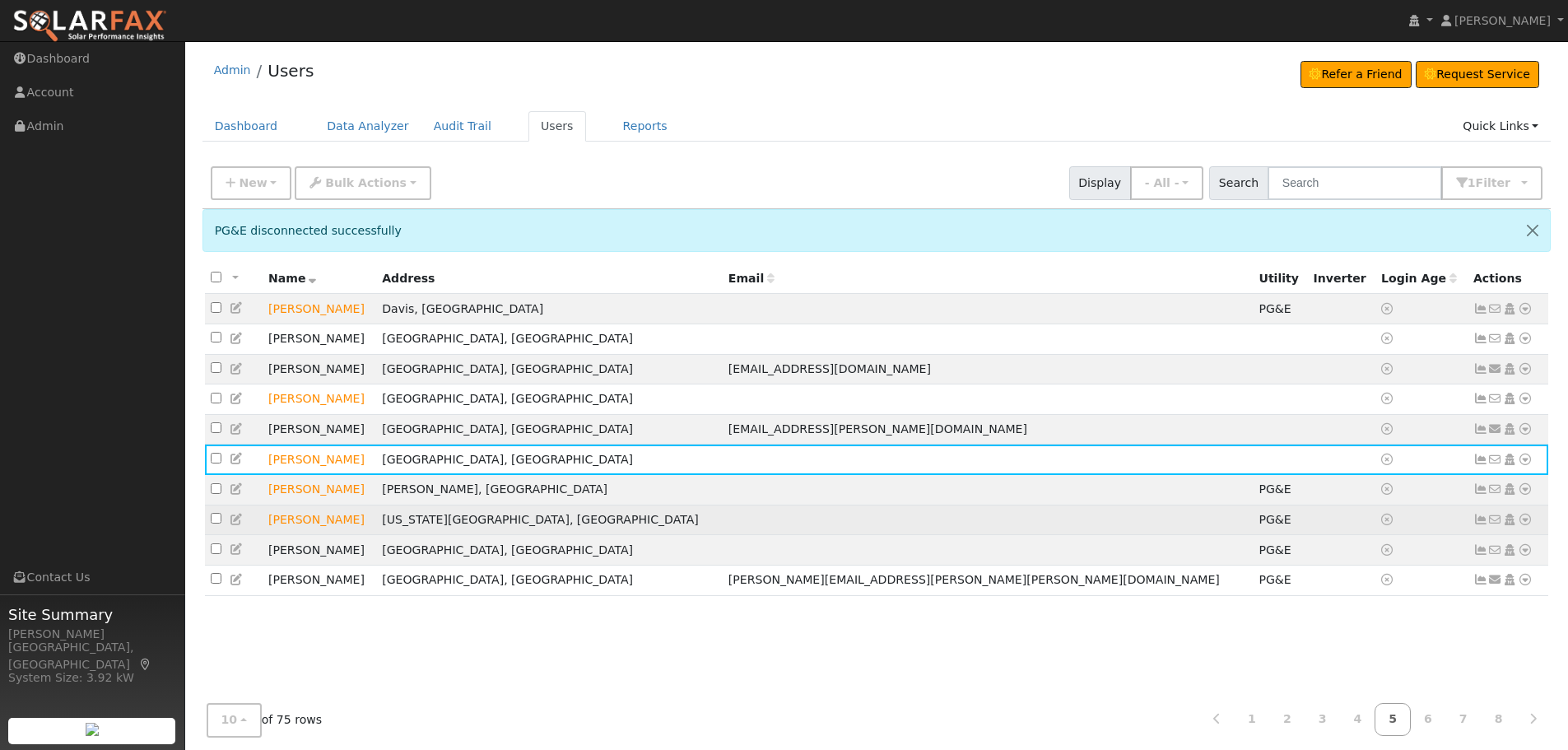
drag, startPoint x: 368, startPoint y: 533, endPoint x: 266, endPoint y: 531, distance: 102.0
click at [266, 531] on td "[PERSON_NAME]" at bounding box center [320, 520] width 114 height 31
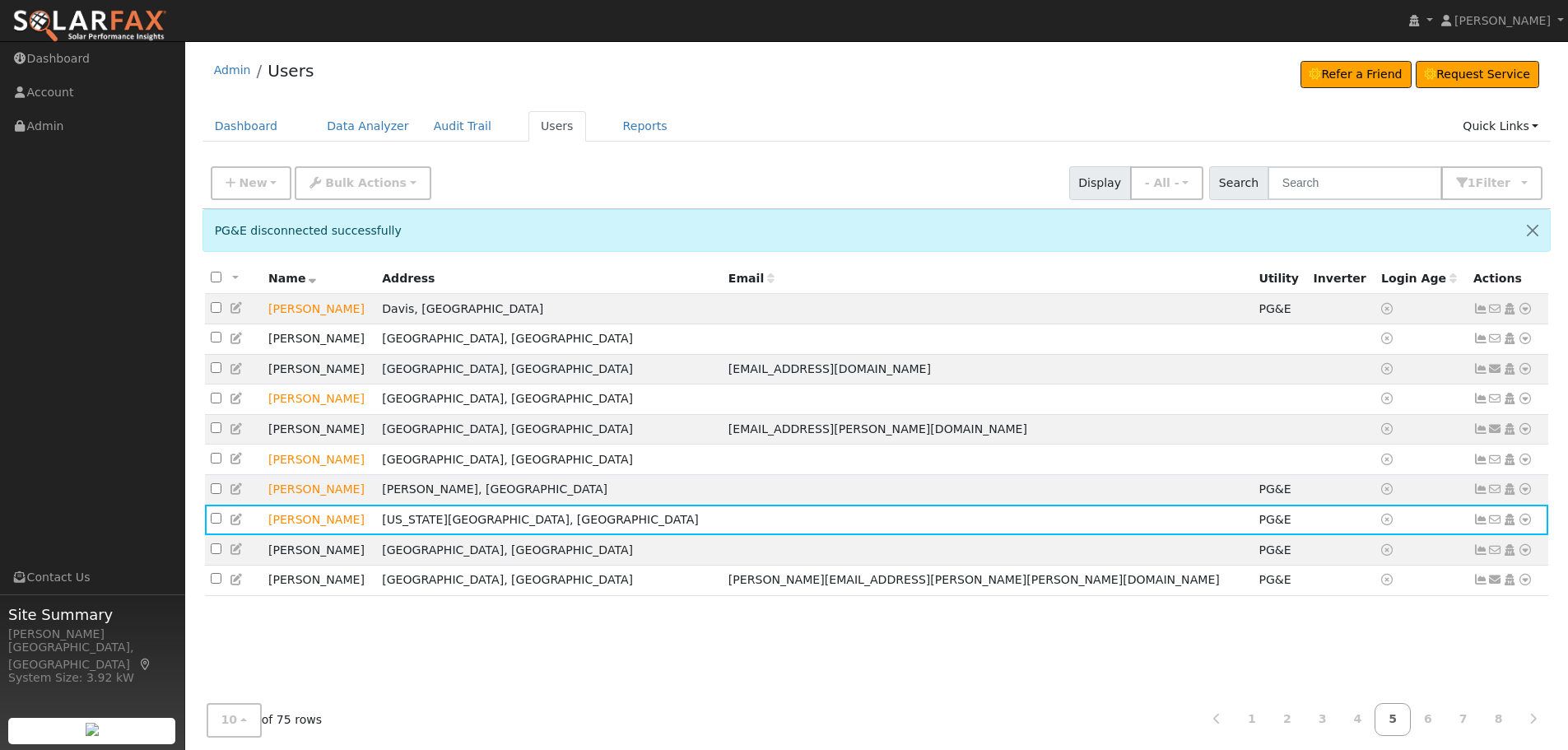
copy td "[PERSON_NAME]"
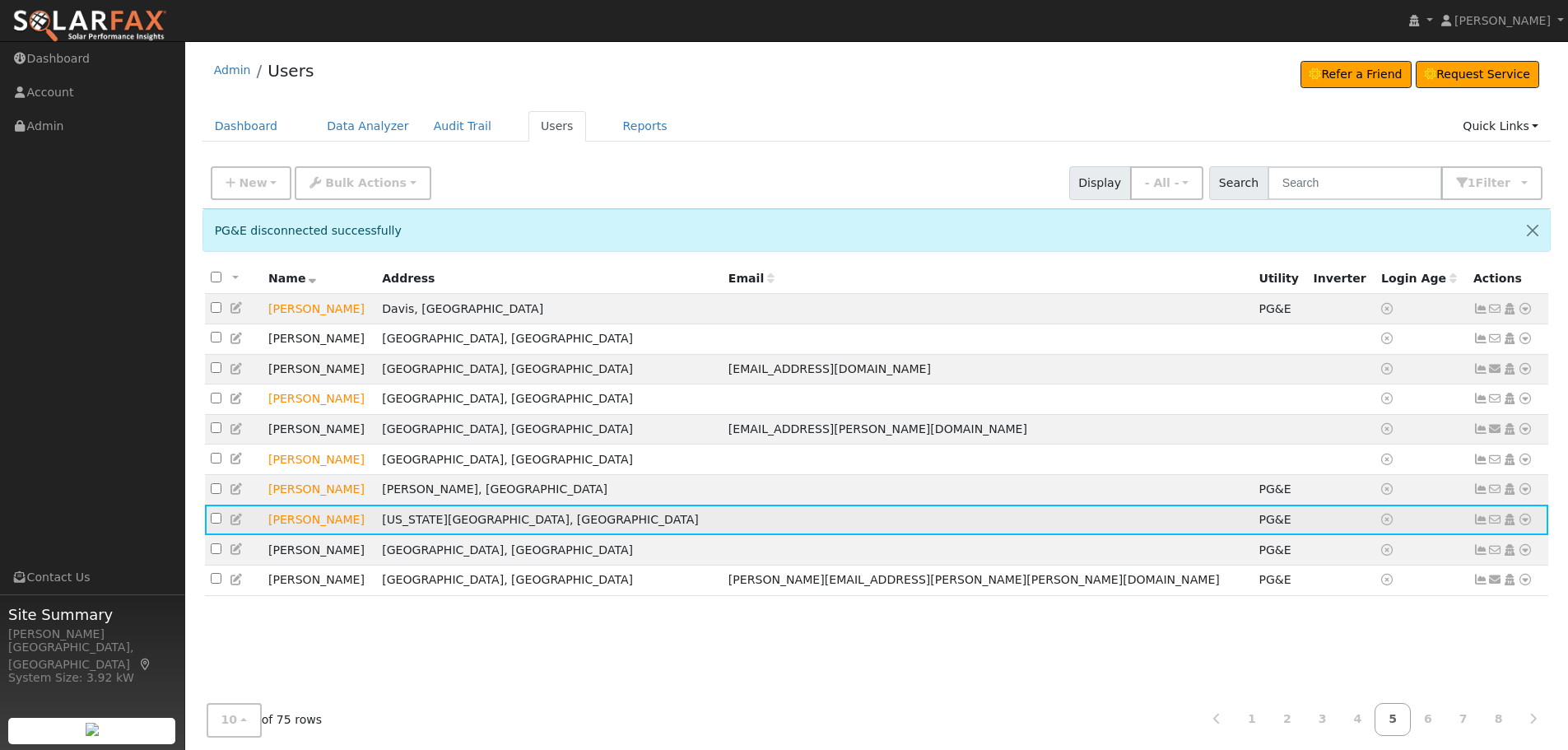
click at [1520, 525] on icon at bounding box center [1525, 519] width 15 height 11
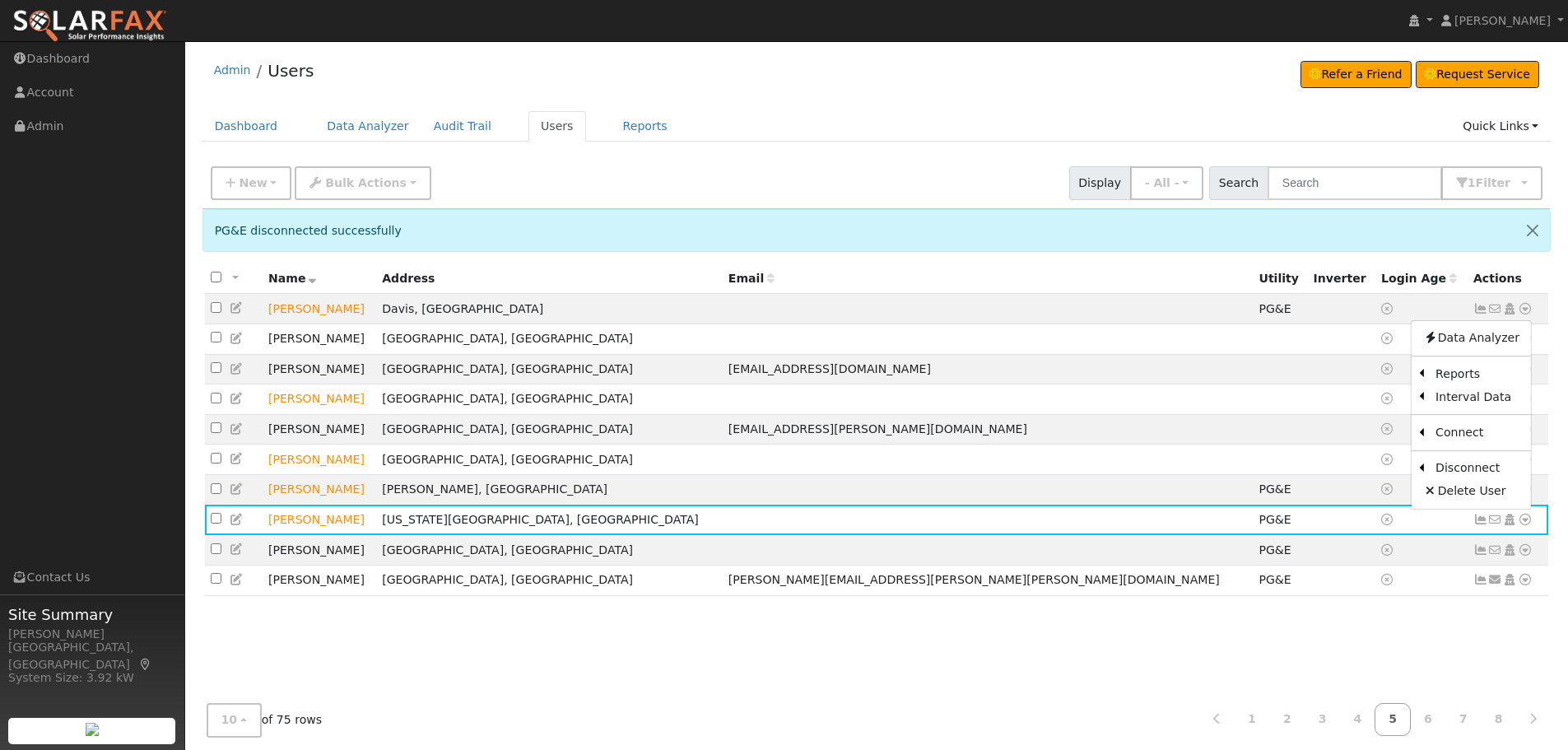
click at [0, 0] on link "Utility" at bounding box center [0, 0] width 0 height 0
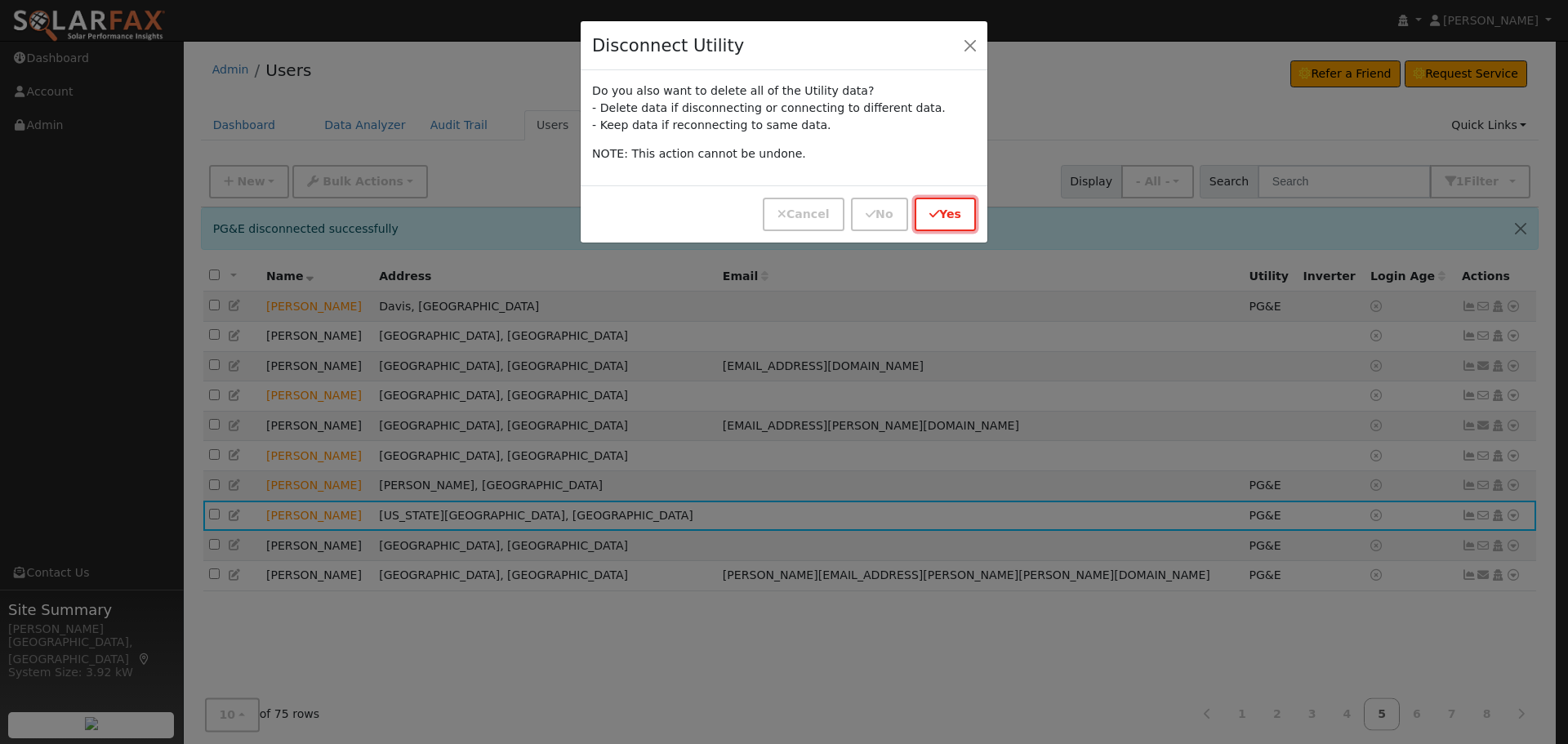
click at [934, 222] on button "Yes" at bounding box center [945, 214] width 61 height 34
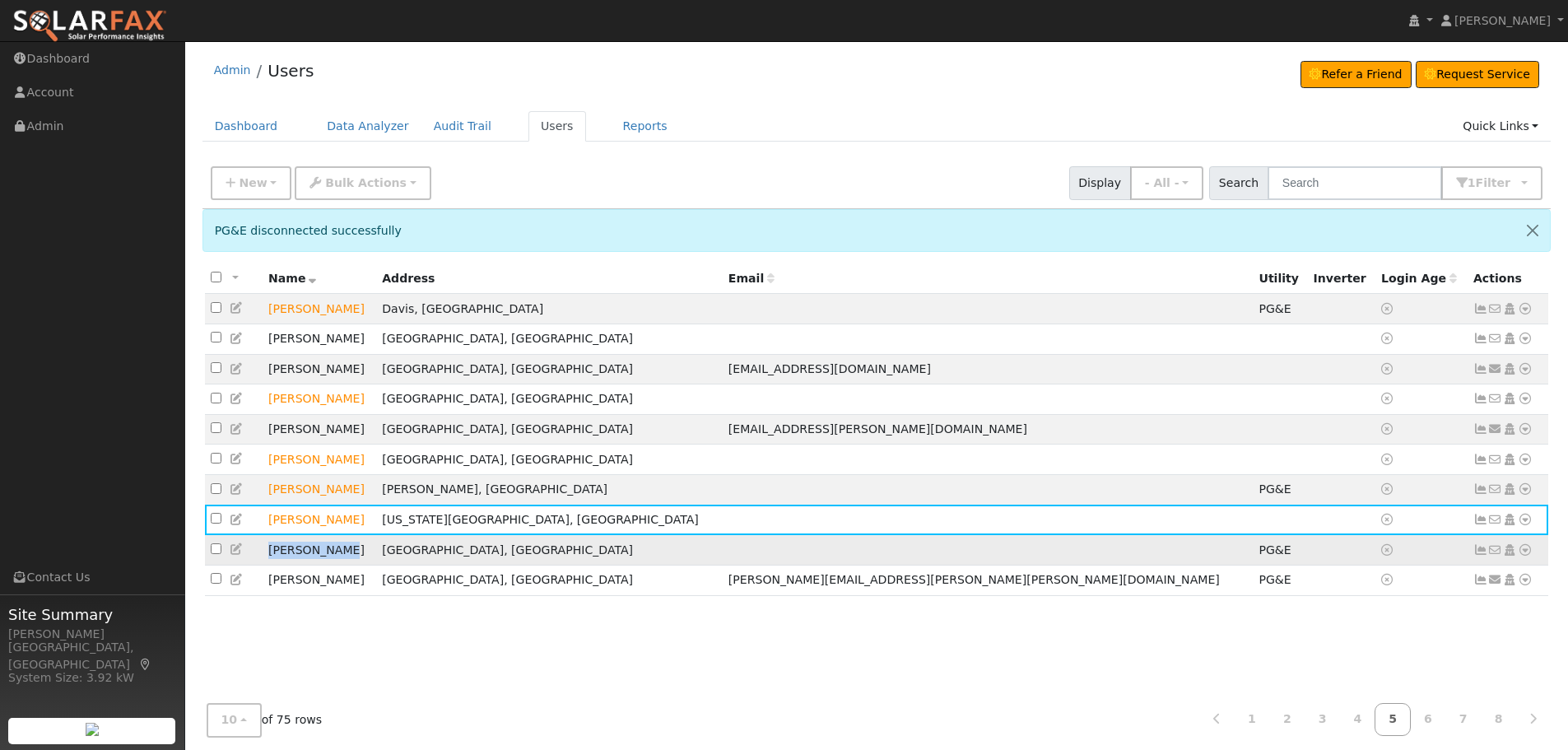
drag, startPoint x: 330, startPoint y: 566, endPoint x: 268, endPoint y: 571, distance: 62.2
click at [268, 565] on td "[PERSON_NAME]" at bounding box center [320, 549] width 114 height 31
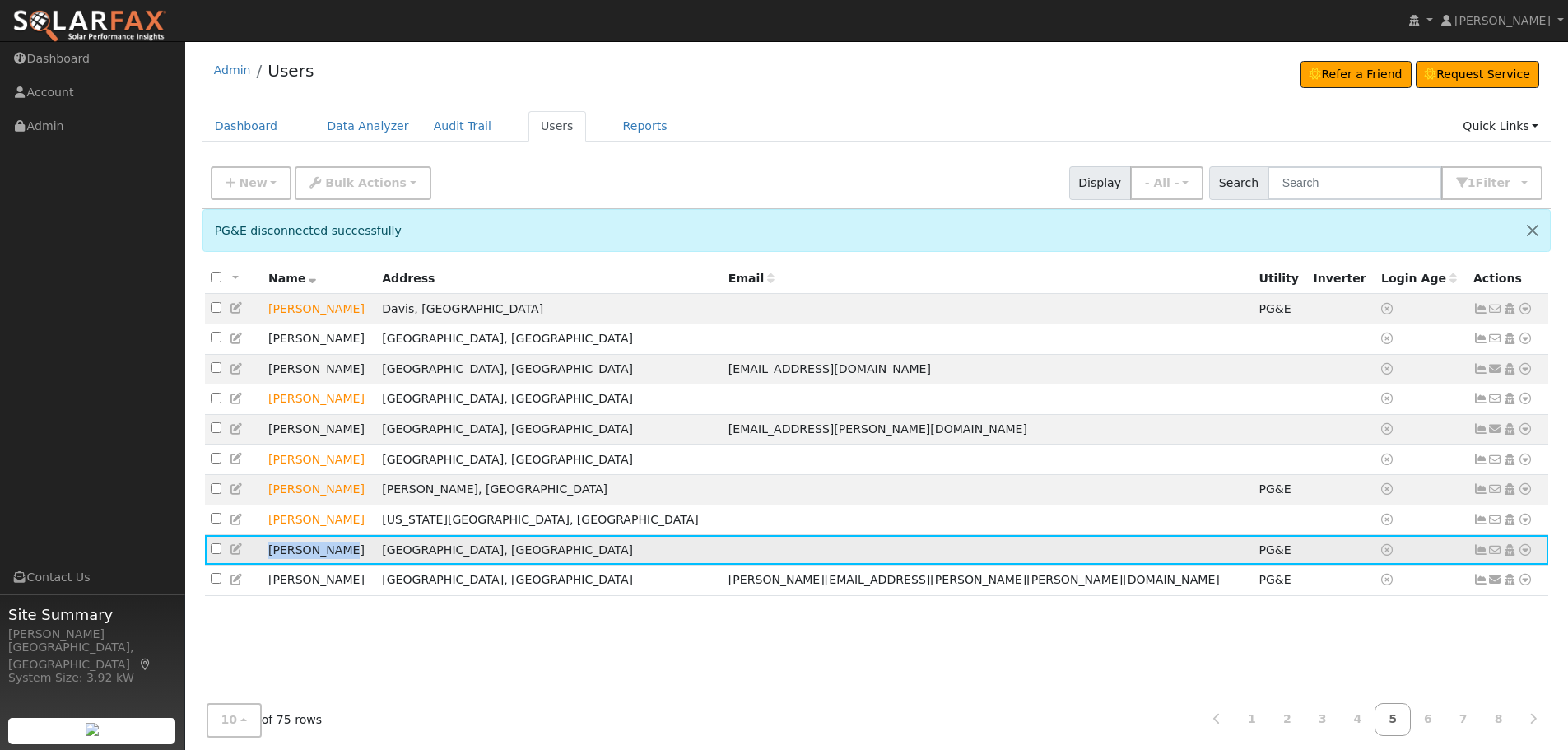
copy td "[PERSON_NAME]"
click at [1528, 555] on icon at bounding box center [1525, 549] width 15 height 11
click at [1333, 509] on link "Utility" at bounding box center [1354, 499] width 115 height 23
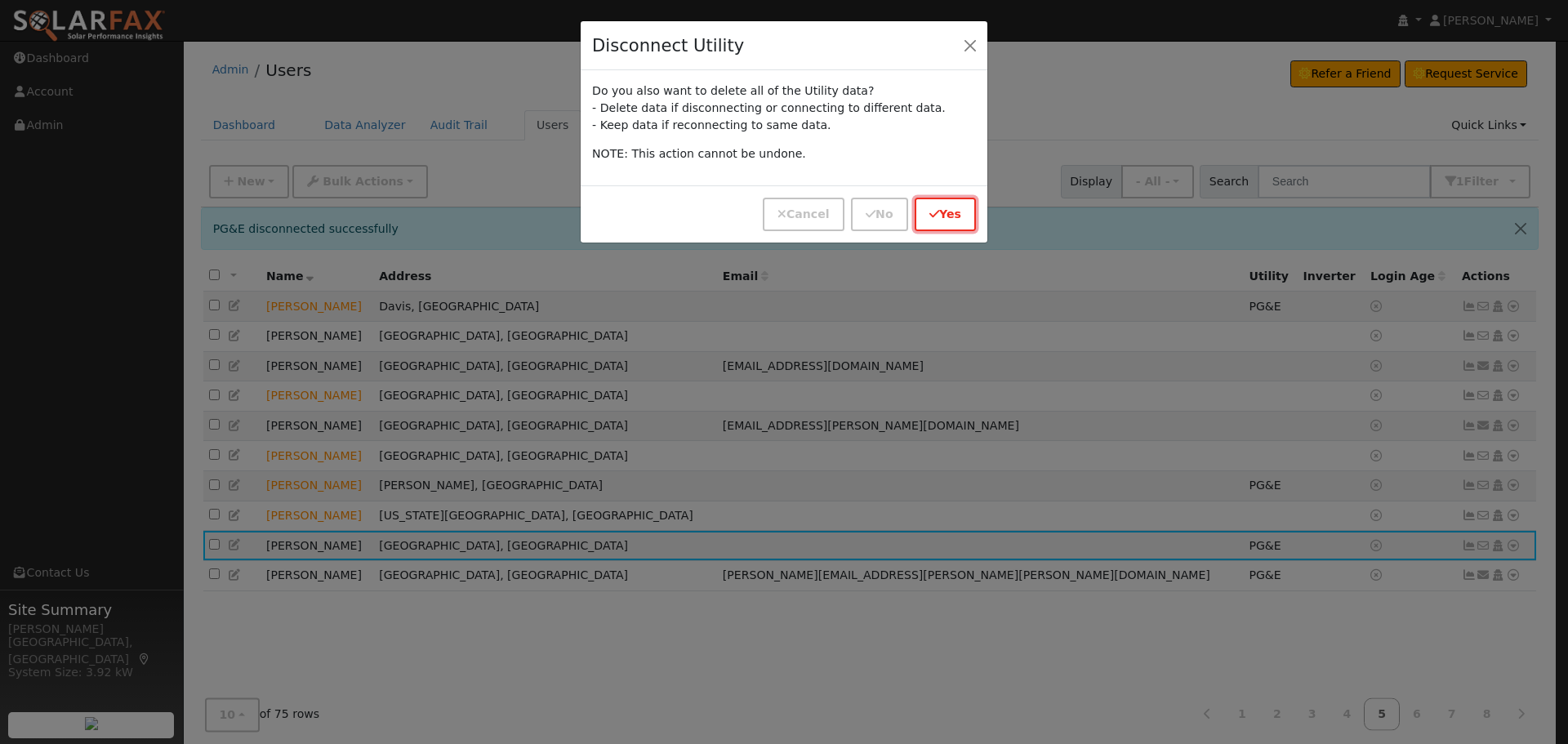
click at [941, 205] on button "Yes" at bounding box center [945, 214] width 61 height 34
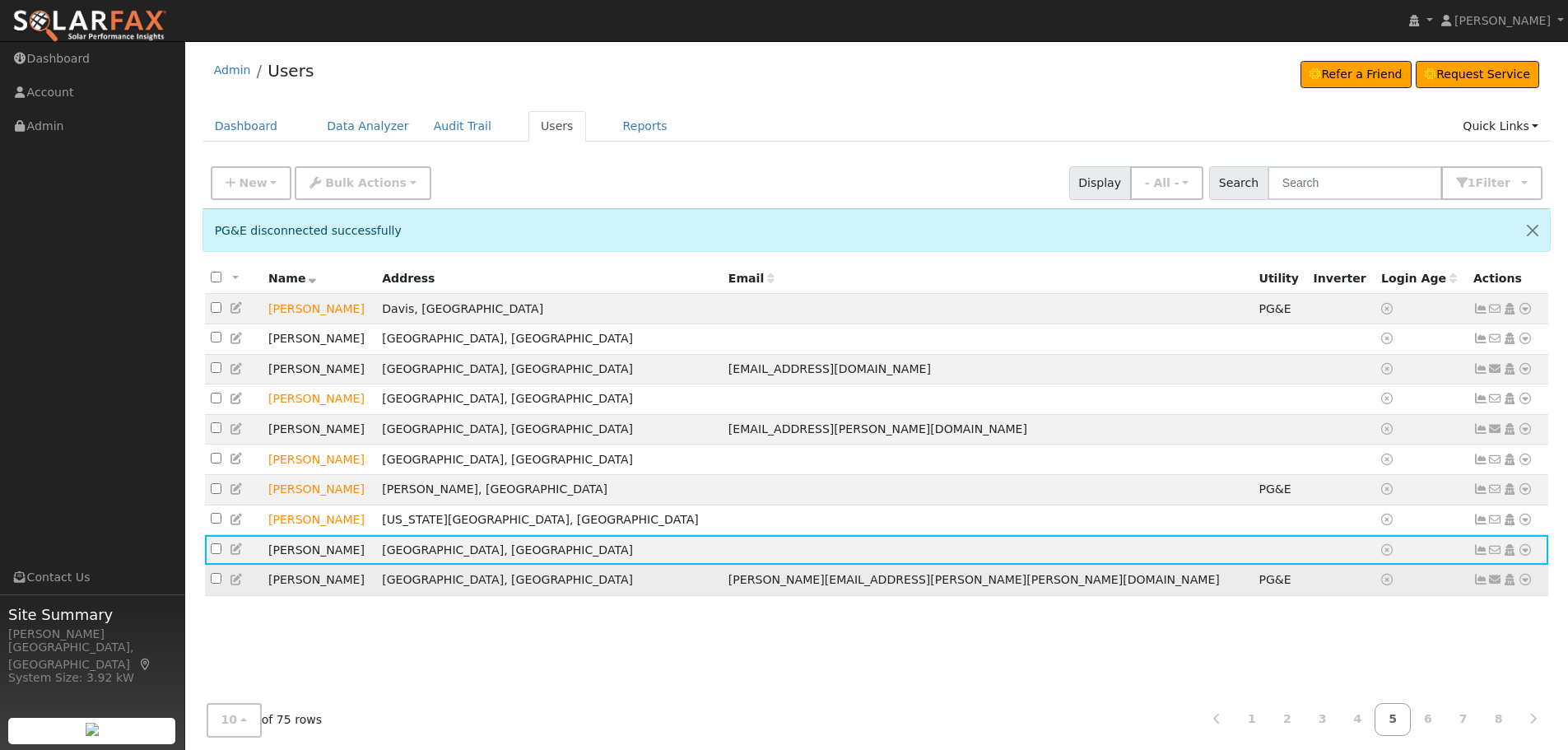
click at [1529, 585] on icon at bounding box center [1525, 579] width 15 height 11
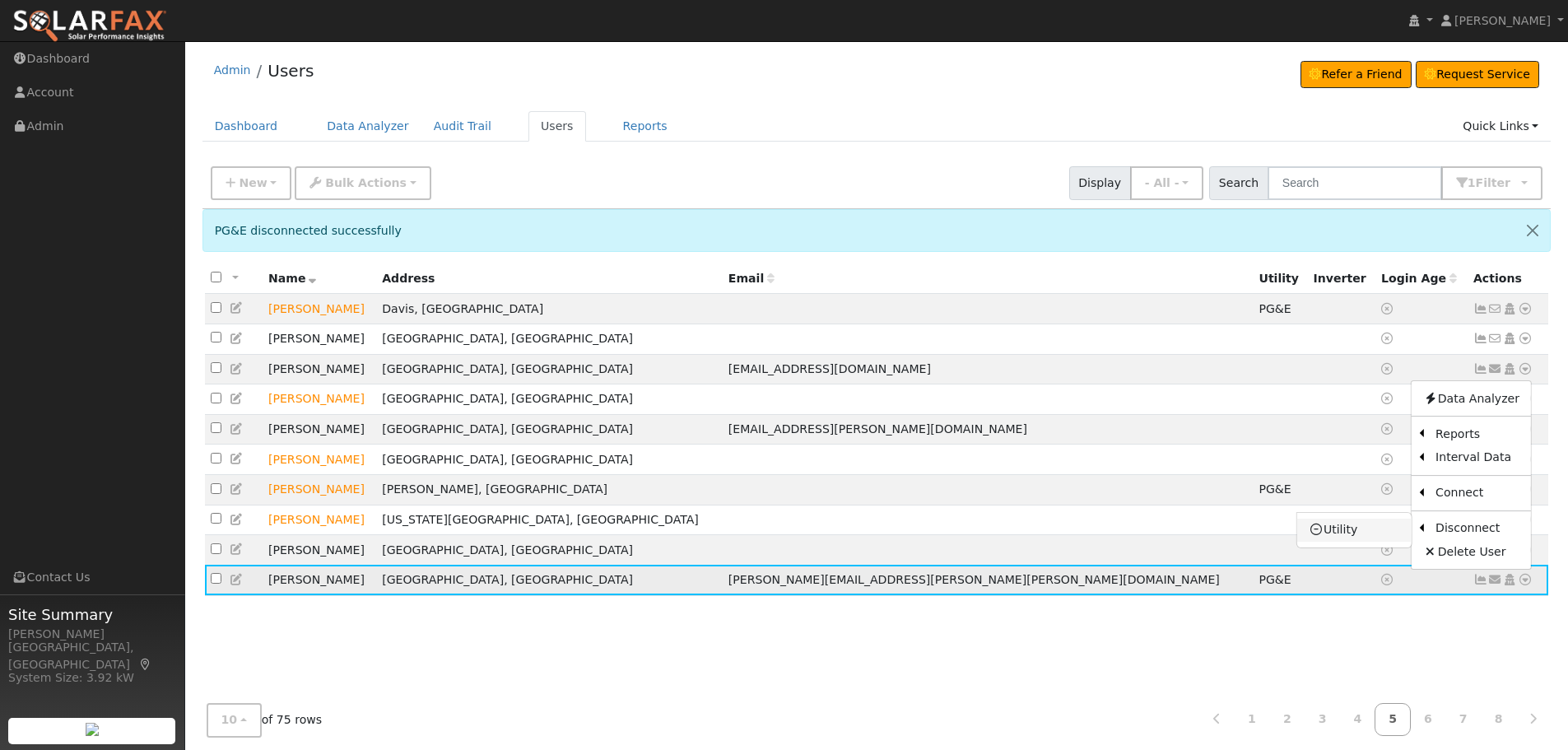
click at [1317, 535] on link "Utility" at bounding box center [1354, 530] width 115 height 23
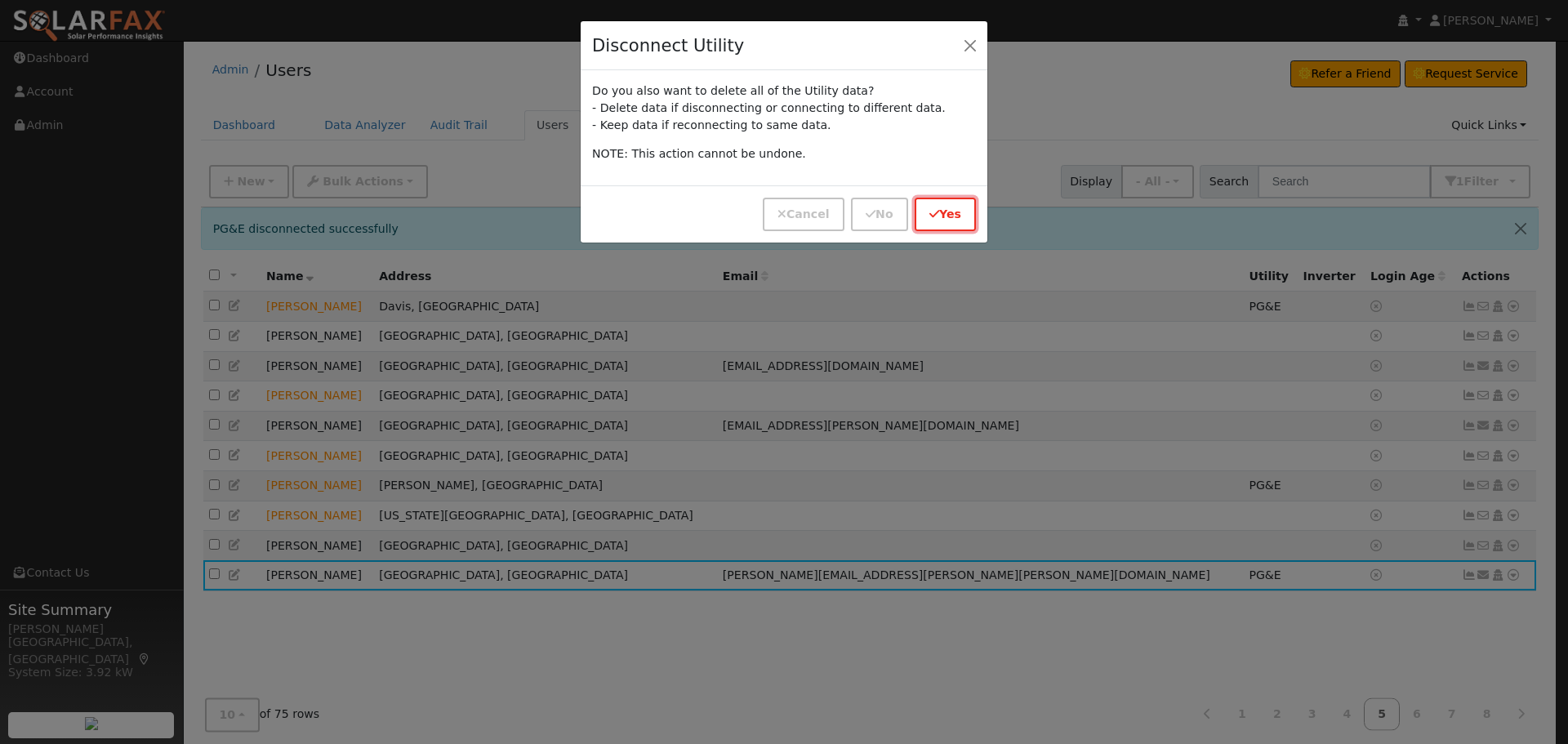
click at [942, 204] on button "Yes" at bounding box center [945, 214] width 61 height 34
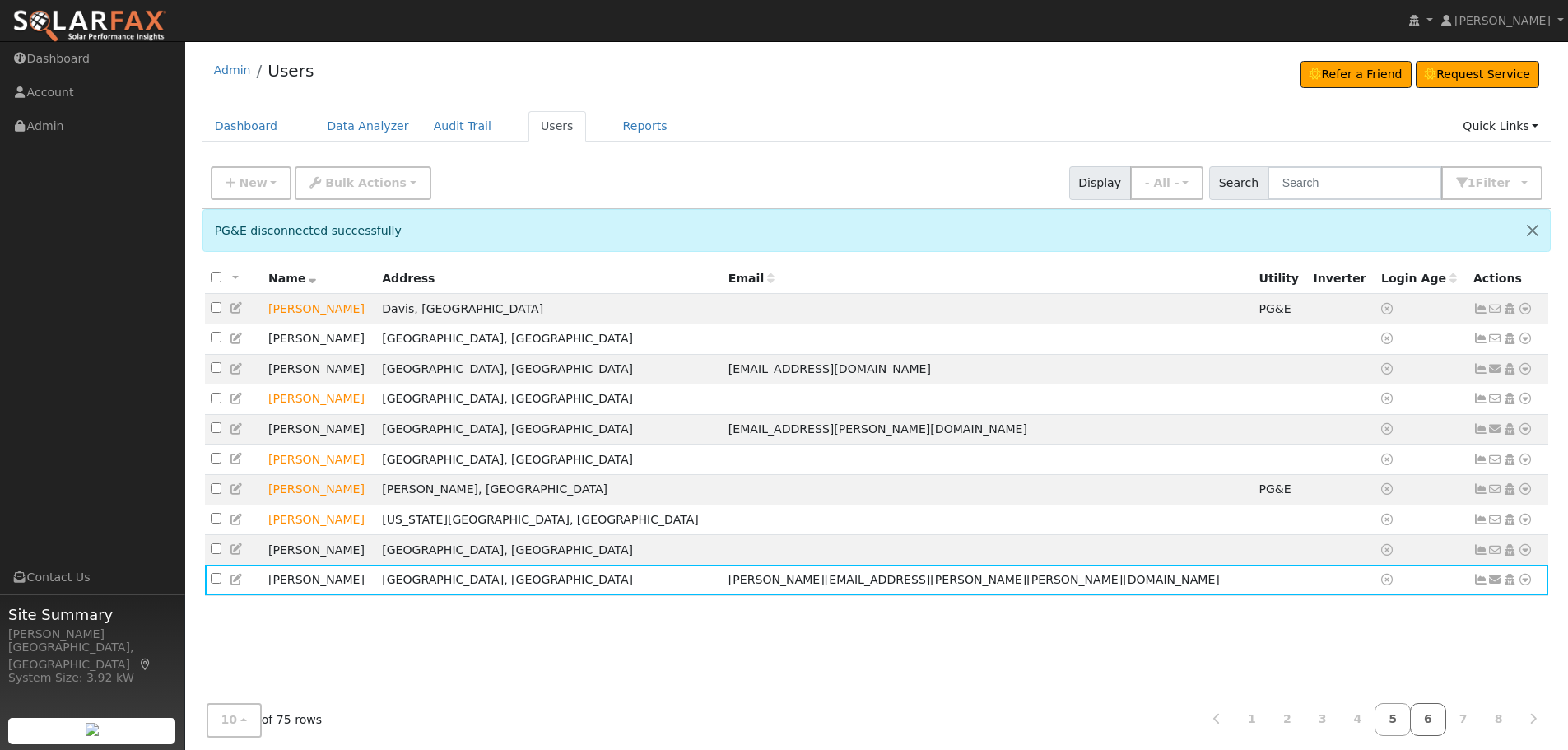
click at [1437, 720] on link "6" at bounding box center [1428, 719] width 36 height 32
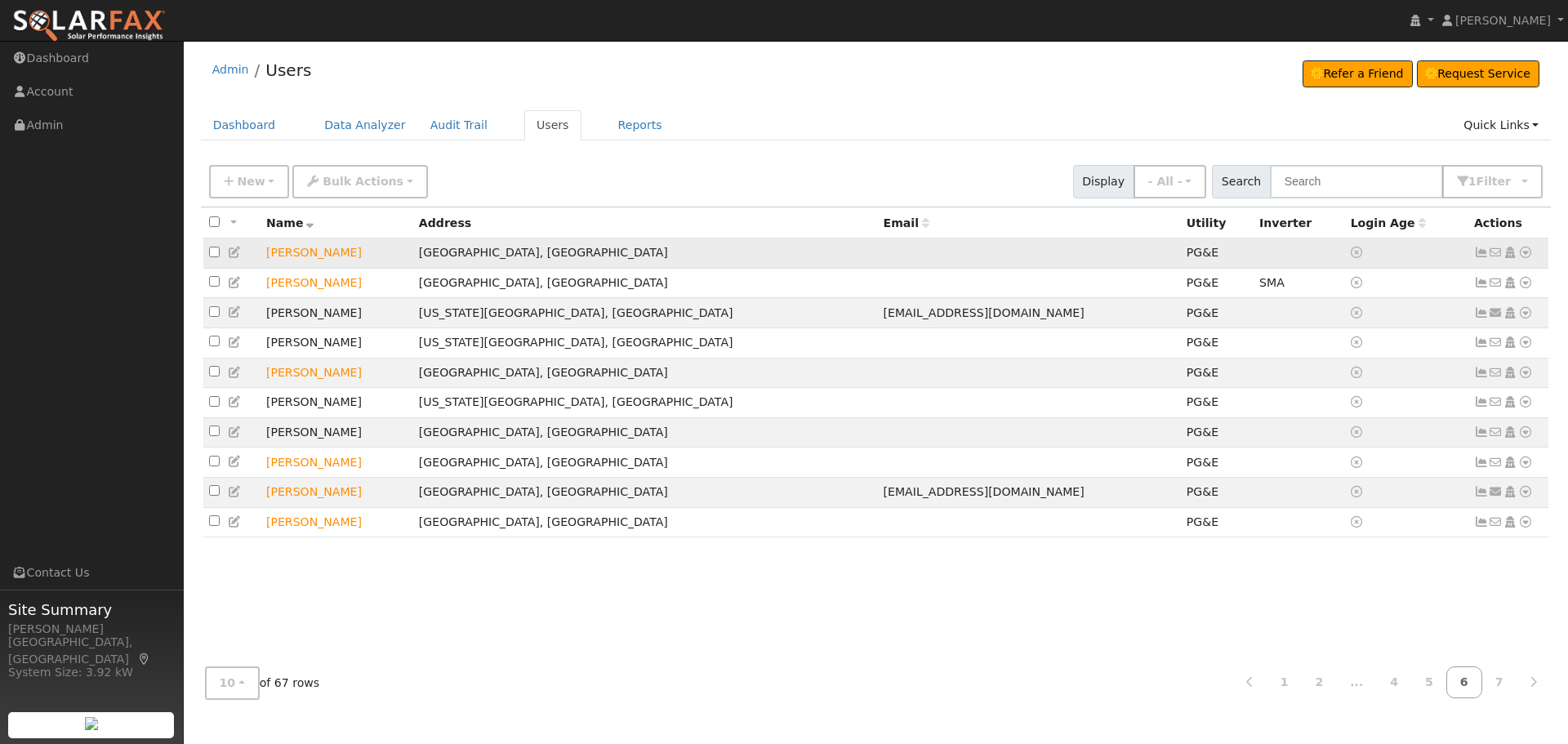
click at [1527, 253] on icon at bounding box center [1525, 252] width 15 height 11
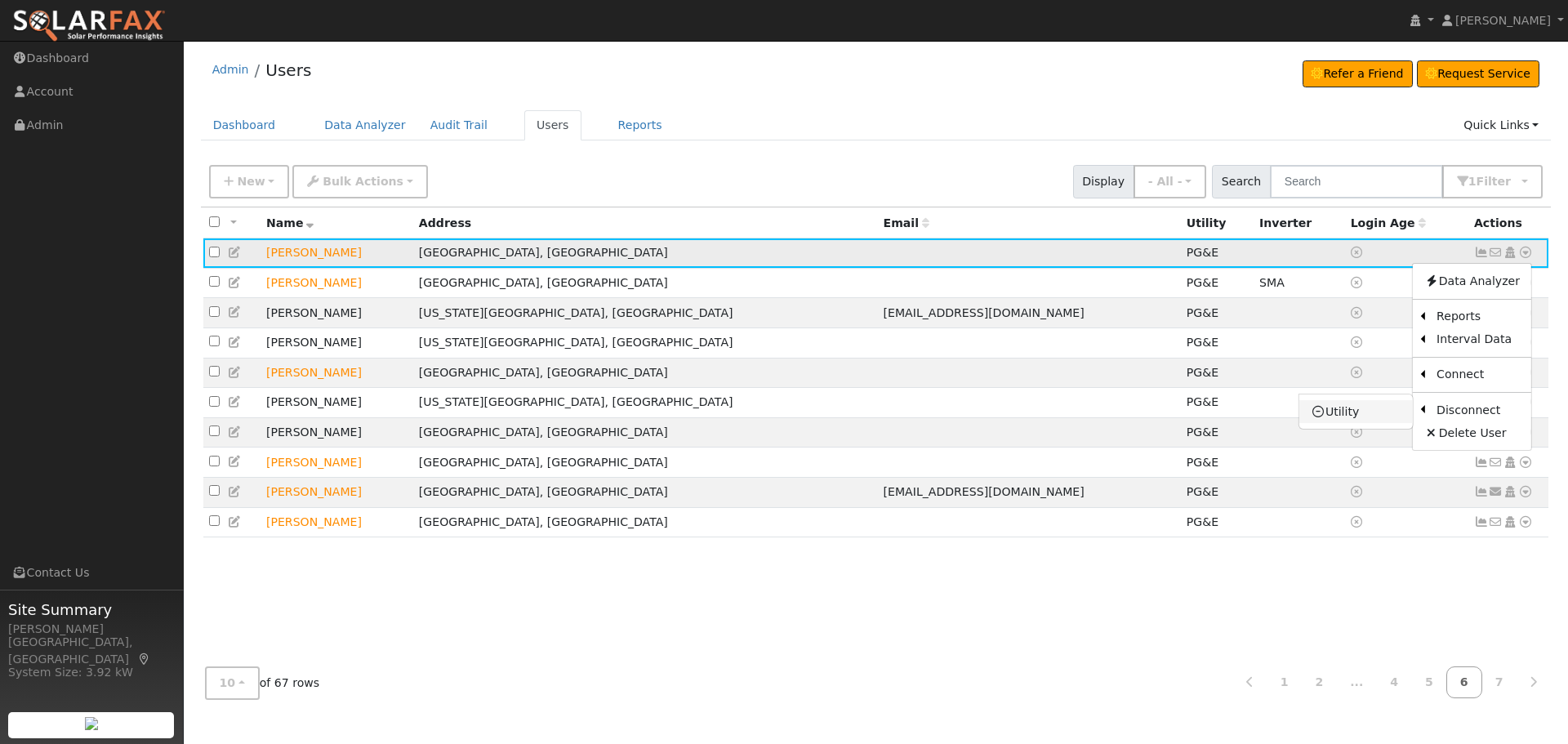
click at [1348, 416] on link "Utility" at bounding box center [1356, 411] width 114 height 23
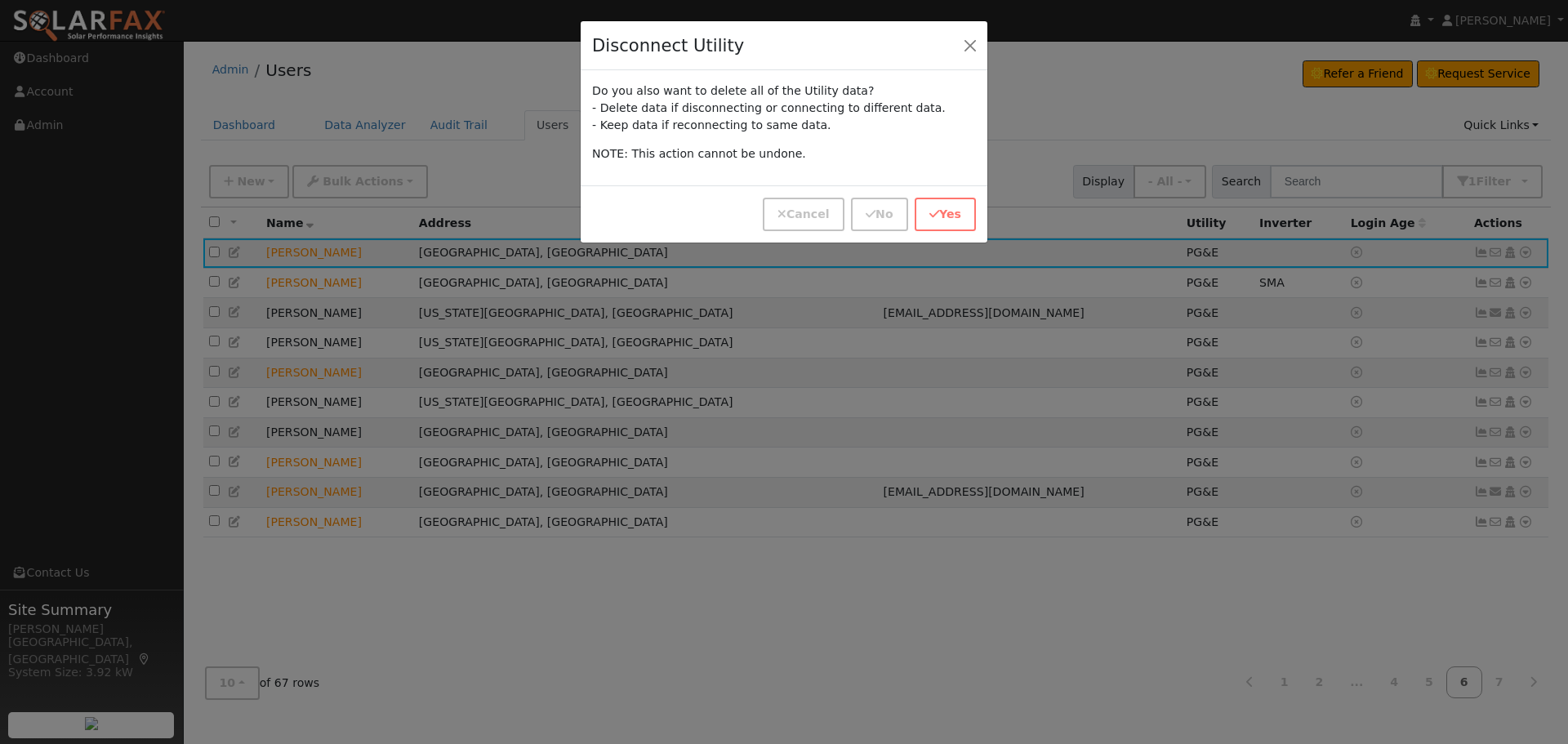
click at [977, 217] on div "Cancel No Yes" at bounding box center [784, 214] width 407 height 57
click at [960, 216] on button "Yes" at bounding box center [945, 214] width 61 height 34
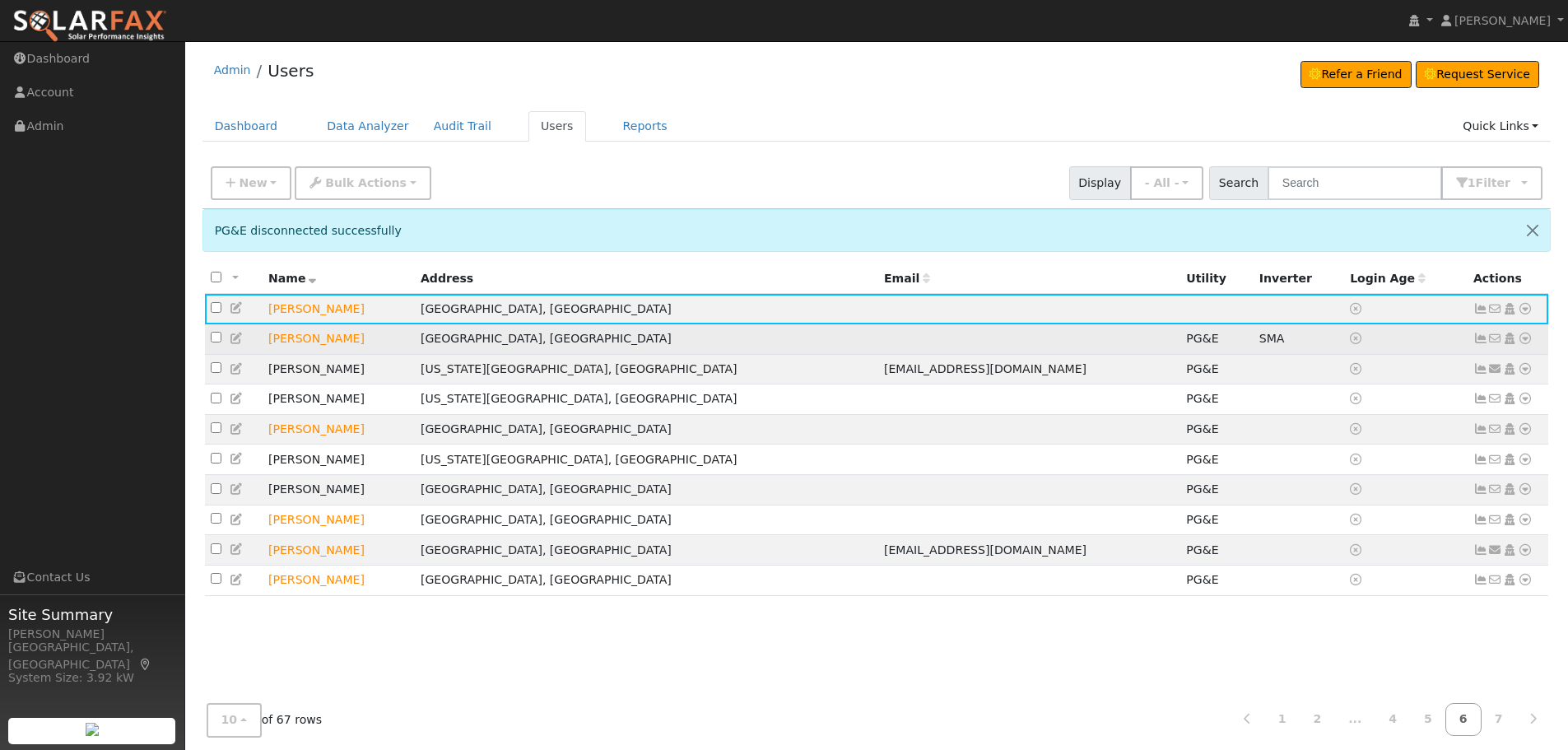
drag, startPoint x: 342, startPoint y: 341, endPoint x: 268, endPoint y: 345, distance: 74.1
click at [268, 345] on td "[PERSON_NAME]" at bounding box center [339, 339] width 153 height 31
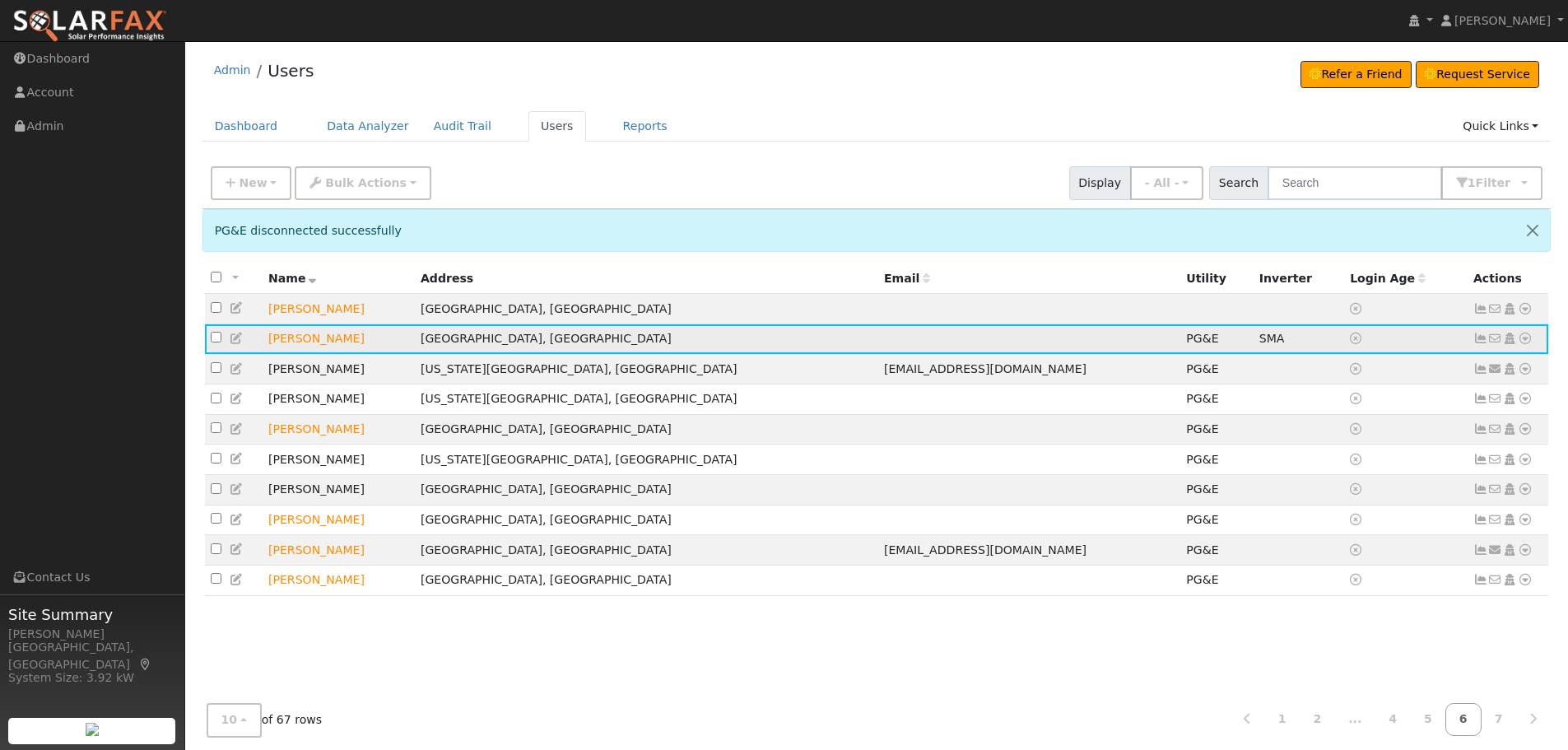
copy td "[PERSON_NAME]"
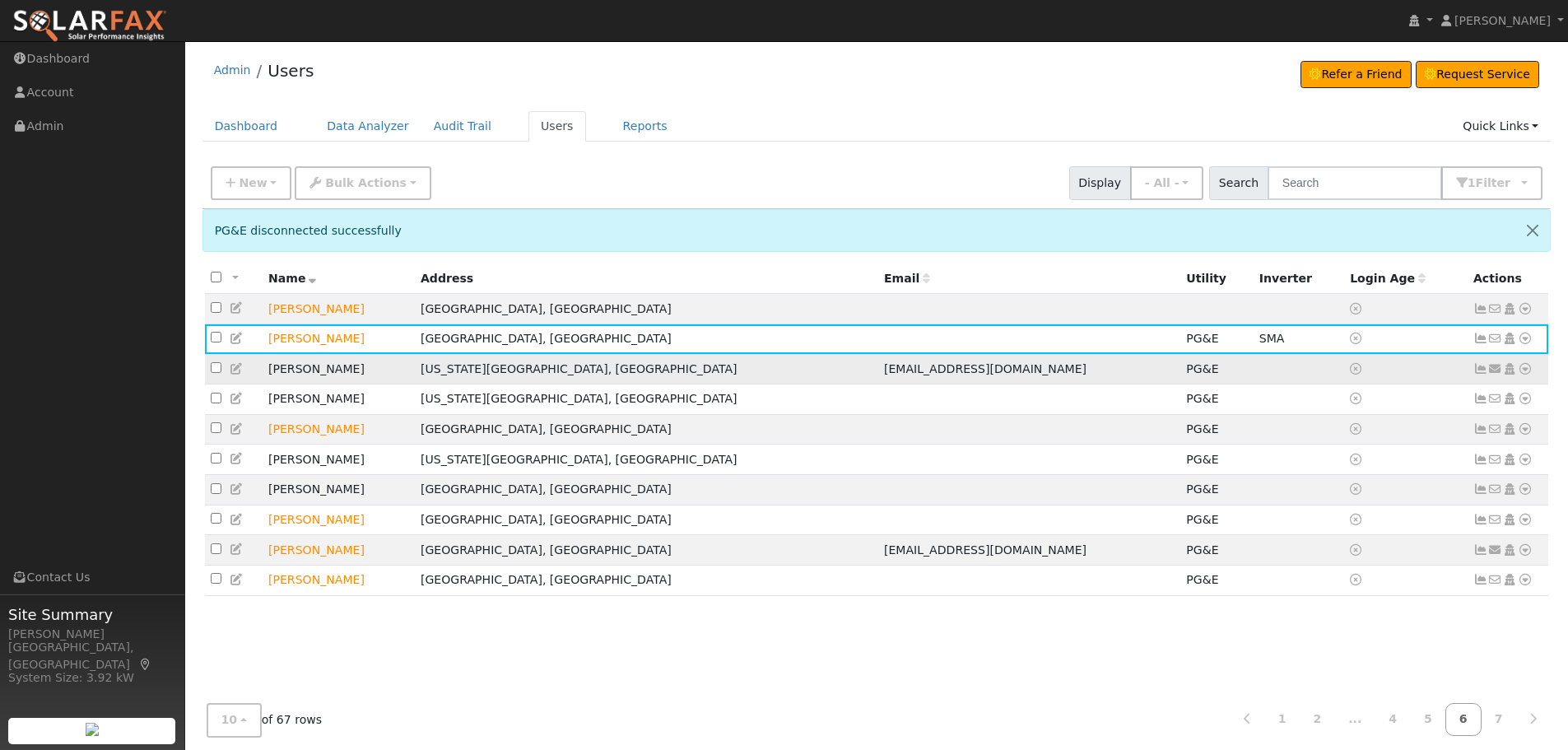
click at [587, 382] on td "[US_STATE][GEOGRAPHIC_DATA], [GEOGRAPHIC_DATA]" at bounding box center [646, 369] width 464 height 31
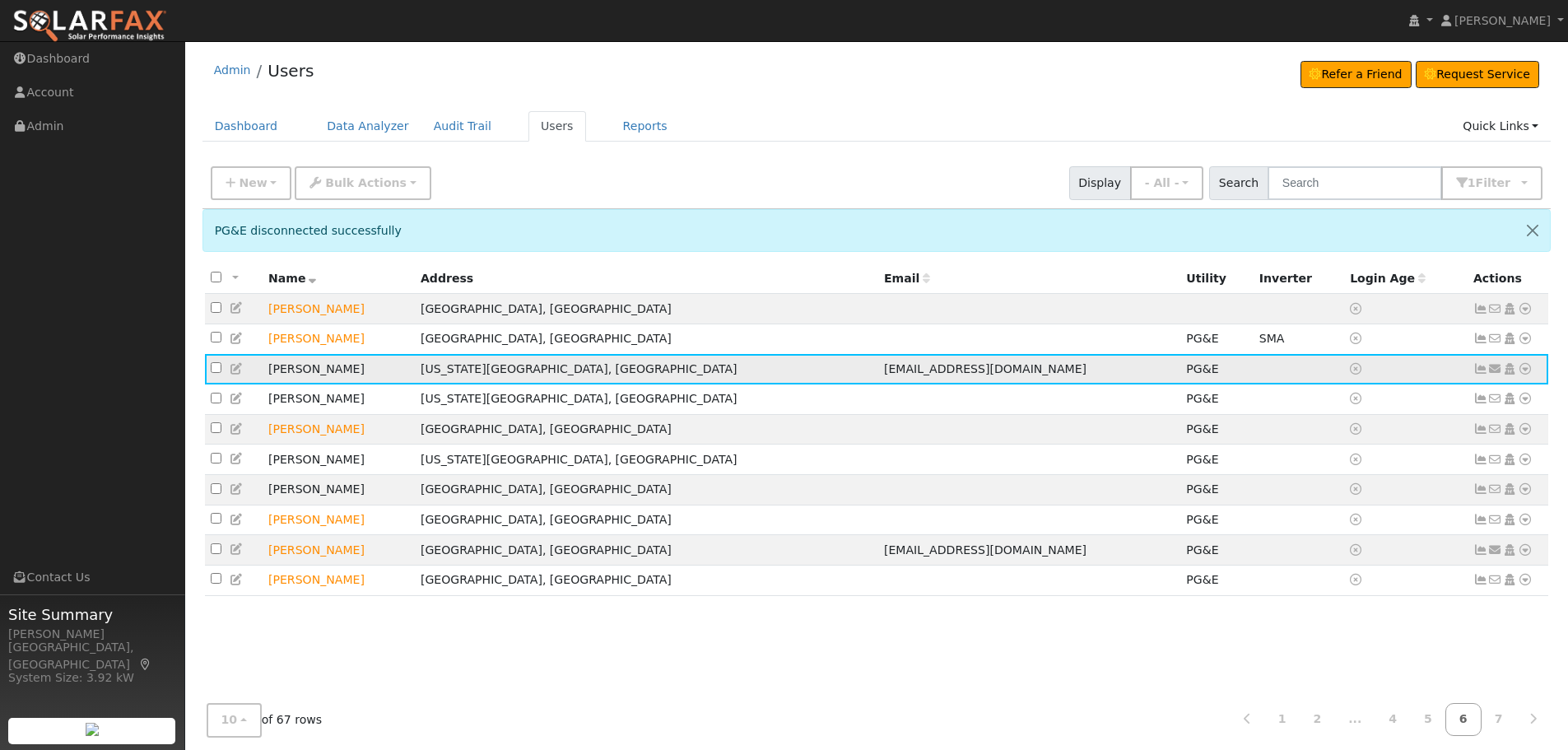
click at [1524, 372] on icon at bounding box center [1525, 368] width 15 height 11
click at [0, 0] on link "Utility" at bounding box center [0, 0] width 0 height 0
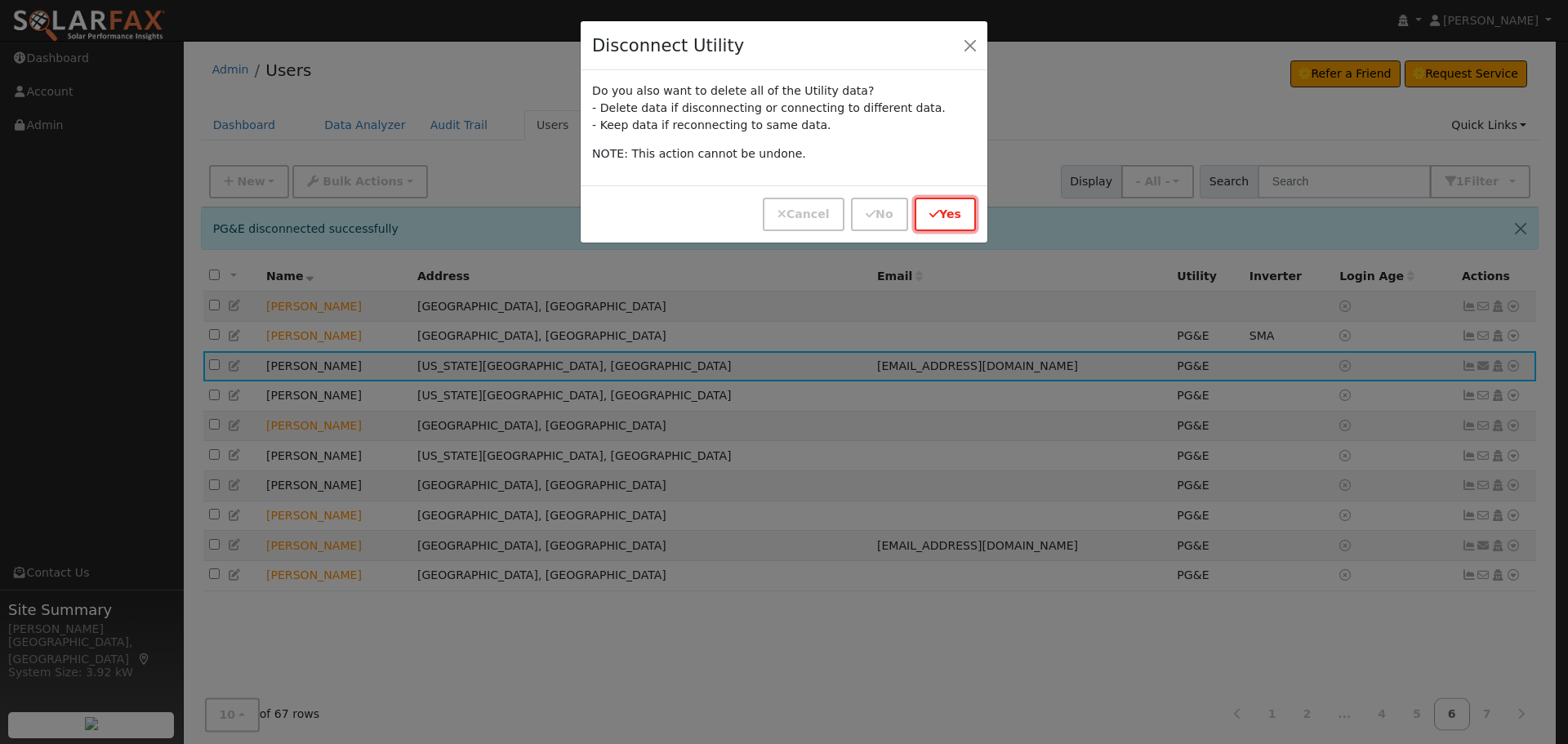
click at [955, 205] on button "Yes" at bounding box center [945, 214] width 61 height 34
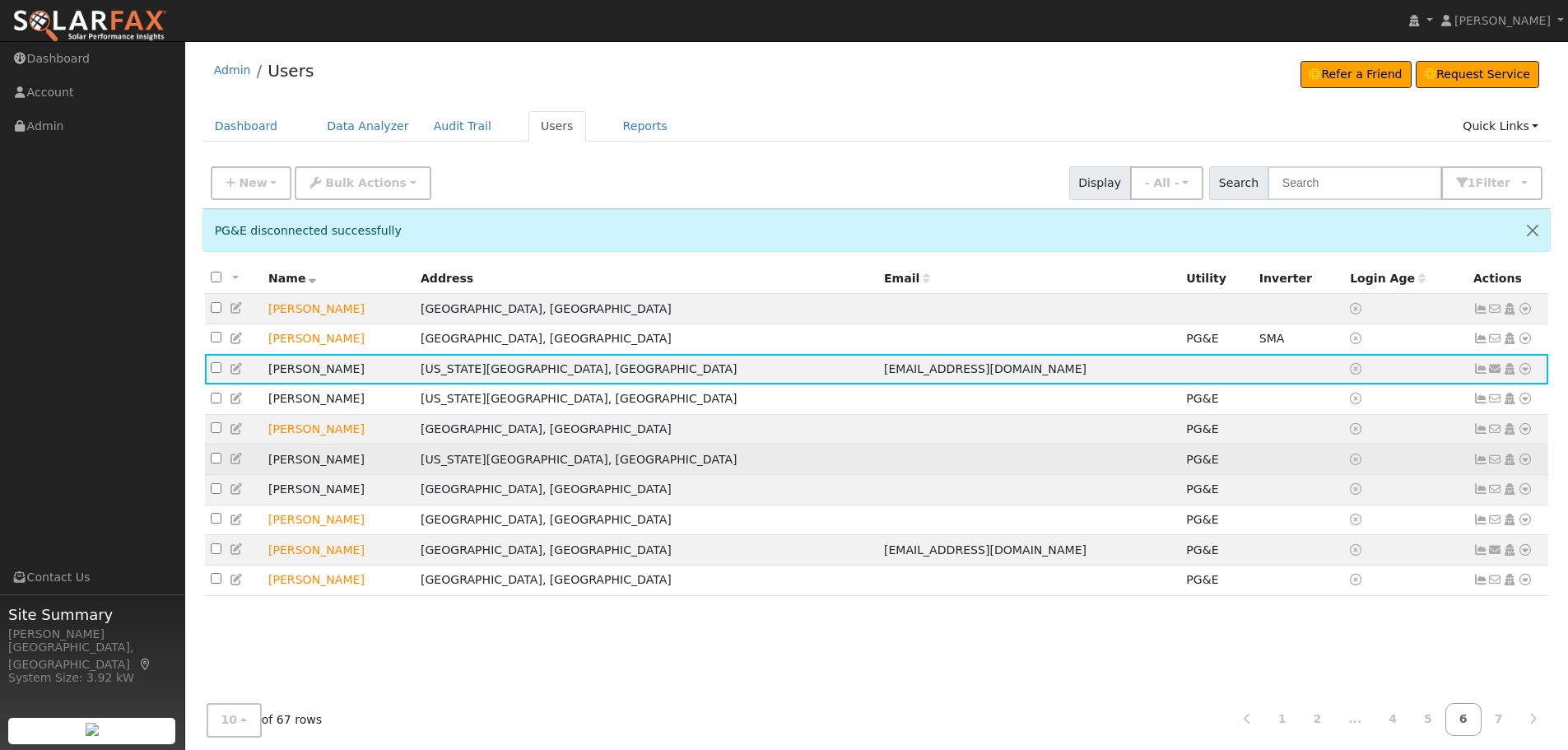
click at [1519, 464] on icon at bounding box center [1525, 459] width 15 height 11
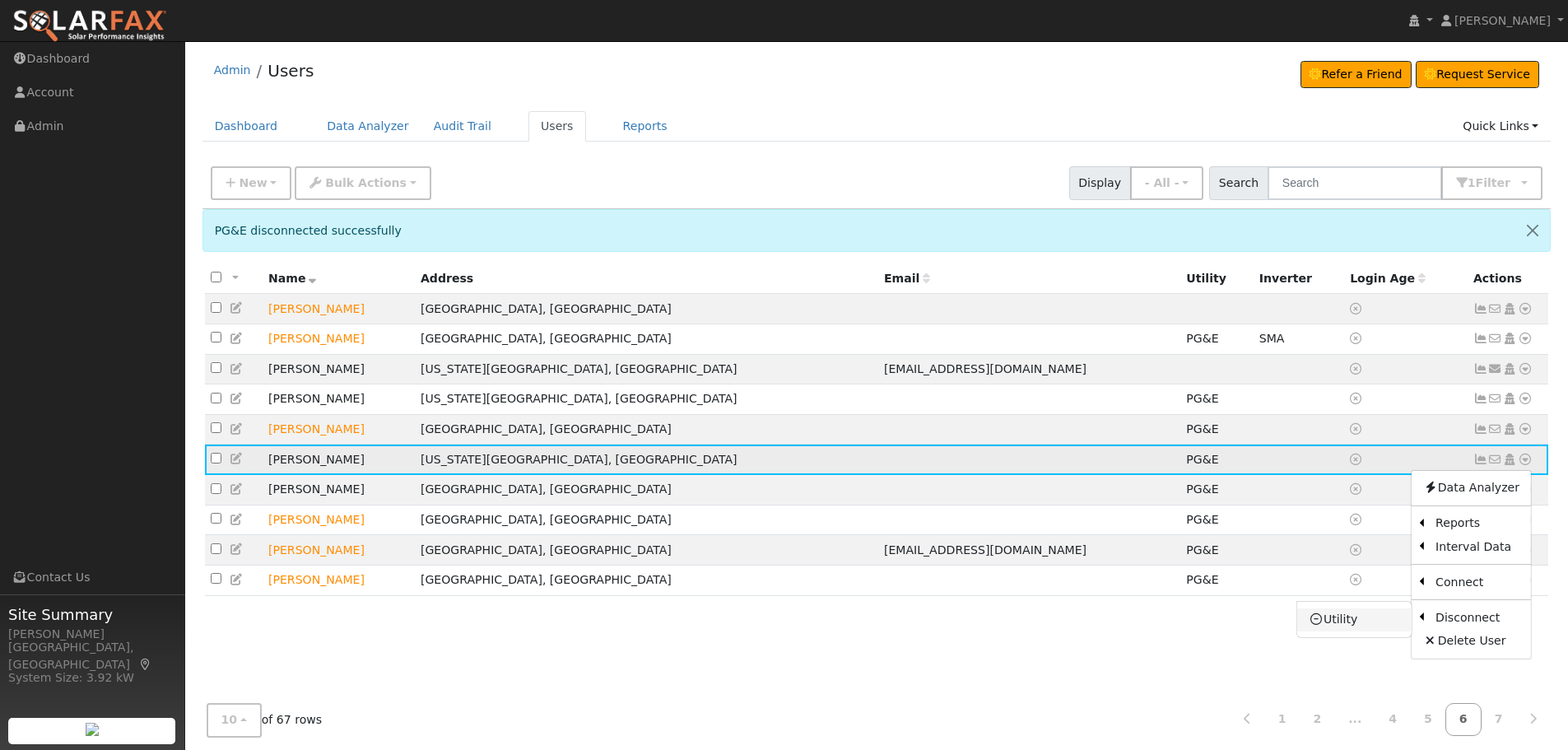
click at [1309, 620] on link "Utility" at bounding box center [1354, 619] width 115 height 23
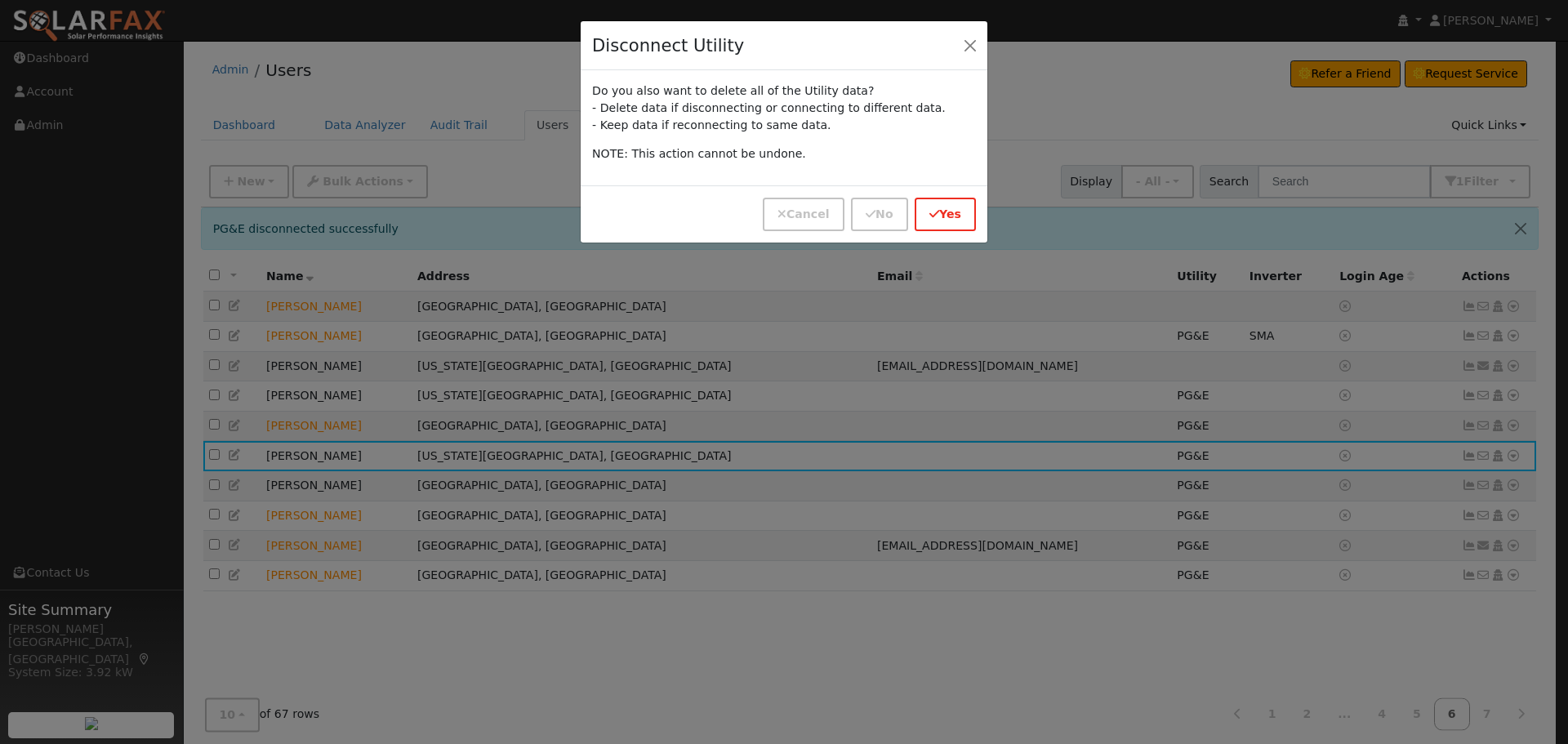
drag, startPoint x: 985, startPoint y: 216, endPoint x: 975, endPoint y: 213, distance: 10.4
click at [980, 215] on div "Cancel No Yes" at bounding box center [784, 214] width 407 height 57
click at [966, 210] on button "Yes" at bounding box center [945, 214] width 61 height 34
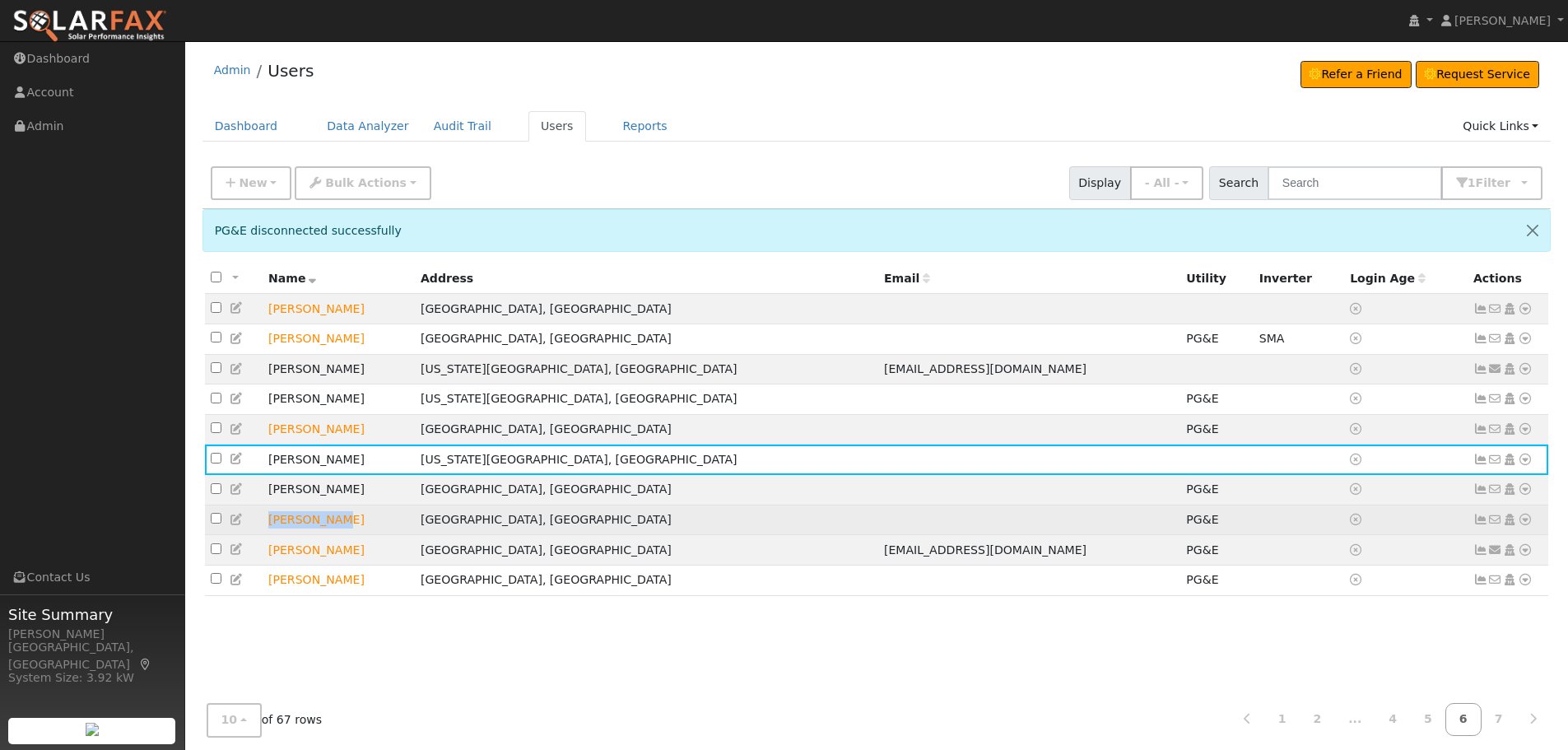
drag, startPoint x: 334, startPoint y: 534, endPoint x: 266, endPoint y: 532, distance: 68.0
click at [266, 532] on td "[PERSON_NAME]" at bounding box center [339, 520] width 153 height 31
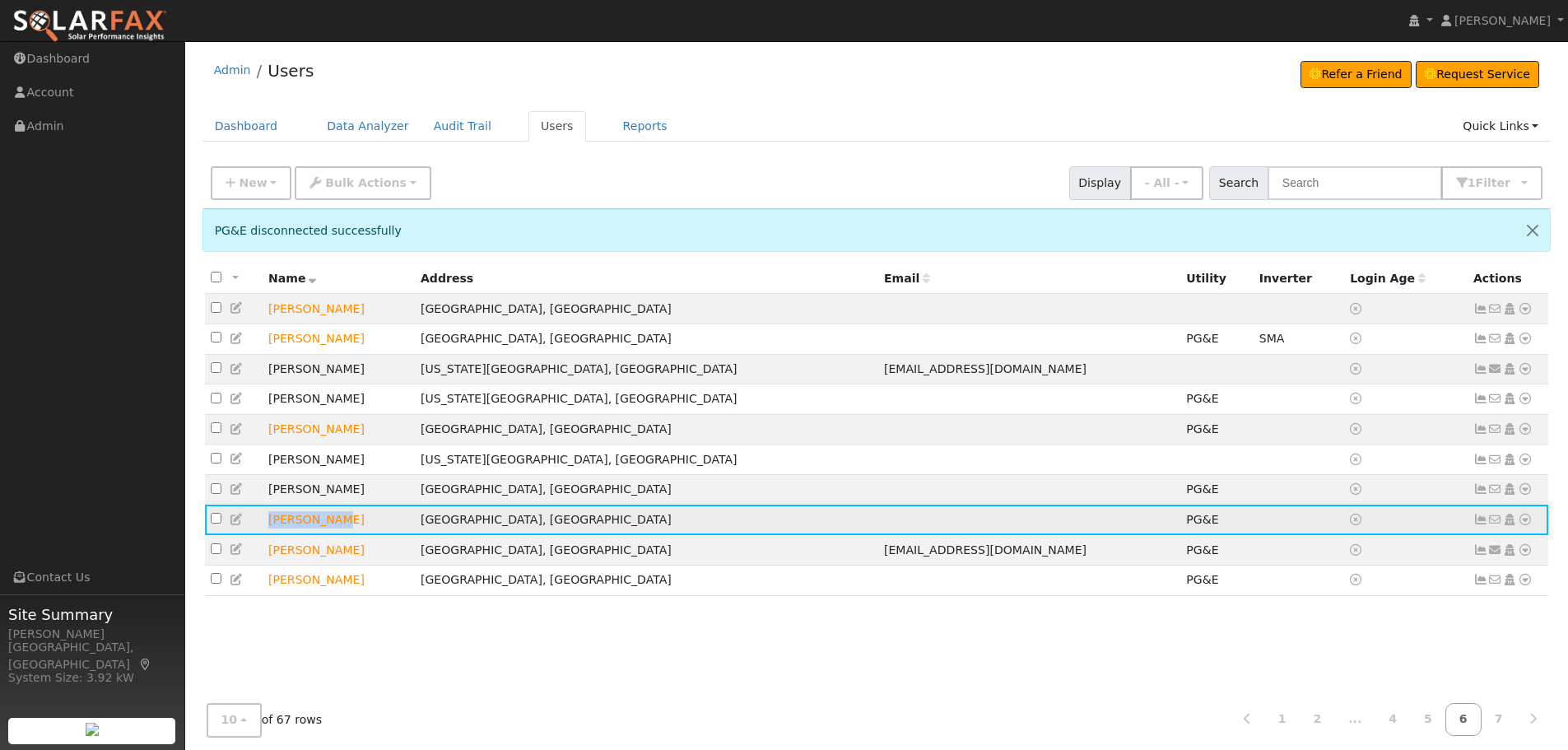
copy td "[PERSON_NAME]"
click at [1530, 525] on icon at bounding box center [1525, 519] width 15 height 11
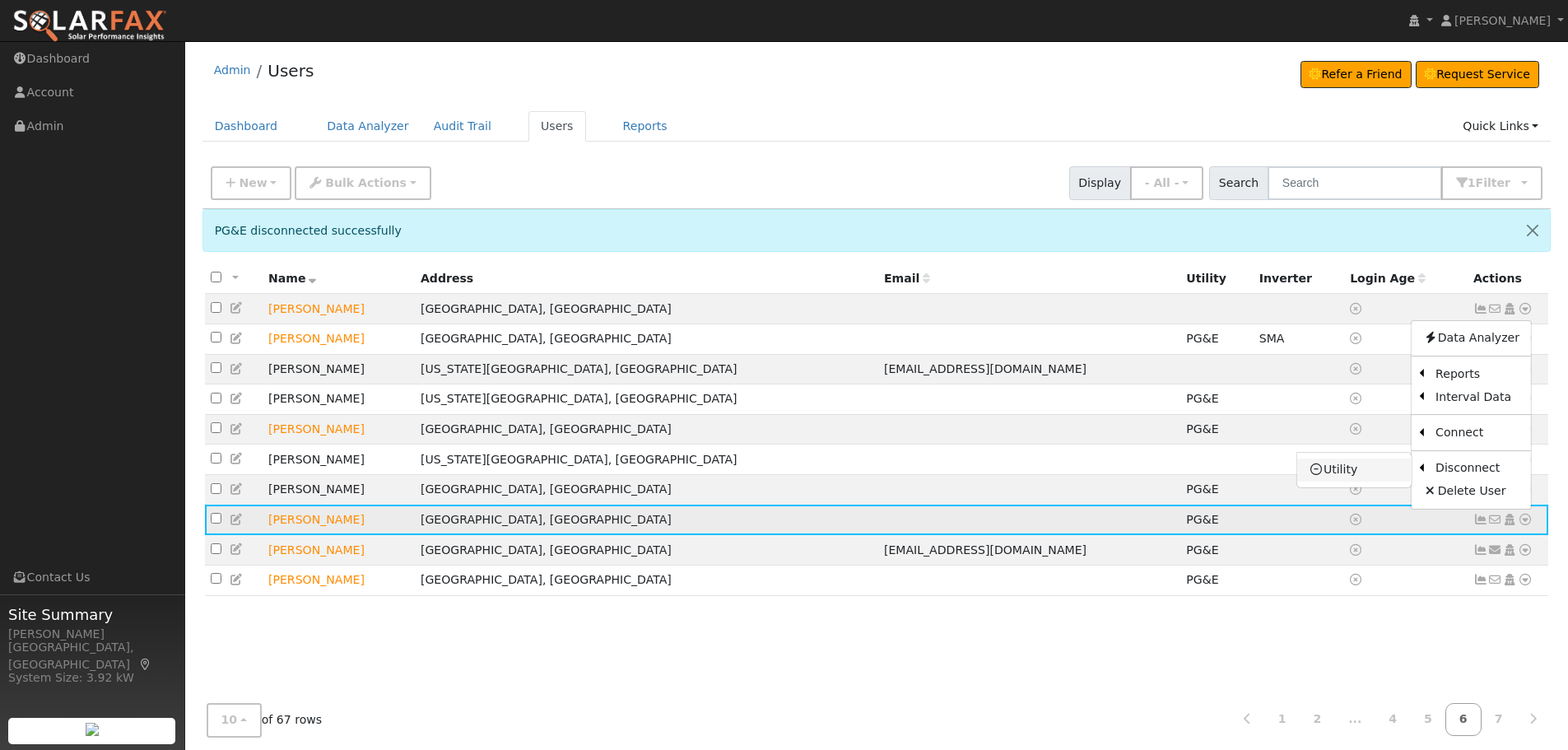
click at [1372, 480] on link "Utility" at bounding box center [1354, 470] width 115 height 23
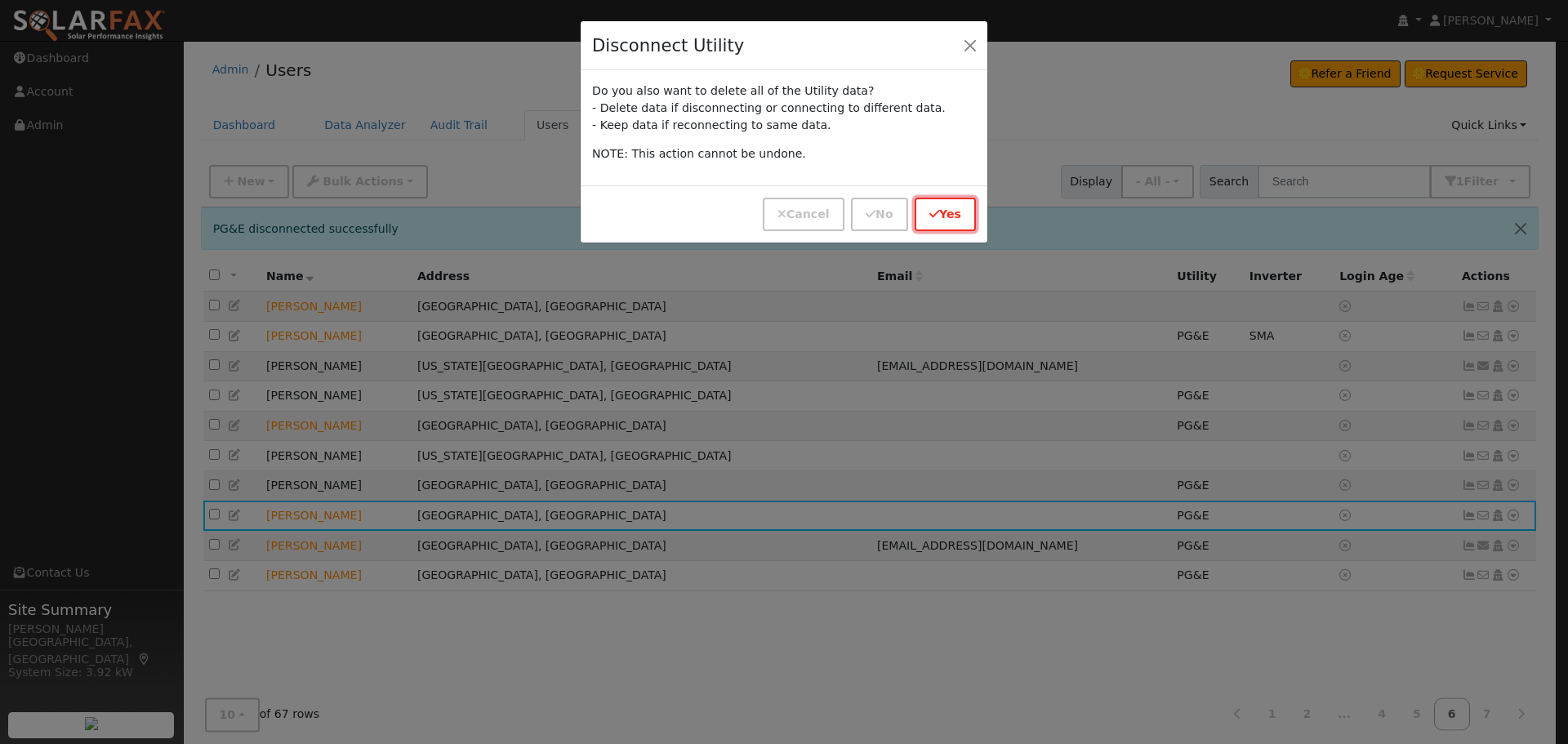
click at [945, 208] on button "Yes" at bounding box center [945, 214] width 61 height 34
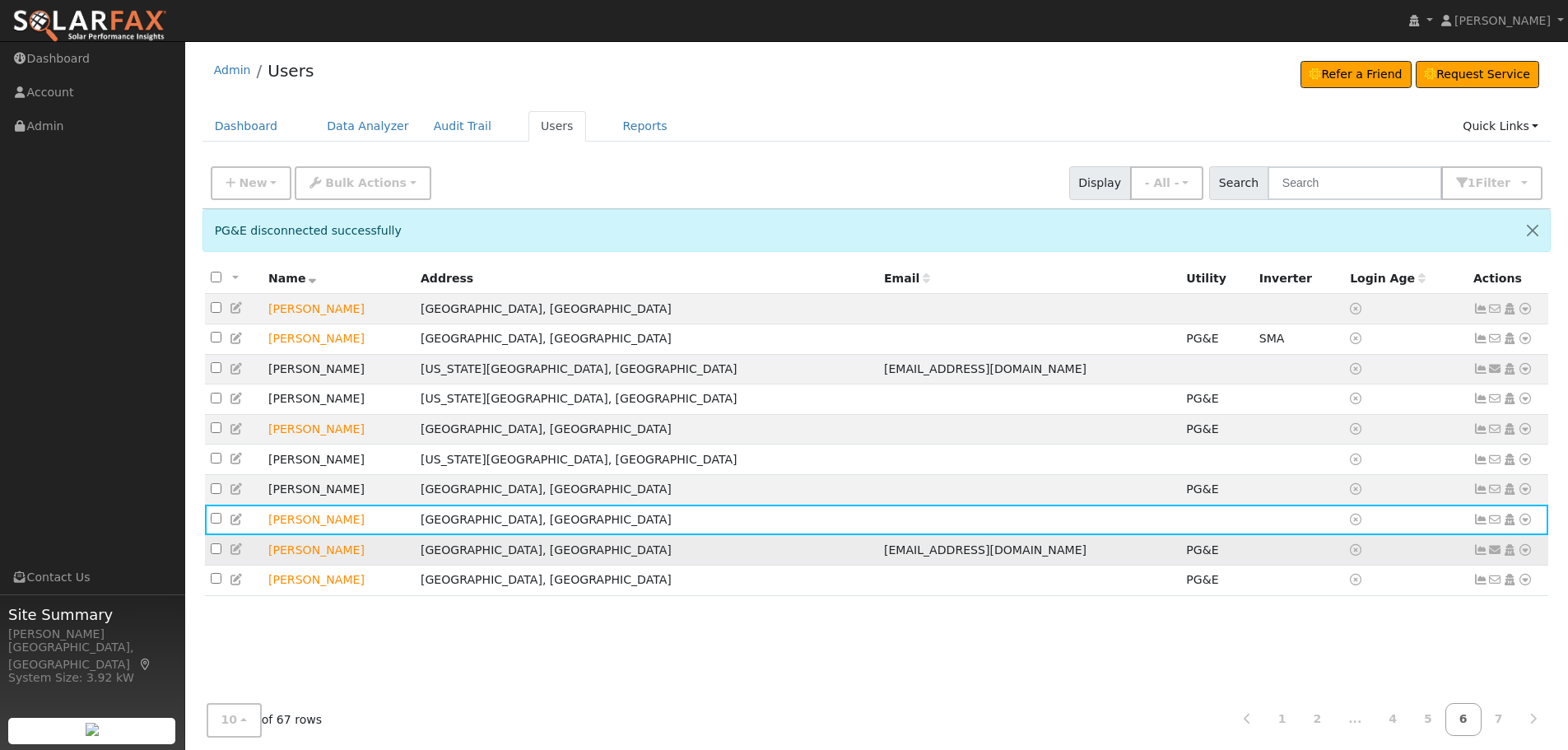
click at [1523, 555] on link at bounding box center [1525, 550] width 15 height 18
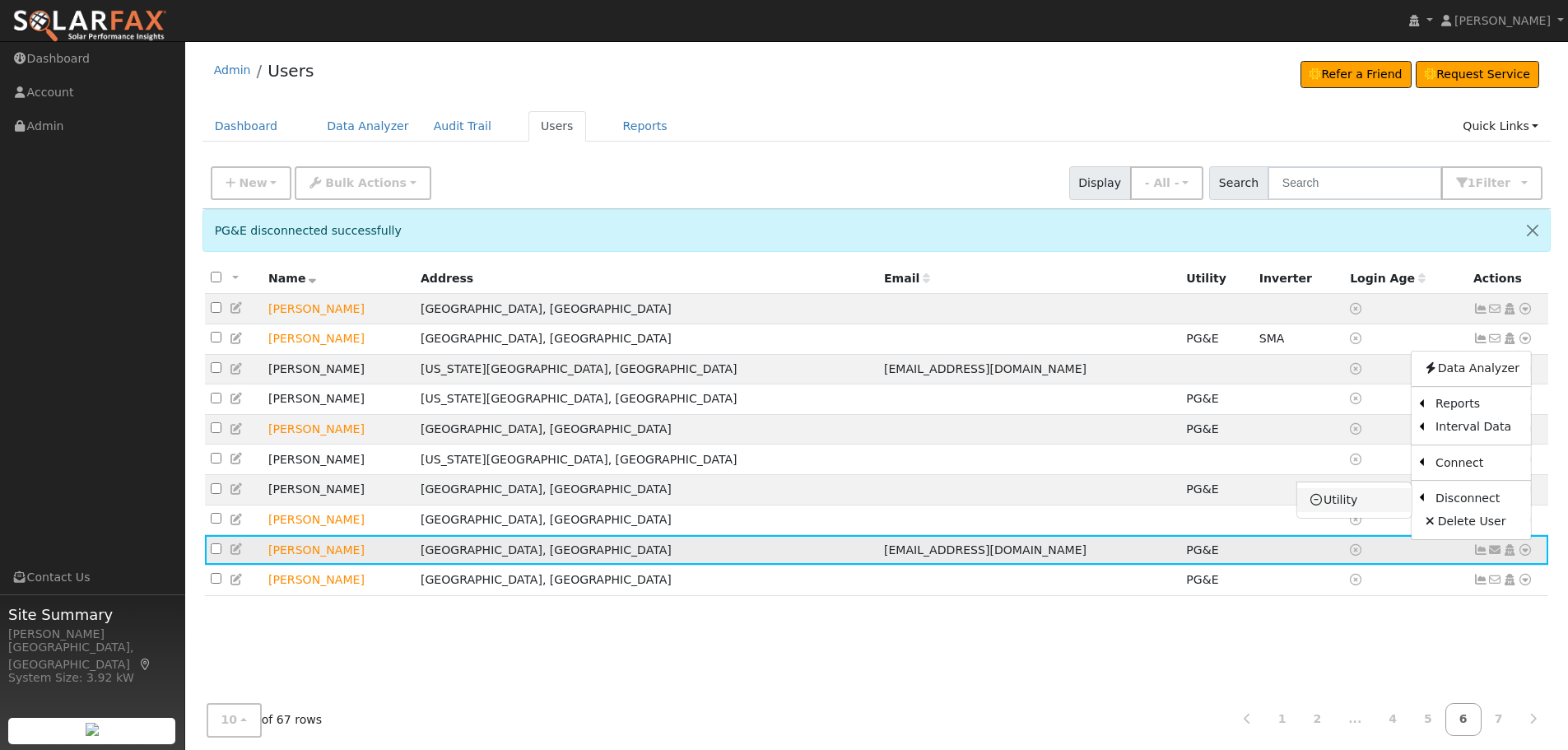
click at [1361, 506] on link "Utility" at bounding box center [1354, 499] width 115 height 23
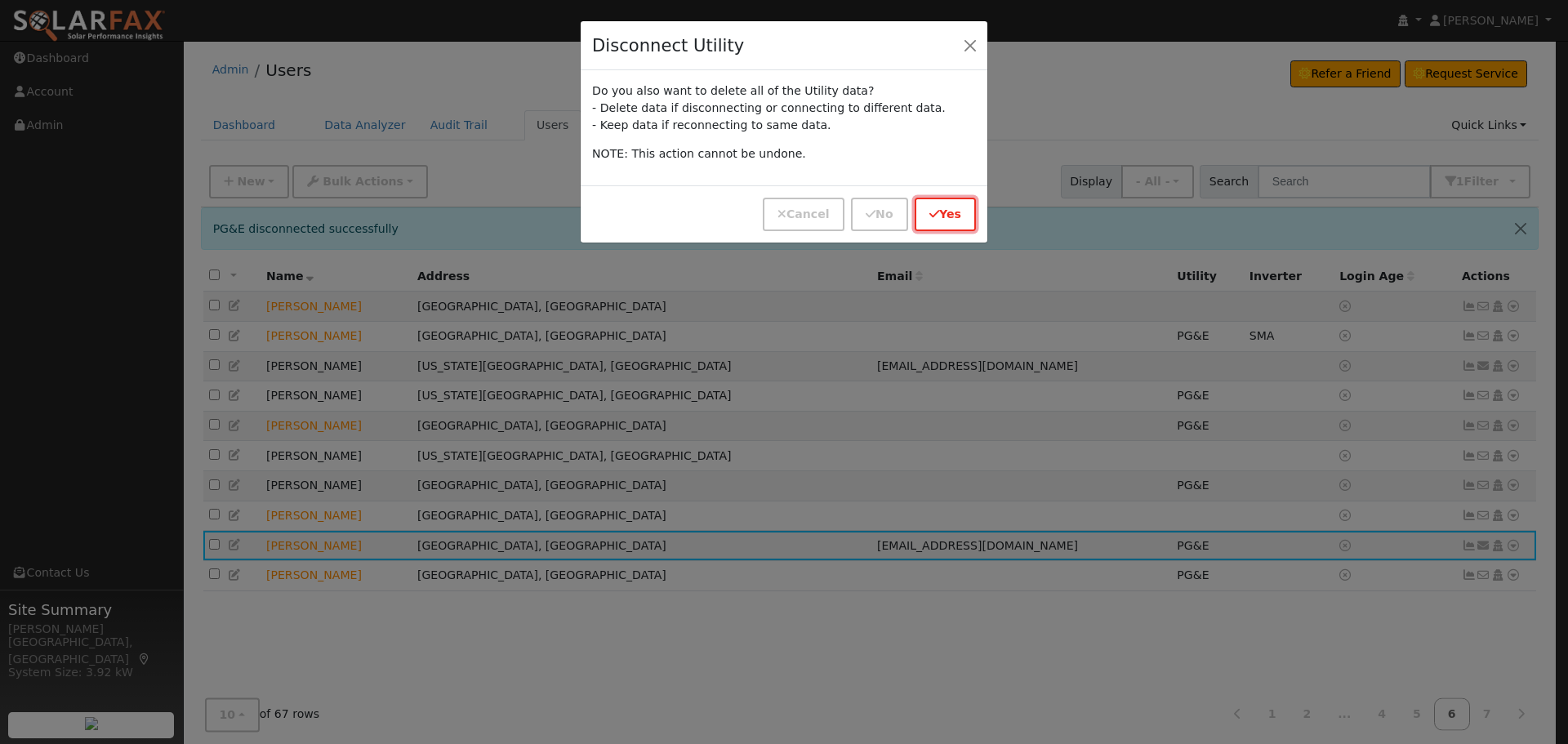
click at [944, 219] on button "Yes" at bounding box center [945, 214] width 61 height 34
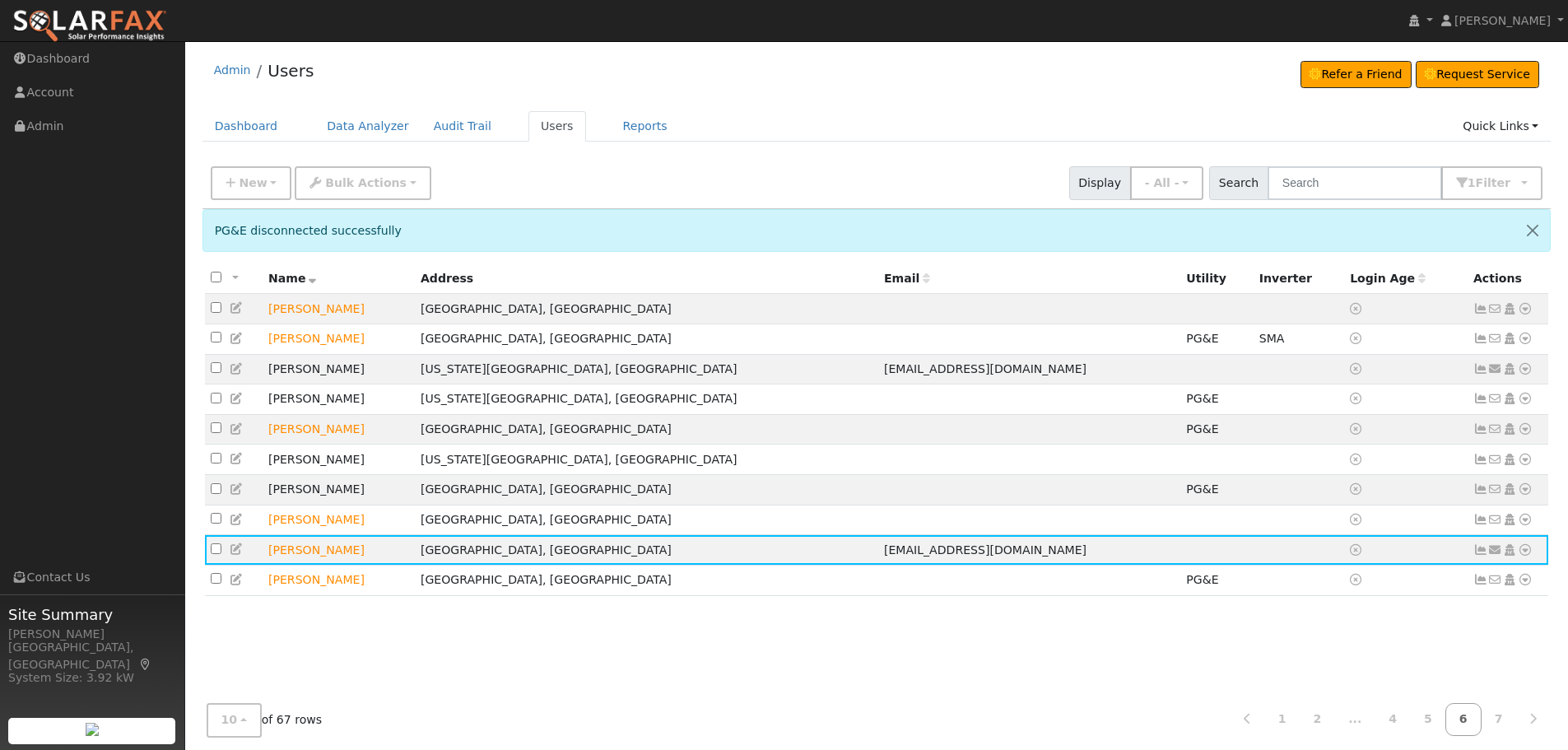
click at [1501, 722] on link "7" at bounding box center [1499, 719] width 36 height 32
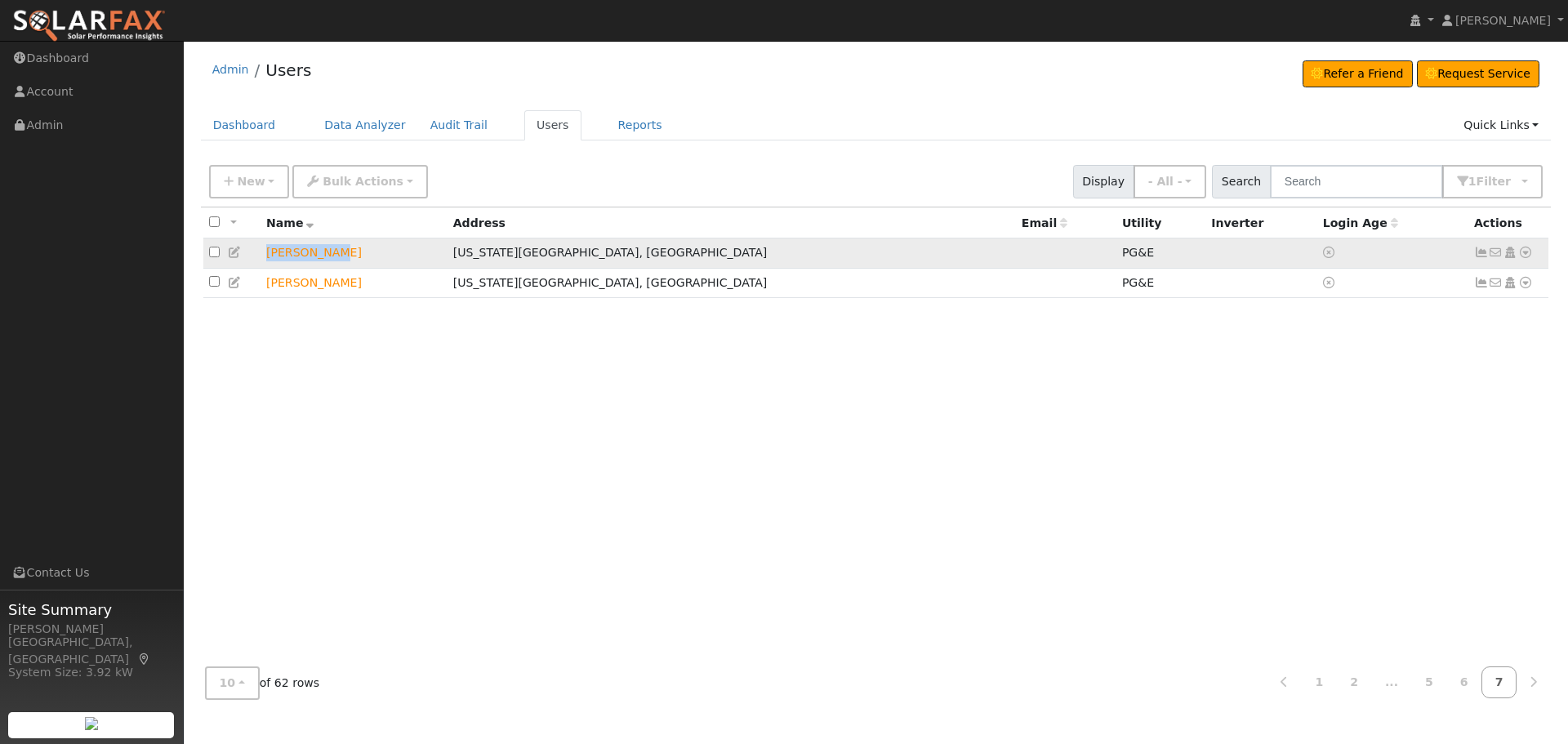
drag, startPoint x: 344, startPoint y: 255, endPoint x: 265, endPoint y: 262, distance: 79.3
click at [265, 262] on td "[PERSON_NAME]" at bounding box center [354, 253] width 187 height 30
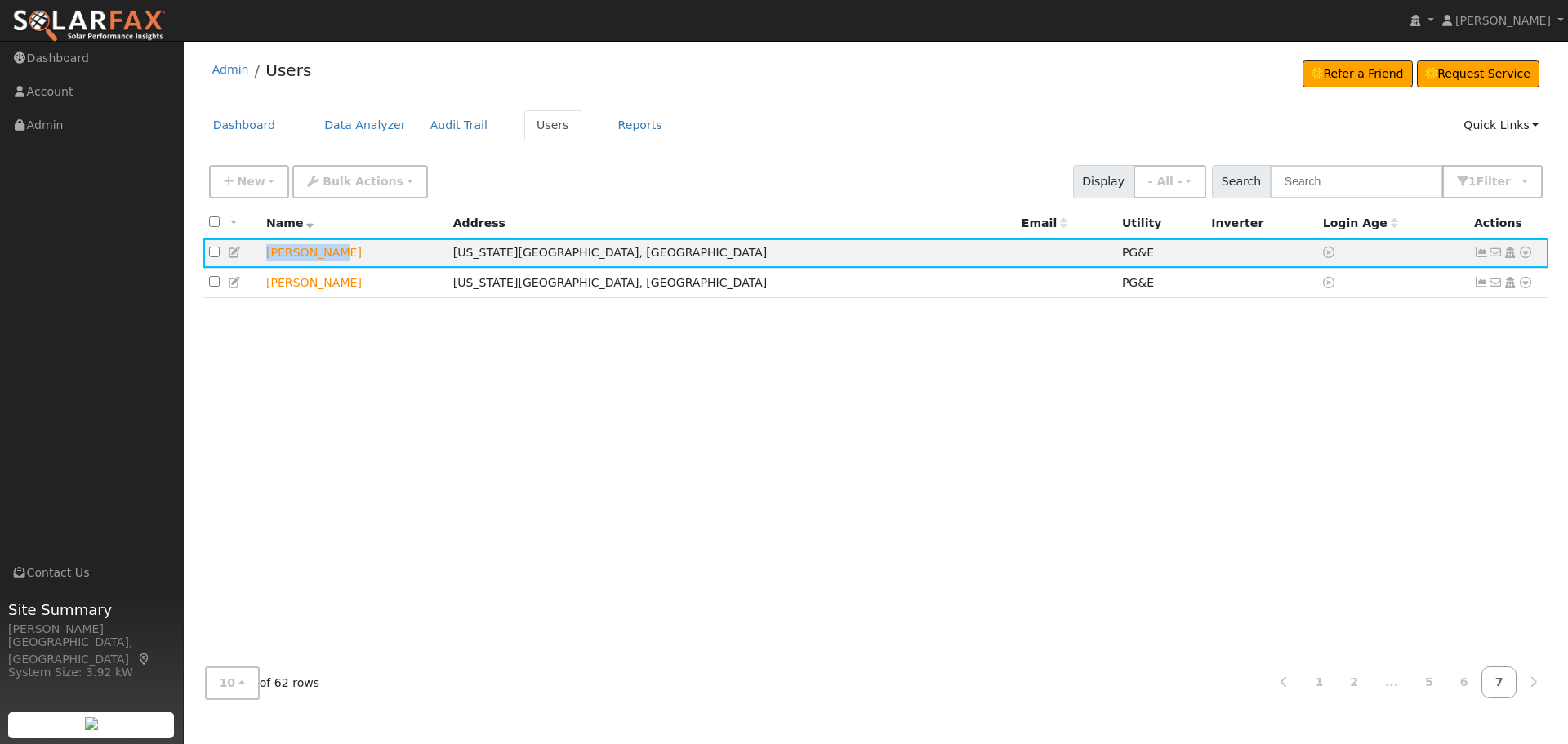
copy td "[PERSON_NAME]"
click at [1525, 253] on icon at bounding box center [1525, 252] width 15 height 11
click at [0, 0] on link "Utility" at bounding box center [0, 0] width 0 height 0
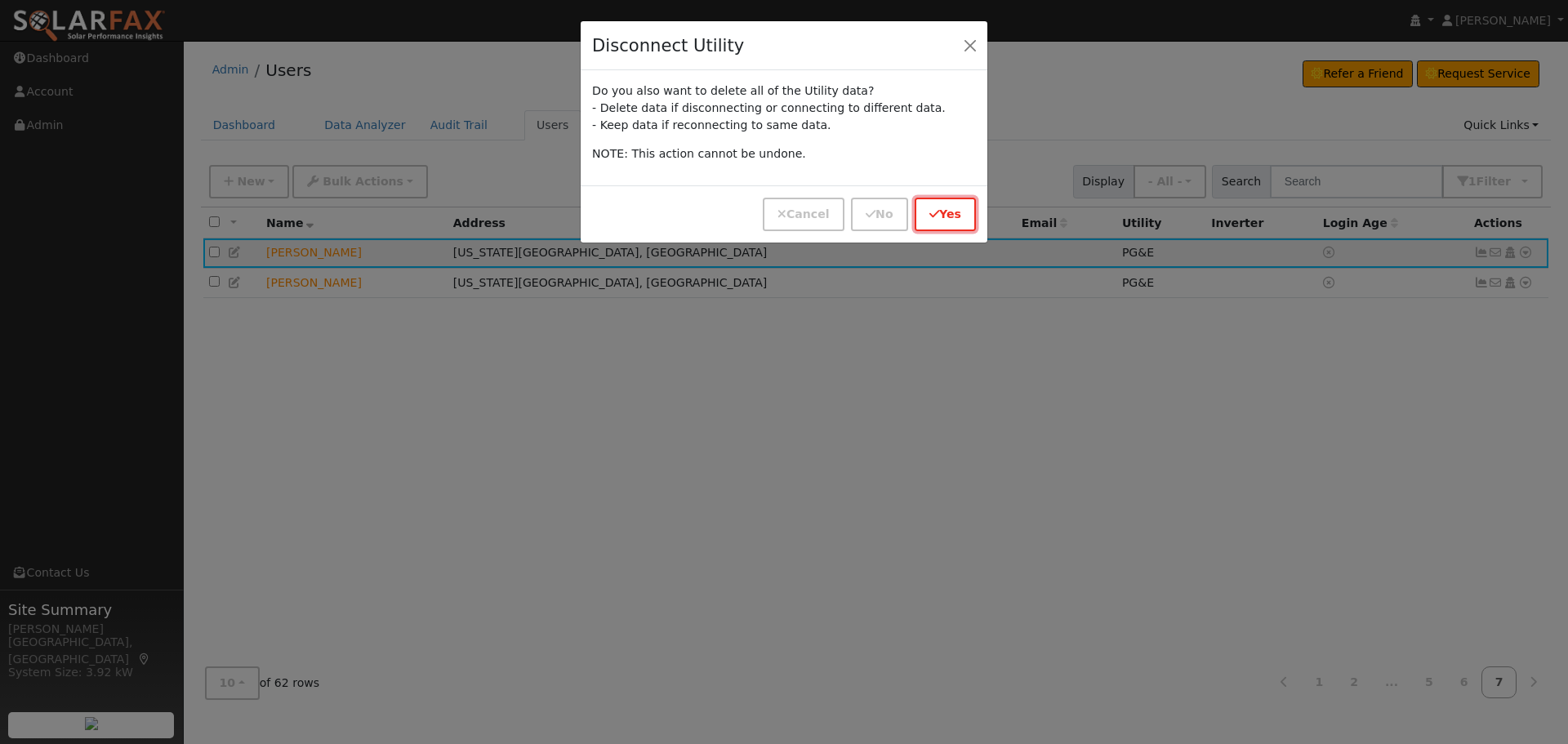
click at [947, 209] on button "Yes" at bounding box center [945, 214] width 61 height 34
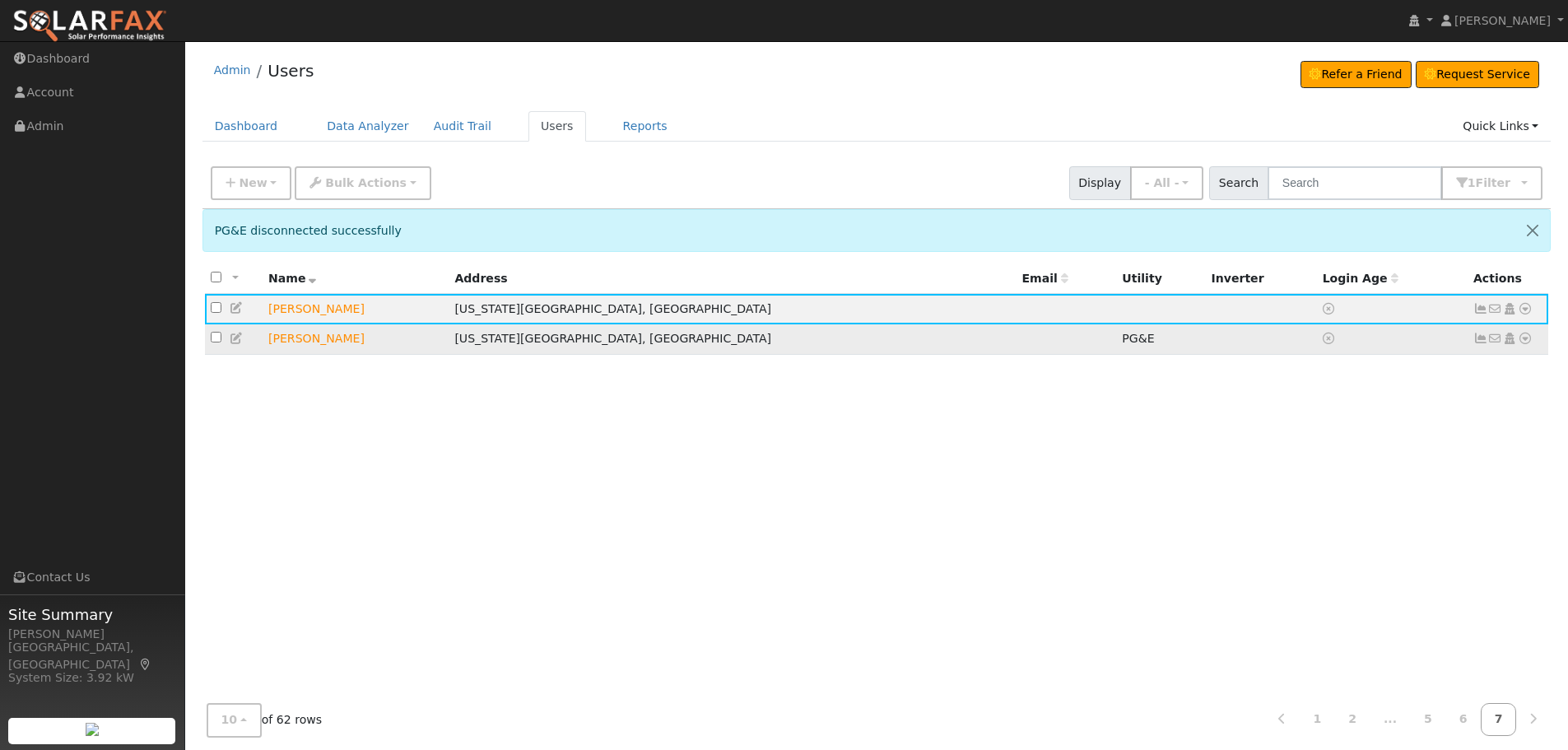
drag, startPoint x: 322, startPoint y: 345, endPoint x: 271, endPoint y: 347, distance: 51.0
click at [271, 347] on td "[PERSON_NAME]" at bounding box center [356, 339] width 186 height 31
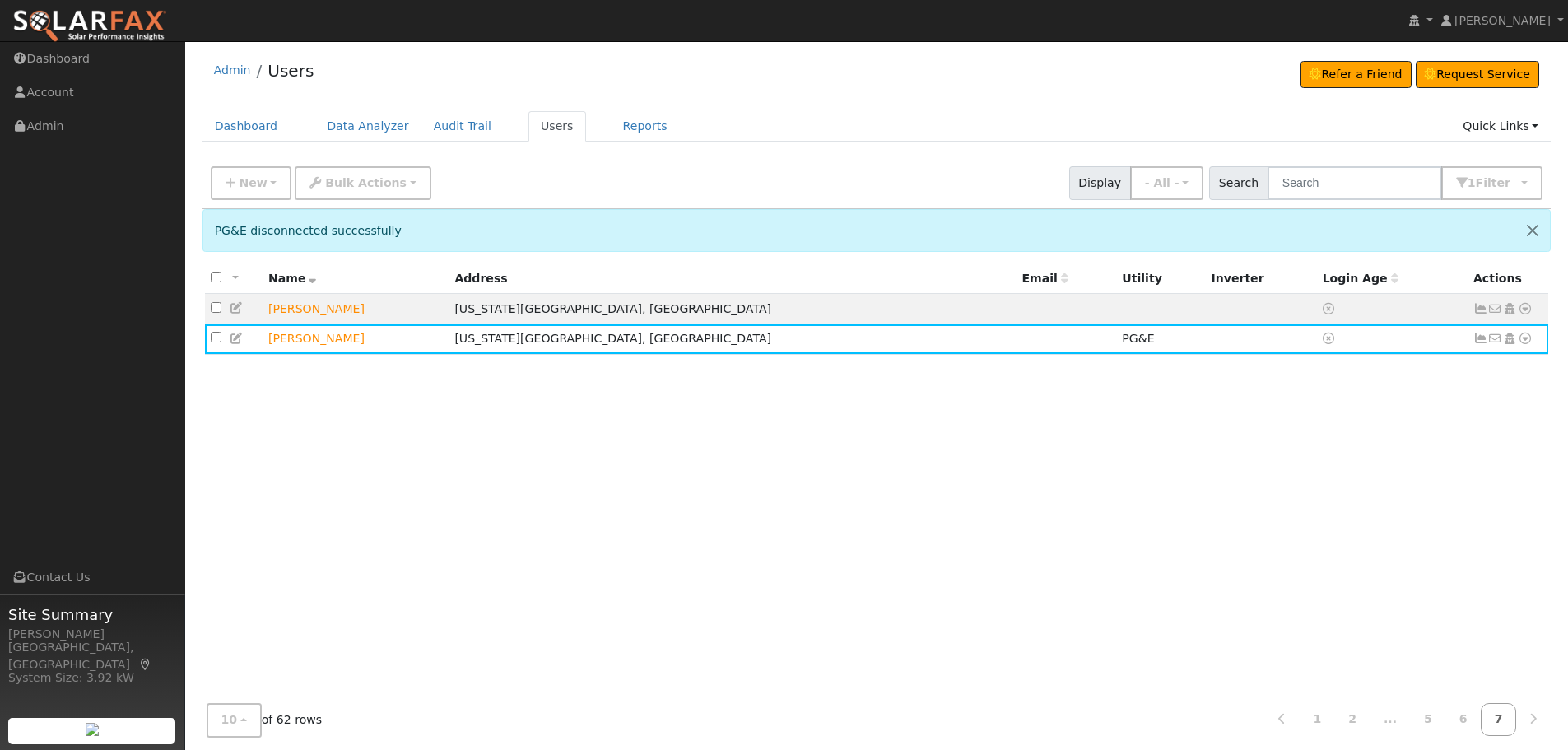
copy td "[PERSON_NAME]"
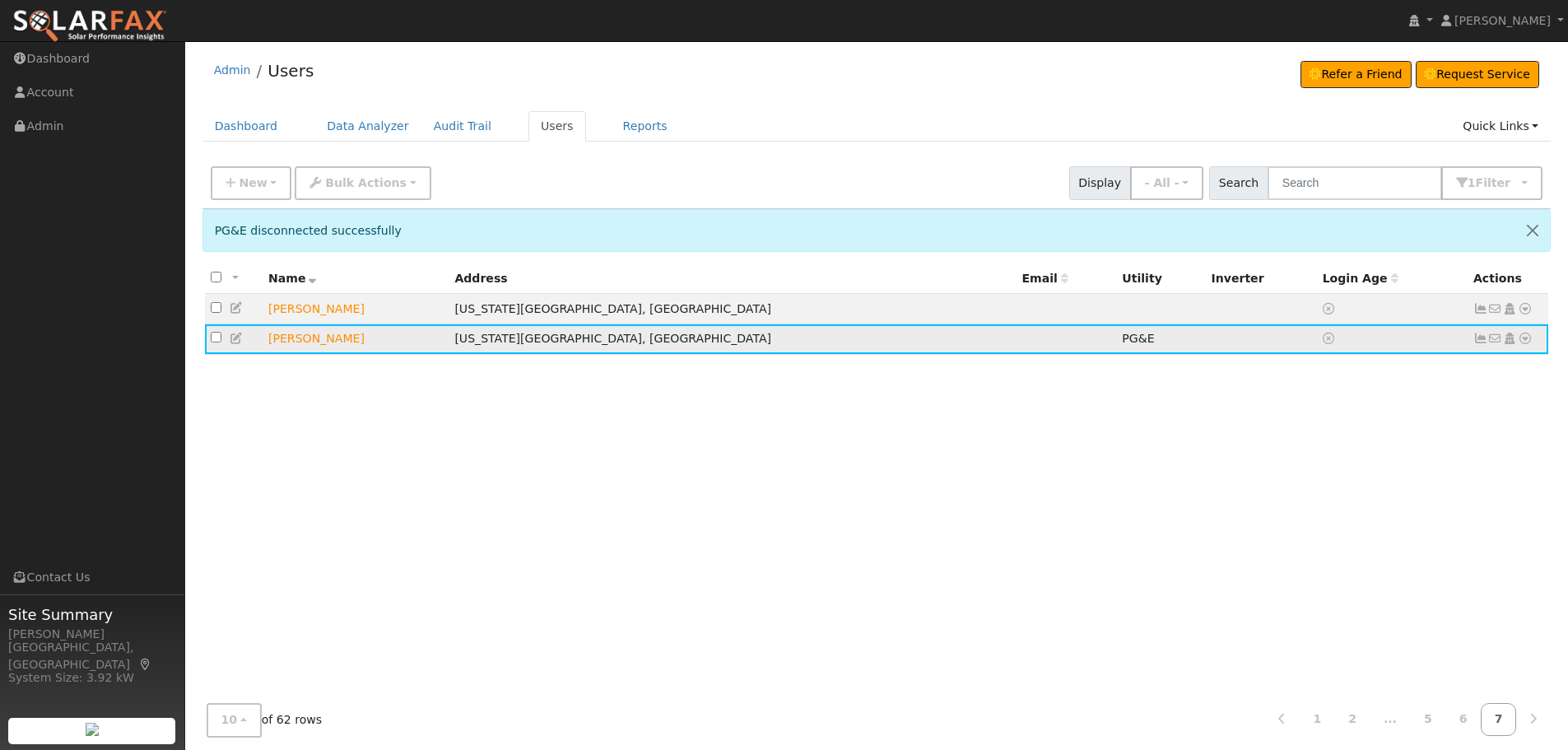
click at [1522, 343] on icon at bounding box center [1525, 337] width 15 height 11
click at [1348, 504] on link "Utility" at bounding box center [1354, 499] width 115 height 23
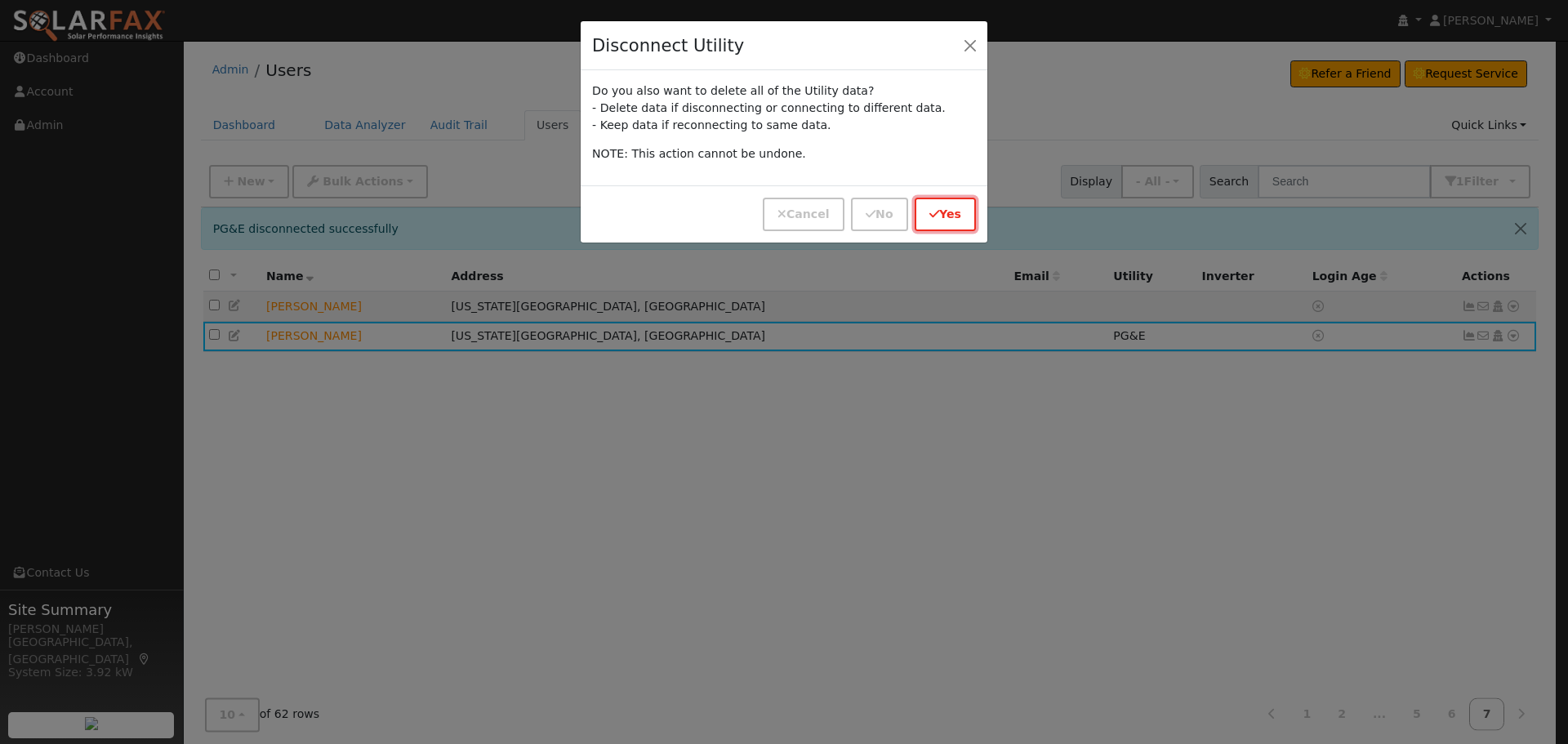
click at [937, 208] on icon "button" at bounding box center [934, 213] width 10 height 11
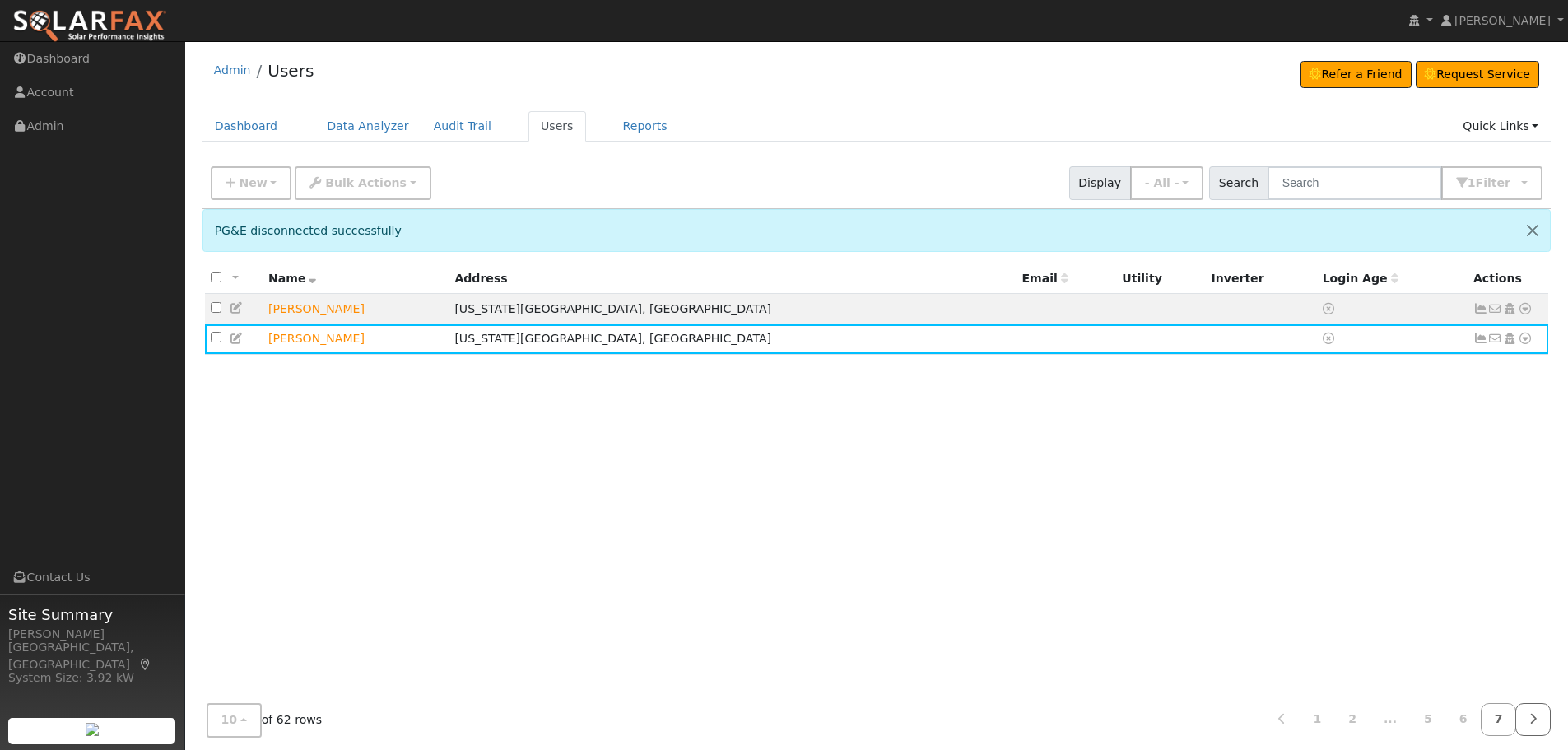
click at [1527, 720] on link at bounding box center [1533, 719] width 35 height 32
click at [1465, 720] on link "6" at bounding box center [1463, 719] width 36 height 32
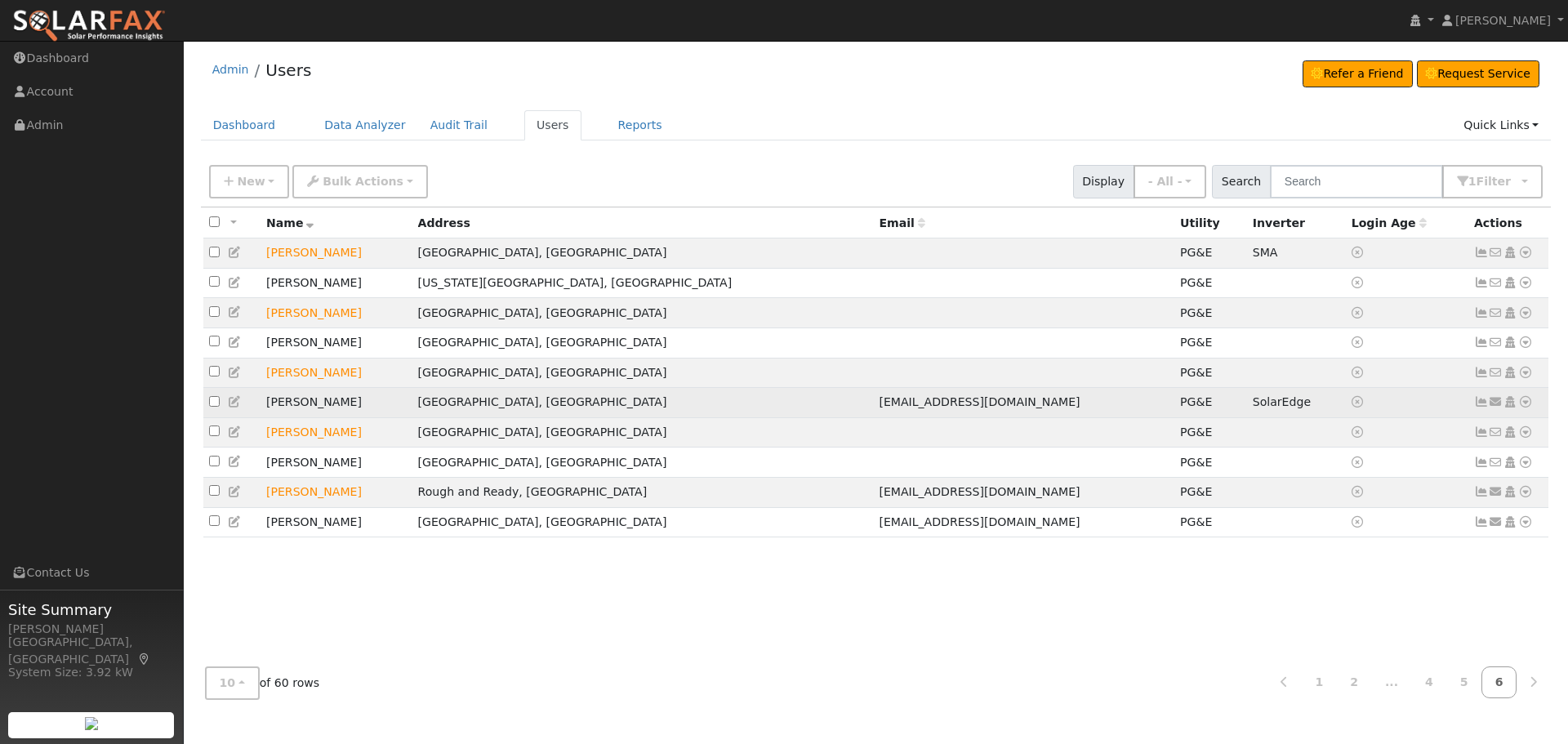
click at [1525, 408] on icon at bounding box center [1525, 402] width 15 height 11
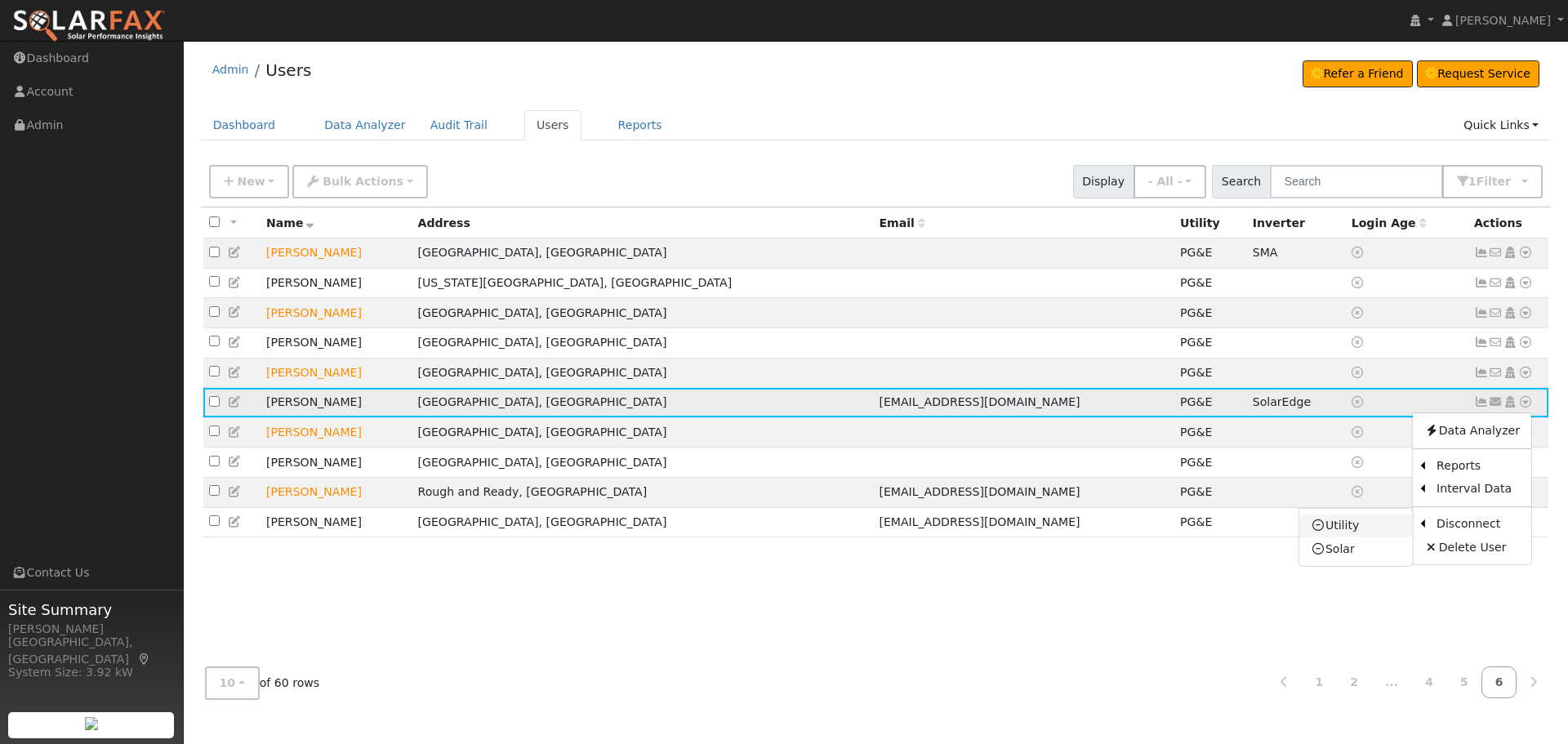
click at [1358, 530] on link "Utility" at bounding box center [1356, 526] width 114 height 23
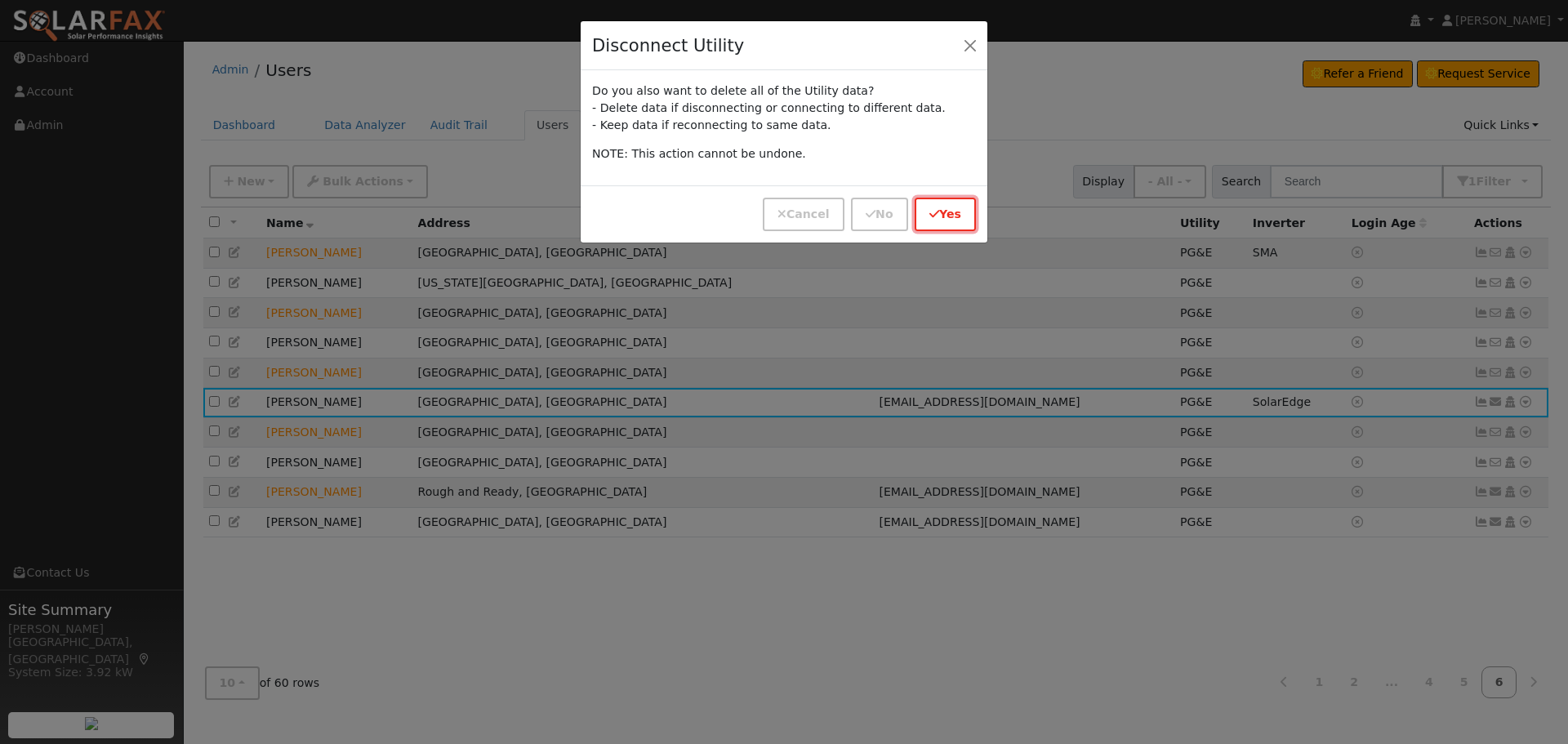
click at [970, 212] on button "Yes" at bounding box center [945, 214] width 61 height 34
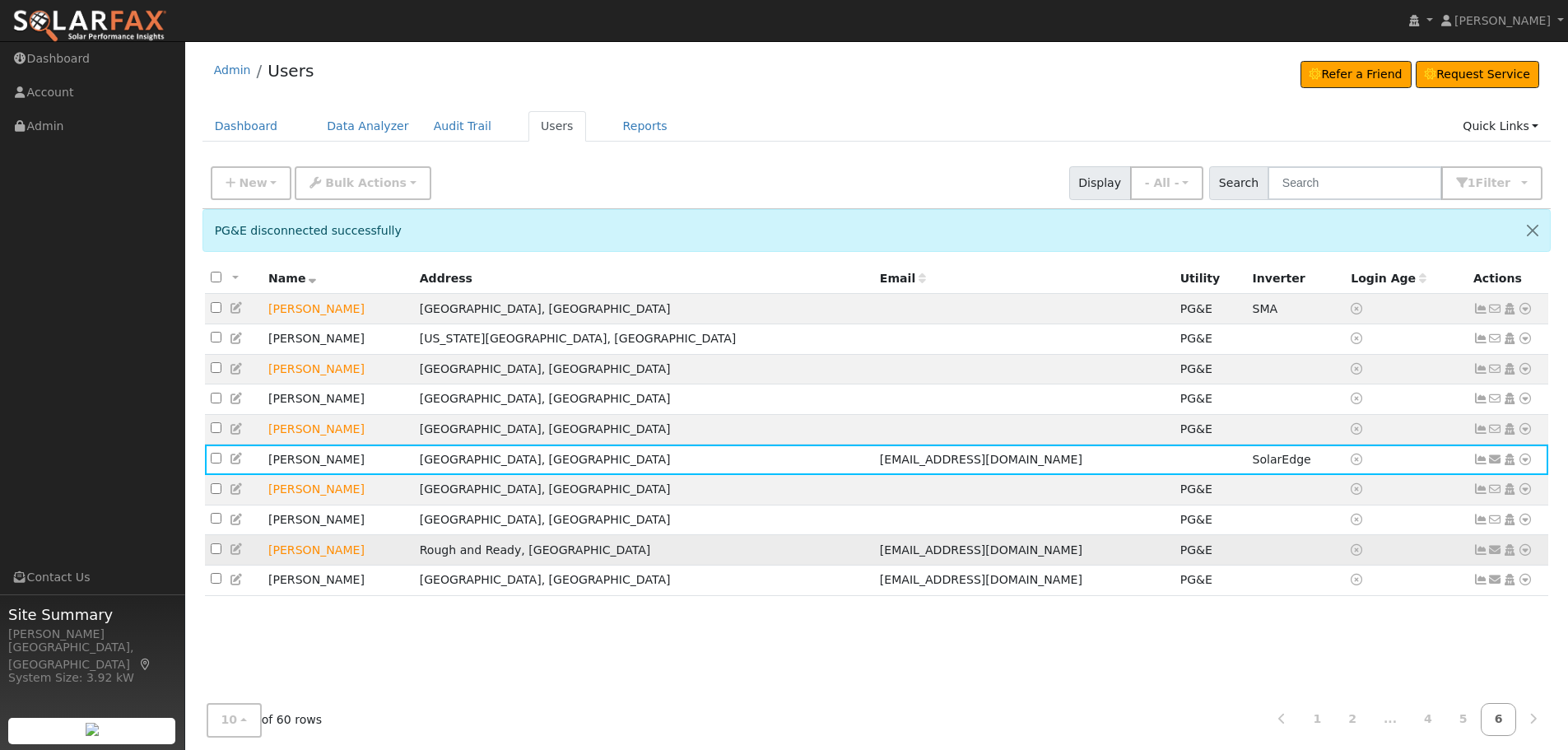
click at [1523, 555] on icon at bounding box center [1525, 549] width 15 height 11
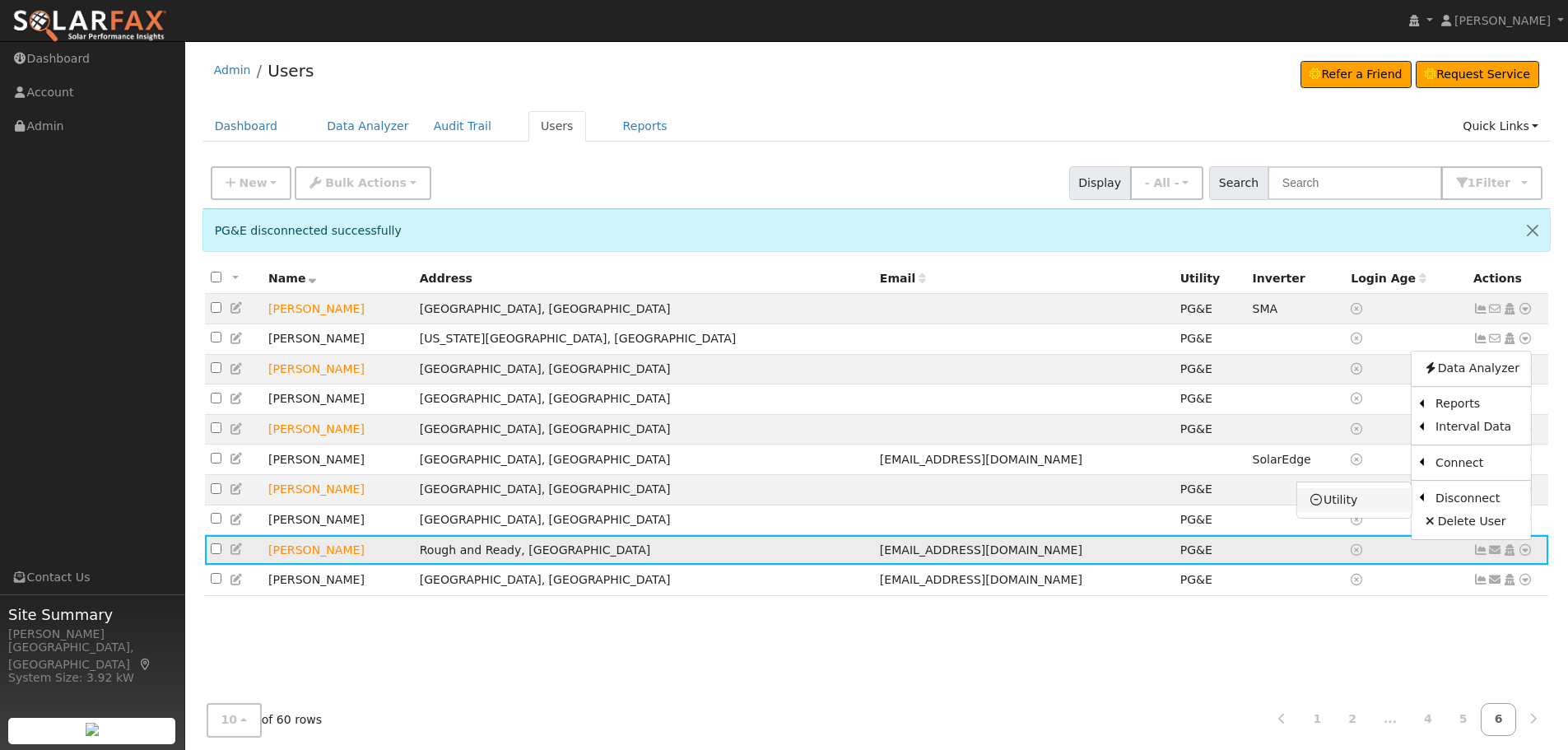
click at [1371, 502] on link "Utility" at bounding box center [1354, 499] width 115 height 23
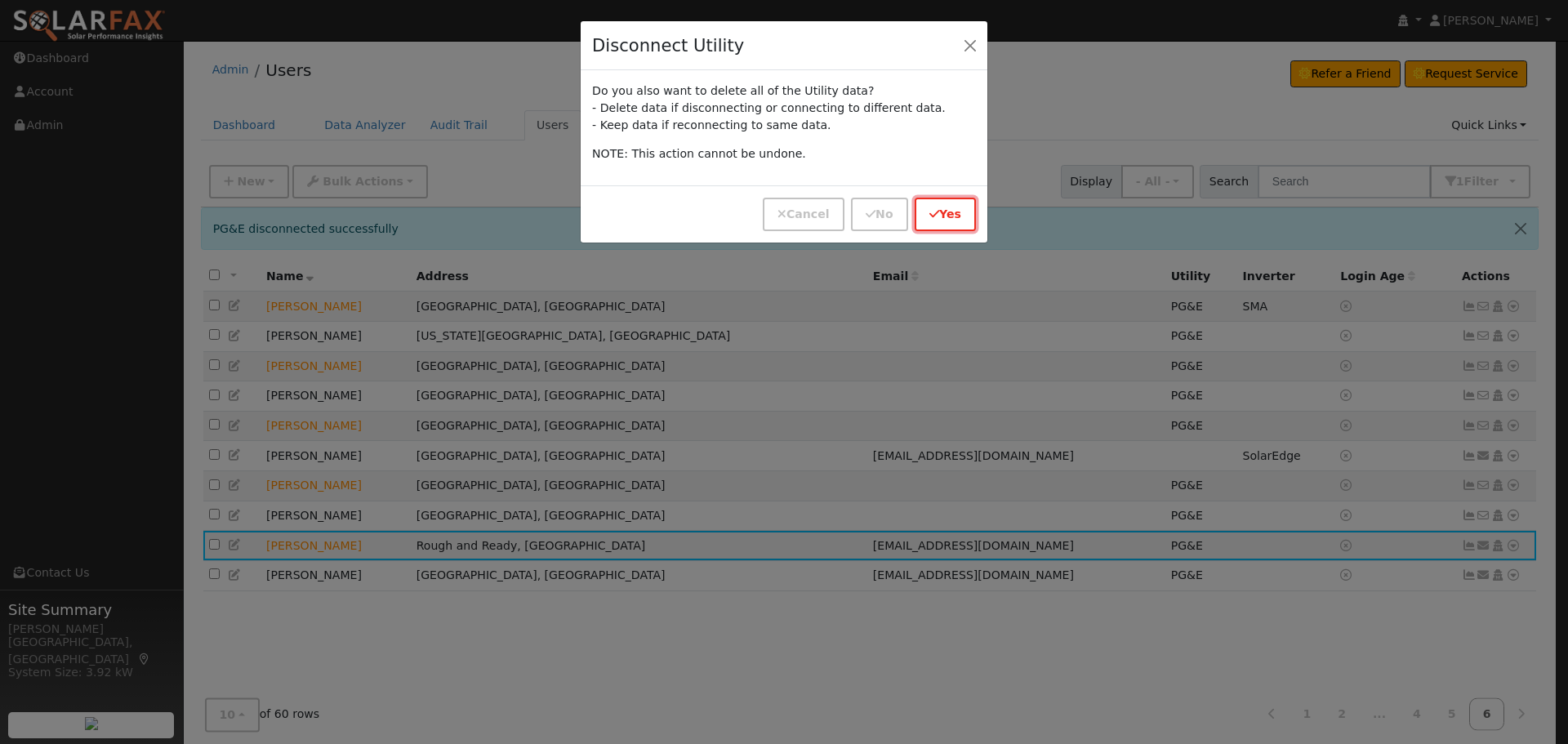
click at [944, 216] on button "Yes" at bounding box center [945, 214] width 61 height 34
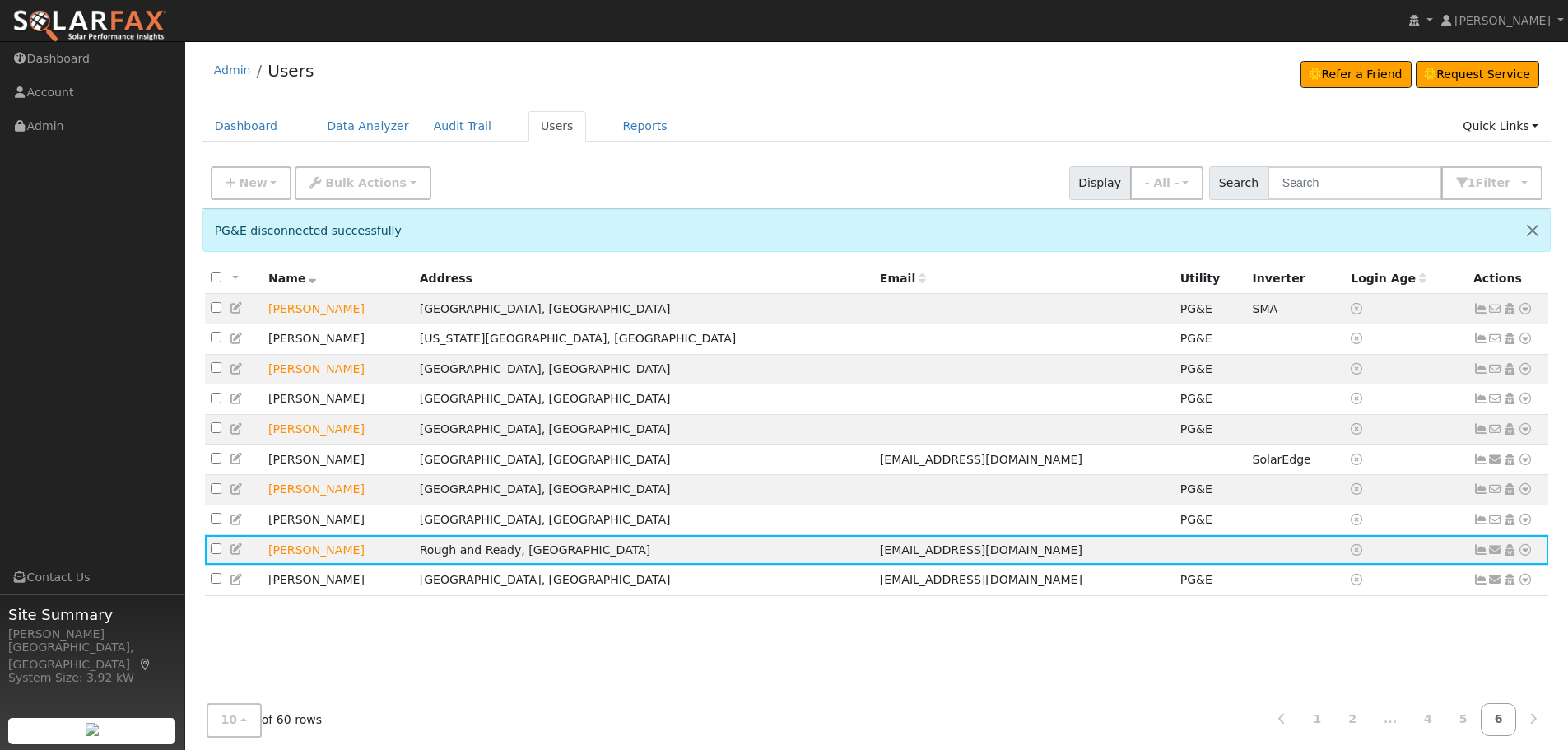
click at [1471, 713] on link "5" at bounding box center [1463, 719] width 36 height 32
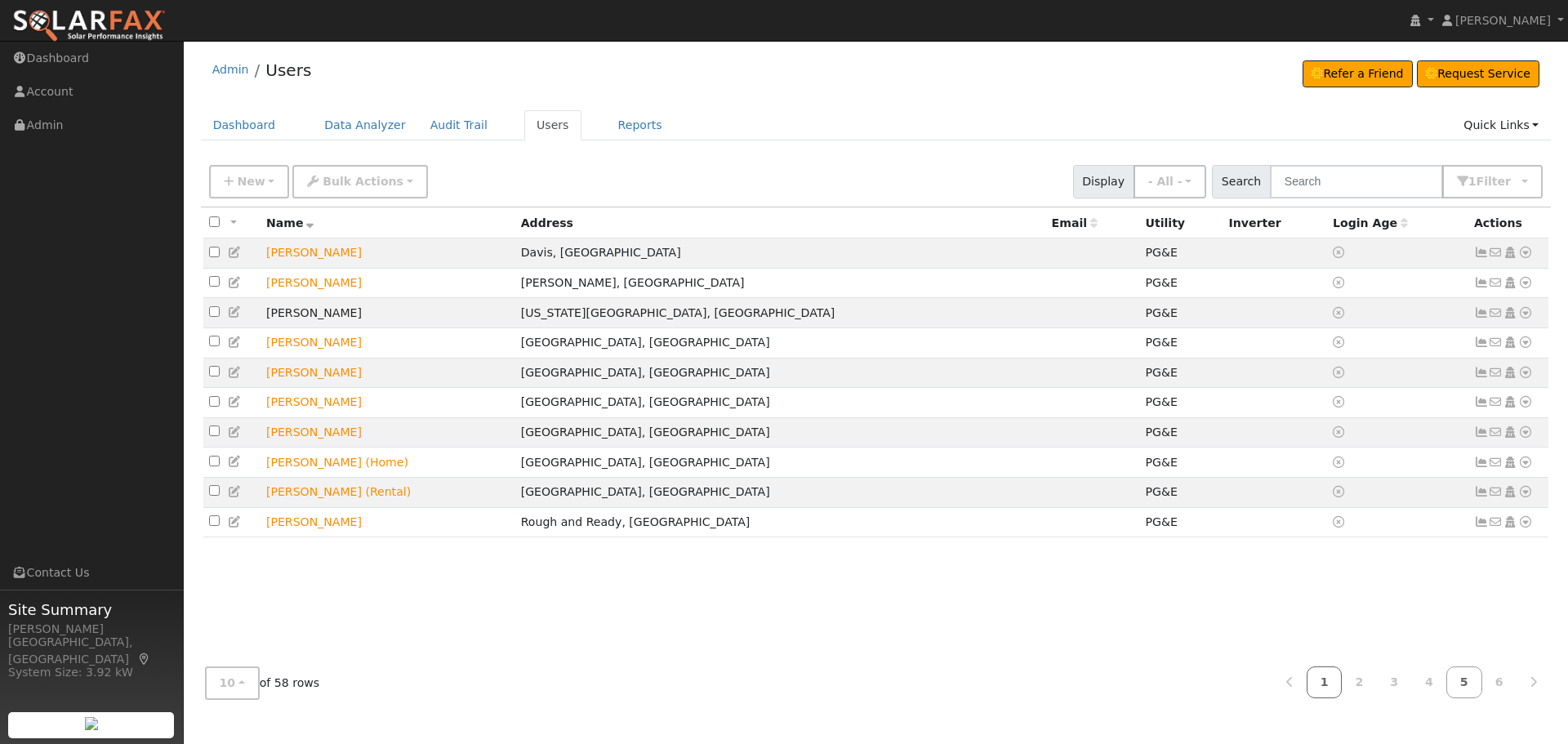
click at [1322, 676] on link "1" at bounding box center [1324, 681] width 36 height 32
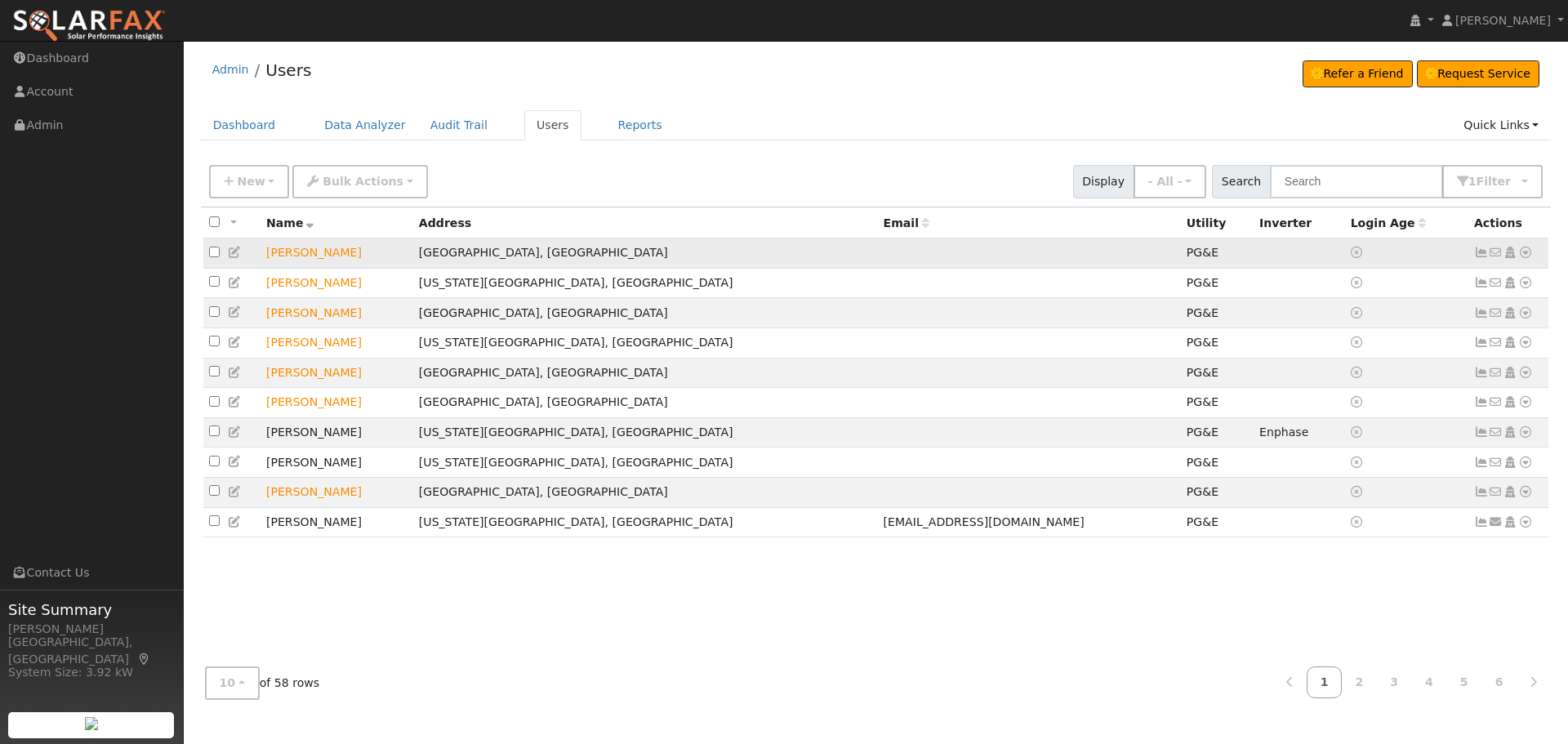
drag, startPoint x: 352, startPoint y: 256, endPoint x: 259, endPoint y: 256, distance: 93.0
click at [259, 268] on tr "[PERSON_NAME][GEOGRAPHIC_DATA], [GEOGRAPHIC_DATA] PG&E No email address Send Em…" at bounding box center [877, 282] width 1346 height 30
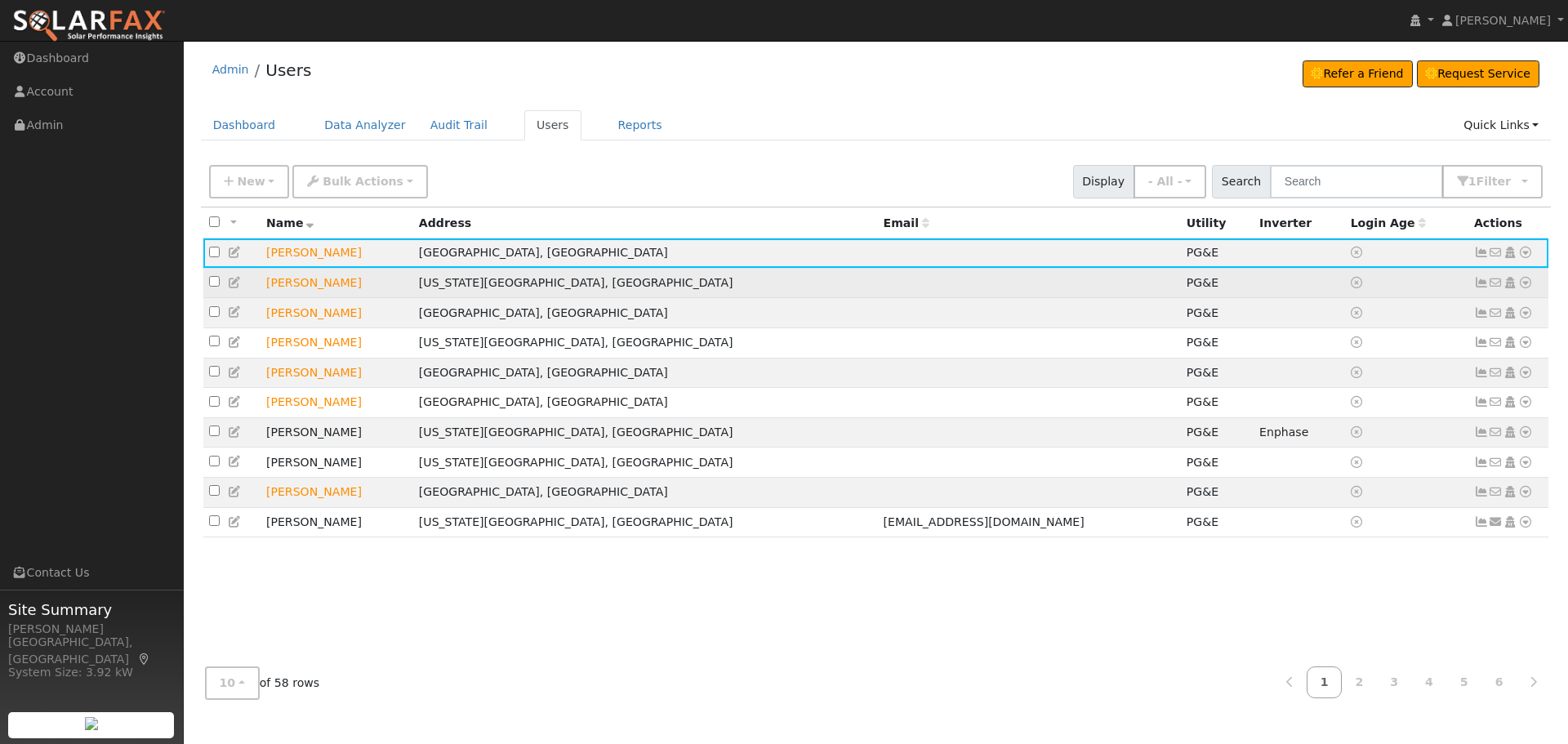
copy tr "[PERSON_NAME]"
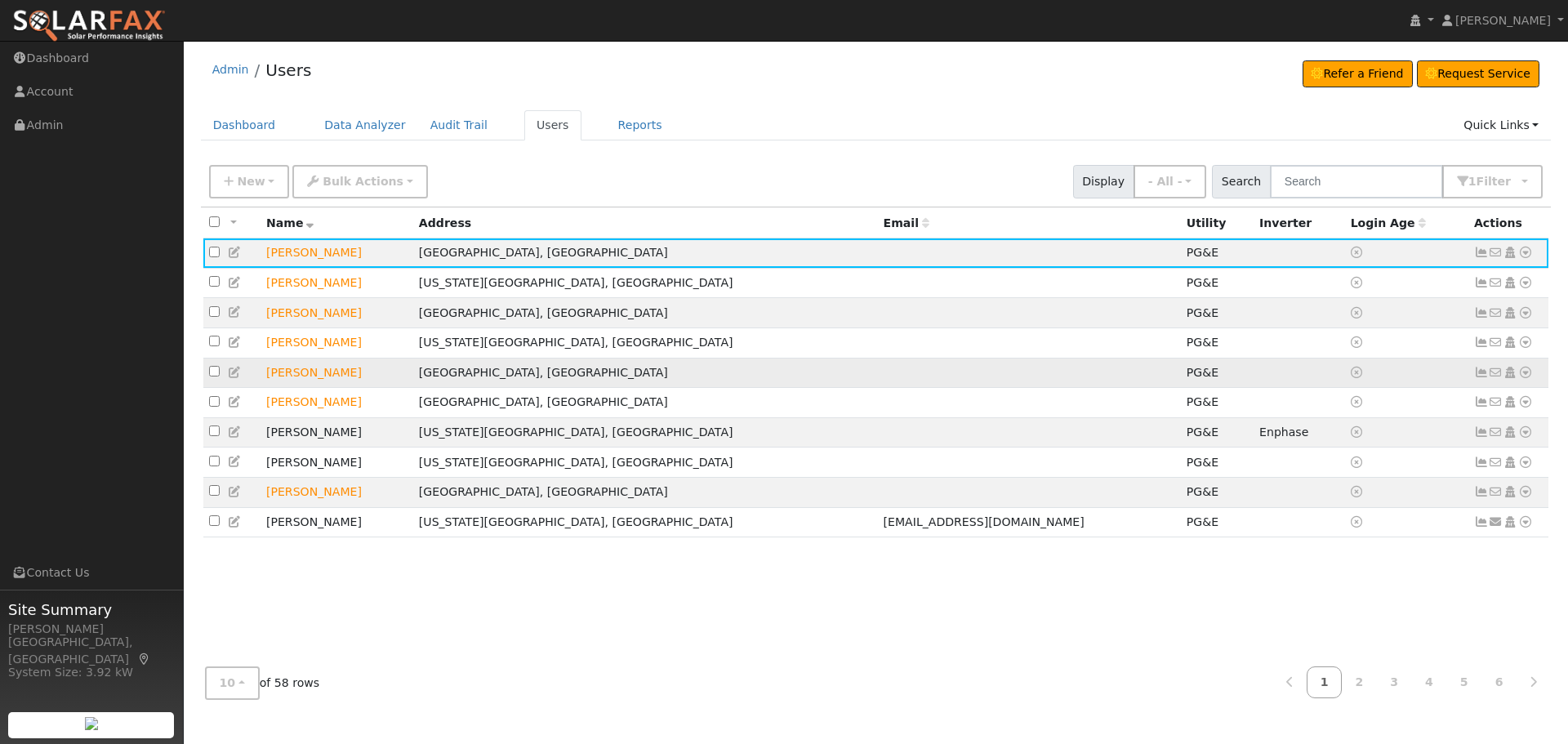
click at [1531, 374] on icon at bounding box center [1525, 372] width 15 height 11
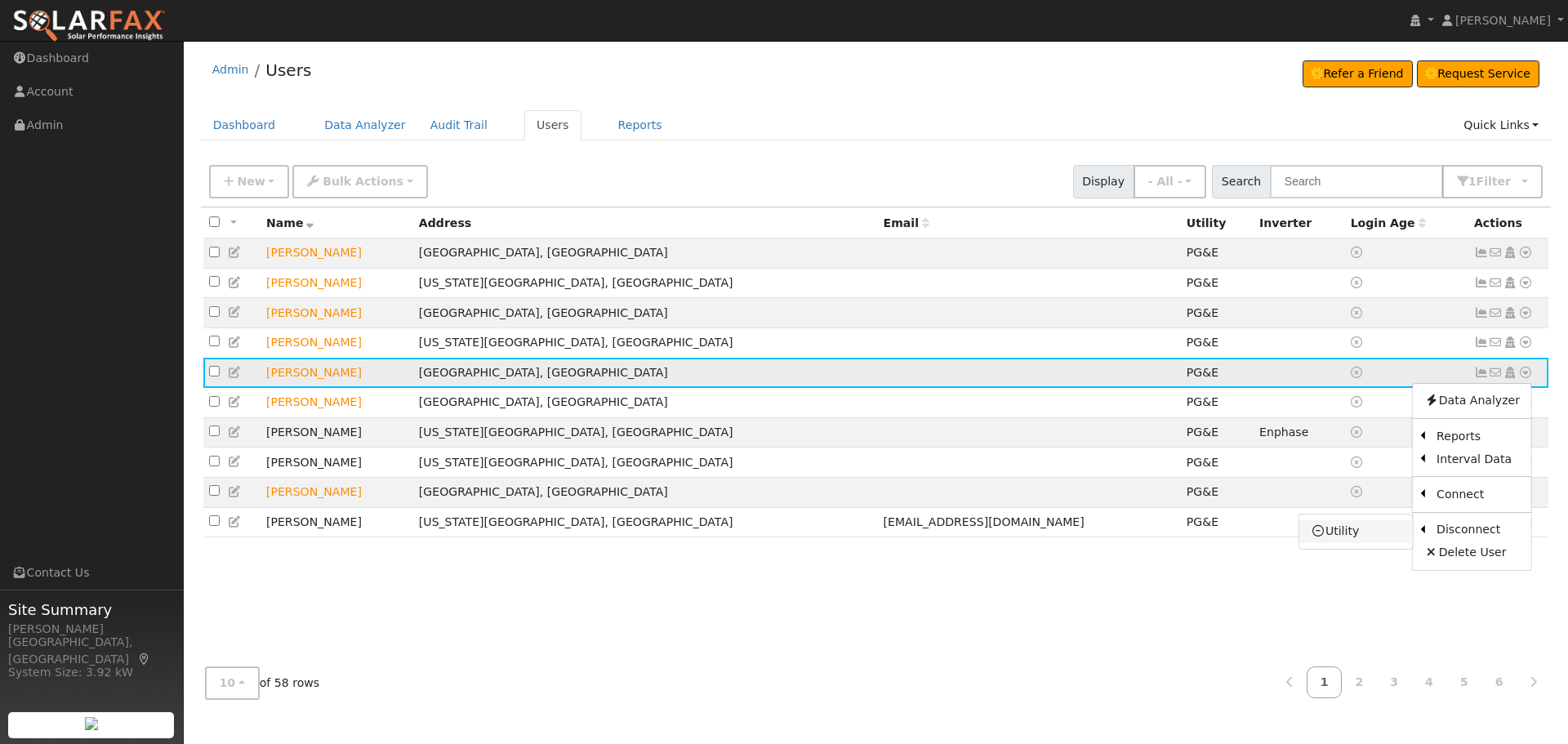
click at [1344, 533] on link "Utility" at bounding box center [1356, 531] width 114 height 23
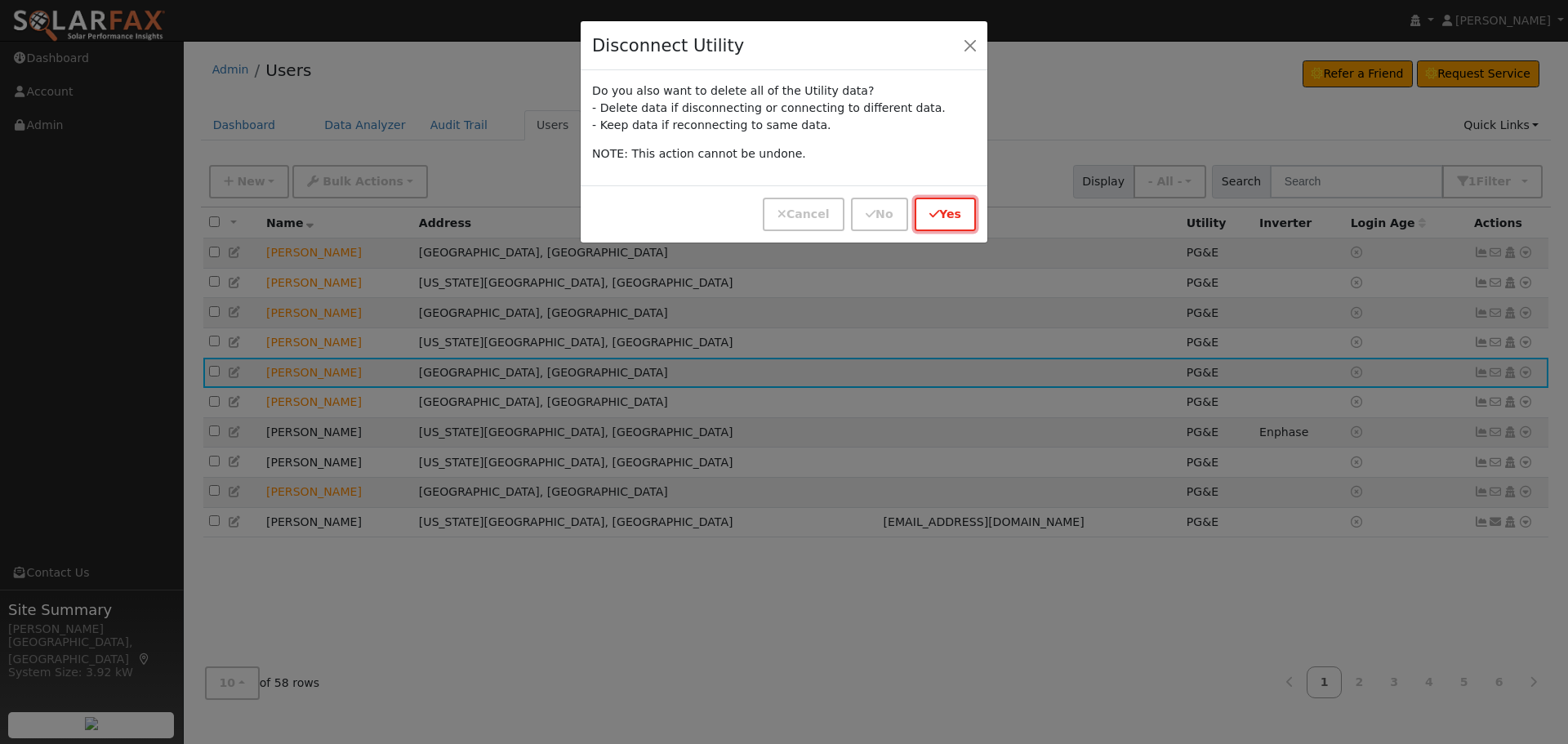
click at [946, 201] on button "Yes" at bounding box center [945, 214] width 61 height 34
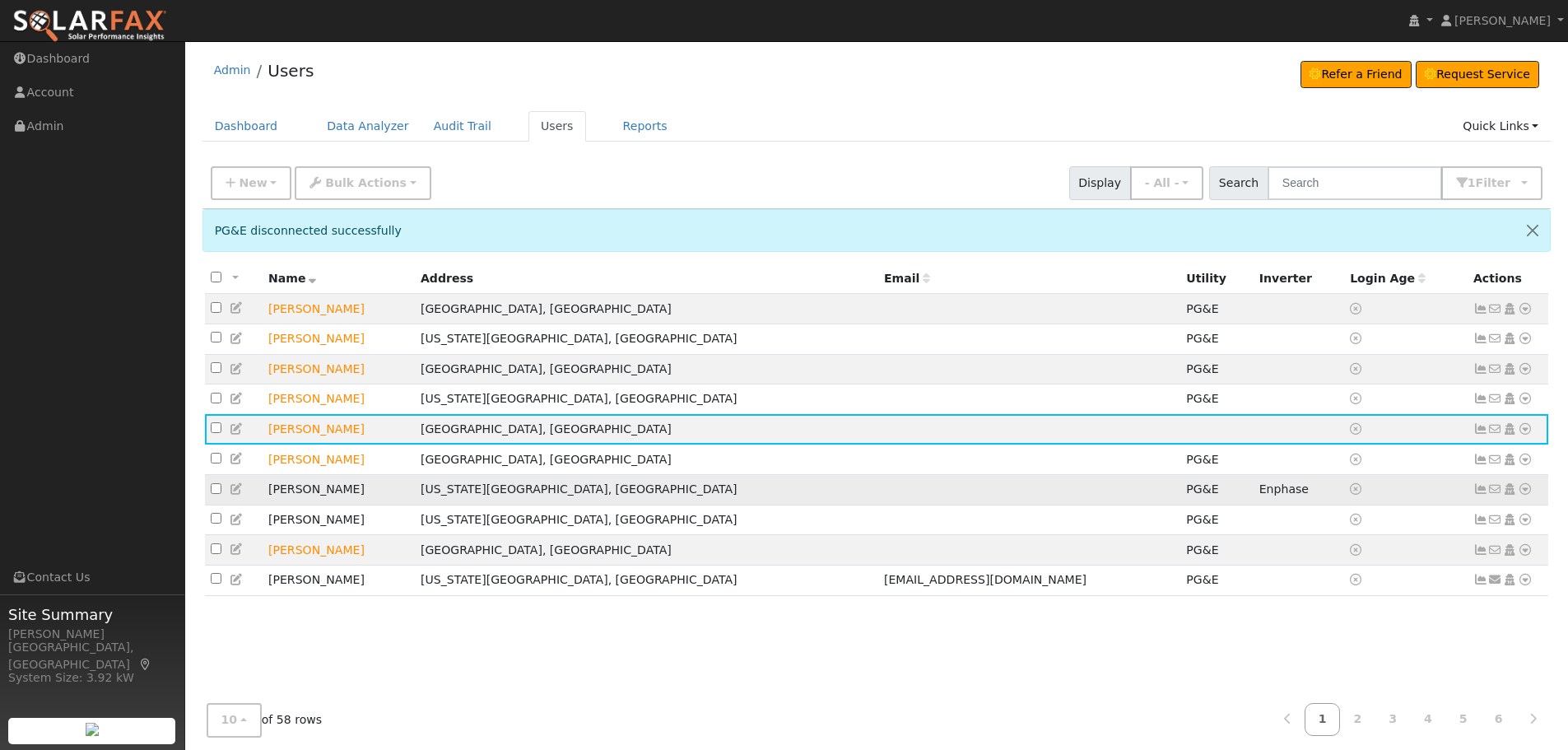
click at [1524, 494] on icon at bounding box center [1525, 488] width 15 height 11
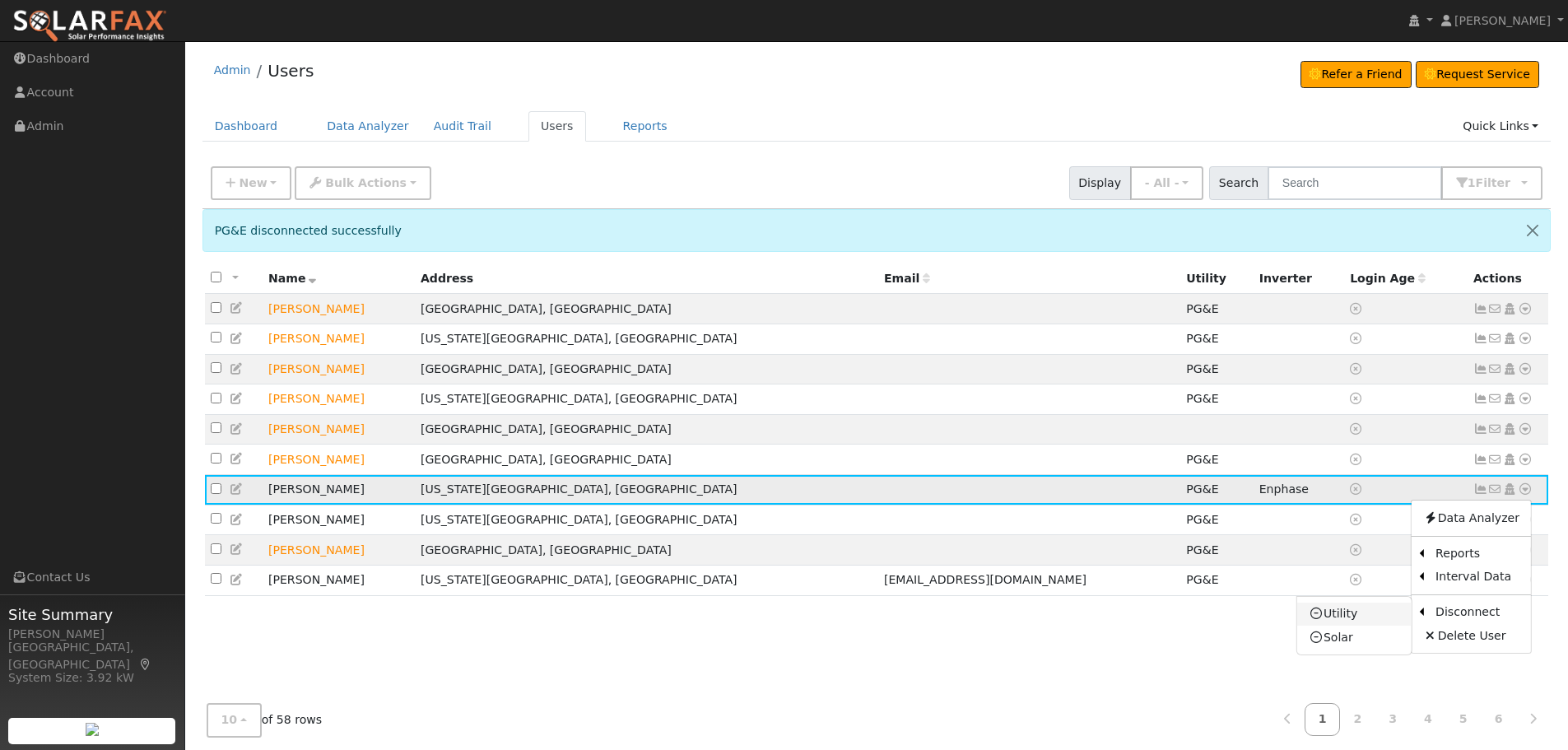
click at [1362, 620] on link "Utility" at bounding box center [1354, 613] width 115 height 23
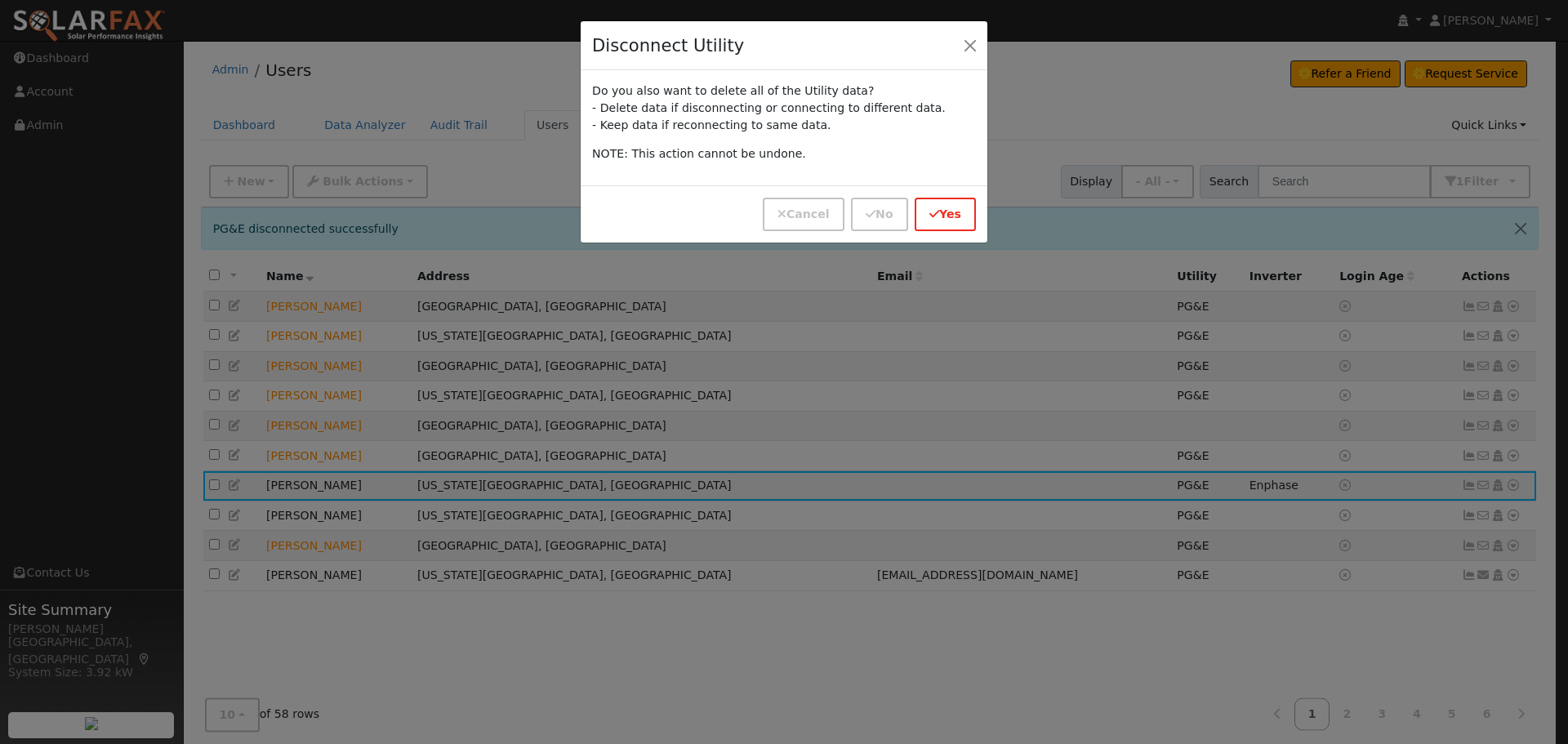
drag, startPoint x: 979, startPoint y: 218, endPoint x: 969, endPoint y: 212, distance: 11.7
click at [970, 213] on div "Cancel No Yes" at bounding box center [784, 214] width 407 height 57
click at [954, 208] on button "Yes" at bounding box center [945, 214] width 61 height 34
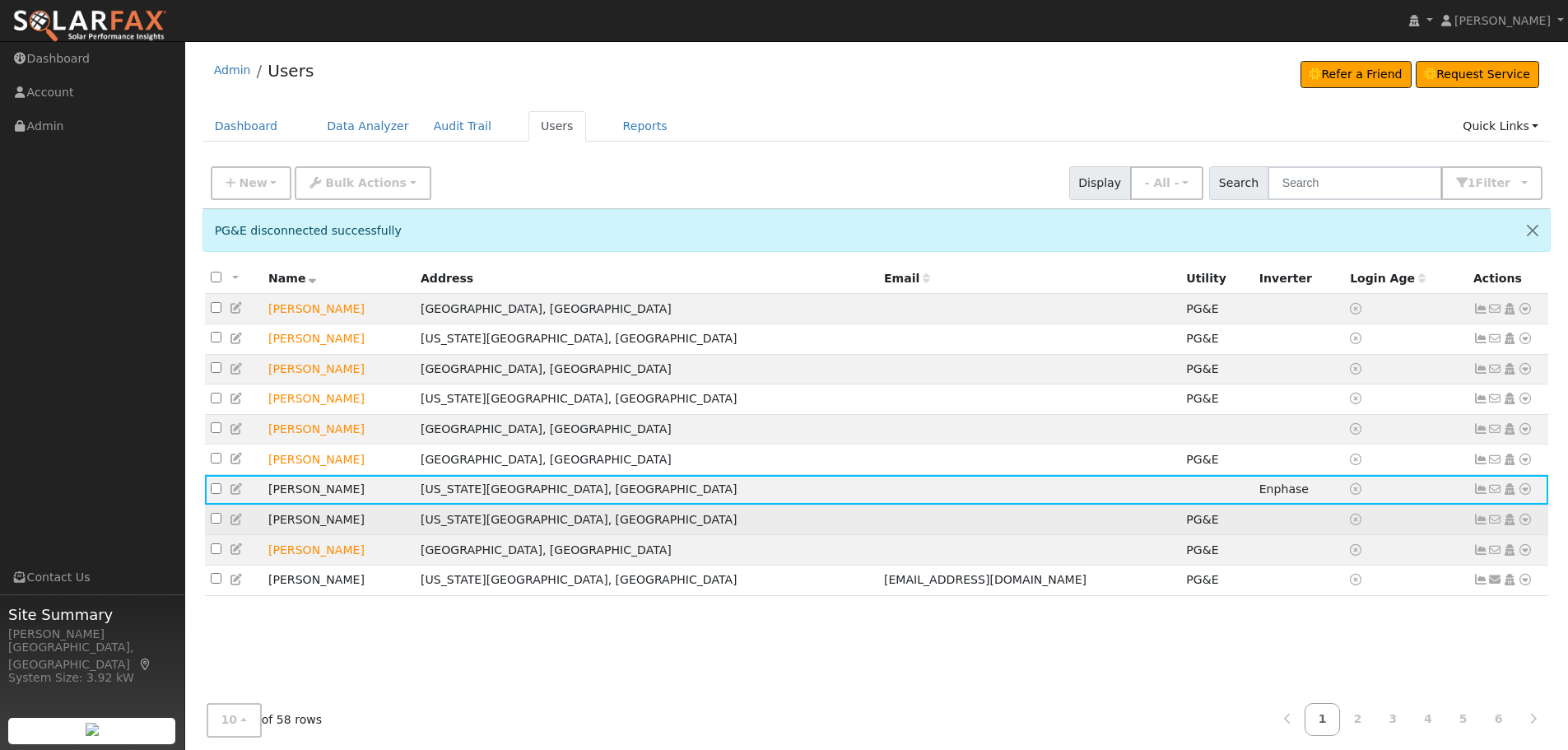
click at [1522, 525] on icon at bounding box center [1525, 519] width 15 height 11
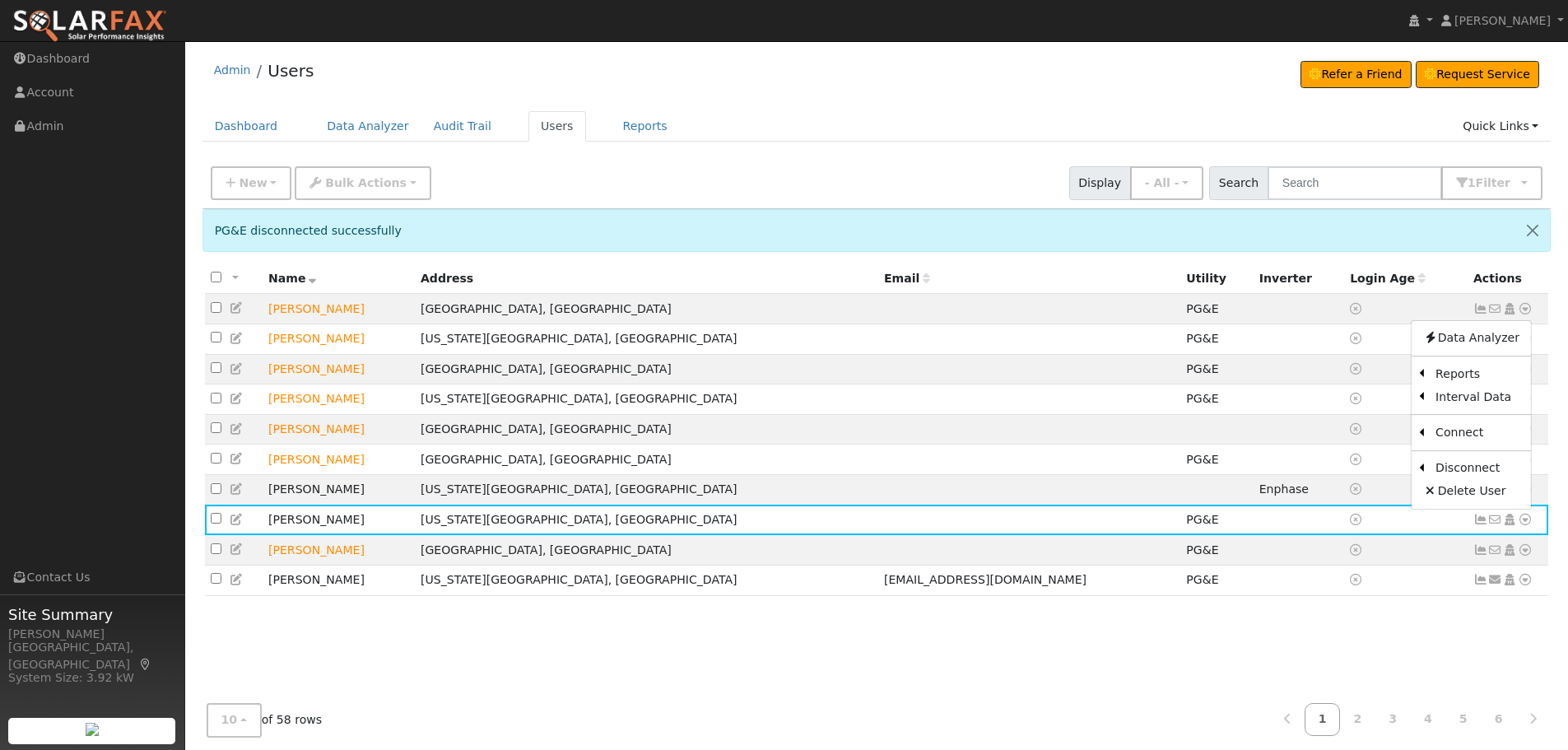
click at [0, 0] on link "Utility" at bounding box center [0, 0] width 0 height 0
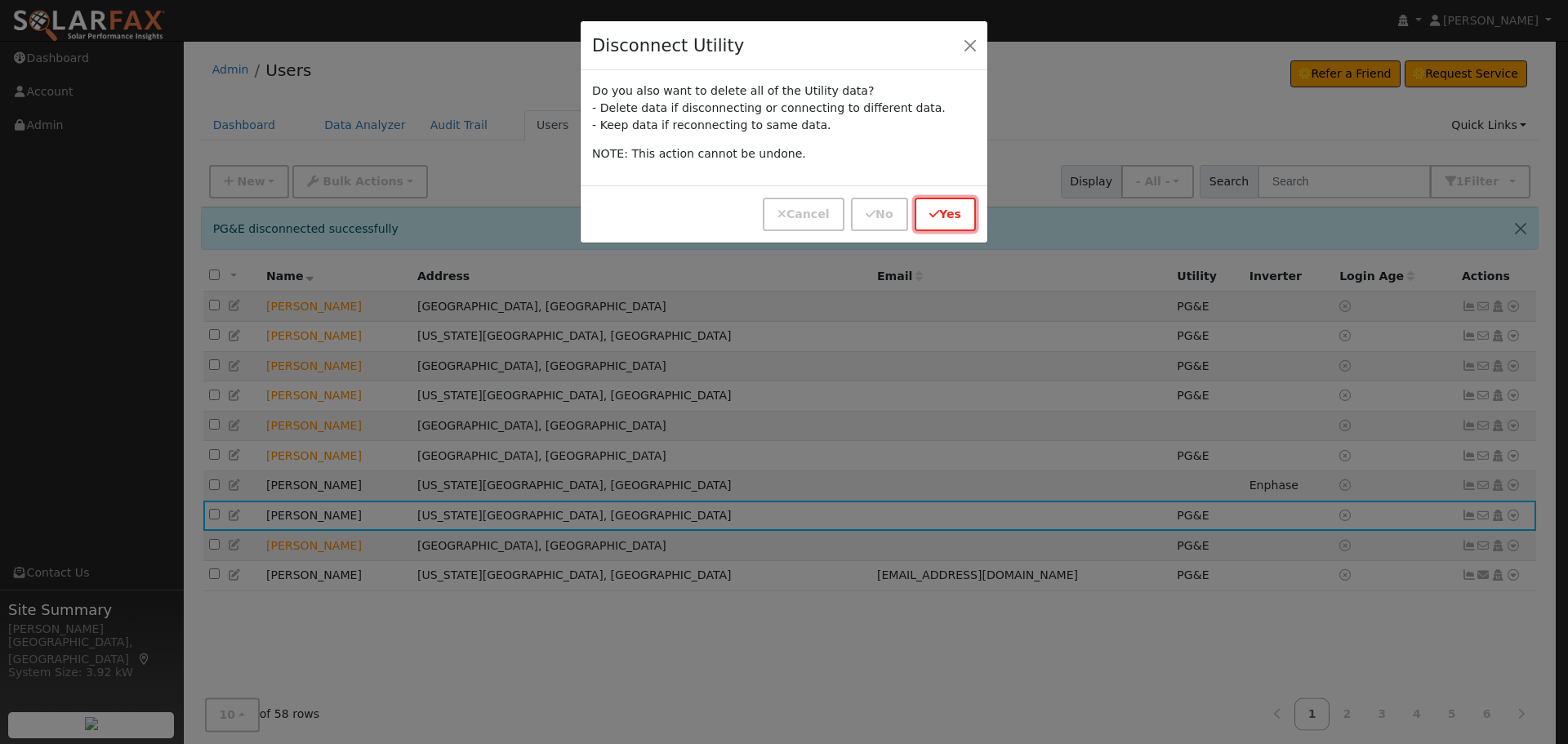
click at [951, 222] on button "Yes" at bounding box center [945, 214] width 61 height 34
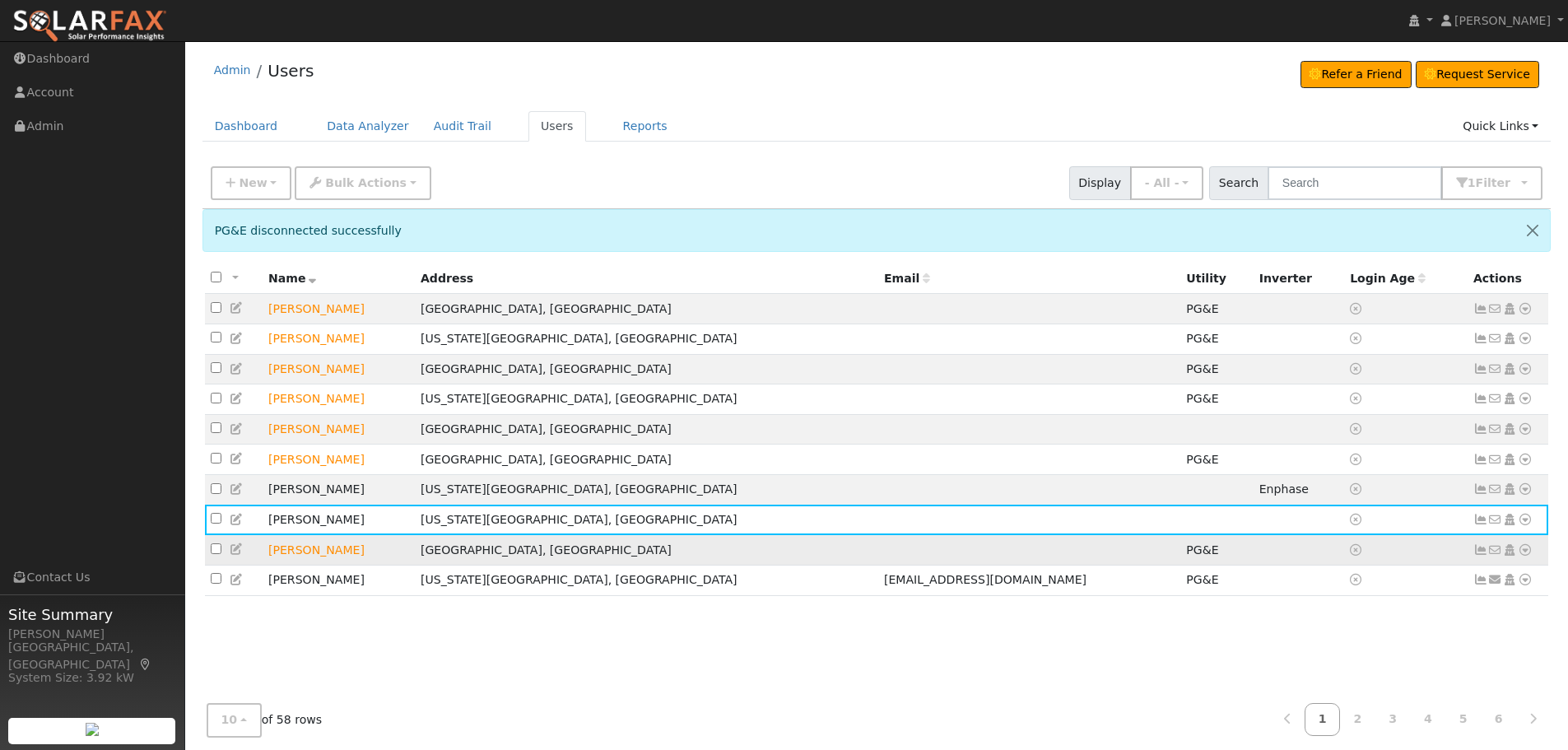
click at [1526, 555] on icon at bounding box center [1525, 549] width 15 height 11
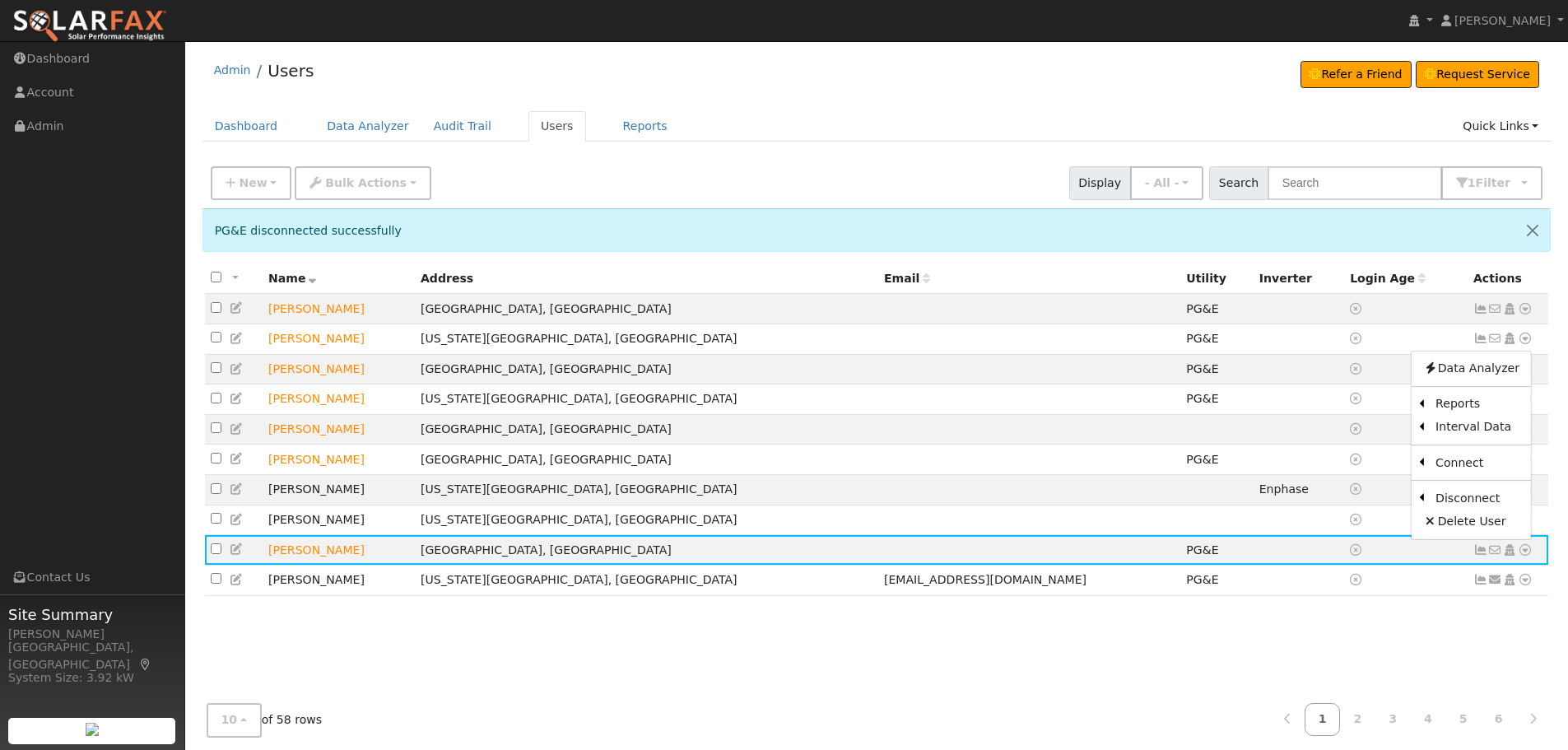
click at [0, 0] on link "Utility" at bounding box center [0, 0] width 0 height 0
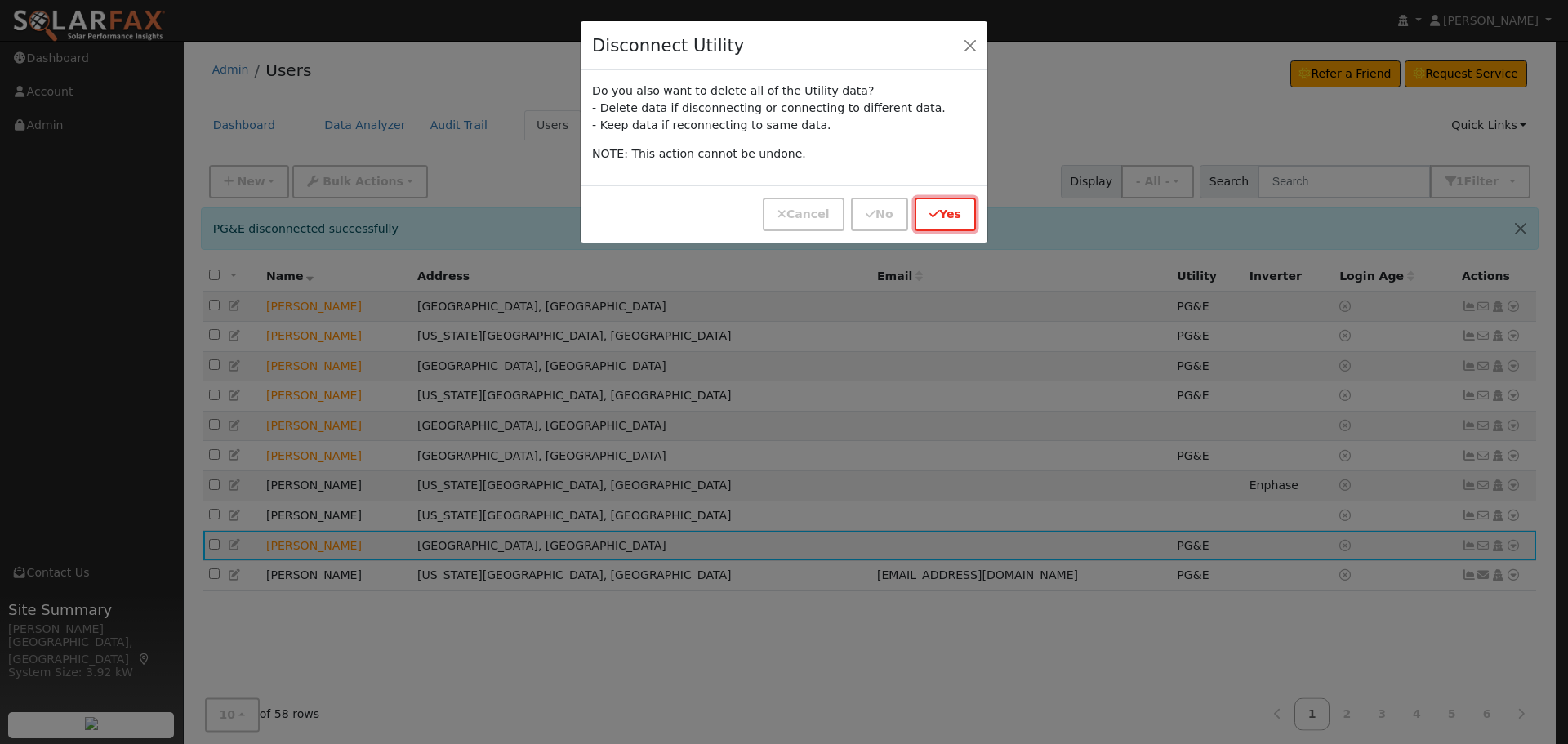
click at [952, 203] on button "Yes" at bounding box center [945, 214] width 61 height 34
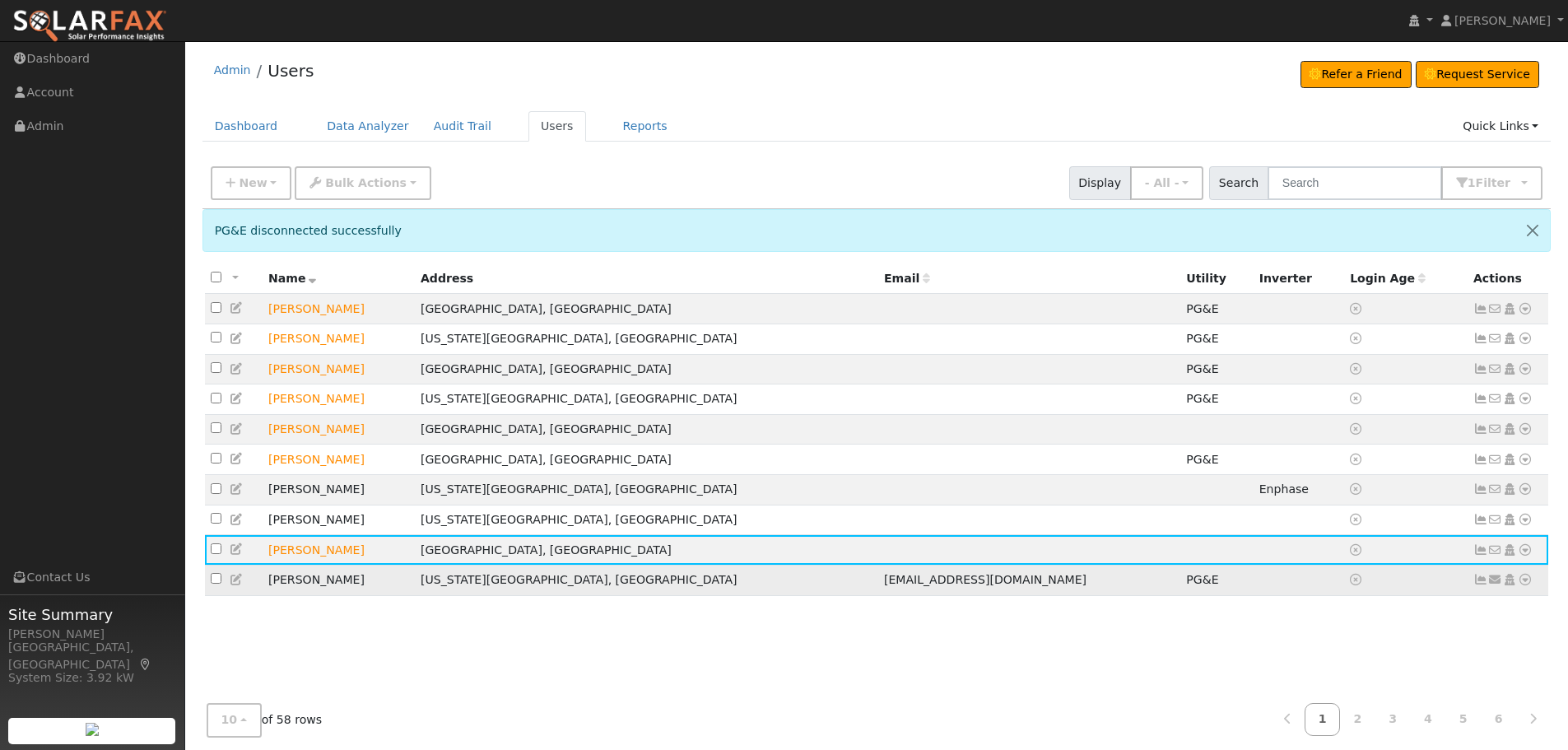
click at [1532, 585] on icon at bounding box center [1525, 579] width 15 height 11
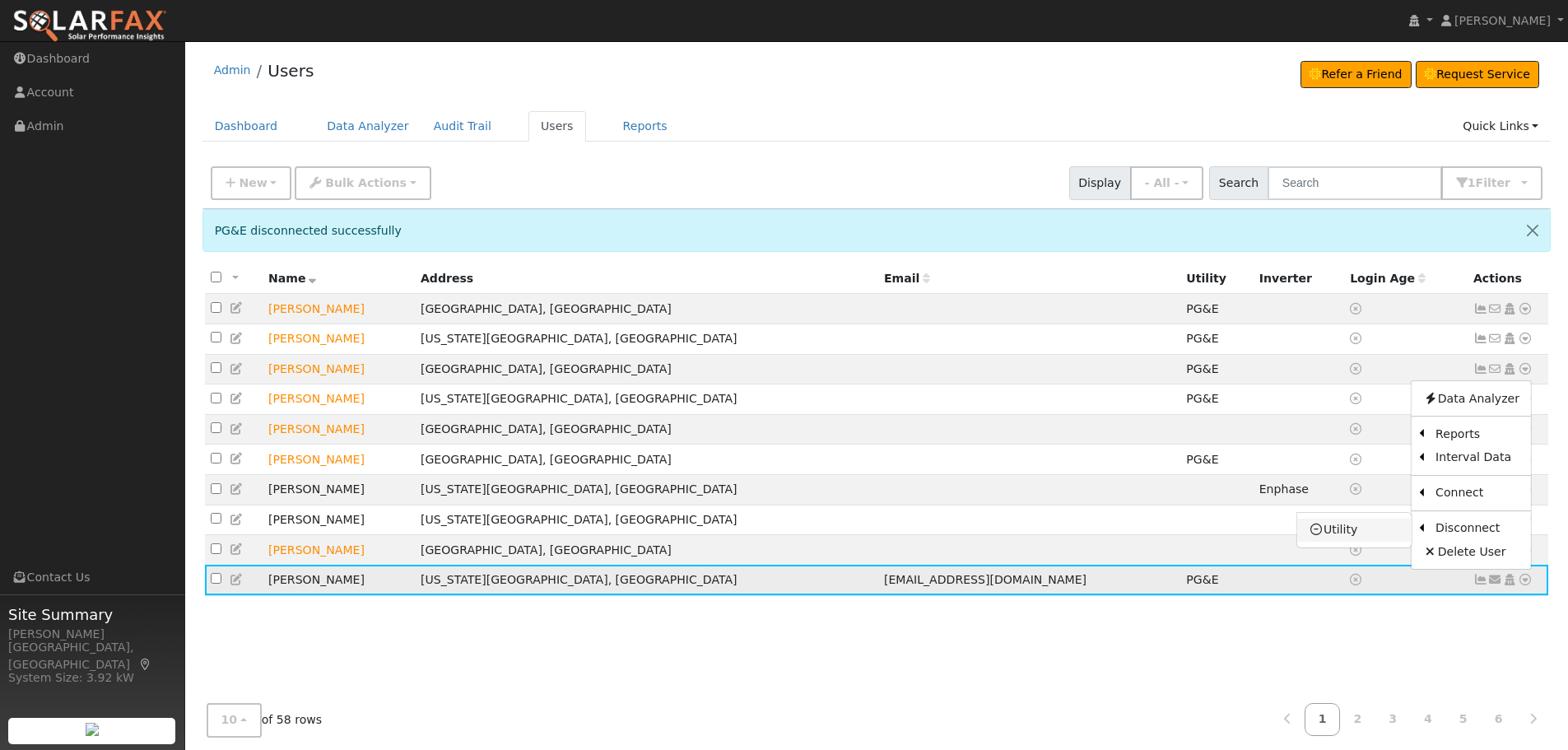
click at [1354, 539] on link "Utility" at bounding box center [1354, 530] width 115 height 23
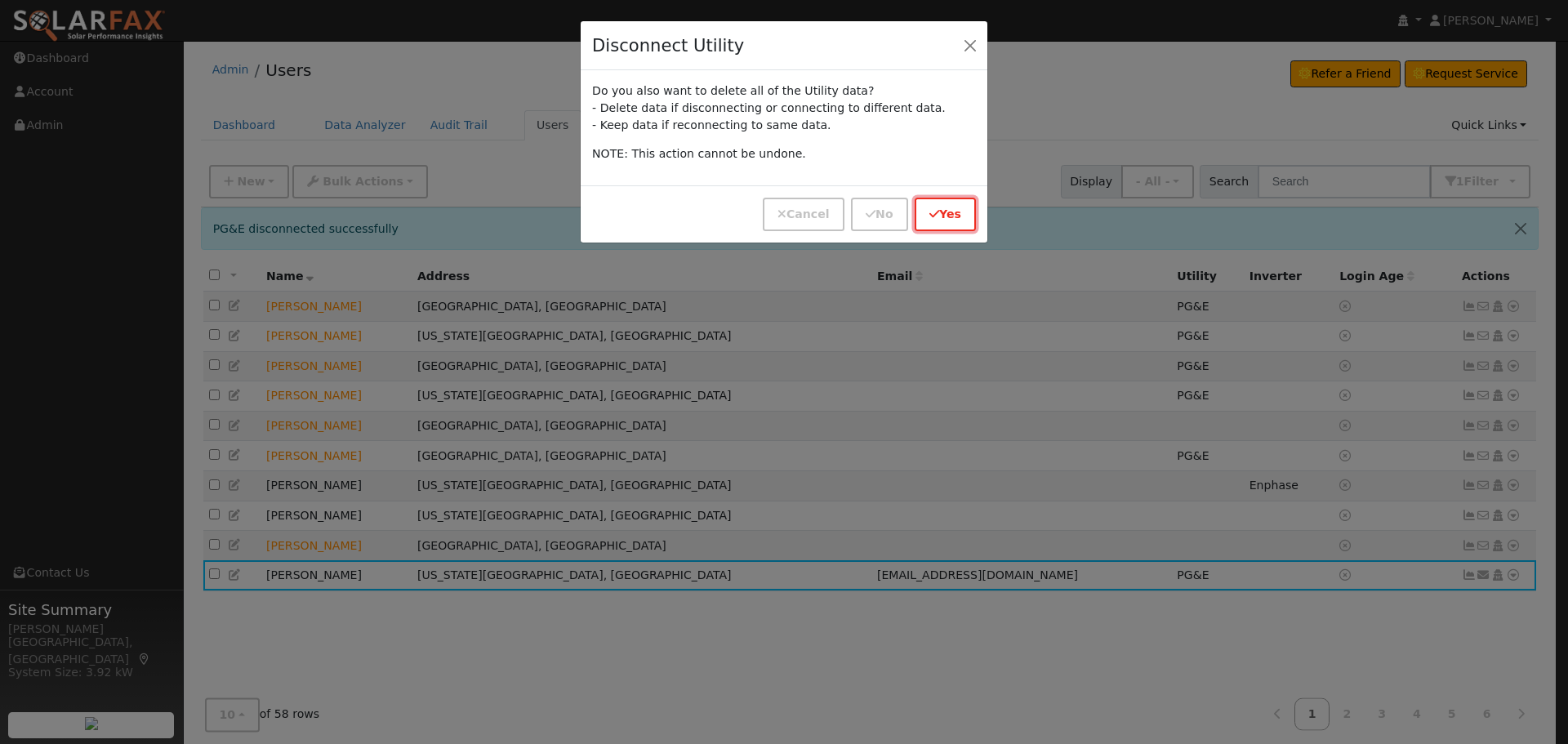
drag, startPoint x: 948, startPoint y: 211, endPoint x: 949, endPoint y: 220, distance: 9.1
click at [948, 212] on button "Yes" at bounding box center [945, 214] width 61 height 34
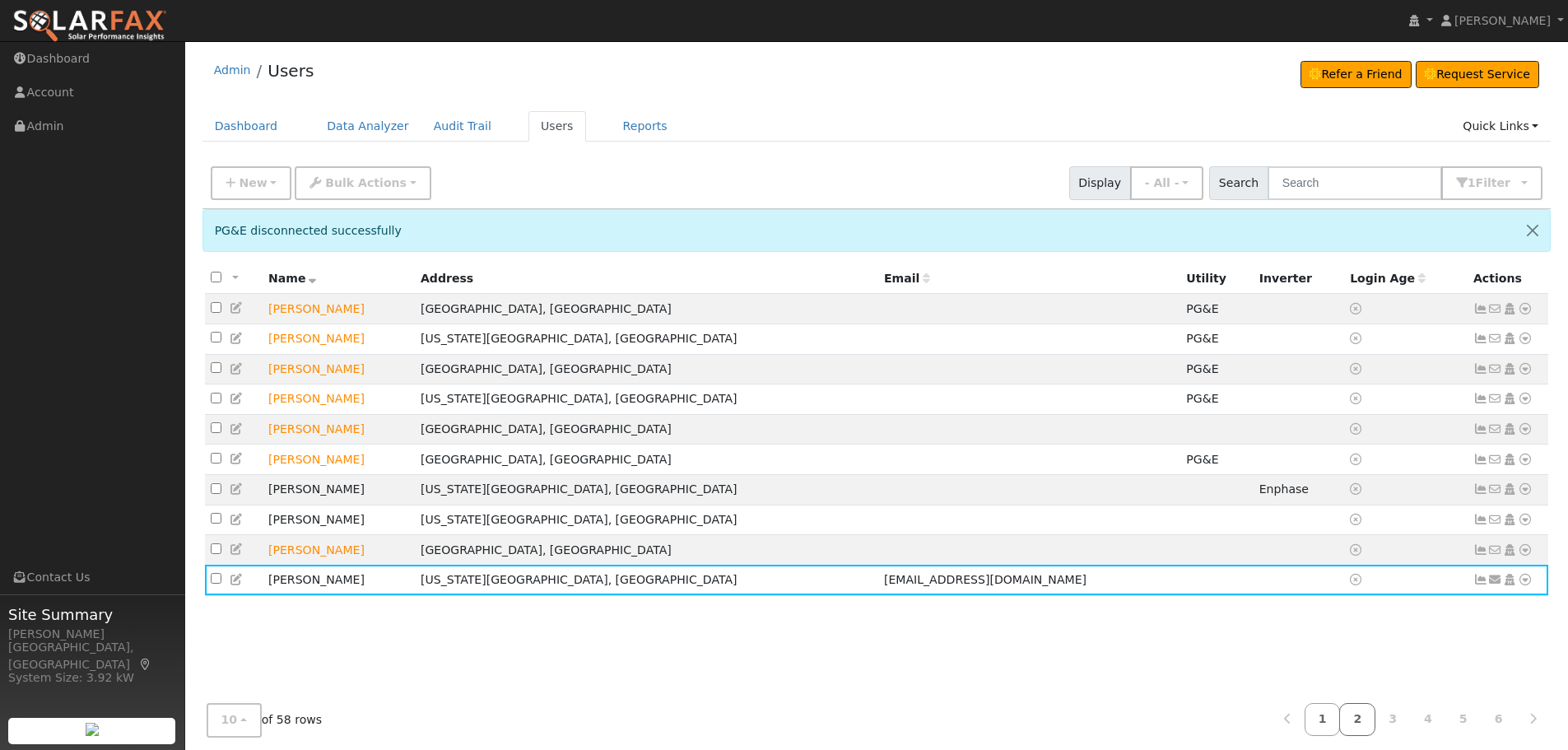
click at [1373, 713] on link "2" at bounding box center [1357, 719] width 36 height 32
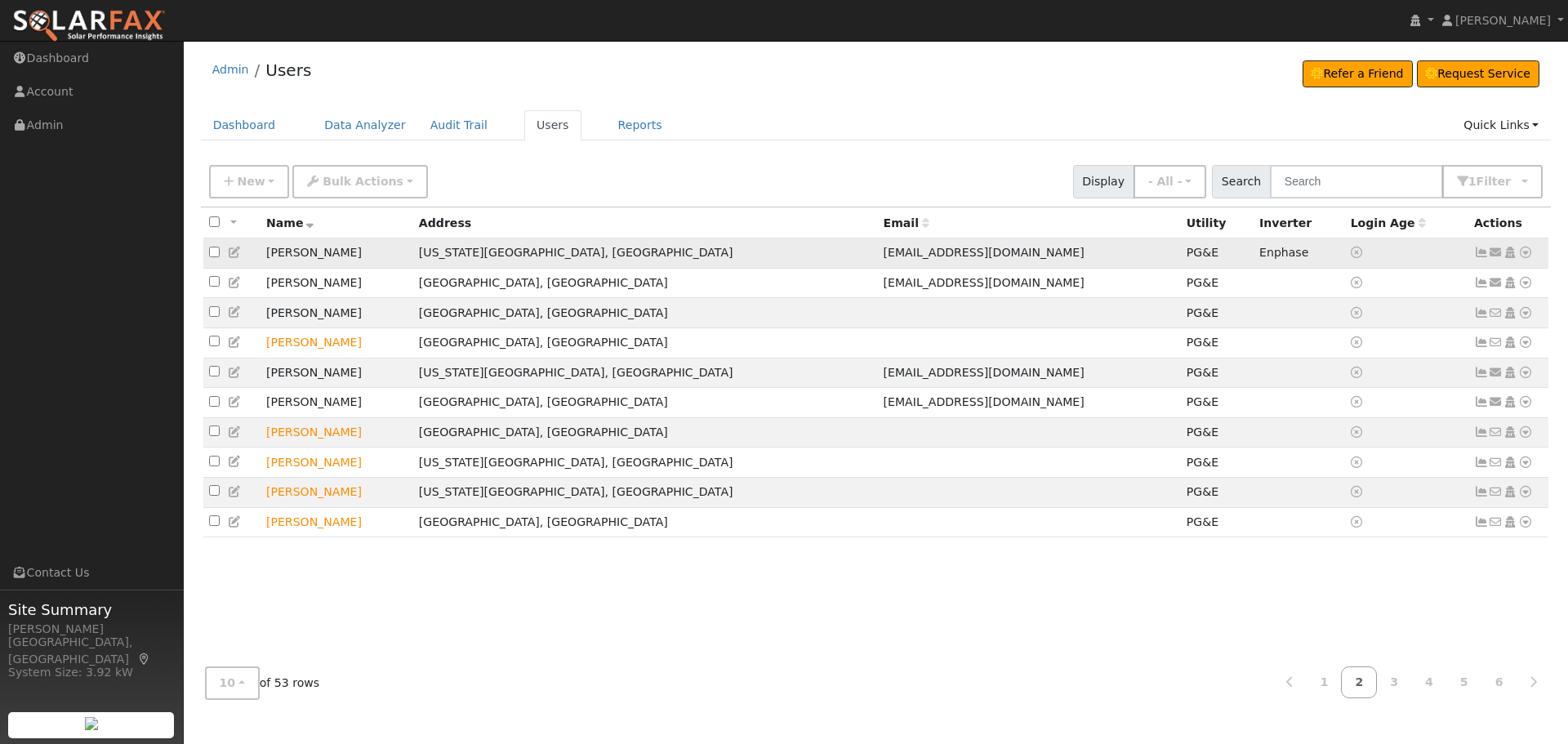
click at [1533, 246] on td "Send Email... Copy a Link Reset Password Open Access Data Analyzer Reports Scen…" at bounding box center [1509, 253] width 81 height 30
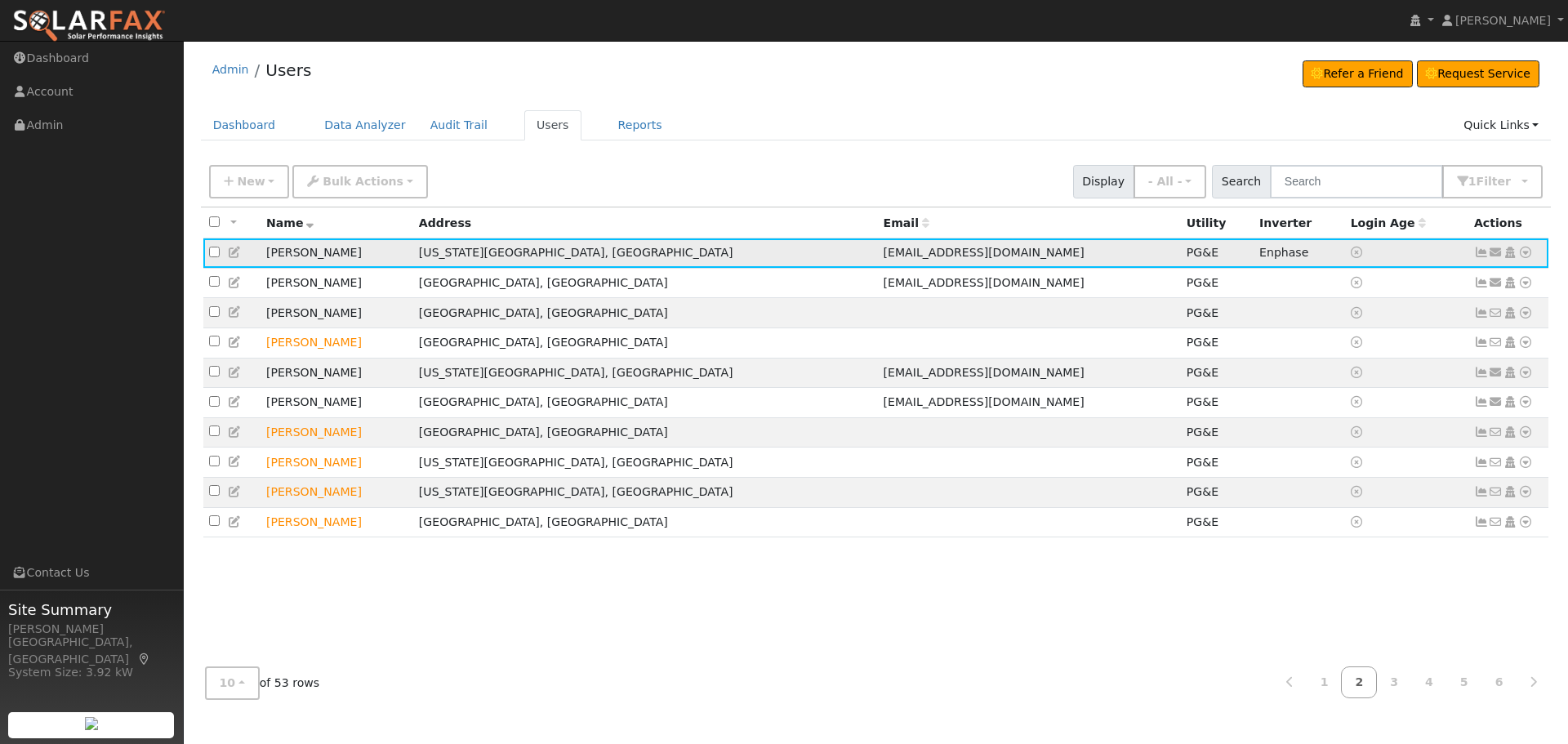
click at [1527, 254] on icon at bounding box center [1525, 252] width 15 height 11
click at [1373, 375] on link "Utility" at bounding box center [1356, 376] width 114 height 23
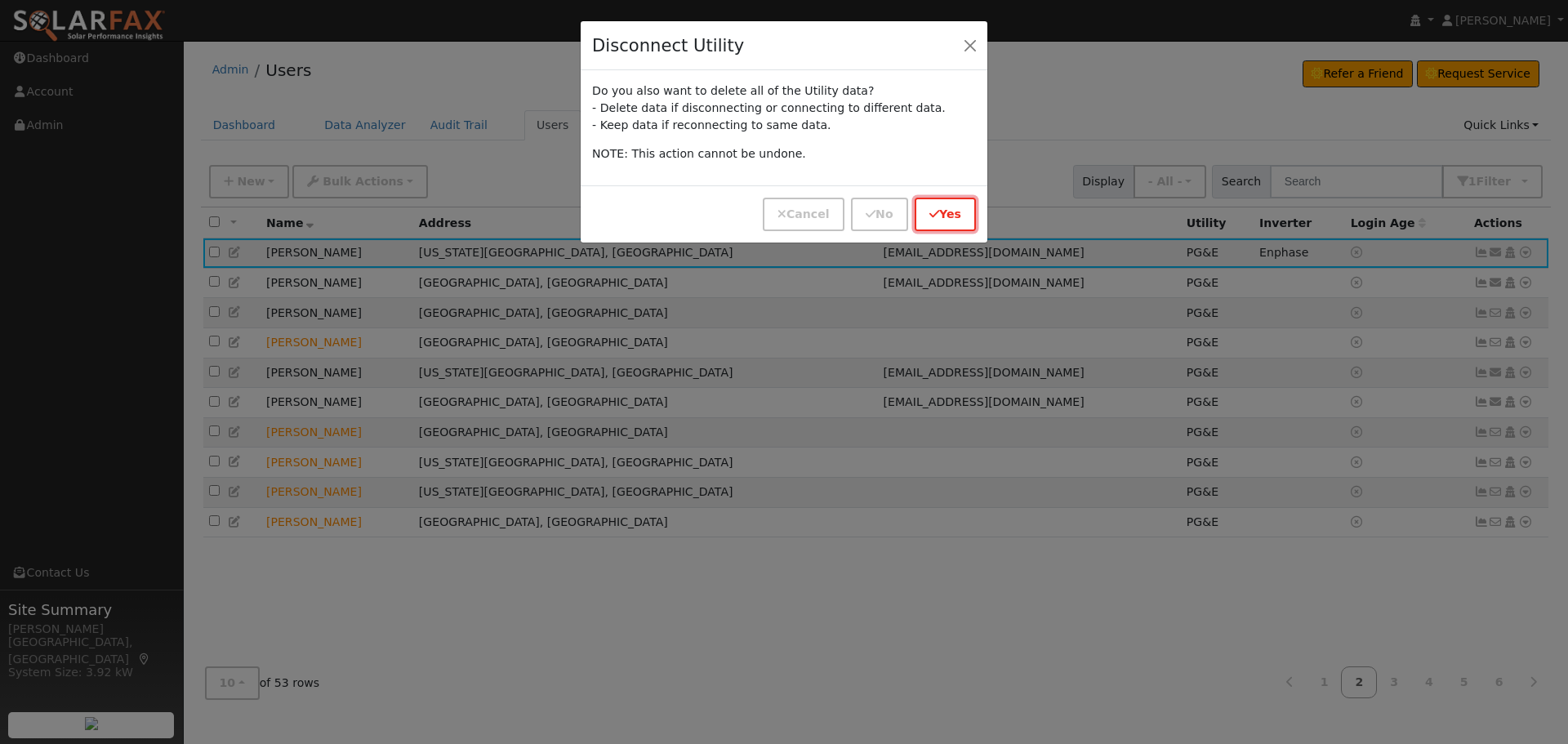
click at [968, 210] on button "Yes" at bounding box center [945, 214] width 61 height 34
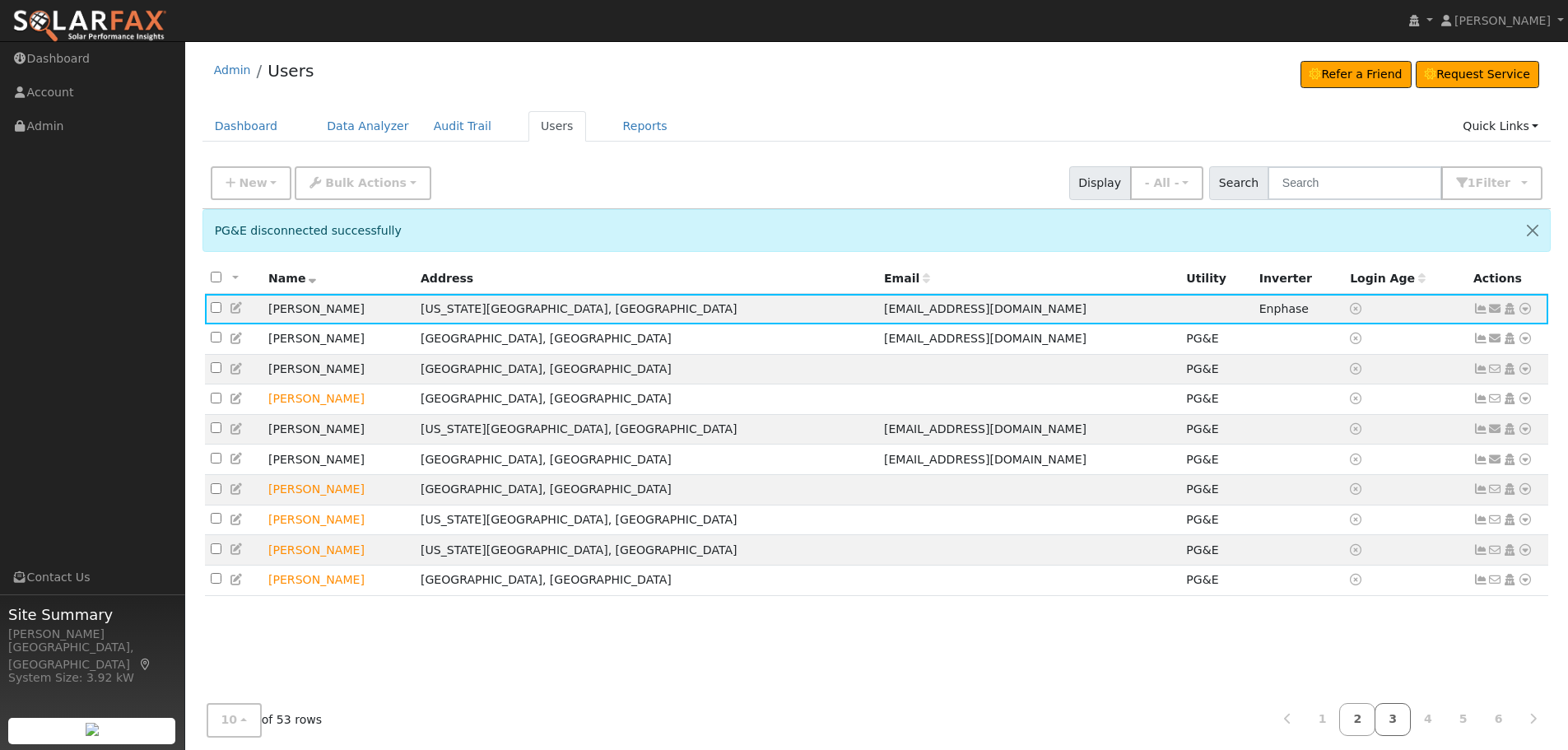
click at [1394, 719] on link "3" at bounding box center [1392, 719] width 36 height 32
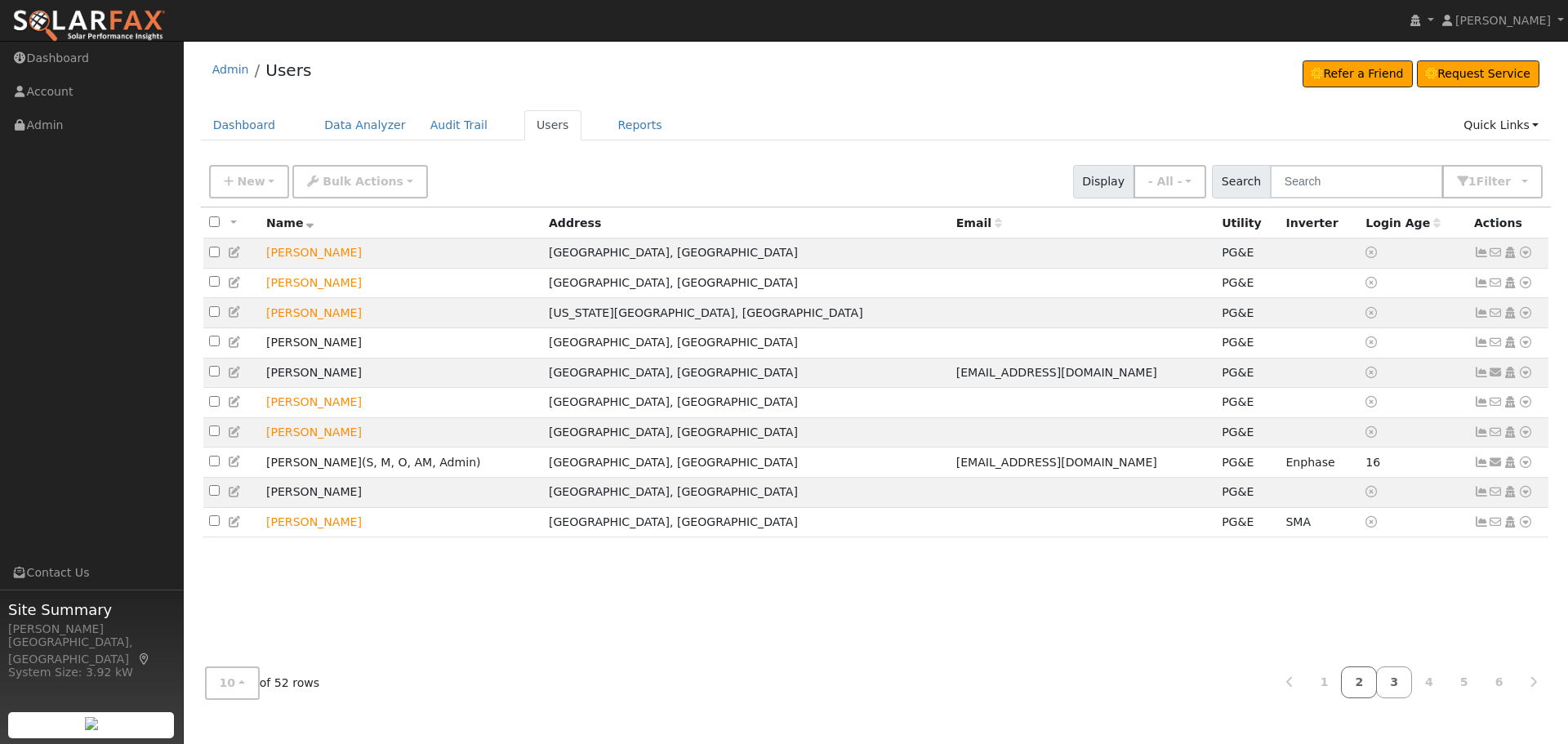
click at [1363, 691] on link "2" at bounding box center [1358, 681] width 36 height 32
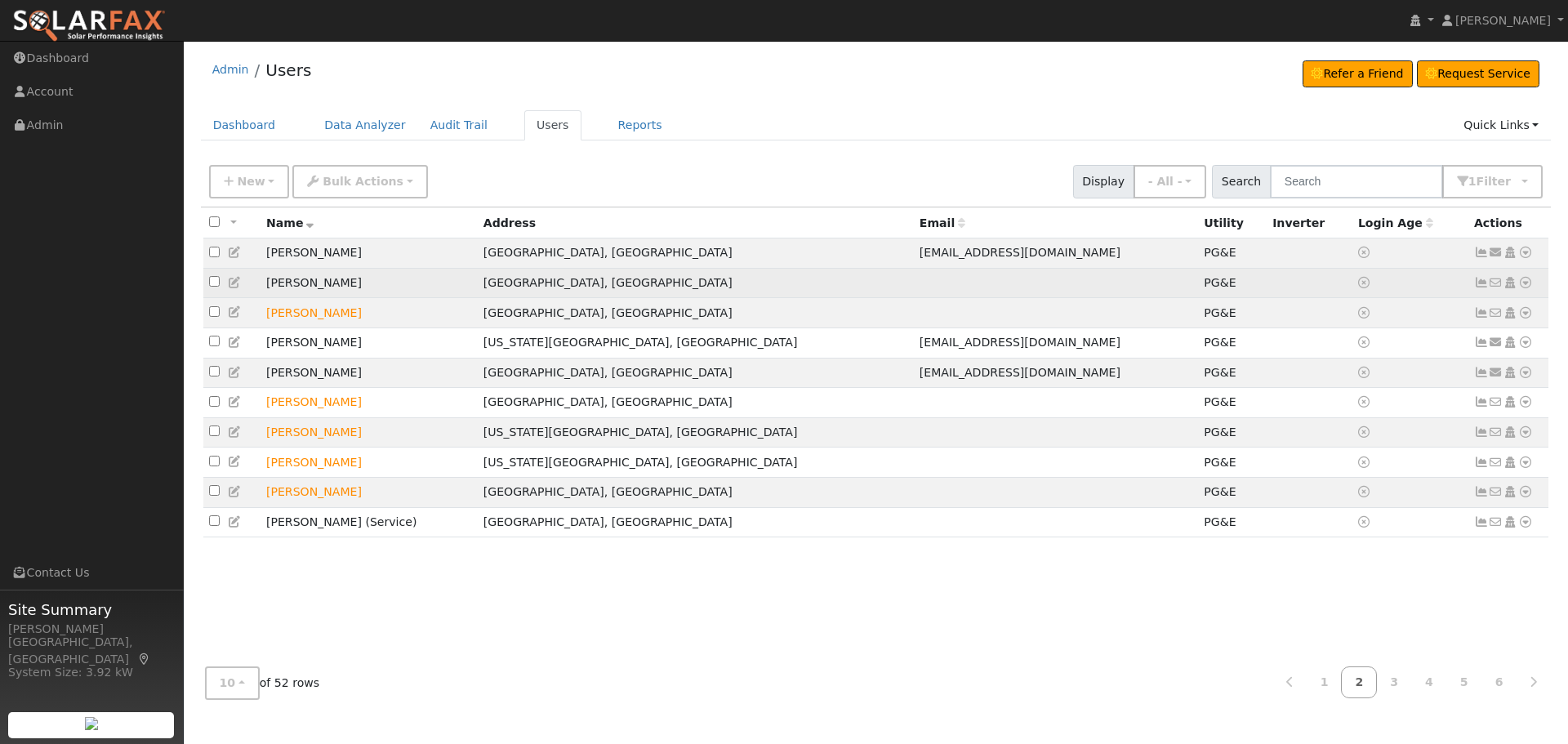
click at [1525, 282] on icon at bounding box center [1525, 282] width 15 height 11
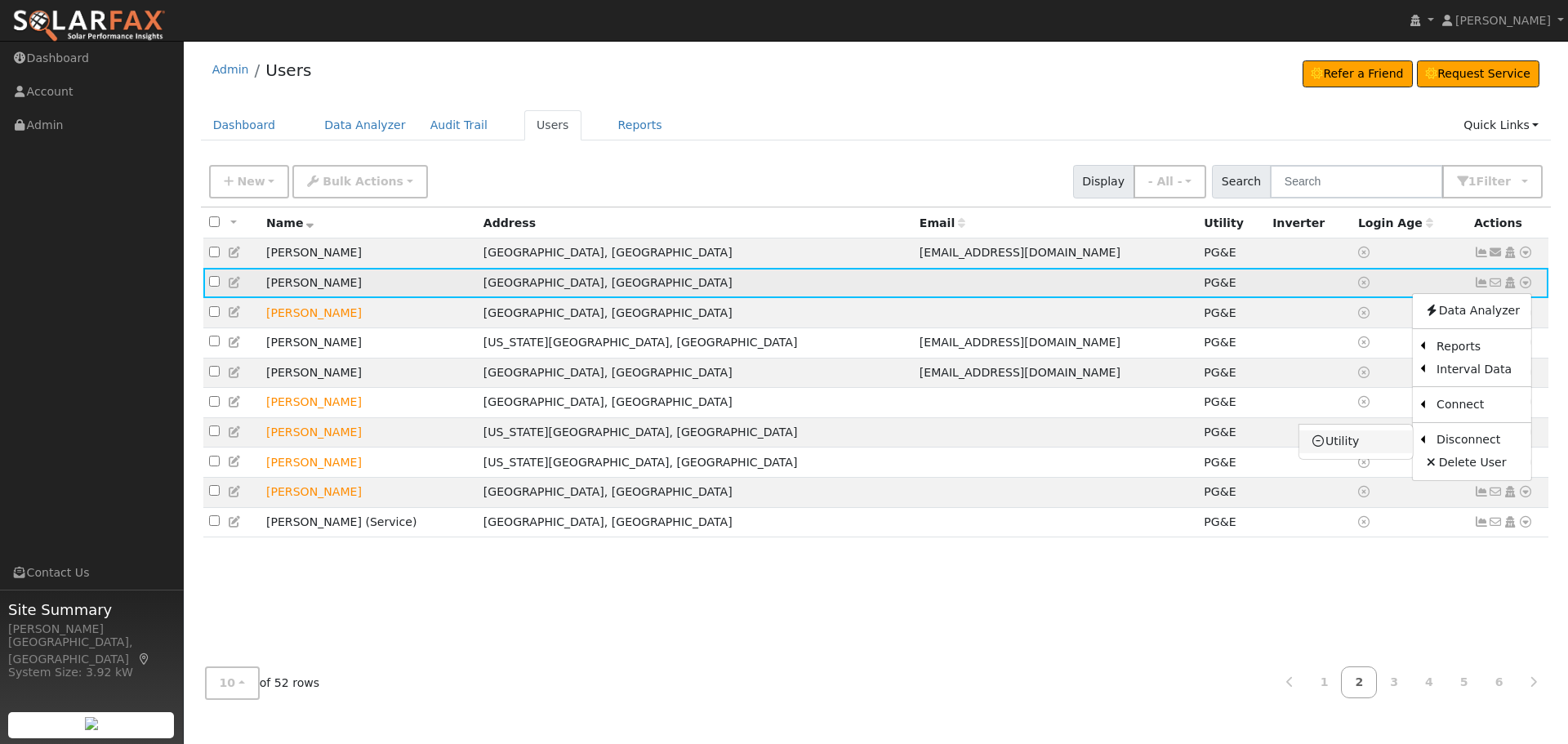
click at [1379, 440] on link "Utility" at bounding box center [1356, 442] width 114 height 23
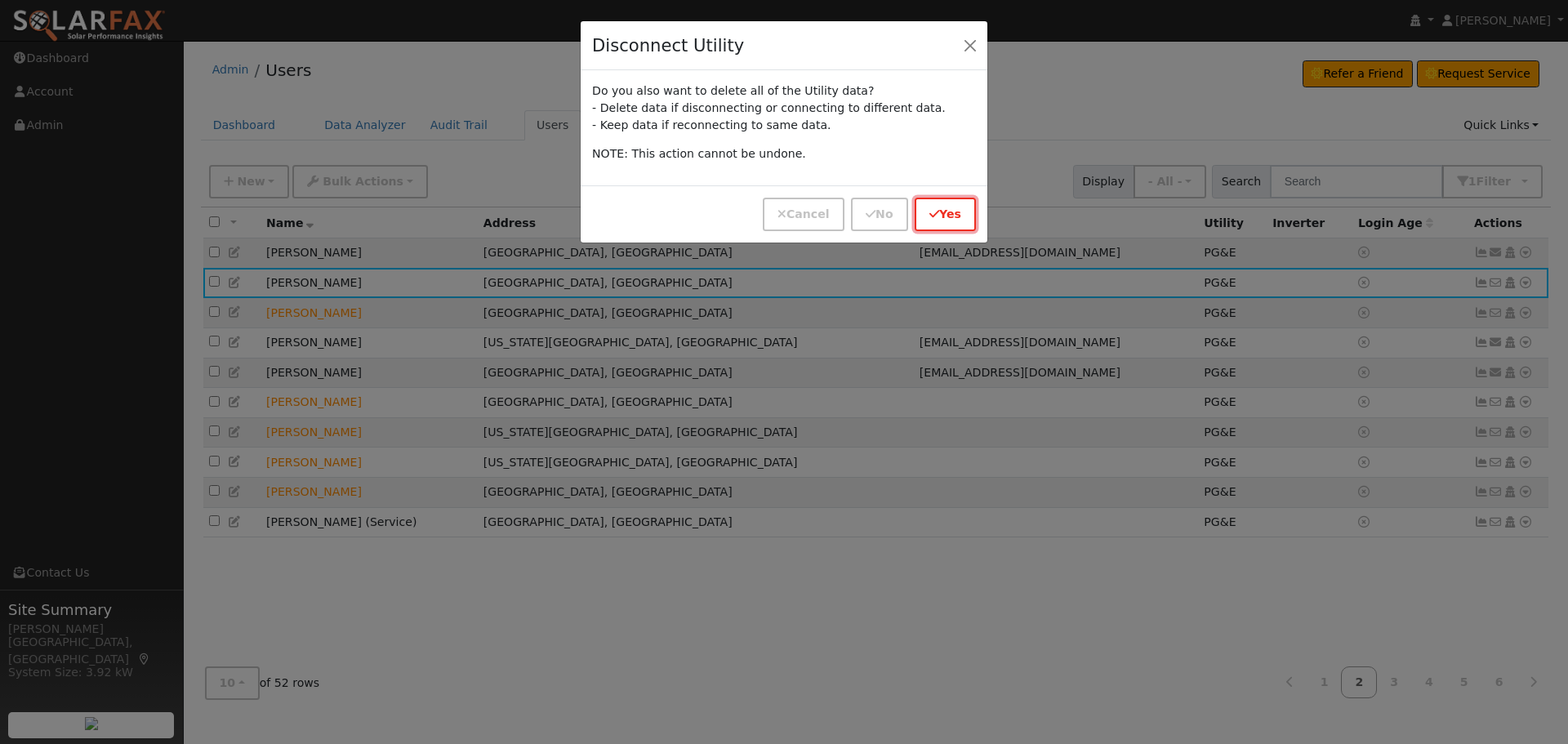
click at [960, 220] on button "Yes" at bounding box center [945, 214] width 61 height 34
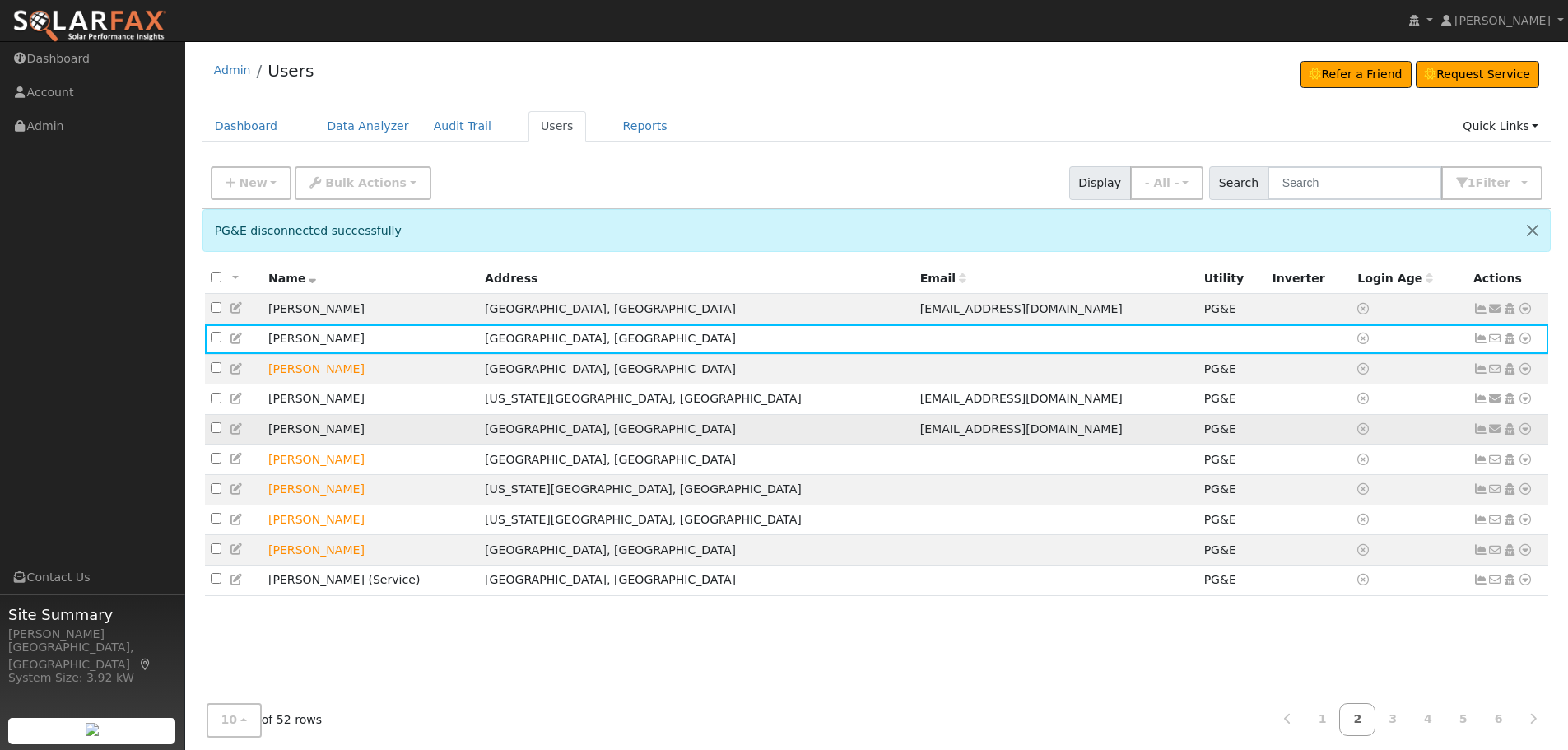
click at [1517, 438] on div "Data Analyzer Reports Scenario Health Check Energy Audit Account Timeline User …" at bounding box center [1525, 429] width 16 height 18
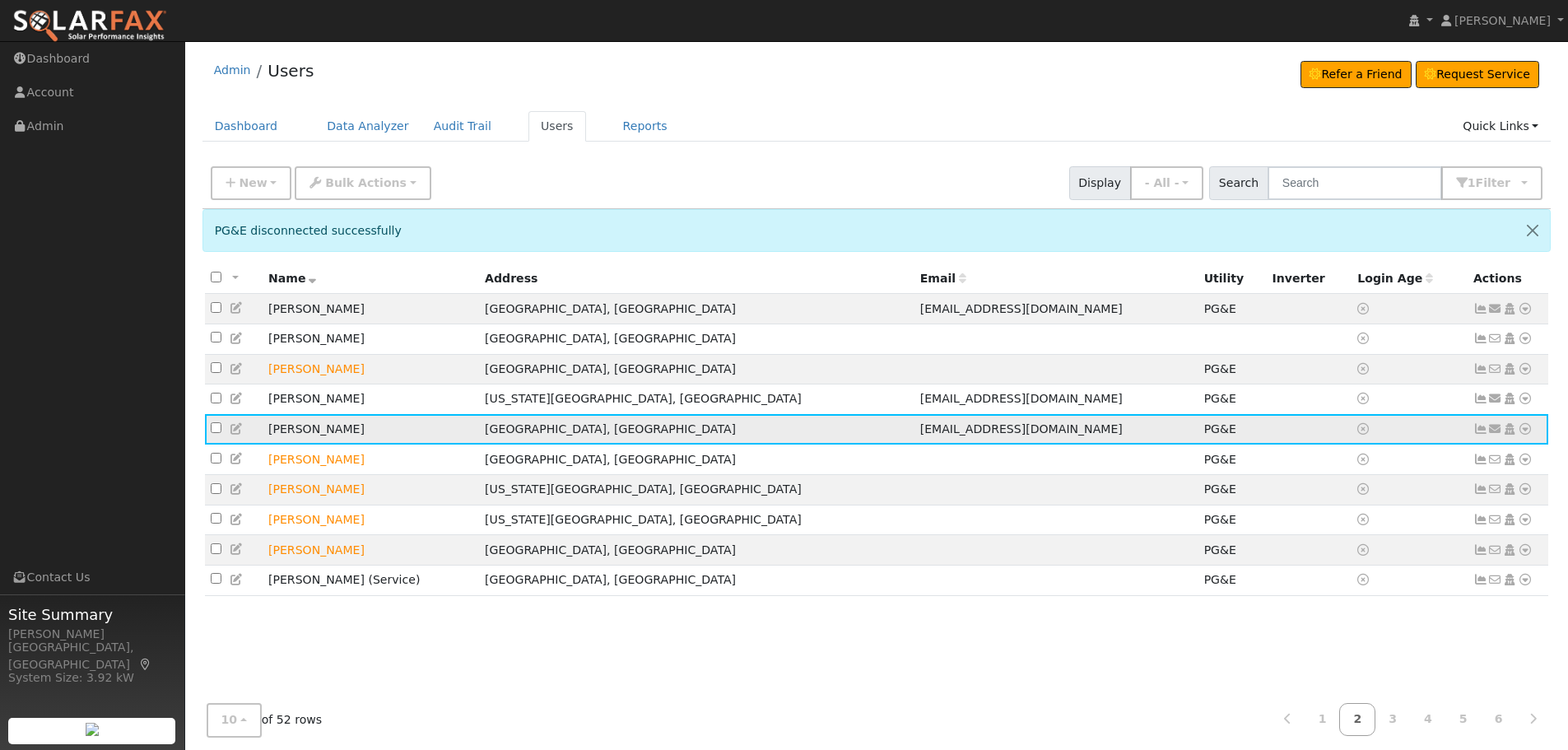
click at [1527, 435] on icon at bounding box center [1525, 428] width 15 height 11
click at [1359, 597] on link "Utility" at bounding box center [1354, 589] width 115 height 23
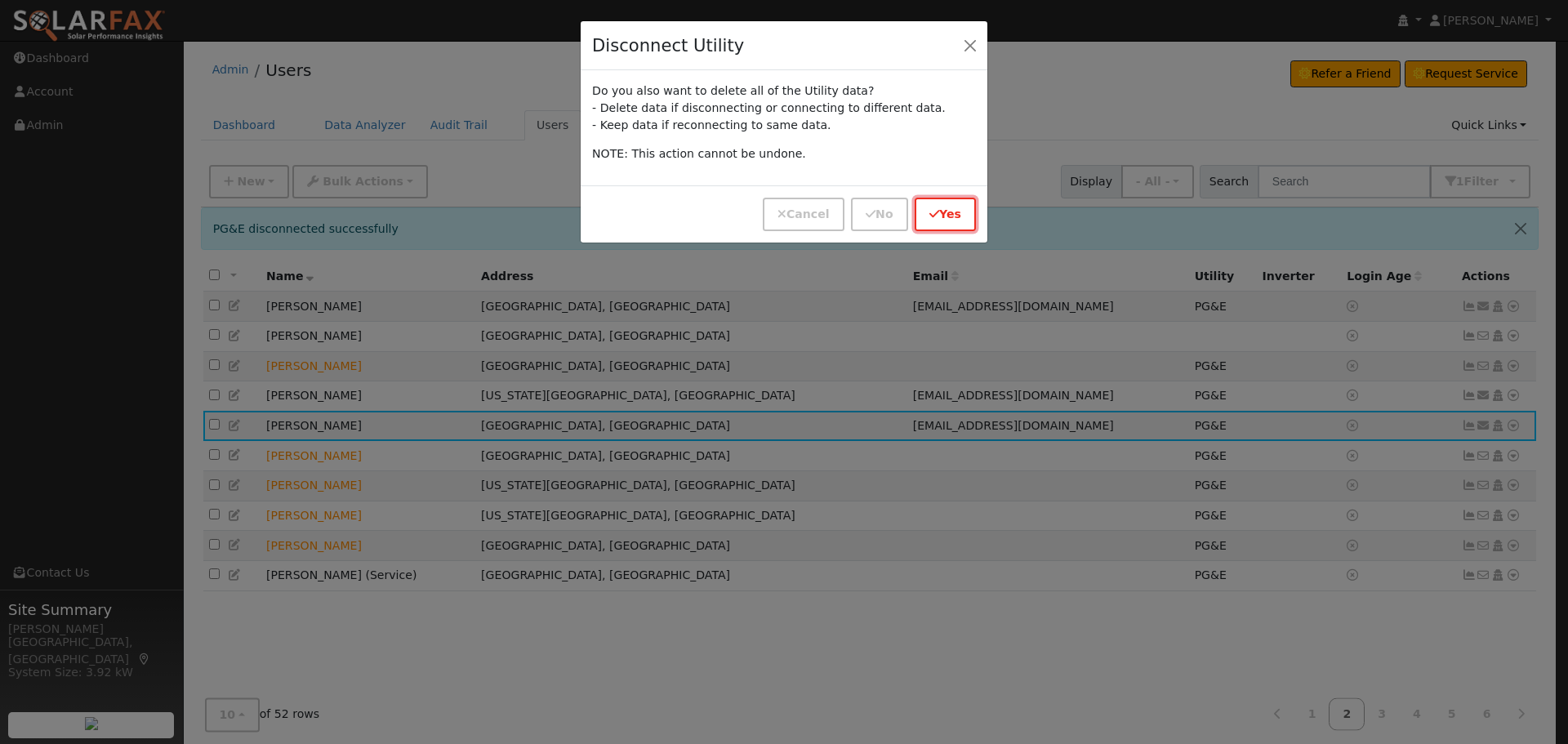
click at [932, 208] on button "Yes" at bounding box center [945, 214] width 61 height 34
